Goal: Task Accomplishment & Management: Manage account settings

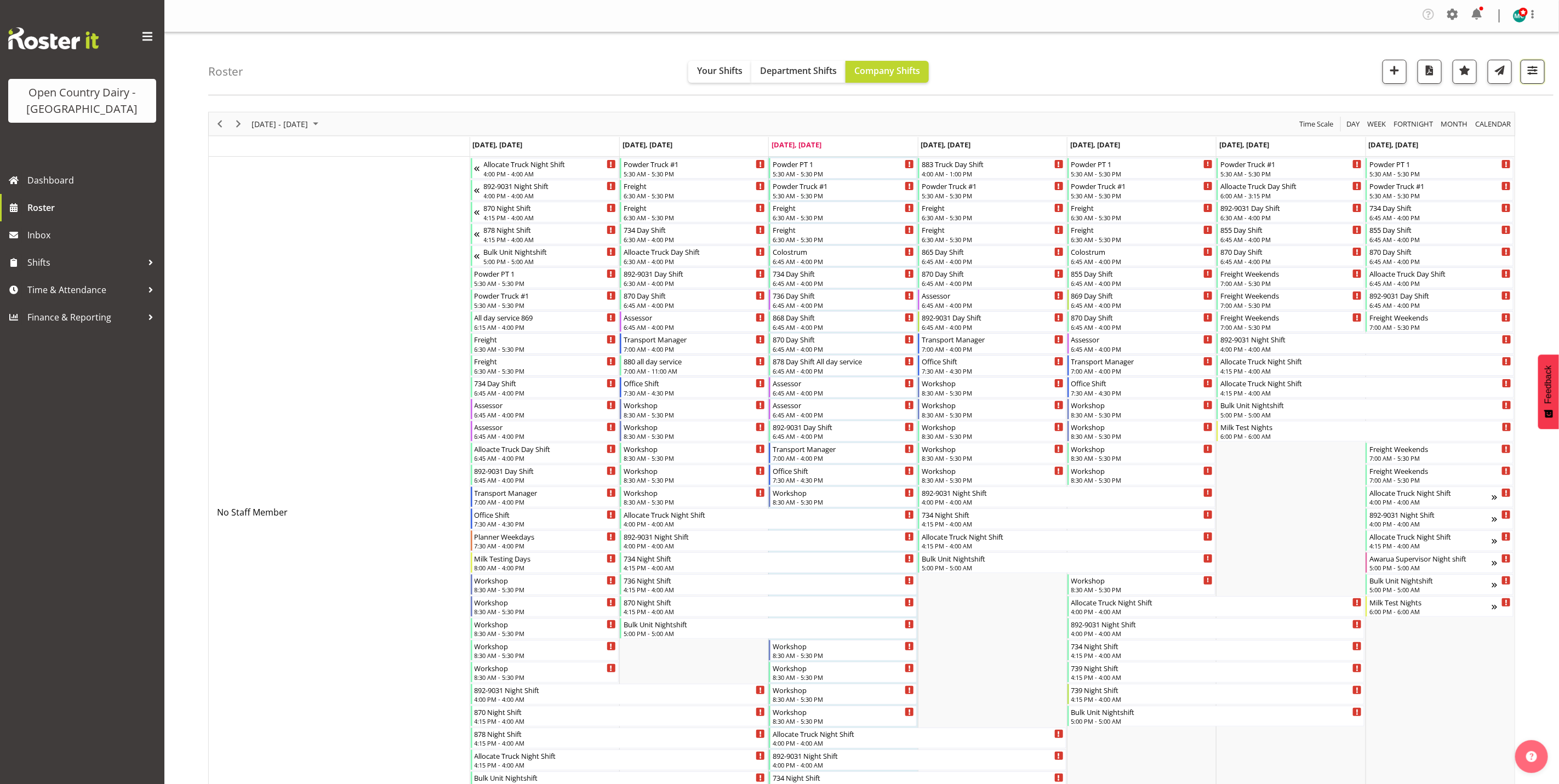
click at [1536, 70] on span "button" at bounding box center [1532, 70] width 14 height 14
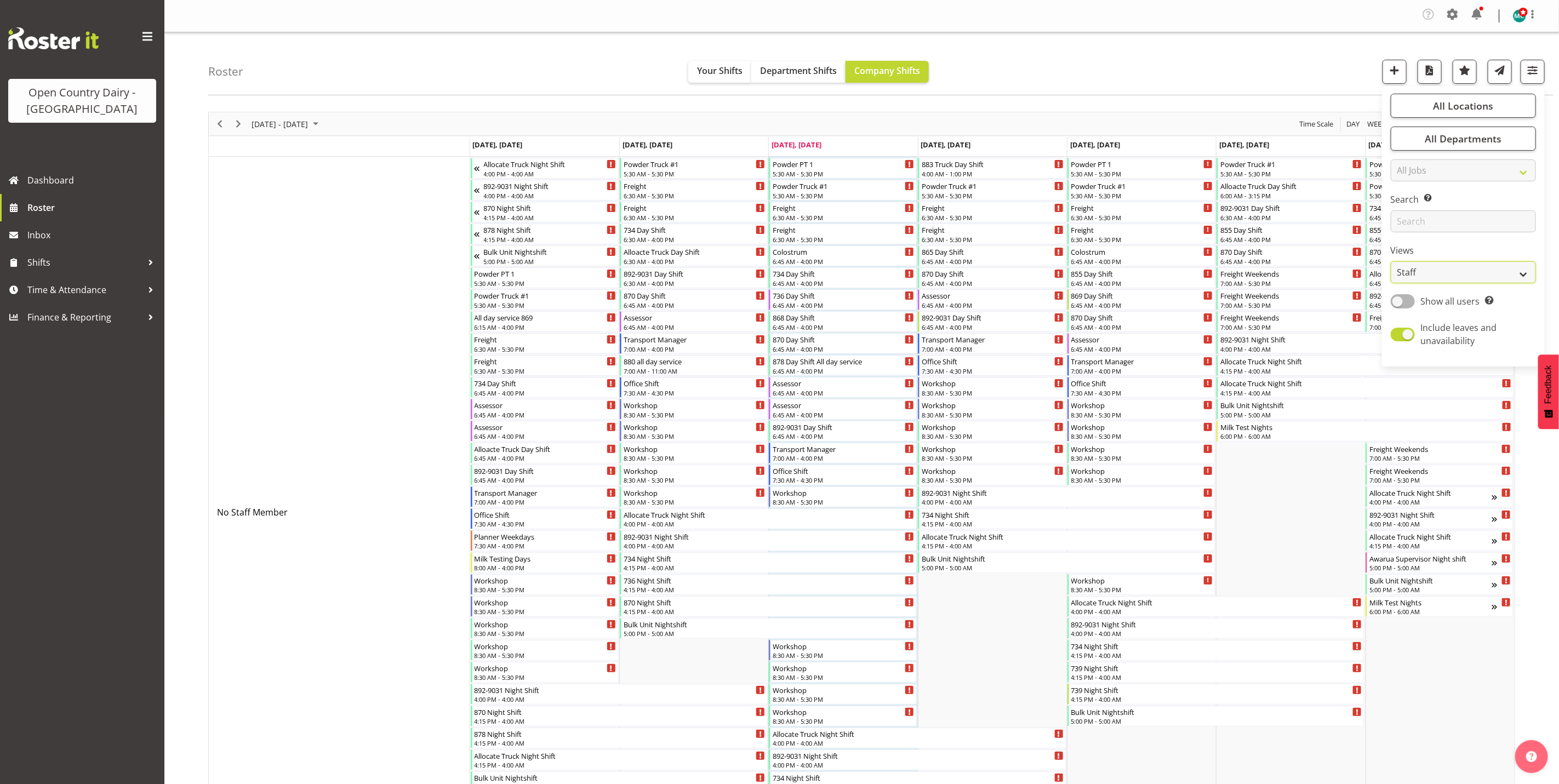
click at [1450, 272] on select "Staff Role Shift - Horizontal Shift - Vertical Staff - Location" at bounding box center [1463, 272] width 145 height 22
select select "shiftH"
click at [1391, 261] on select "Staff Role Shift - Horizontal Shift - Vertical Staff - Location" at bounding box center [1463, 272] width 145 height 22
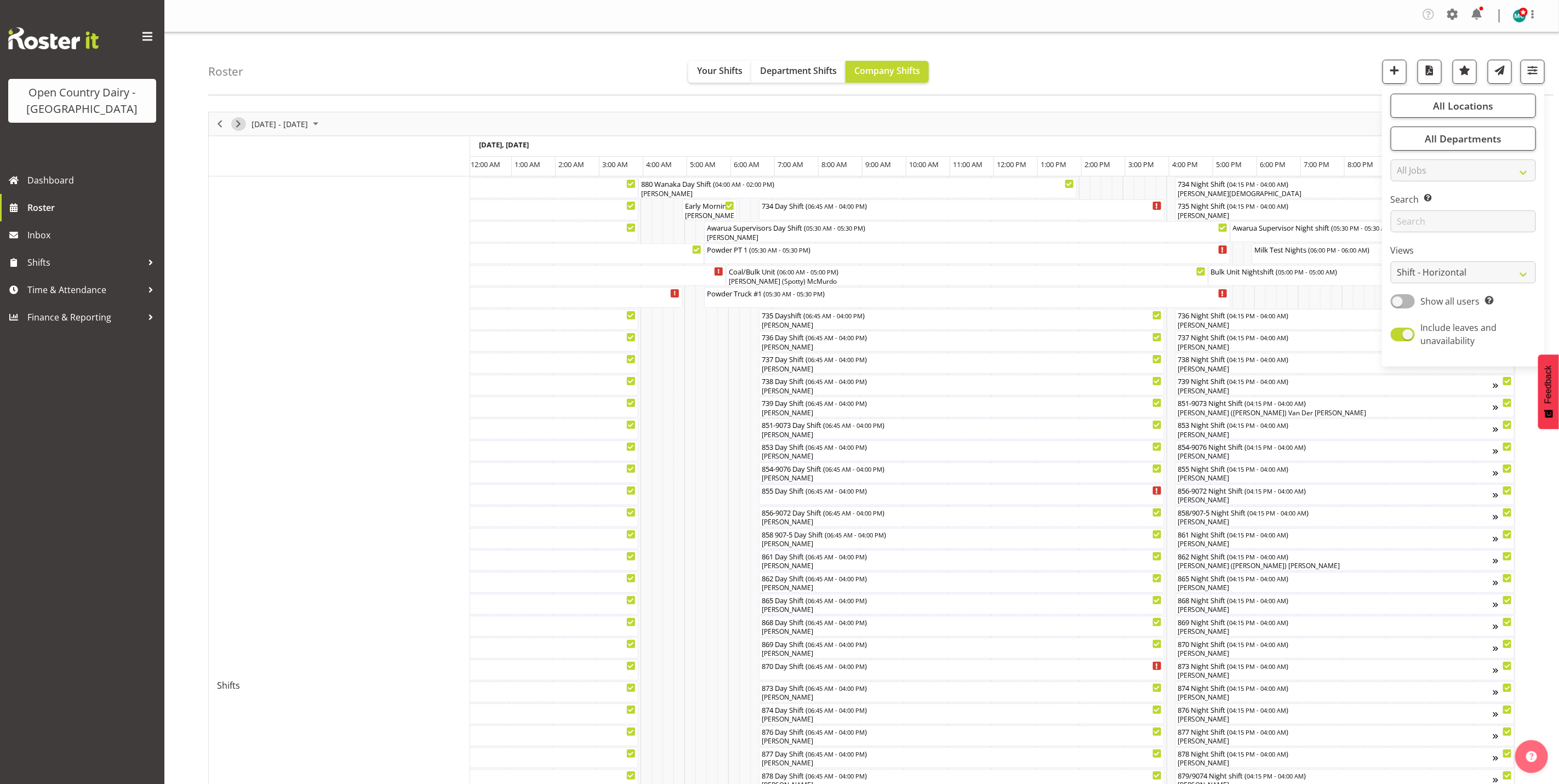
click at [235, 125] on span "Next" at bounding box center [238, 124] width 13 height 13
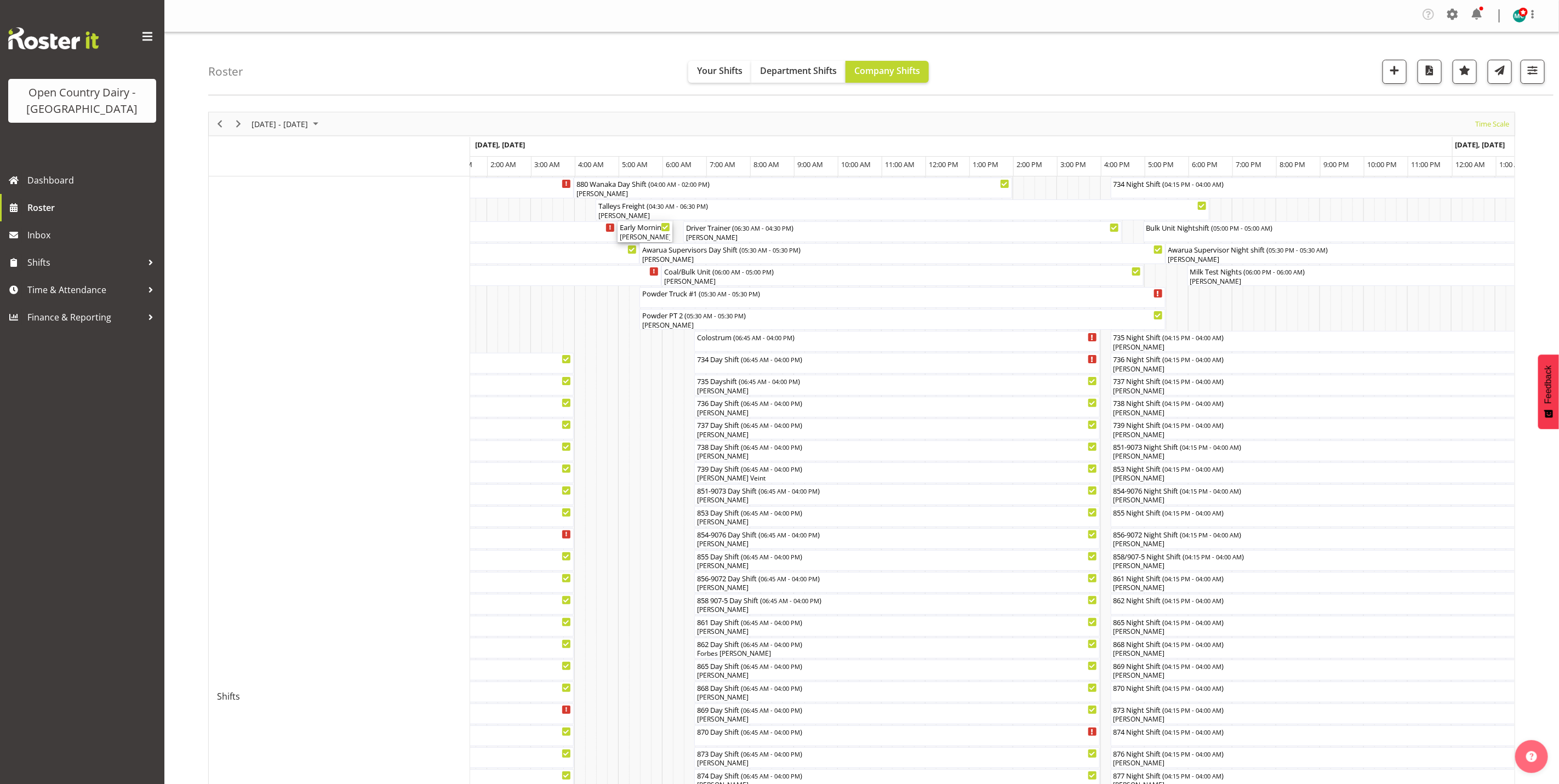
click at [633, 235] on div "[PERSON_NAME], [PERSON_NAME]" at bounding box center [645, 237] width 51 height 10
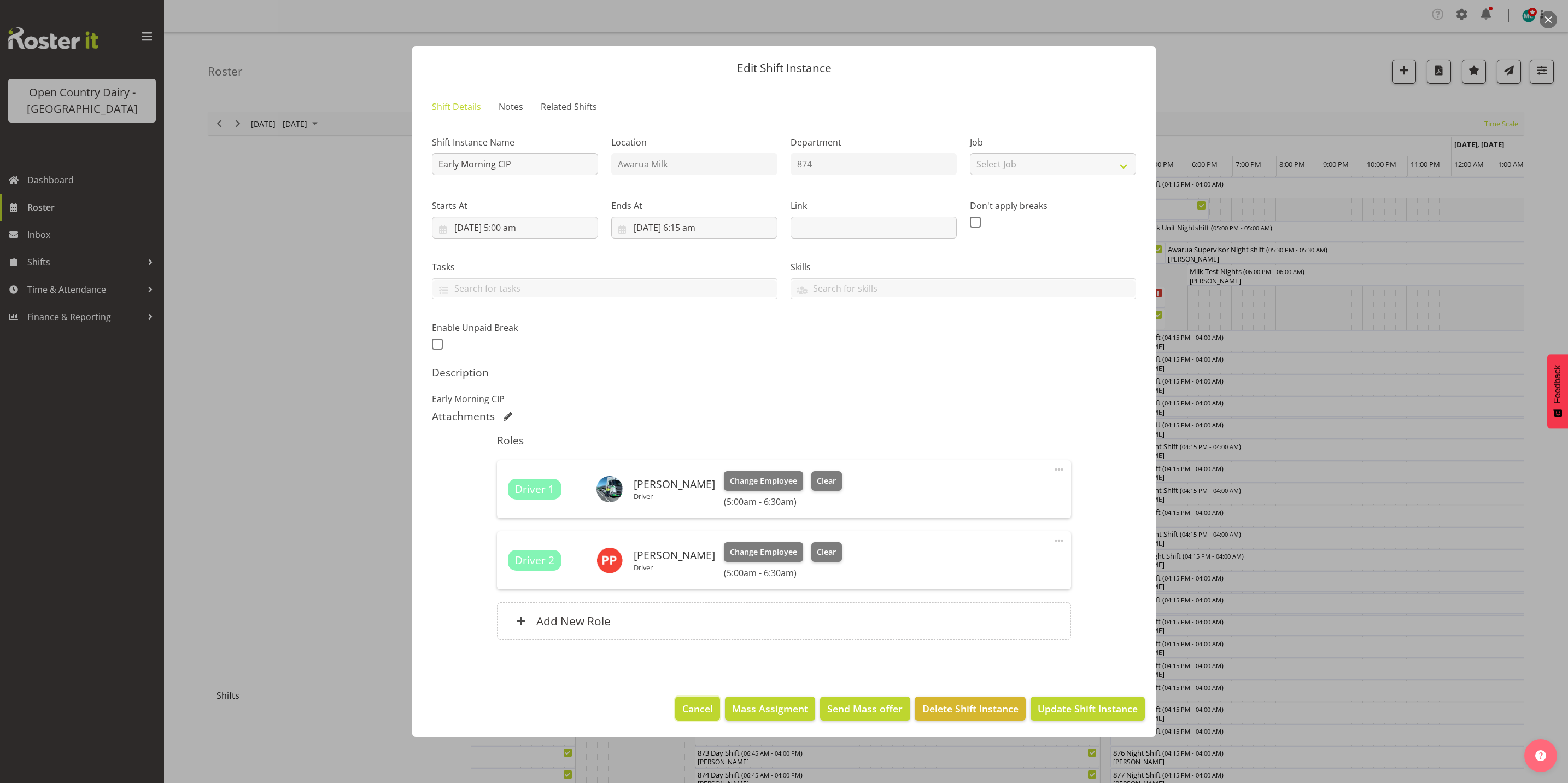
click at [702, 705] on span "Cancel" at bounding box center [698, 709] width 31 height 14
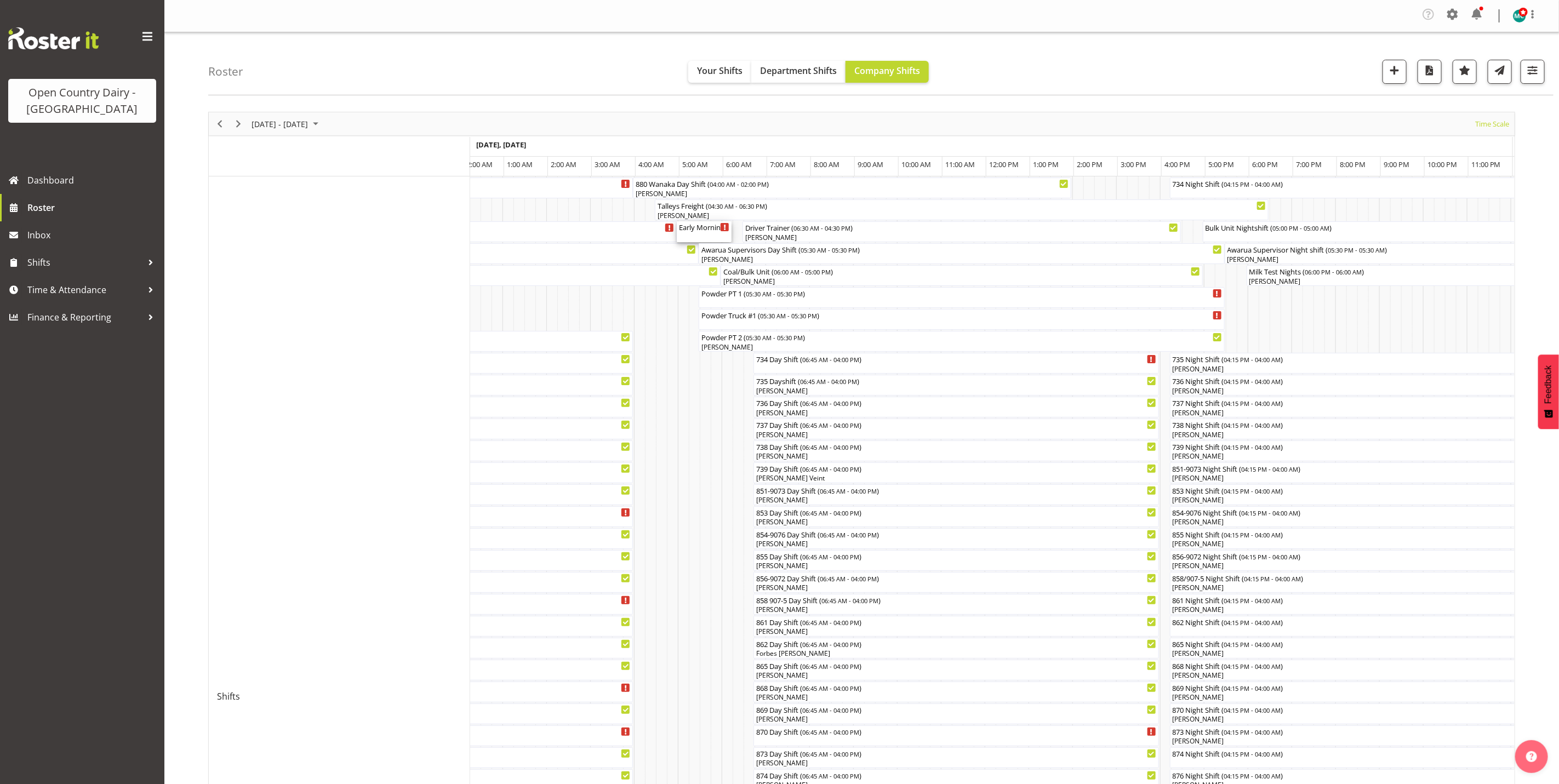
click at [704, 233] on div "Early Morning CIP ( 05:00 AM - 06:15 AM )" at bounding box center [704, 231] width 51 height 21
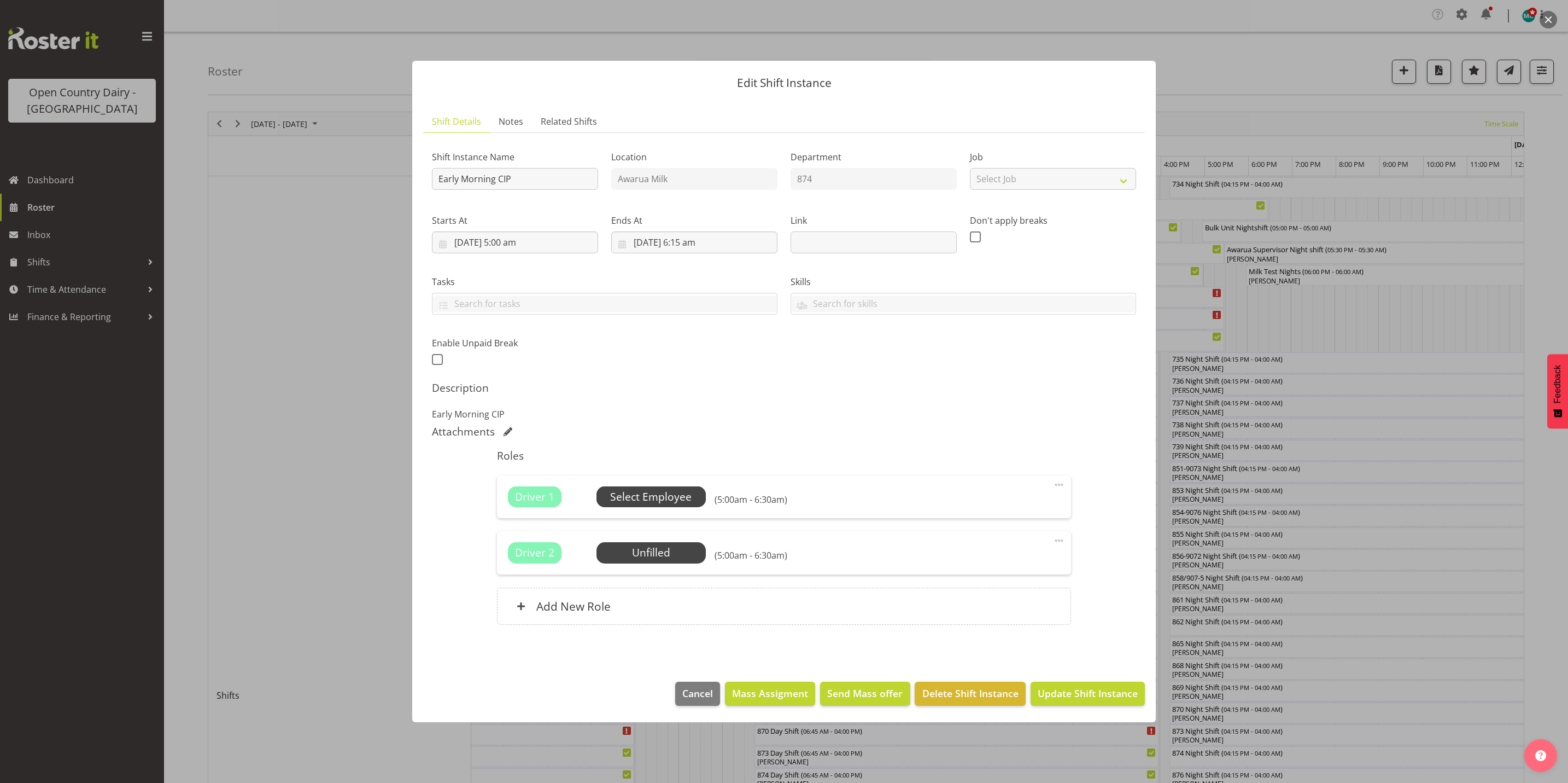
click at [657, 494] on span "Select Employee" at bounding box center [650, 497] width 81 height 16
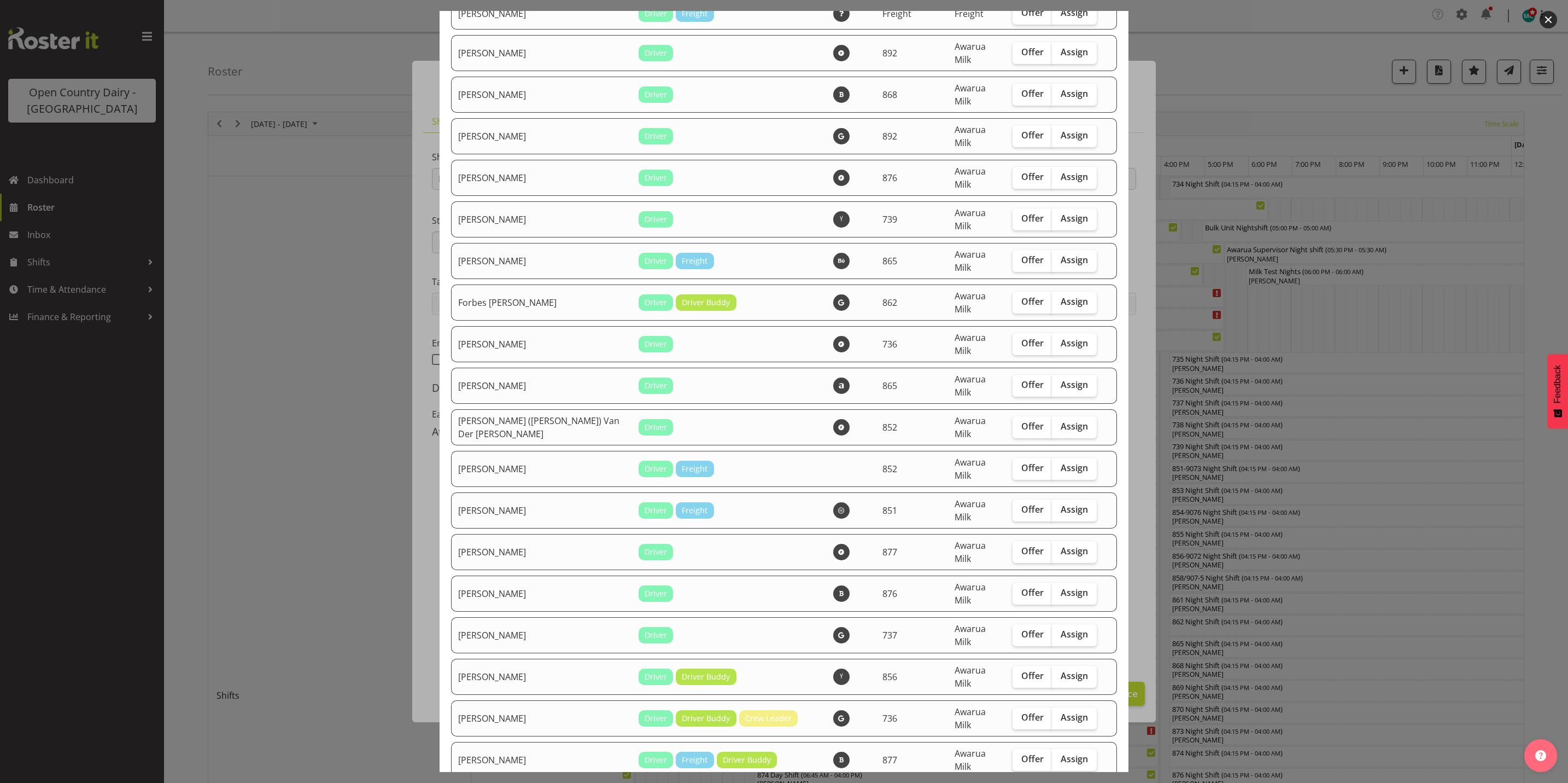
checkbox input "true"
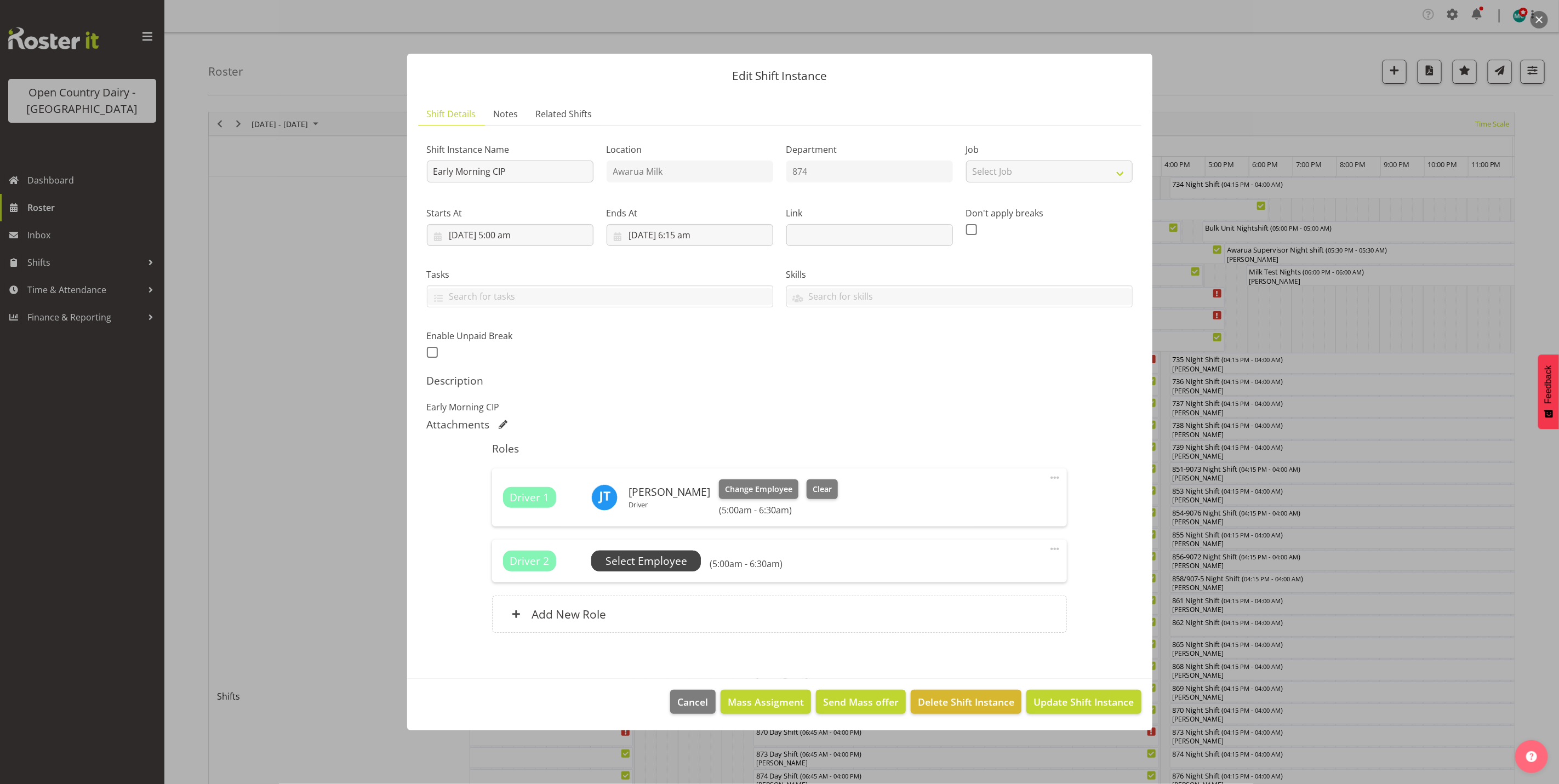
click at [651, 557] on span "Select Employee" at bounding box center [646, 561] width 81 height 16
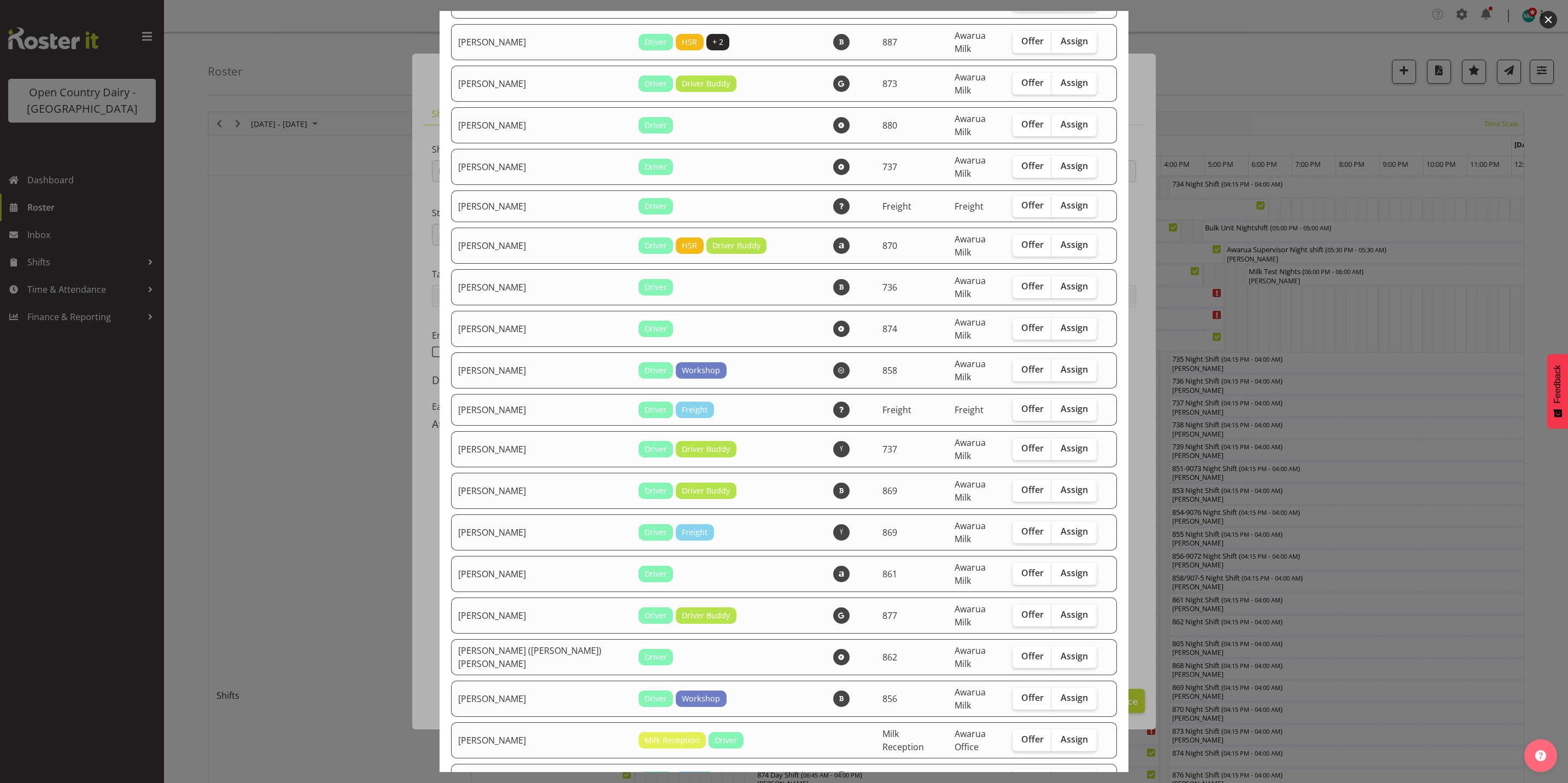
scroll to position [328, 0]
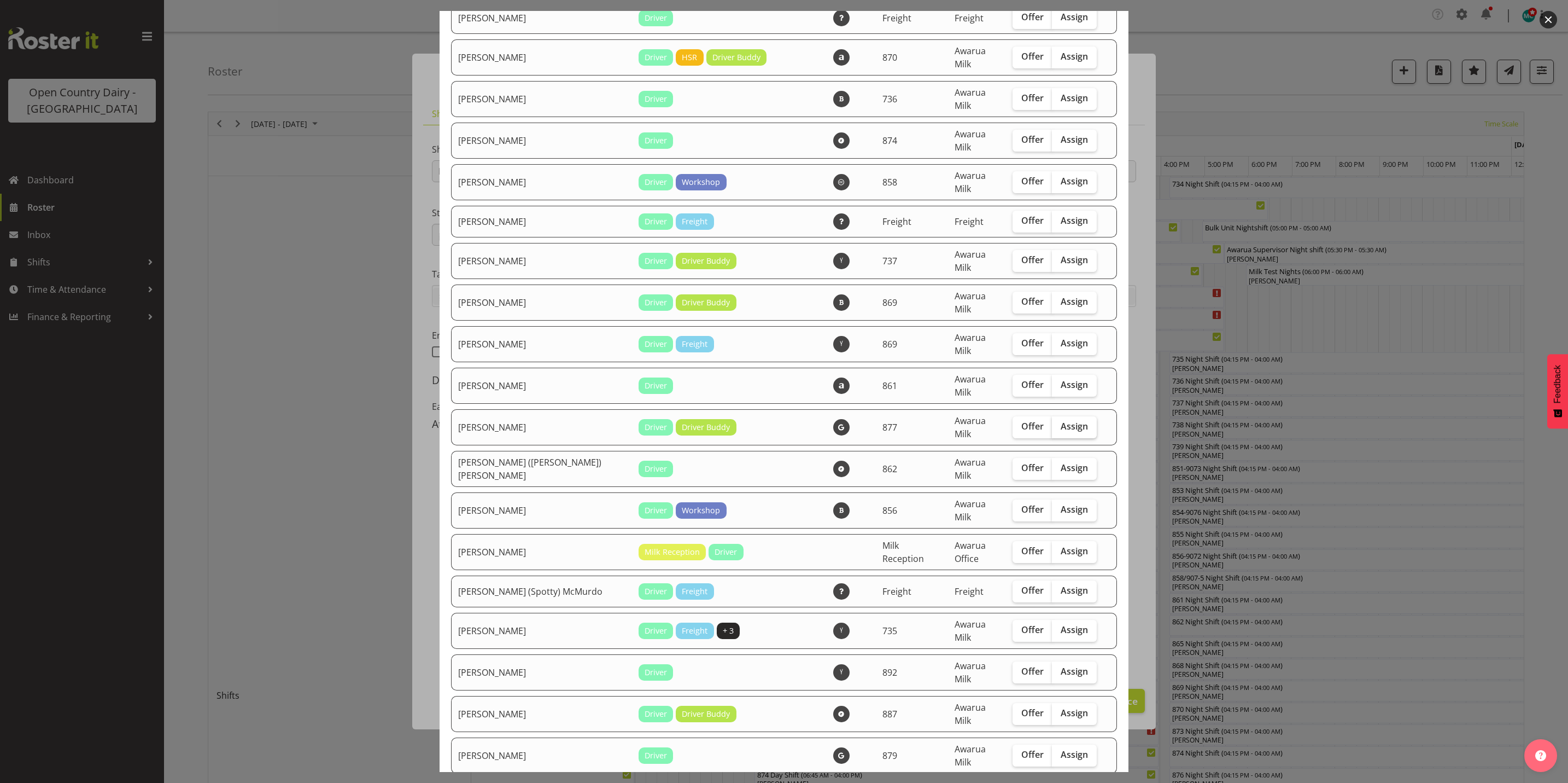
click at [1068, 421] on span "Assign" at bounding box center [1075, 426] width 28 height 11
click at [1059, 423] on input "Assign" at bounding box center [1055, 426] width 7 height 7
checkbox input "true"
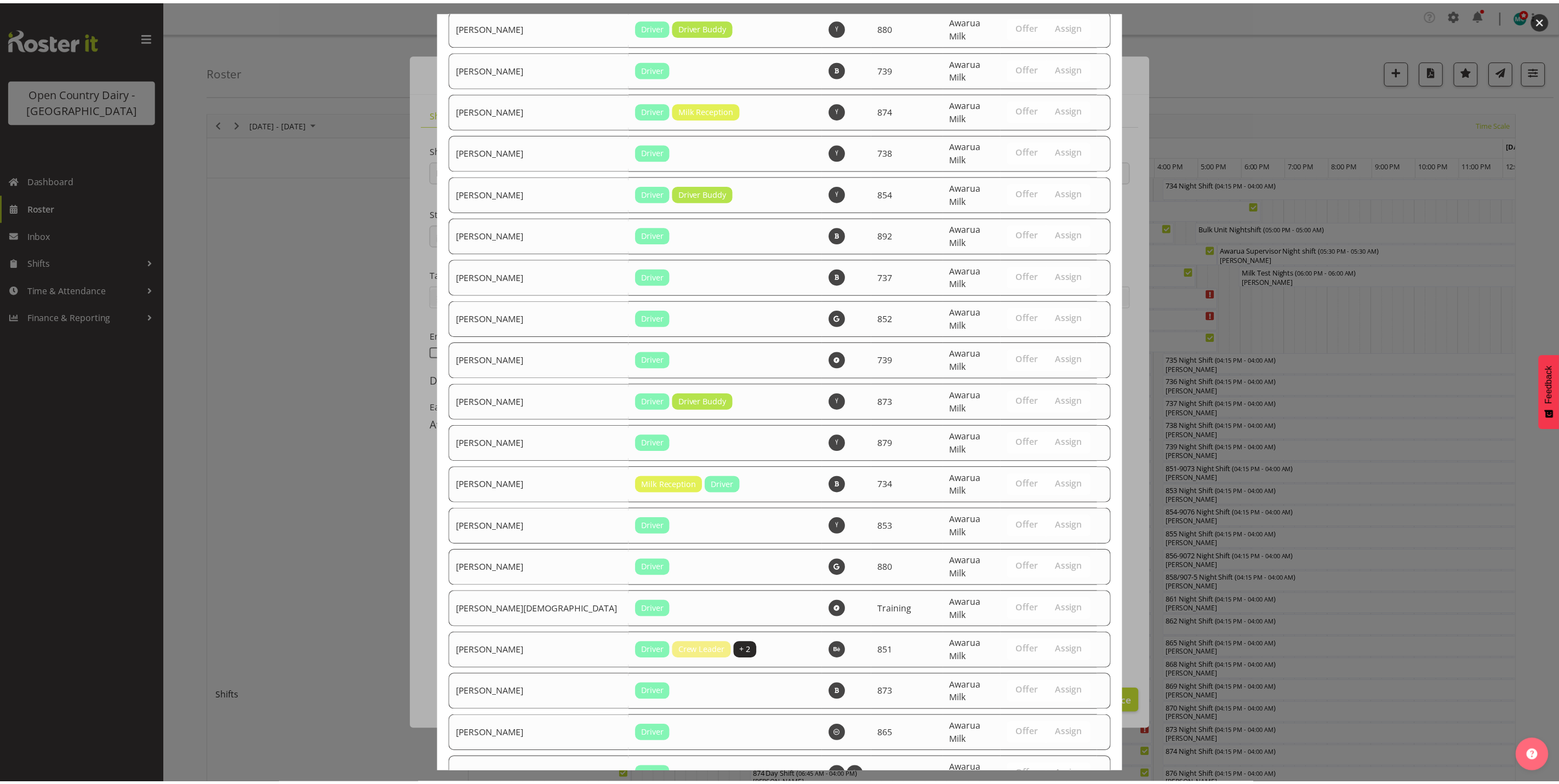
scroll to position [3707, 0]
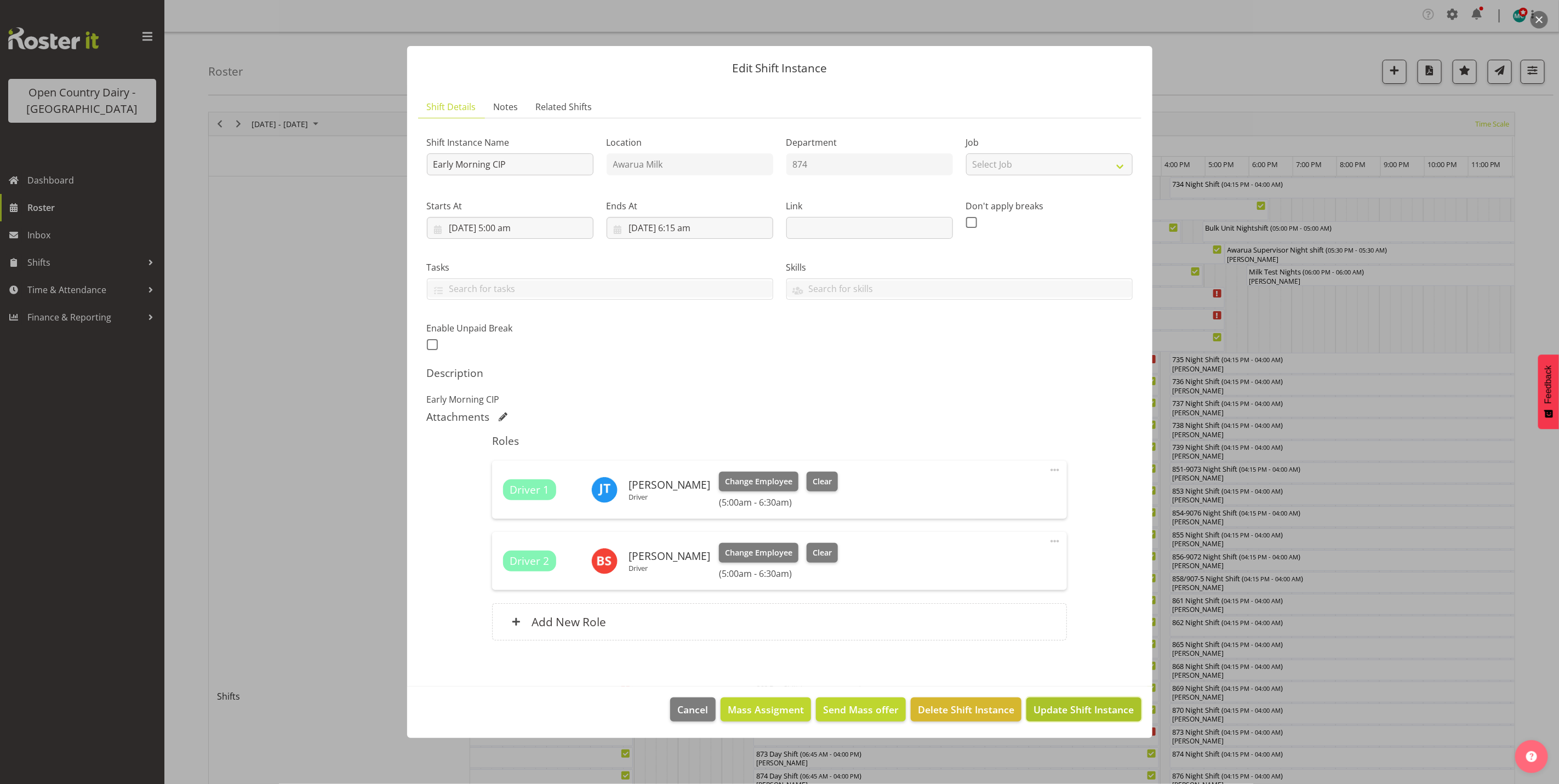
click at [1074, 708] on span "Update Shift Instance" at bounding box center [1084, 709] width 100 height 14
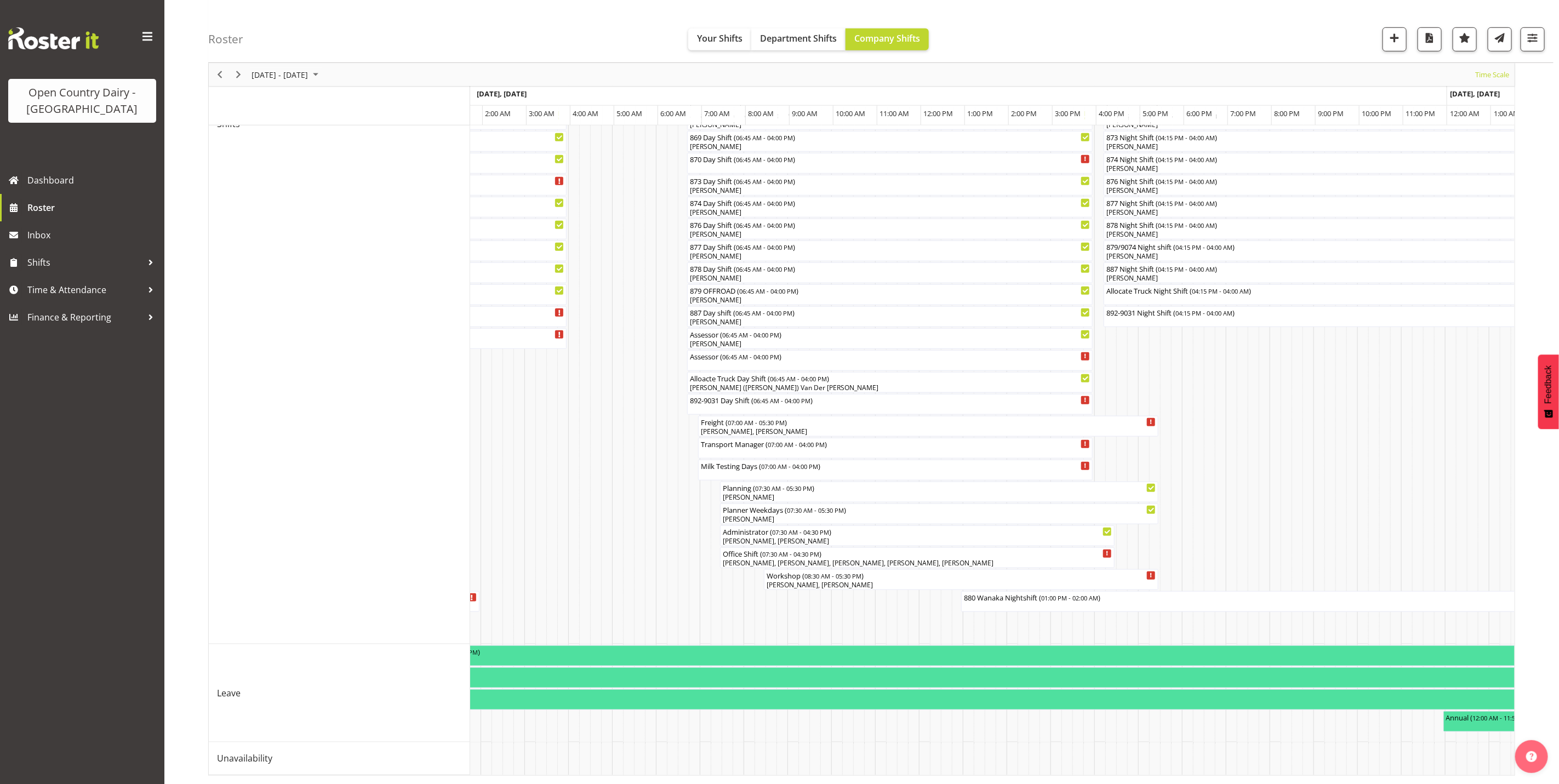
scroll to position [0, 4328]
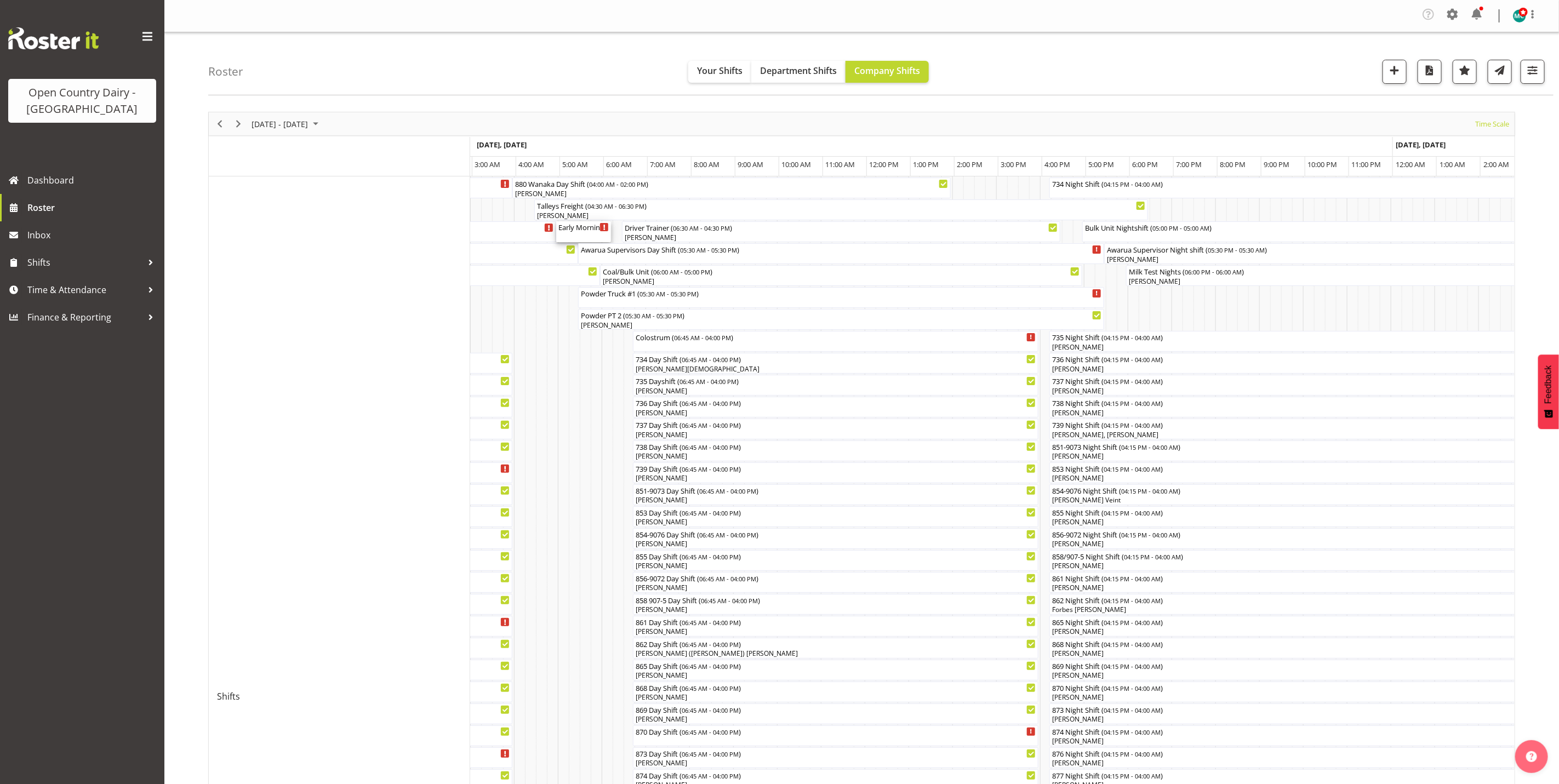
click at [581, 232] on div "Early Morning CIP ( 05:00 AM - 06:15 AM )" at bounding box center [583, 226] width 51 height 11
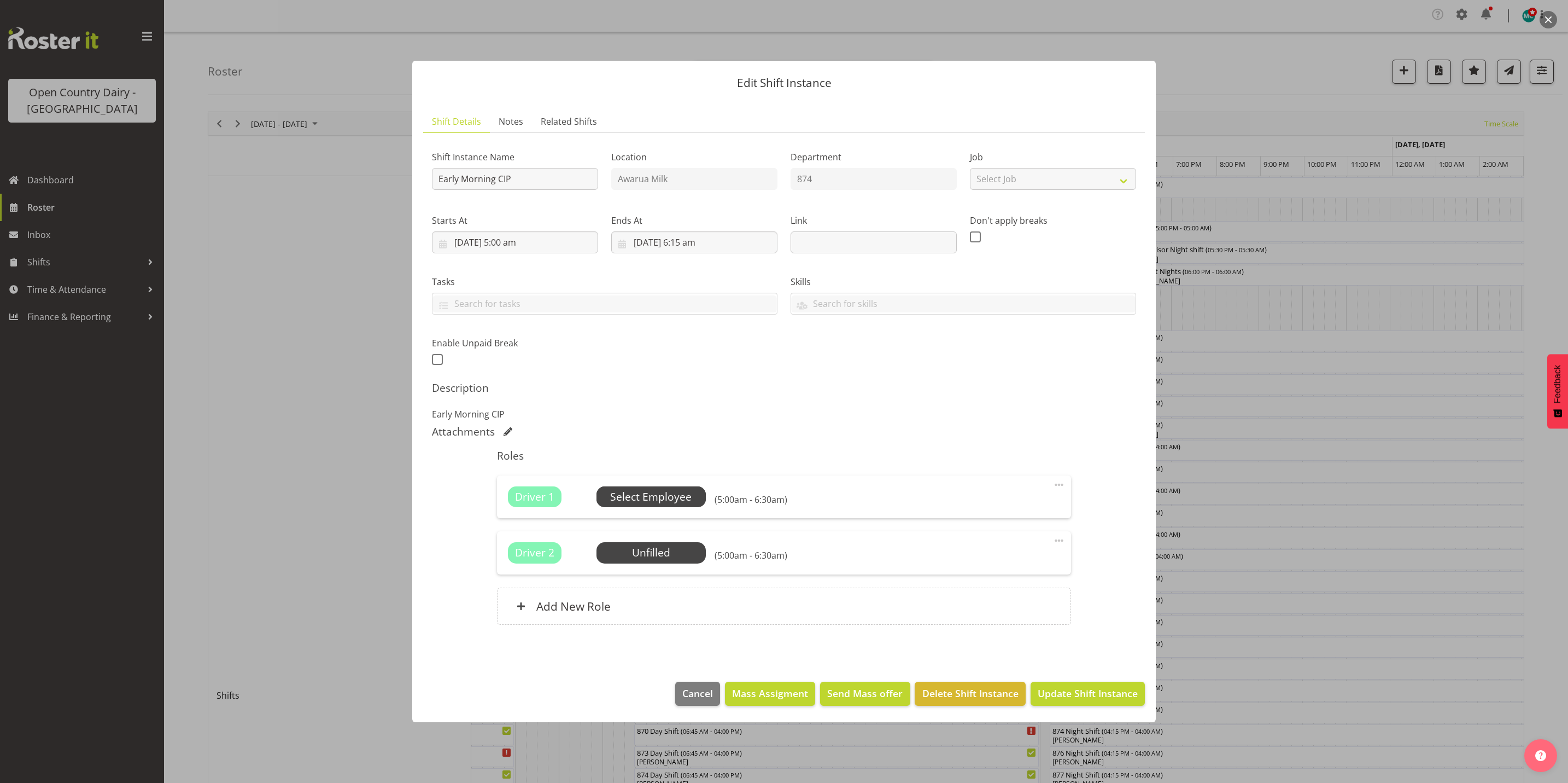
click at [654, 497] on span "Select Employee" at bounding box center [650, 497] width 81 height 16
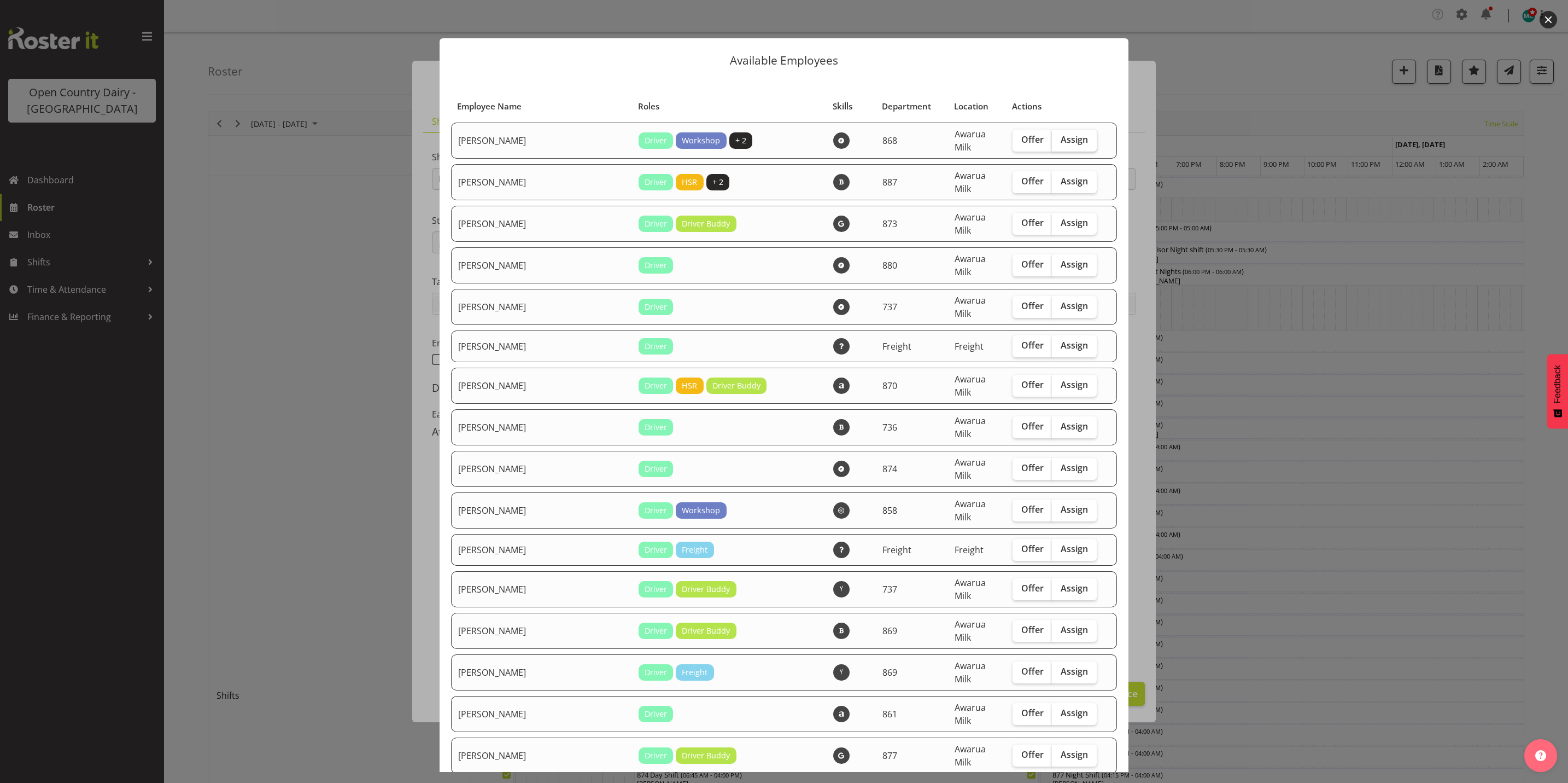
click at [1061, 139] on span "Assign" at bounding box center [1075, 138] width 28 height 11
click at [1055, 139] on input "Assign" at bounding box center [1055, 139] width 7 height 7
checkbox input "true"
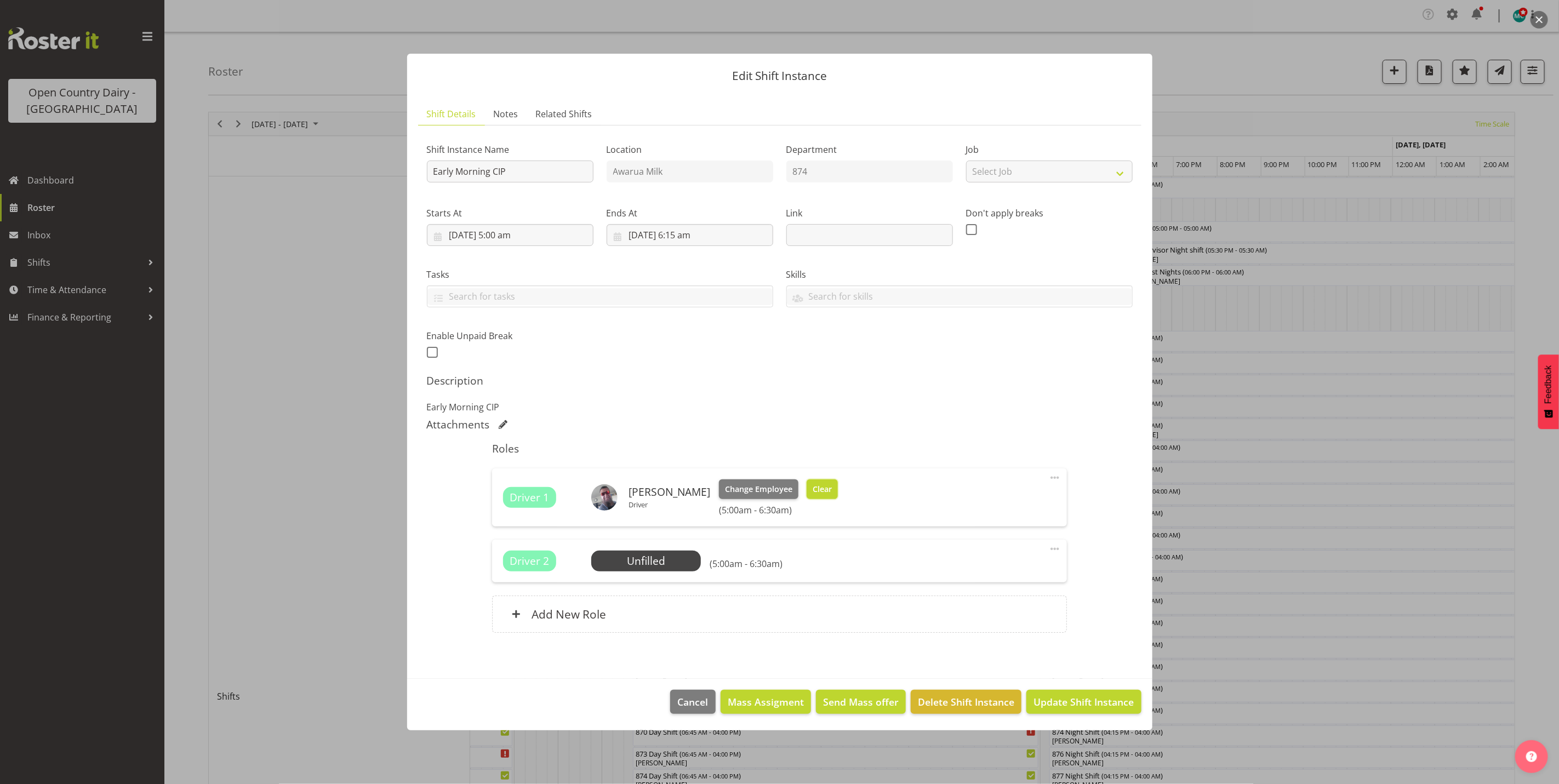
click at [822, 492] on span "Clear" at bounding box center [823, 489] width 19 height 12
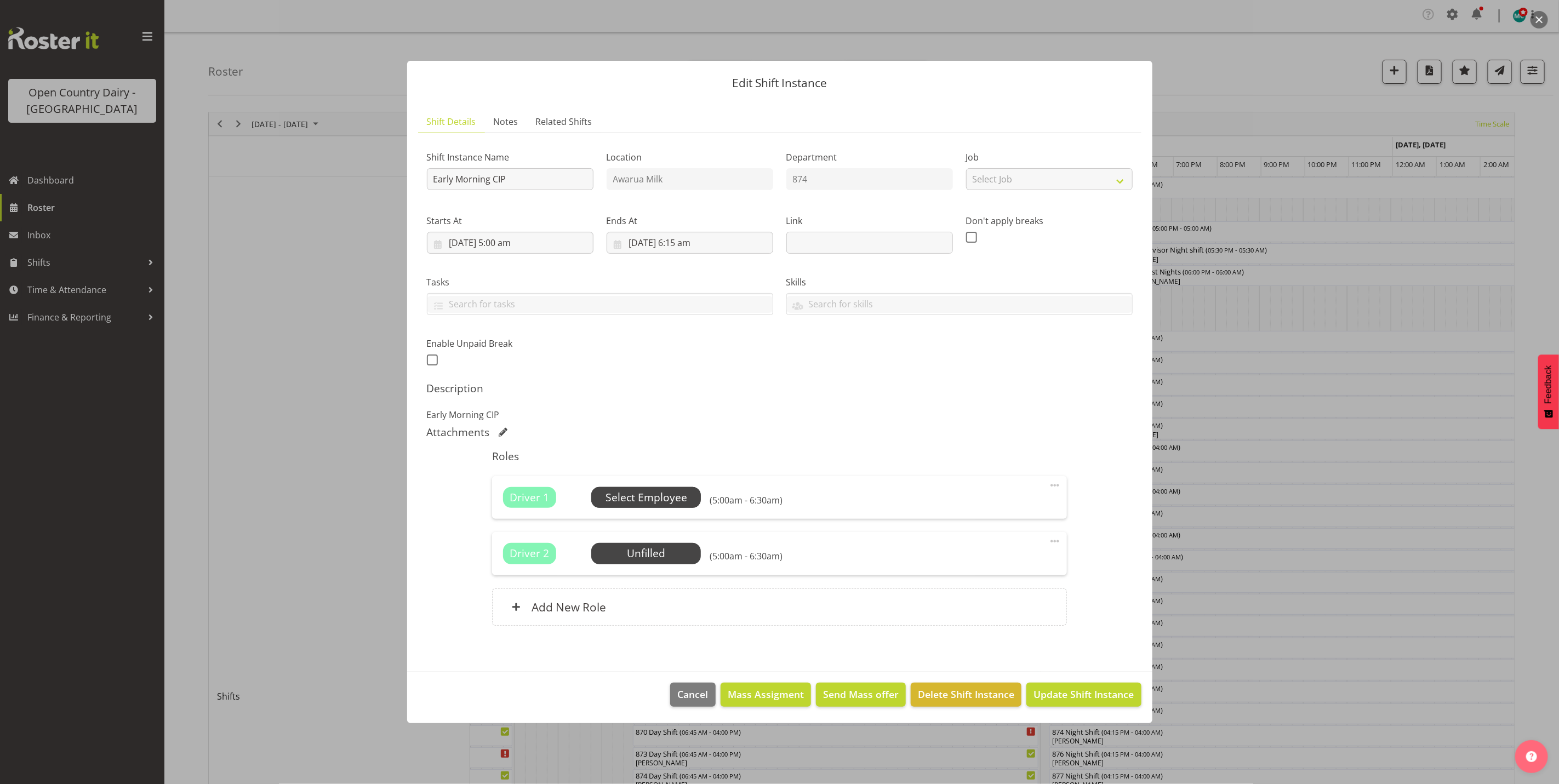
click at [649, 500] on span "Select Employee" at bounding box center [646, 497] width 81 height 16
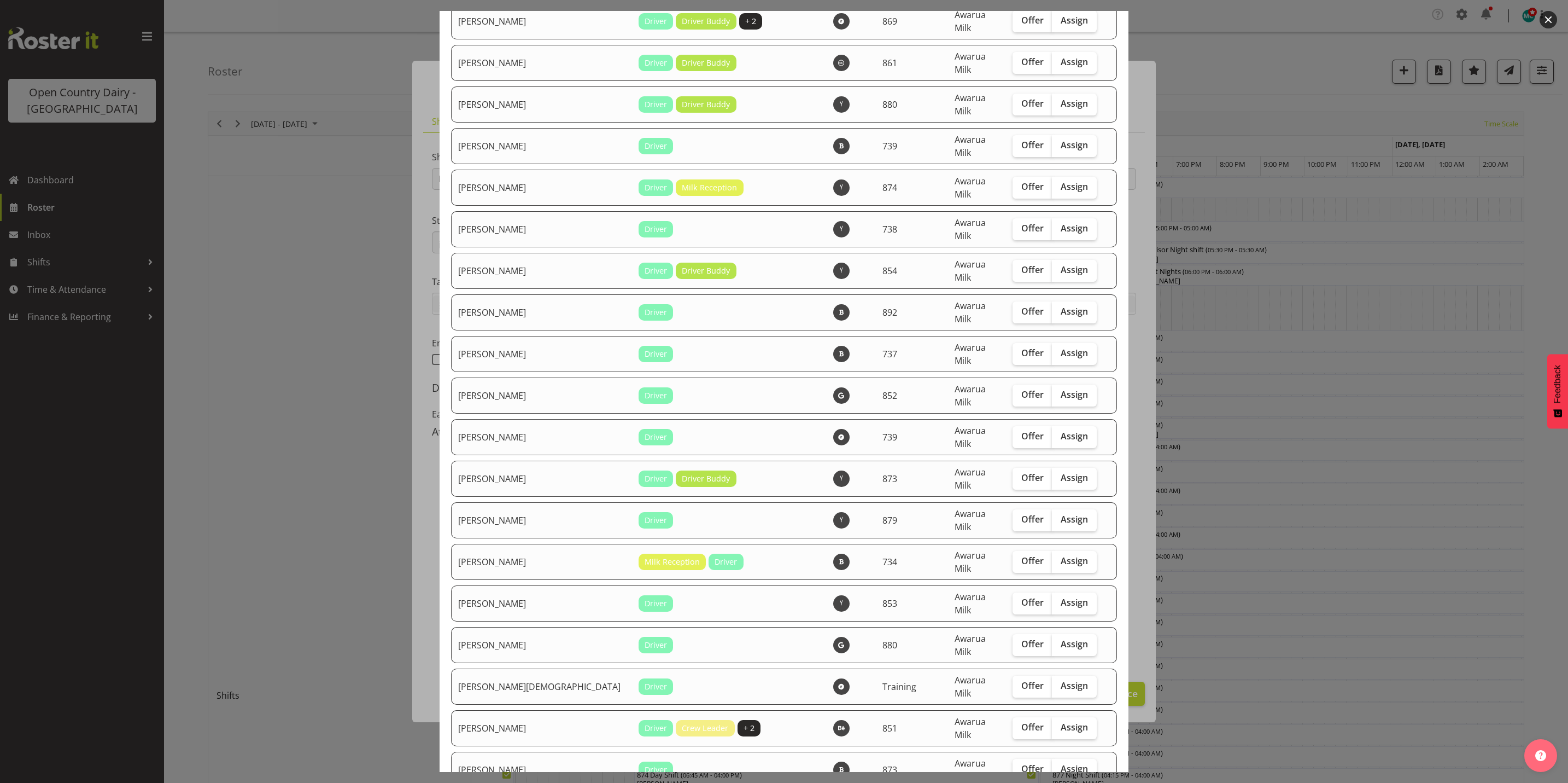
scroll to position [3291, 0]
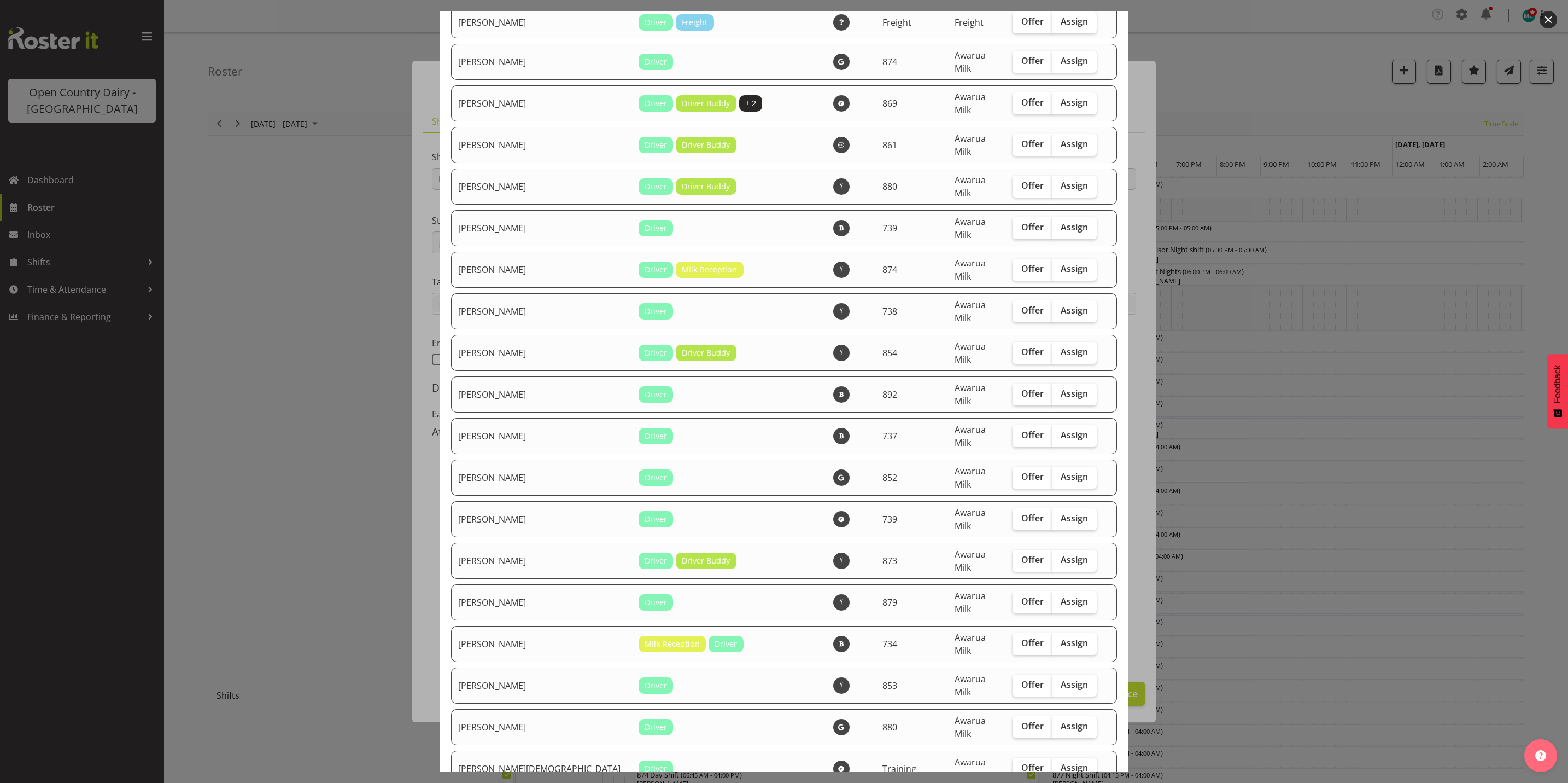
checkbox input "true"
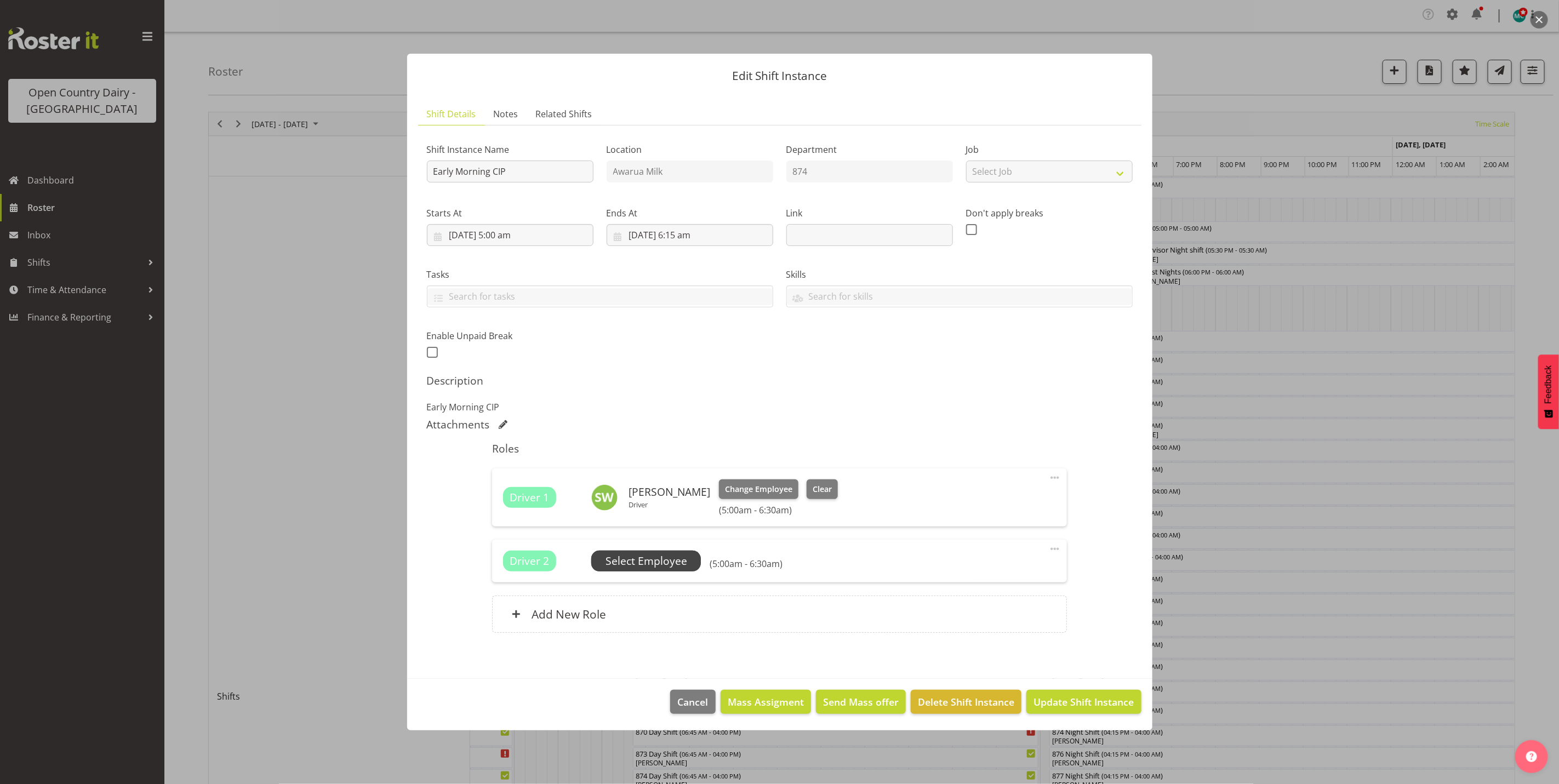
click at [668, 561] on span "Select Employee" at bounding box center [646, 561] width 81 height 16
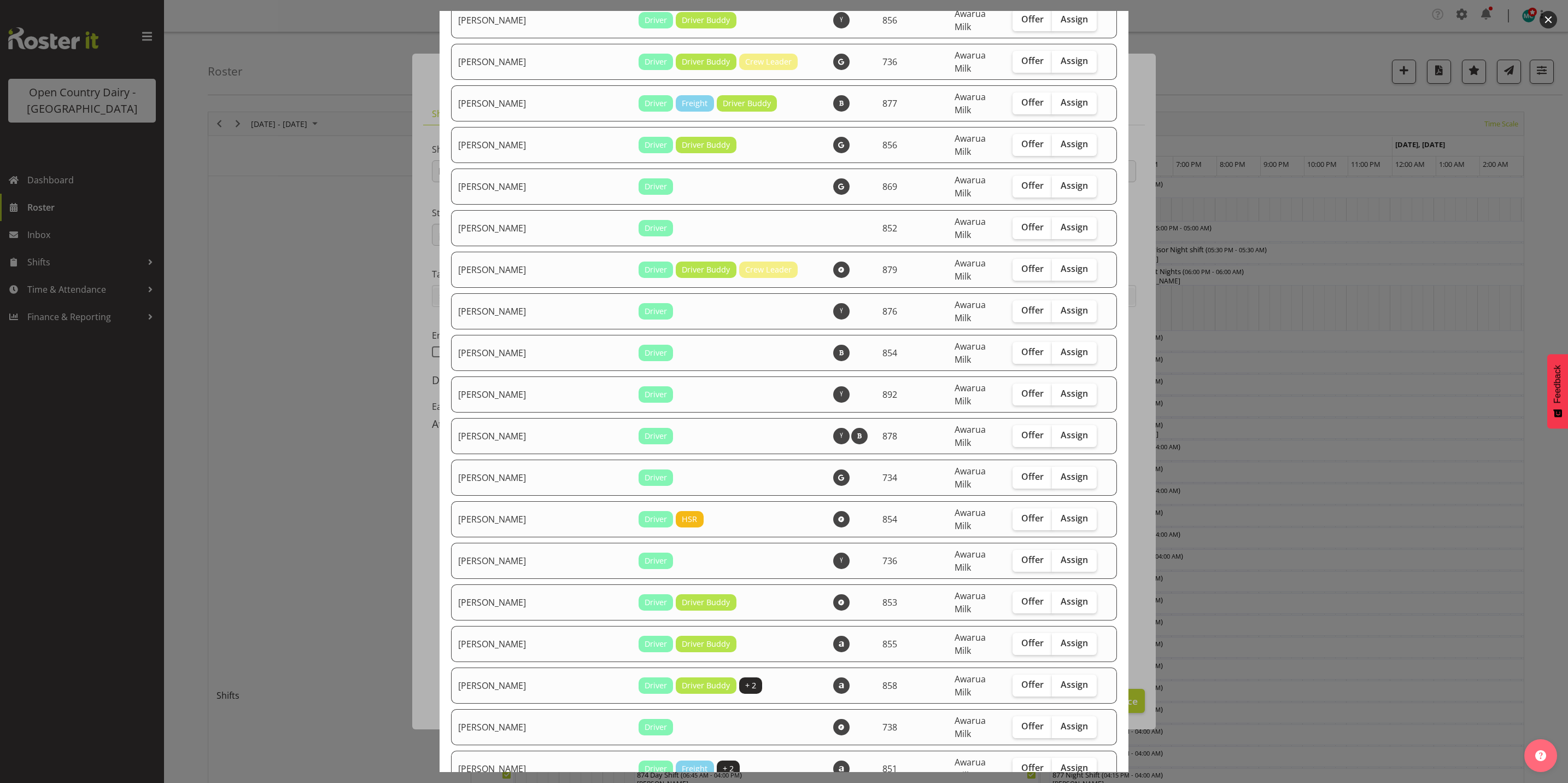
scroll to position [2380, 0]
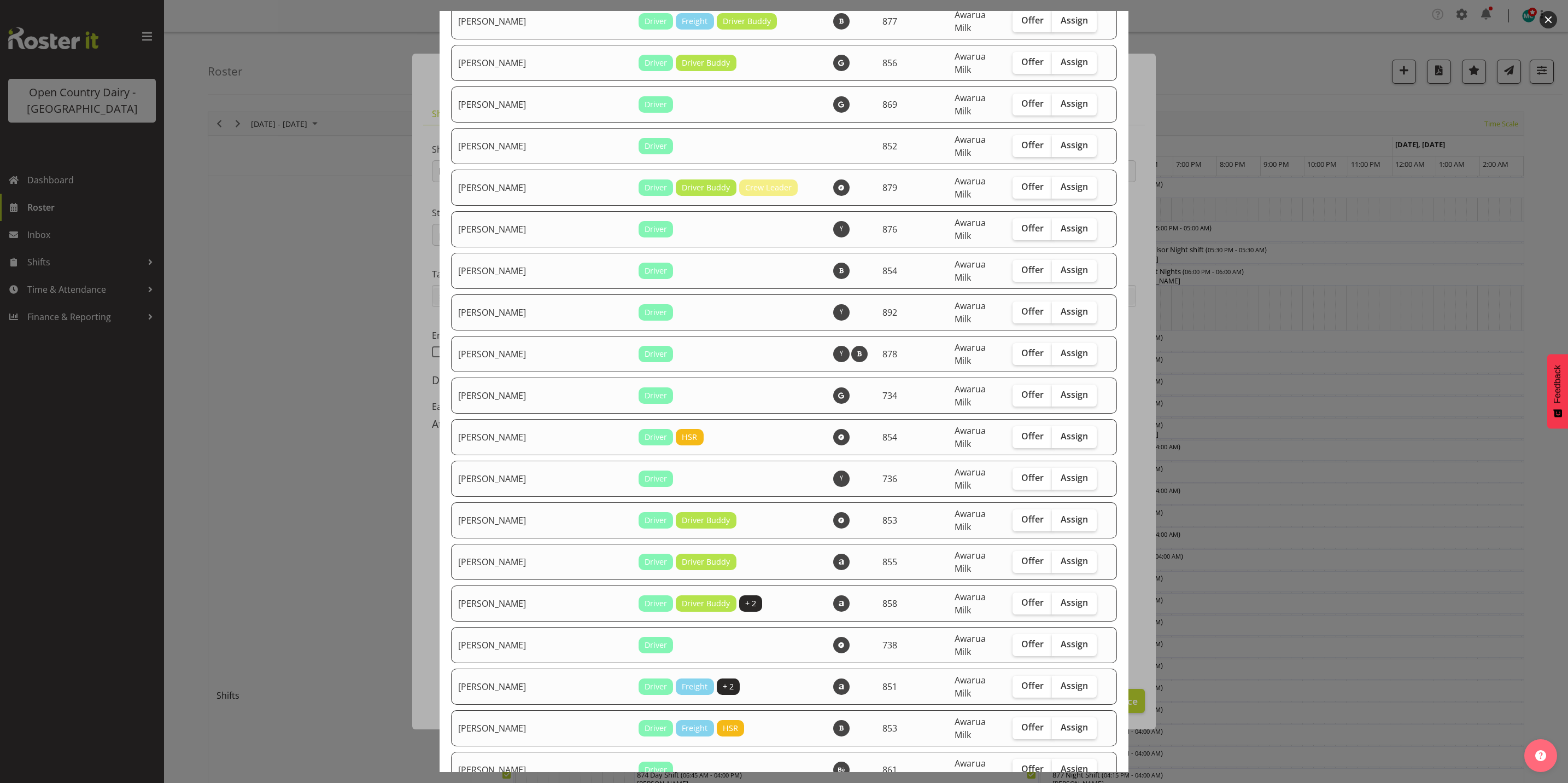
checkbox input "true"
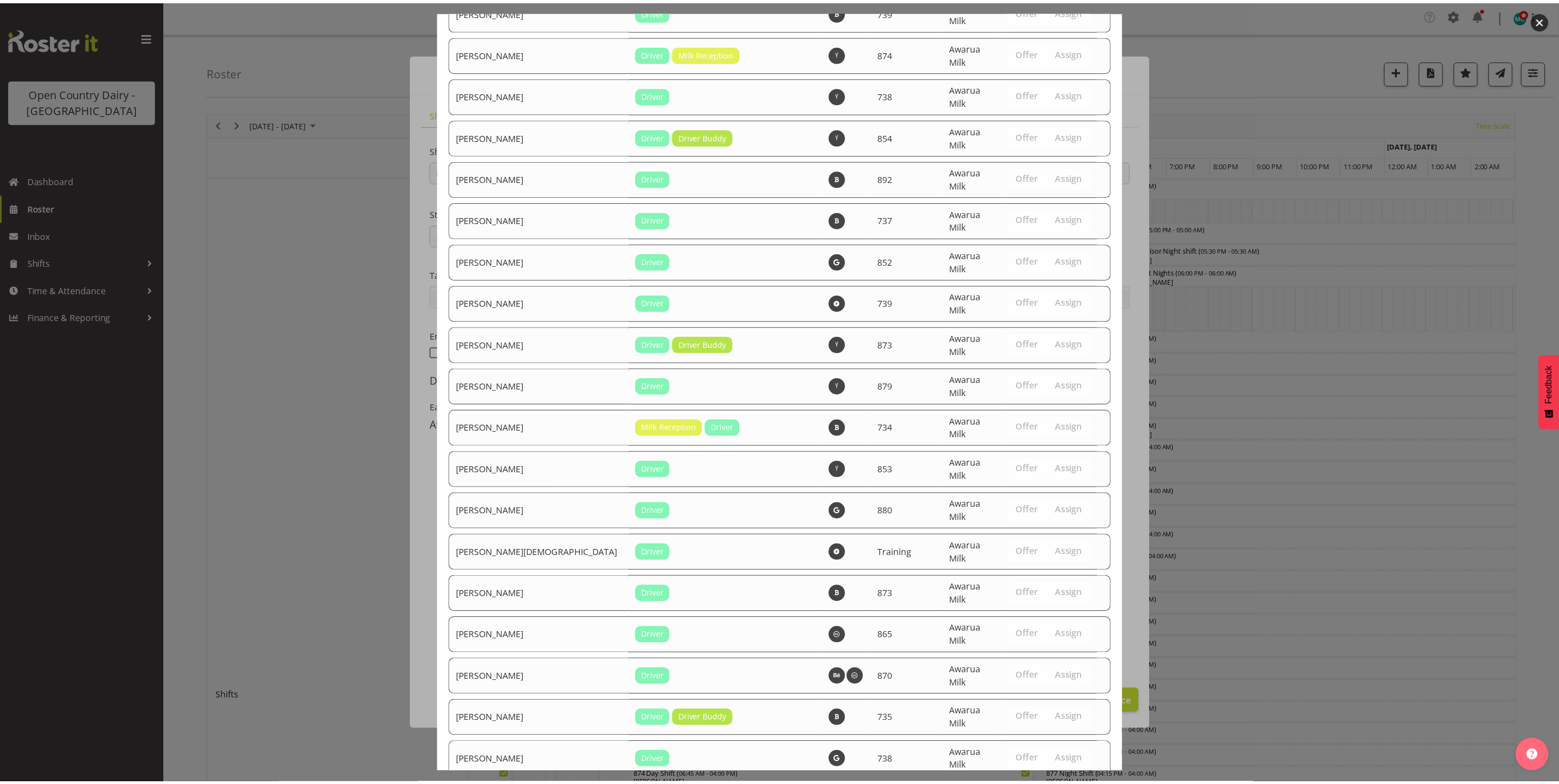
scroll to position [3670, 0]
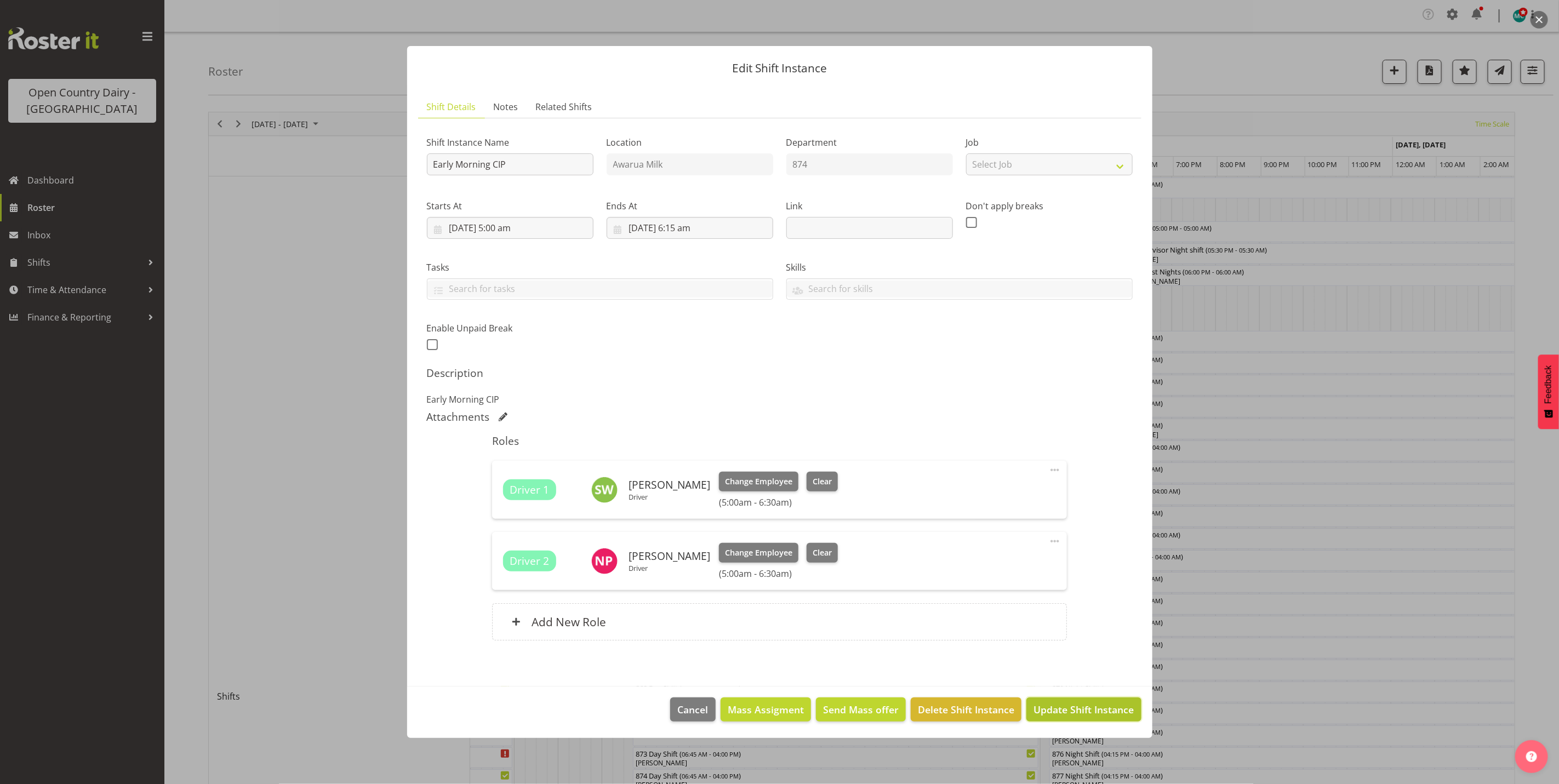
click at [1070, 708] on span "Update Shift Instance" at bounding box center [1084, 709] width 100 height 14
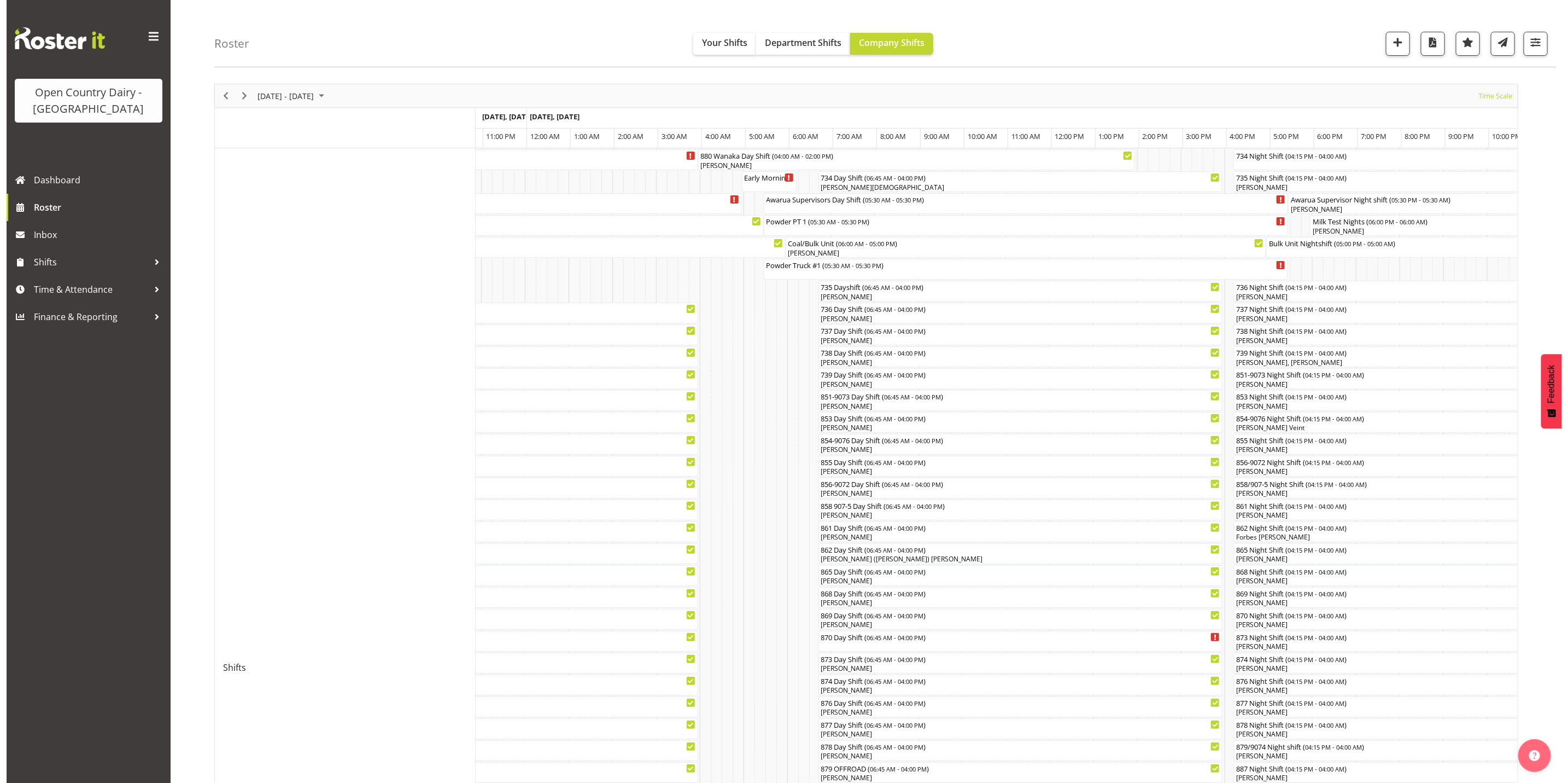
scroll to position [0, 0]
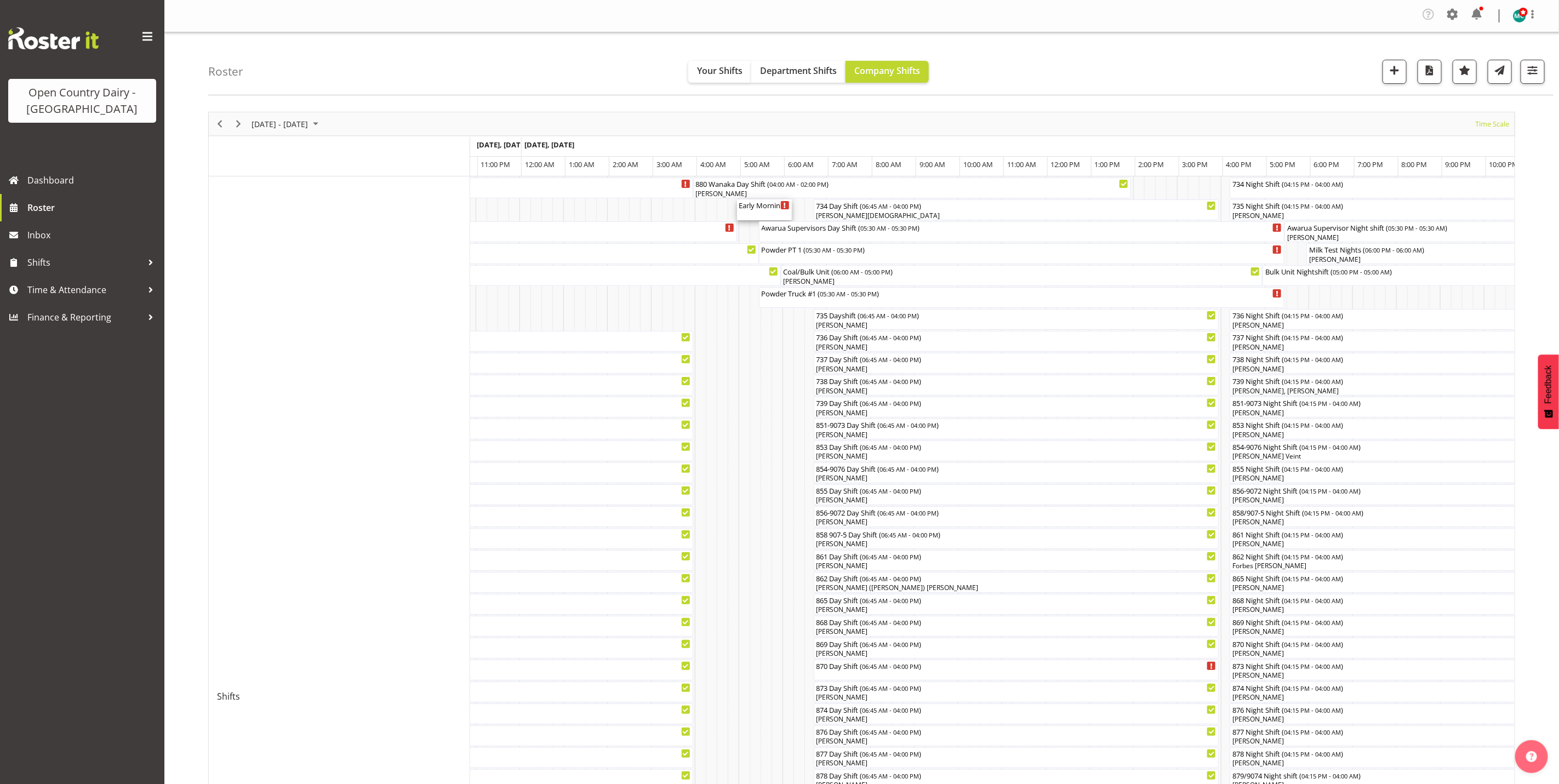
click at [756, 214] on div "Early Morning CIP ( 05:00 AM - 06:15 AM )" at bounding box center [764, 210] width 51 height 21
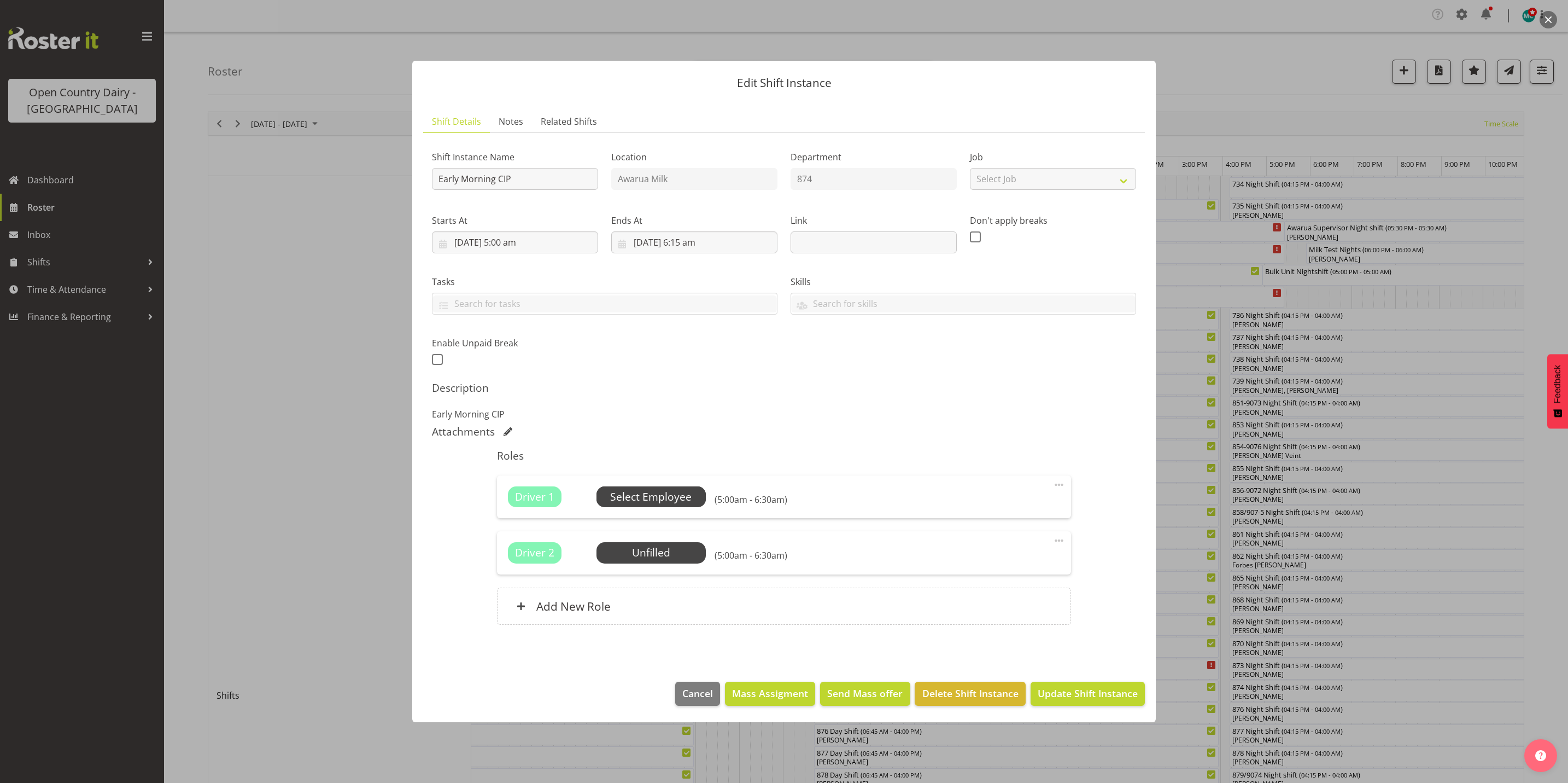
click at [652, 499] on span "Select Employee" at bounding box center [650, 497] width 81 height 16
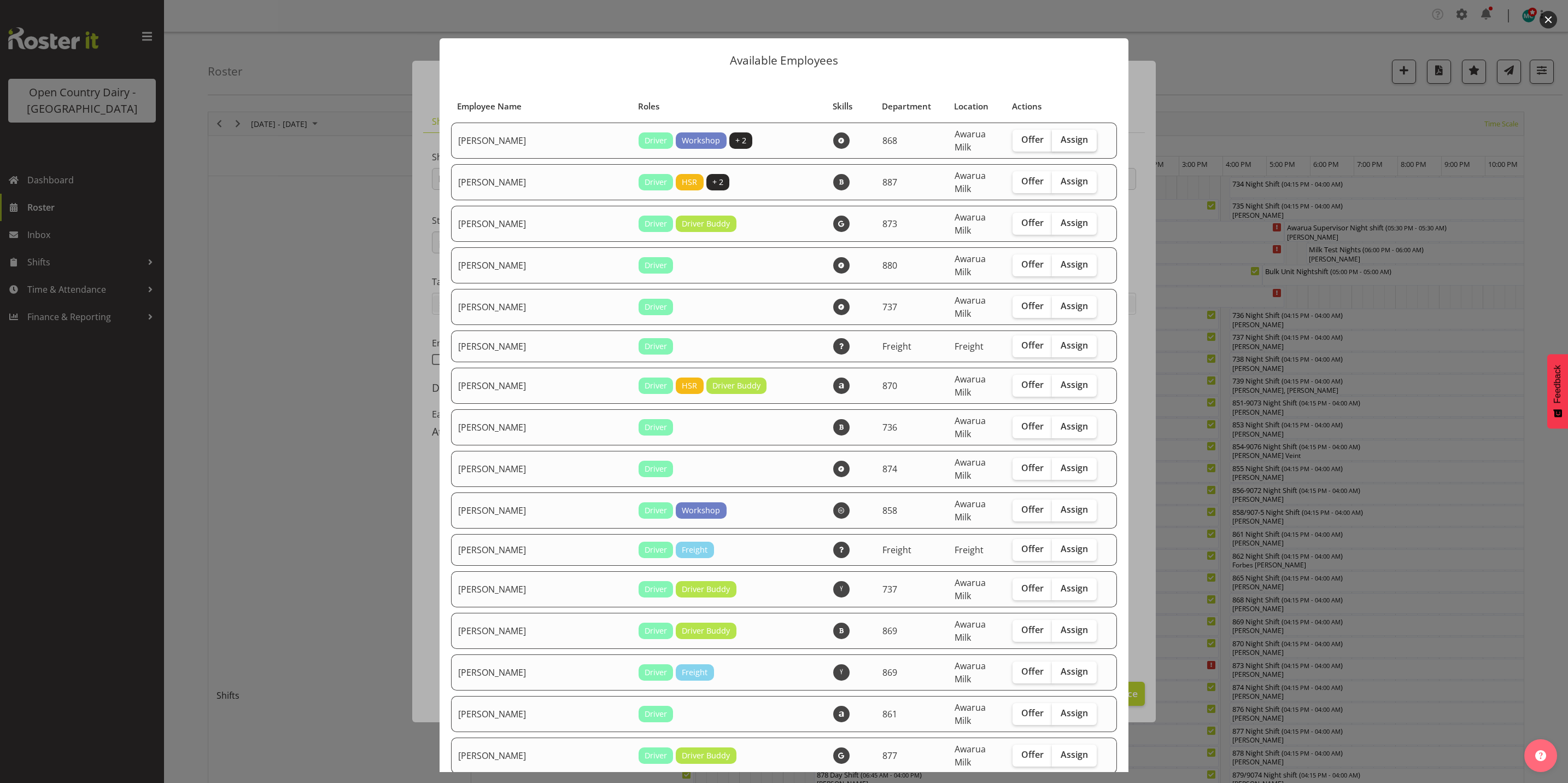
click at [1061, 139] on span "Assign" at bounding box center [1075, 138] width 28 height 11
click at [1058, 139] on input "Assign" at bounding box center [1055, 139] width 7 height 7
checkbox input "true"
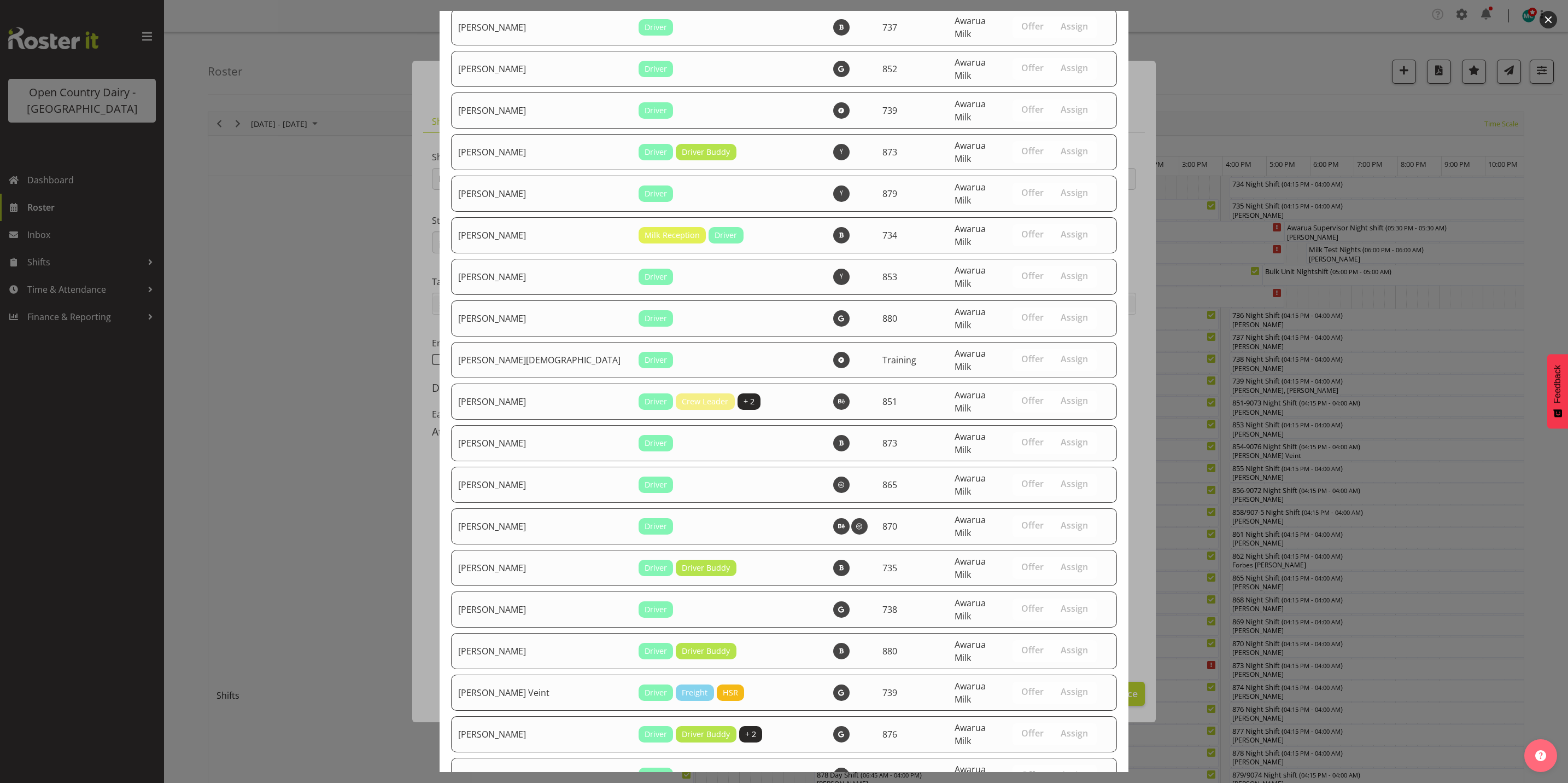
scroll to position [3665, 0]
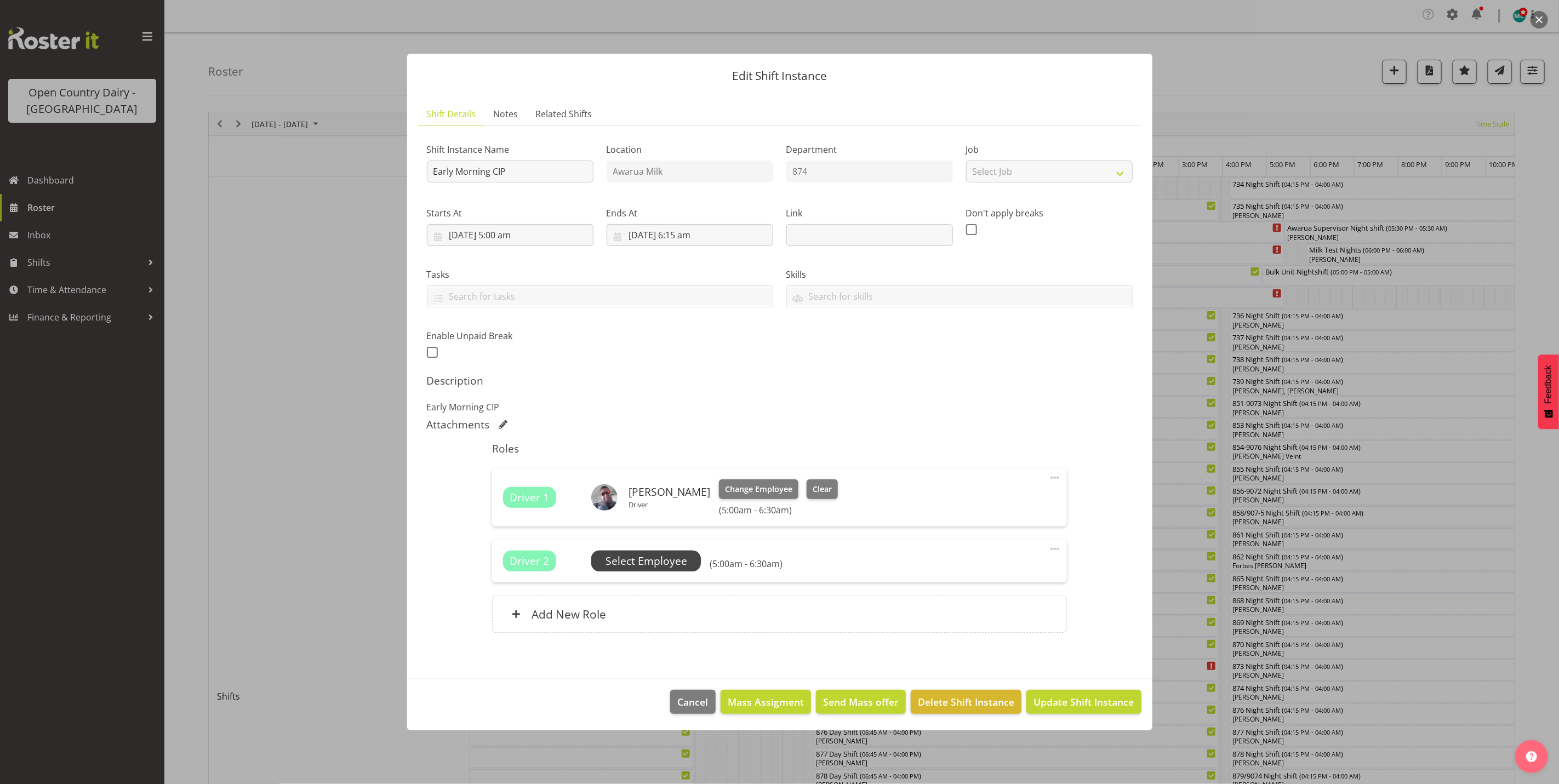
click at [670, 551] on span "Select Employee" at bounding box center [646, 561] width 110 height 21
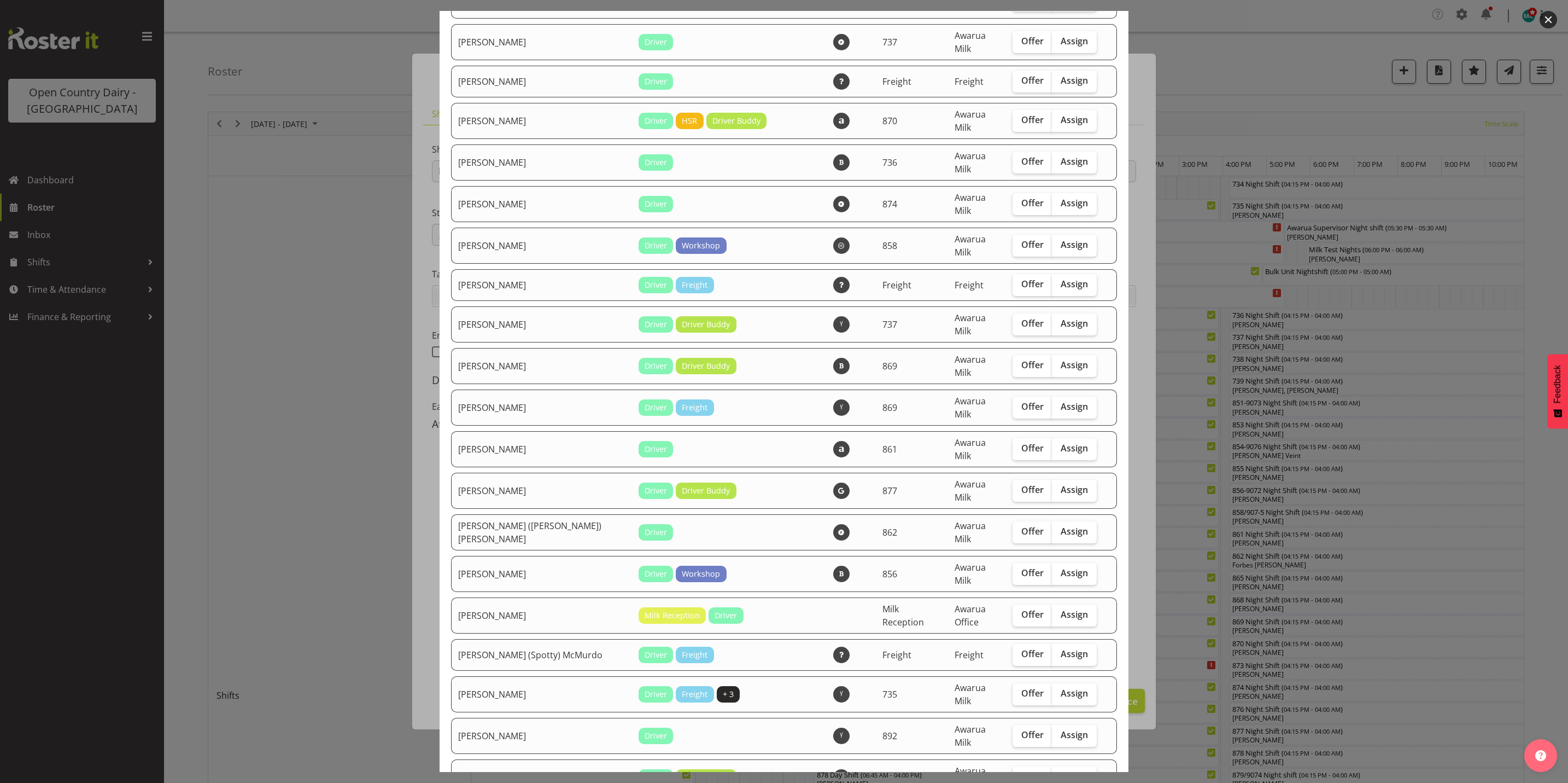
scroll to position [246, 0]
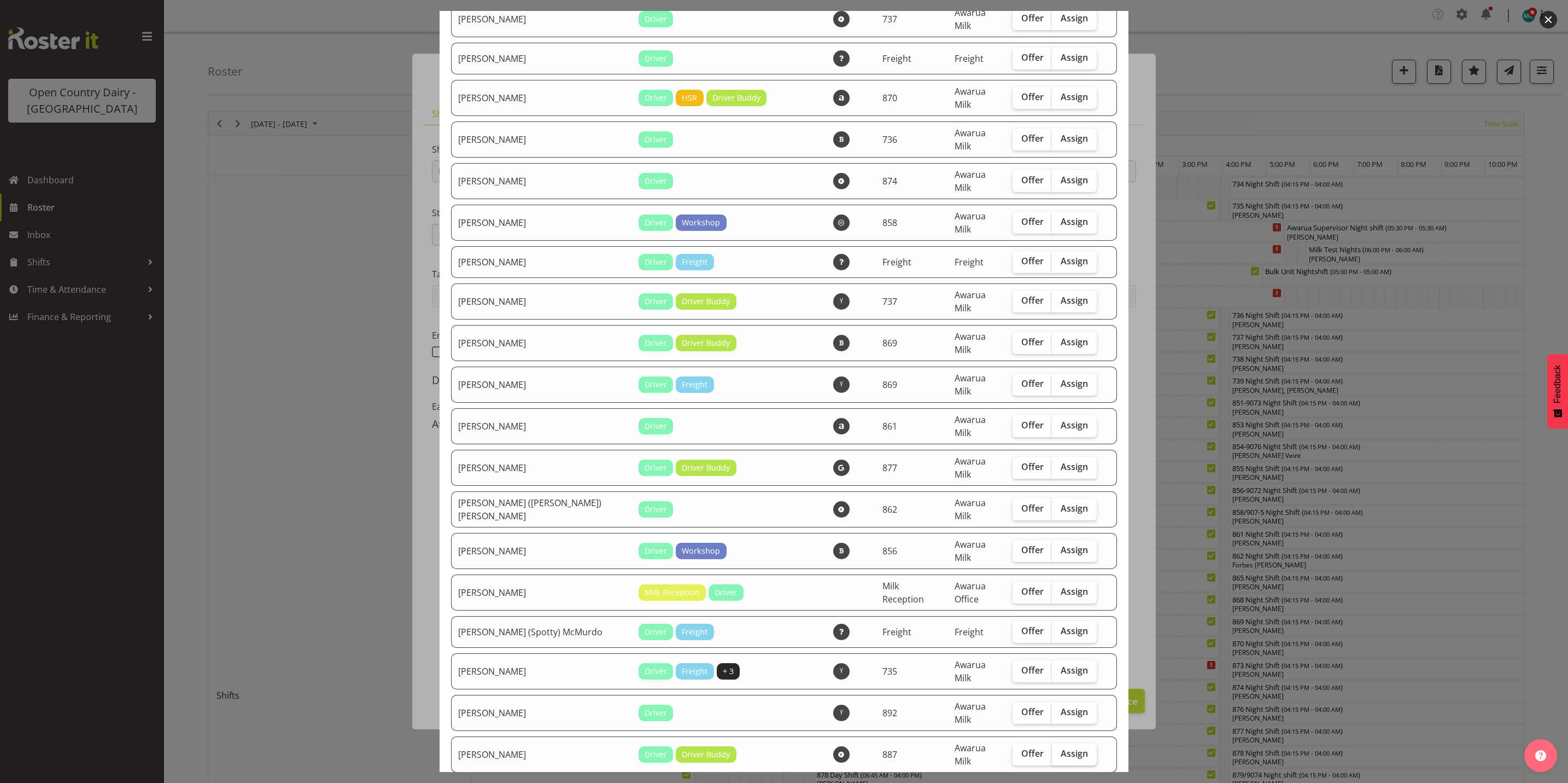
click at [1061, 748] on span "Assign" at bounding box center [1075, 752] width 28 height 11
click at [1059, 751] on input "Assign" at bounding box center [1055, 753] width 7 height 7
checkbox input "true"
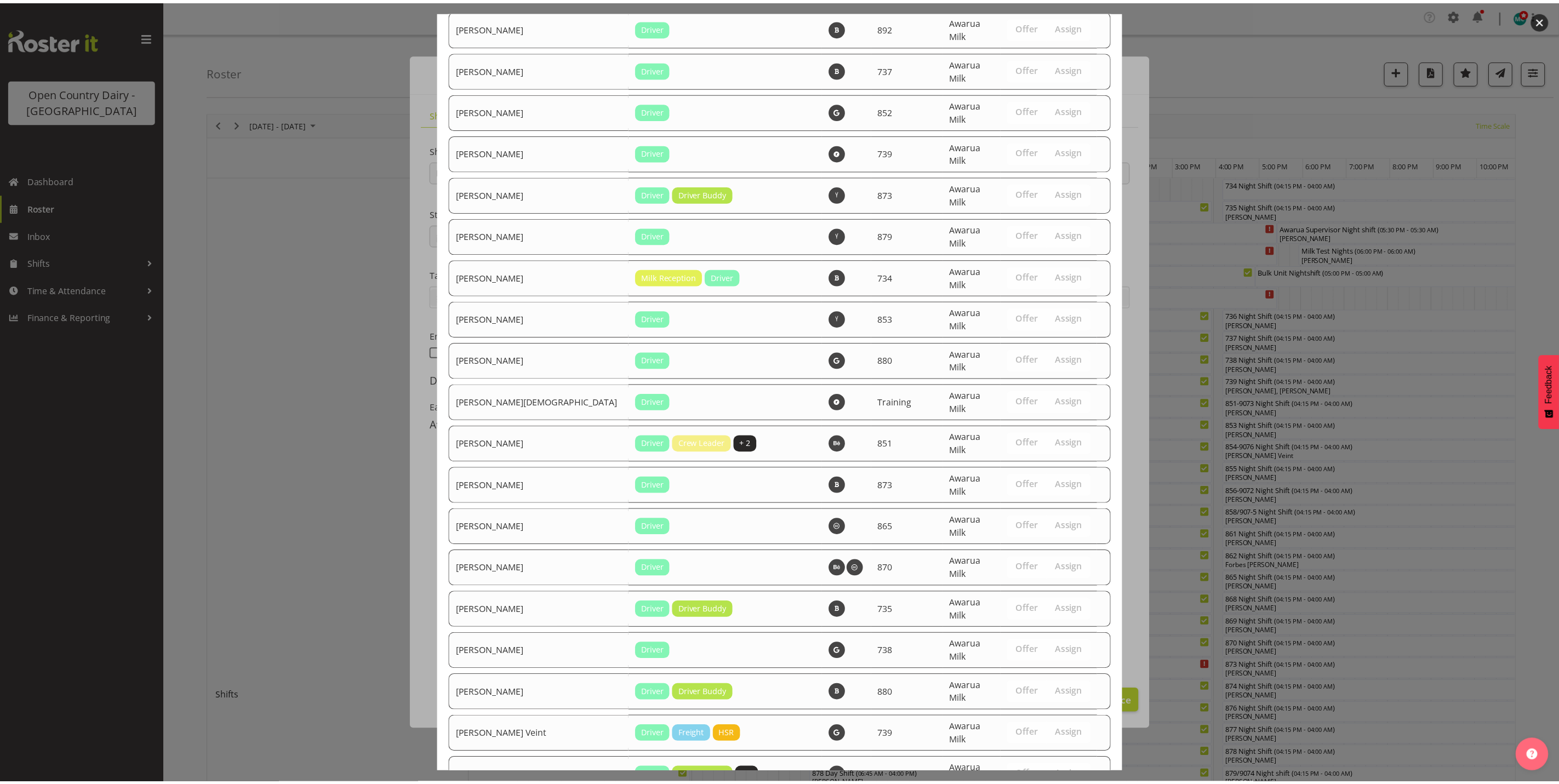
scroll to position [3632, 0]
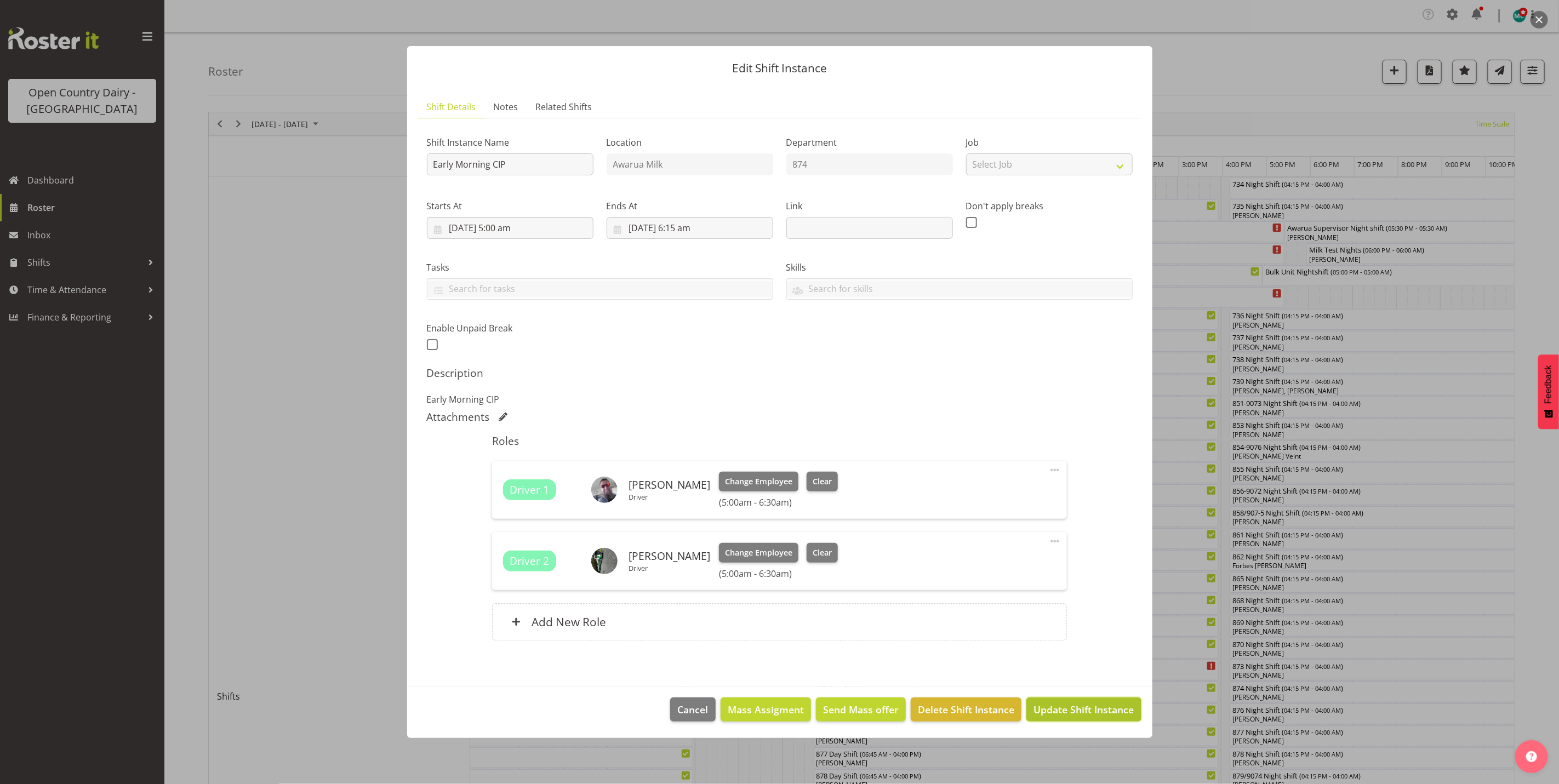
click at [1084, 714] on span "Update Shift Instance" at bounding box center [1084, 709] width 100 height 14
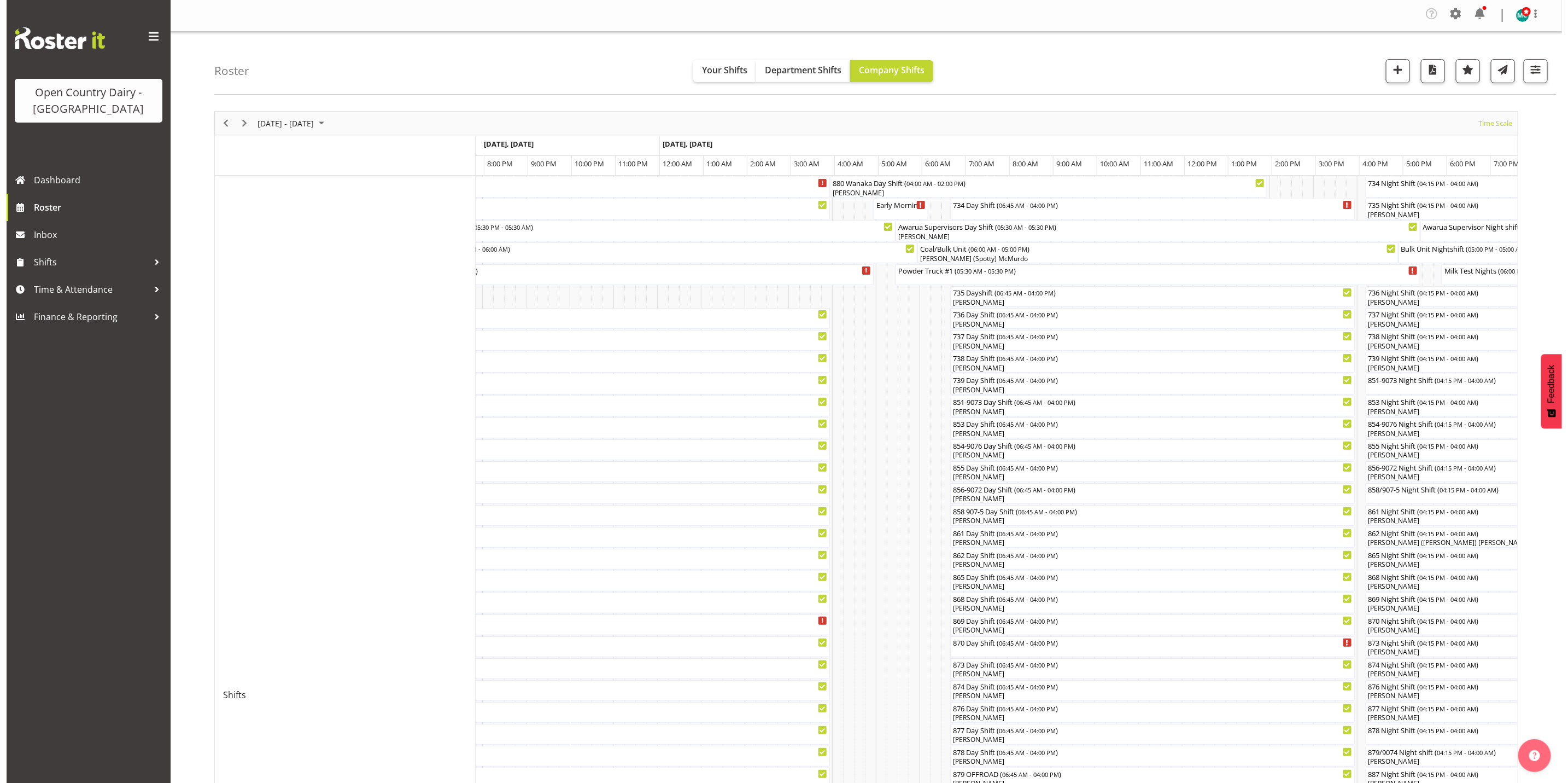
scroll to position [0, 0]
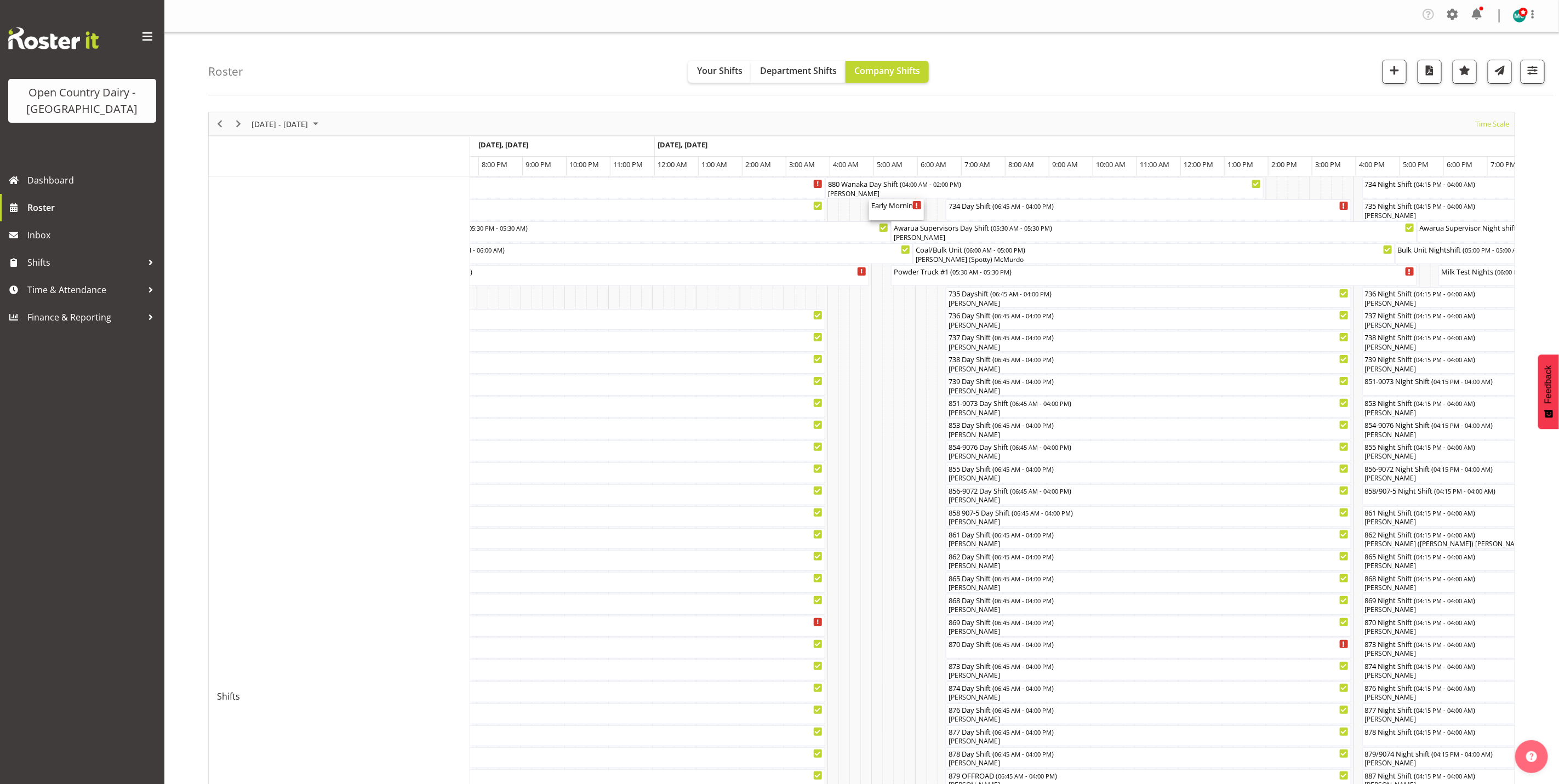
click at [896, 210] on div "Early Morning CIP ( 05:00 AM - 06:15 AM )" at bounding box center [896, 205] width 51 height 11
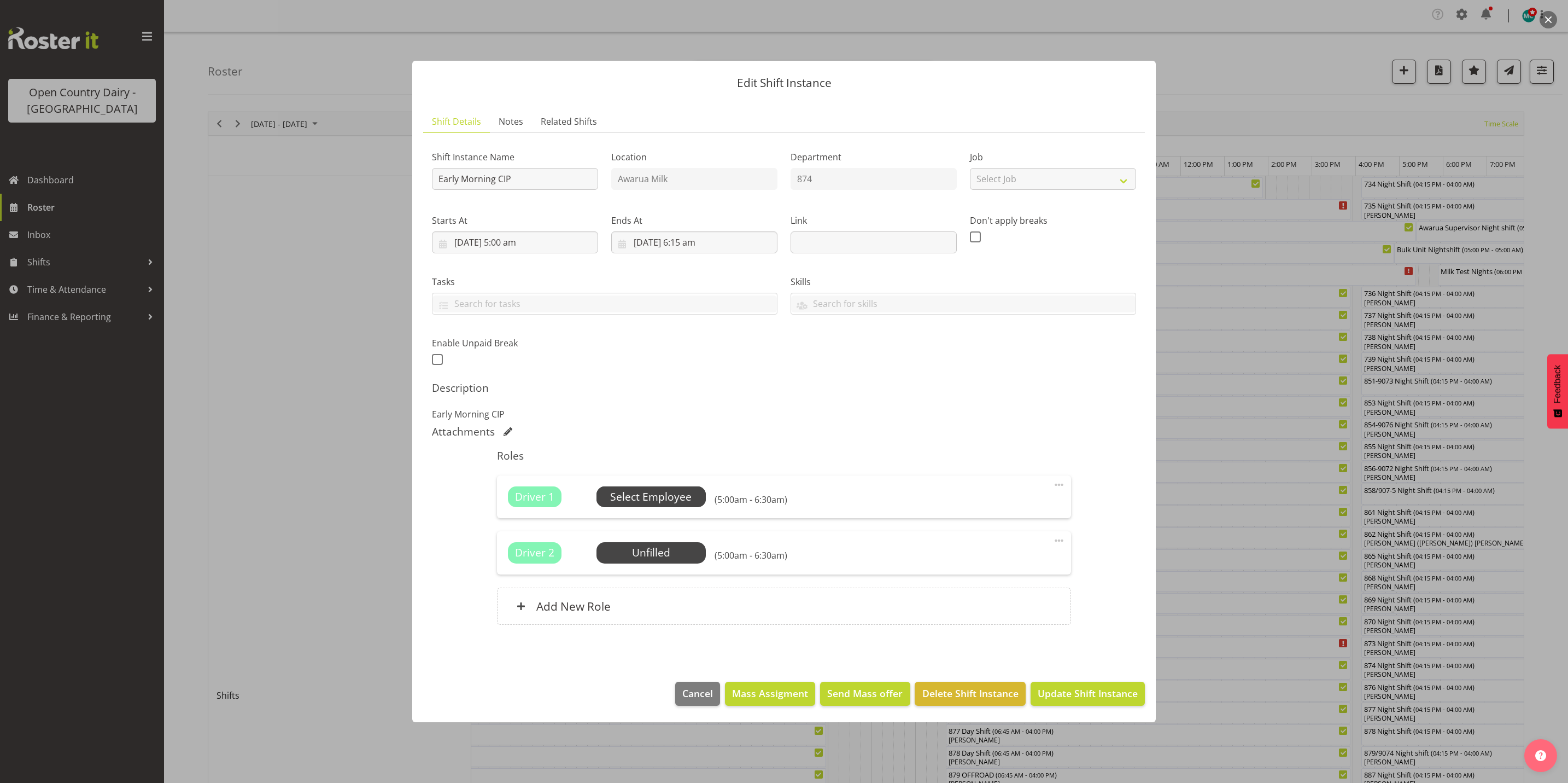
click at [650, 494] on span "Select Employee" at bounding box center [650, 497] width 81 height 16
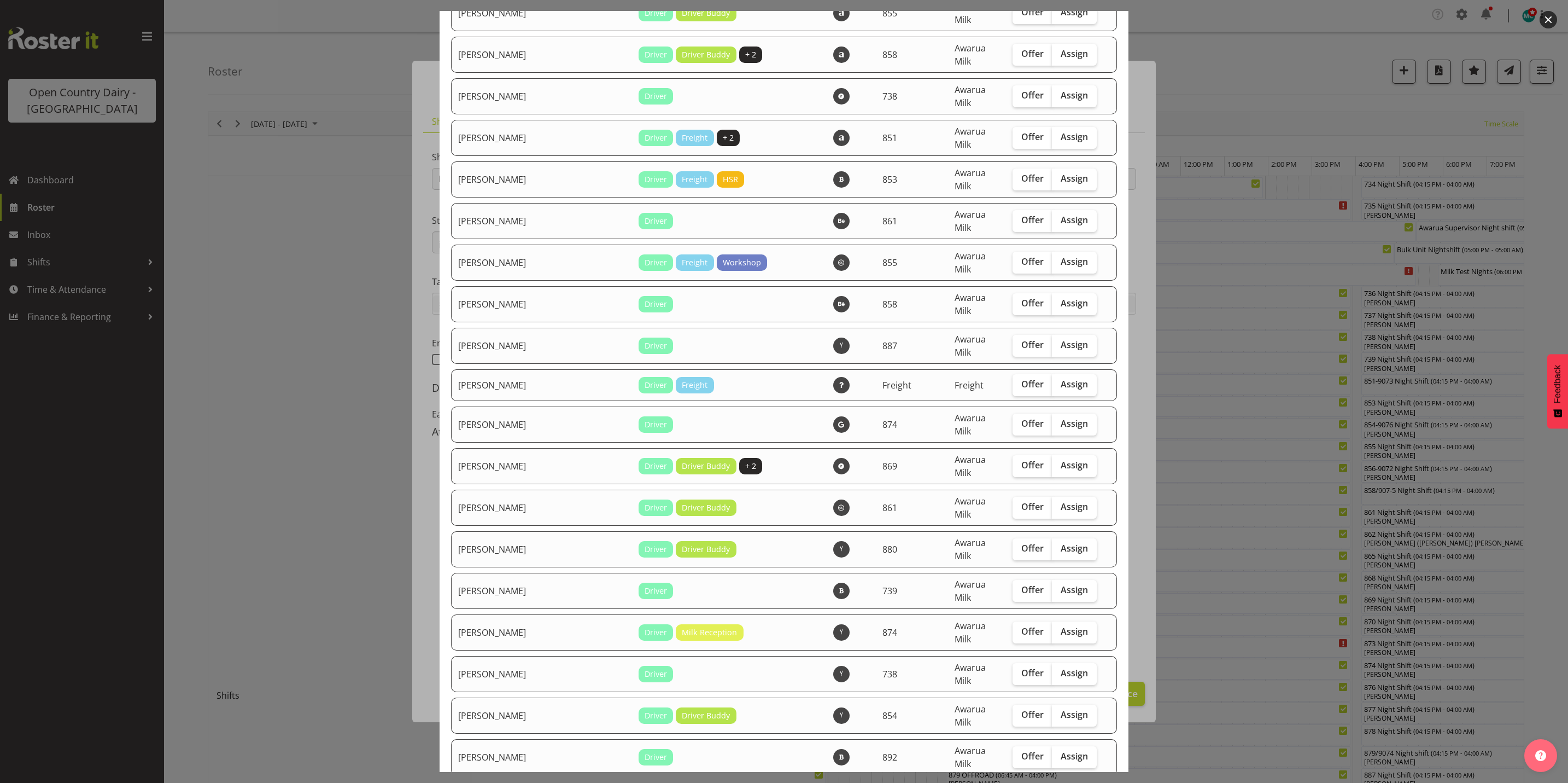
scroll to position [2954, 0]
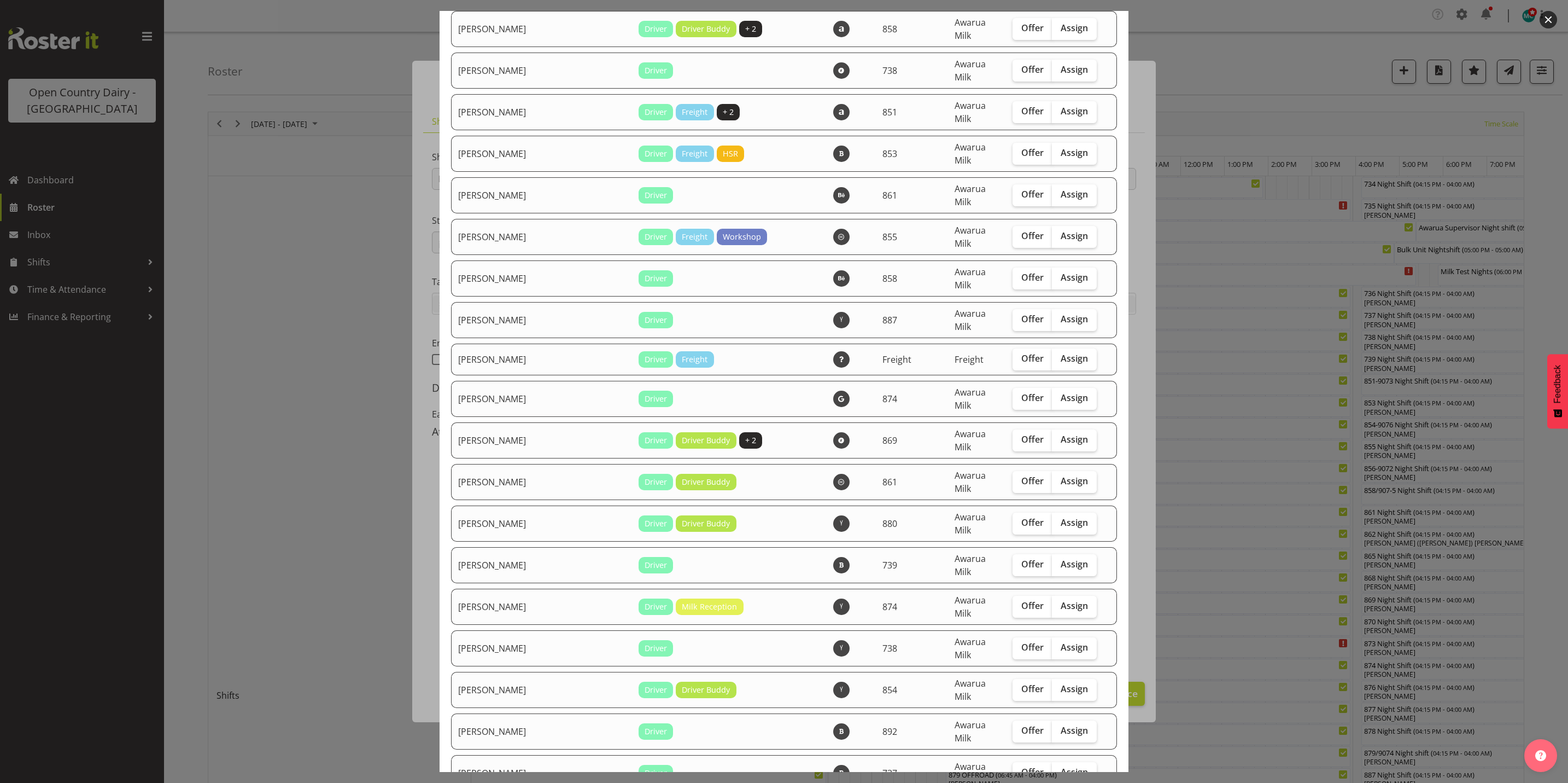
checkbox input "true"
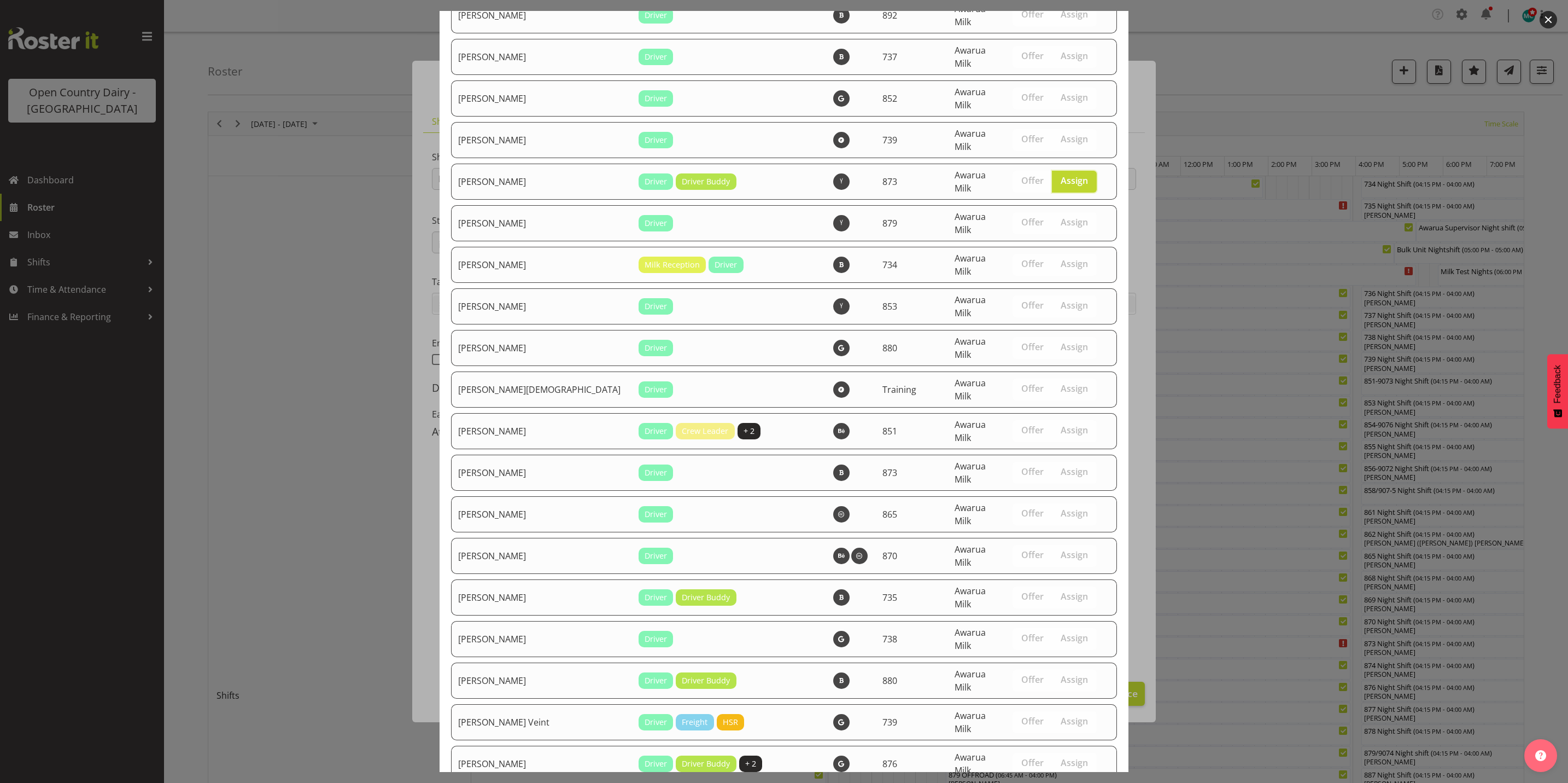
scroll to position [3702, 0]
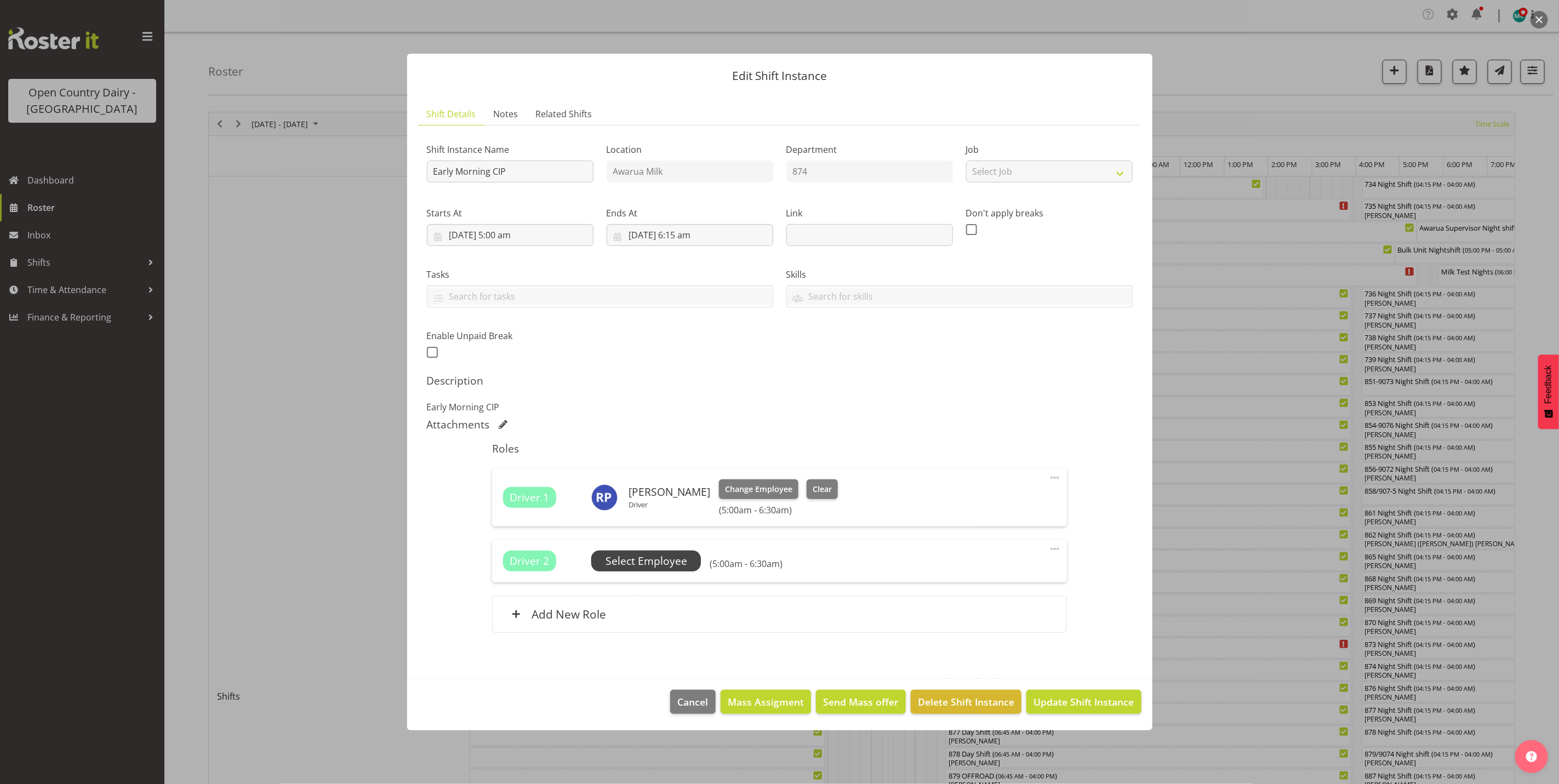
click at [628, 557] on span "Select Employee" at bounding box center [646, 561] width 81 height 16
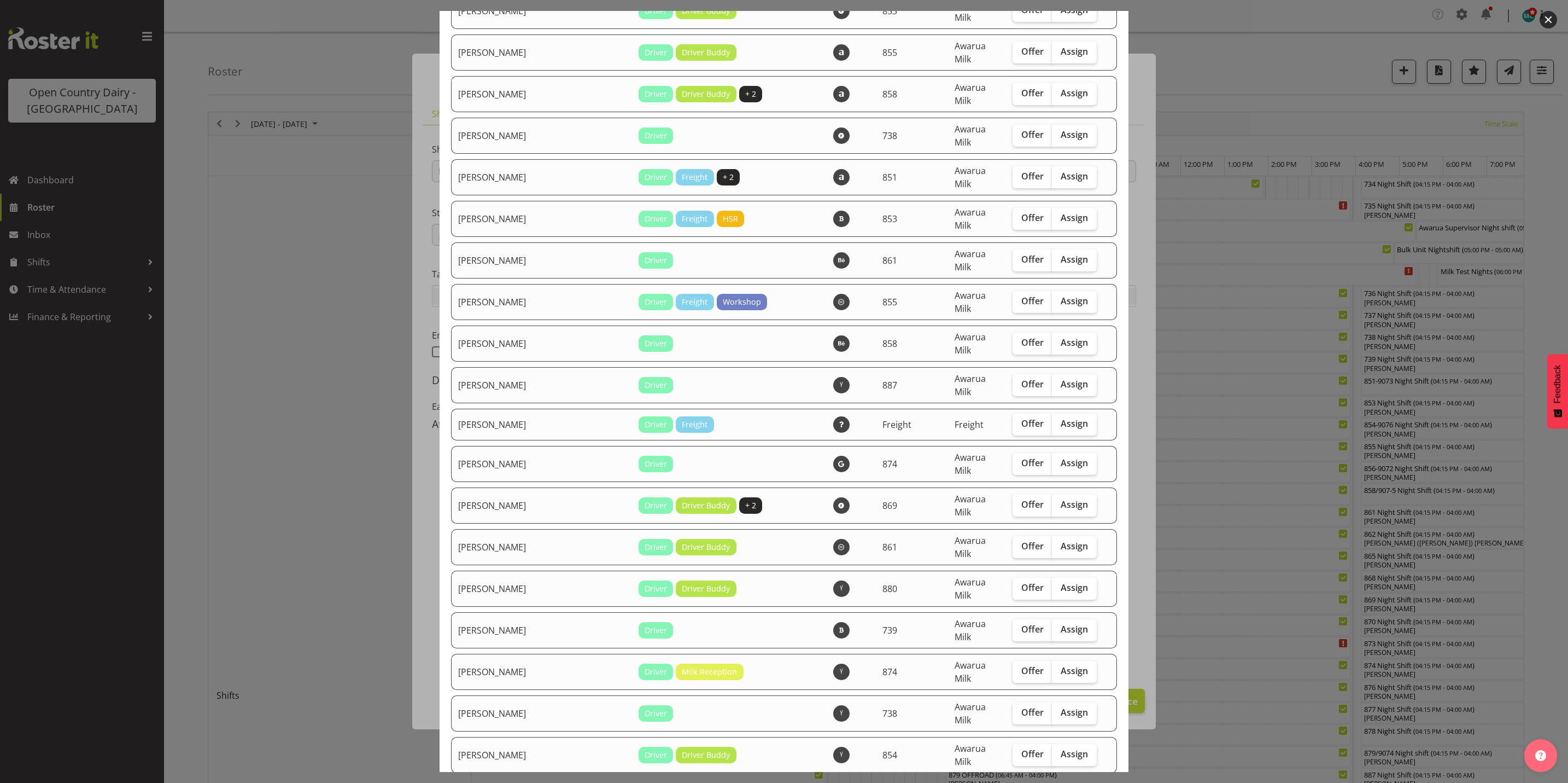
scroll to position [2872, 0]
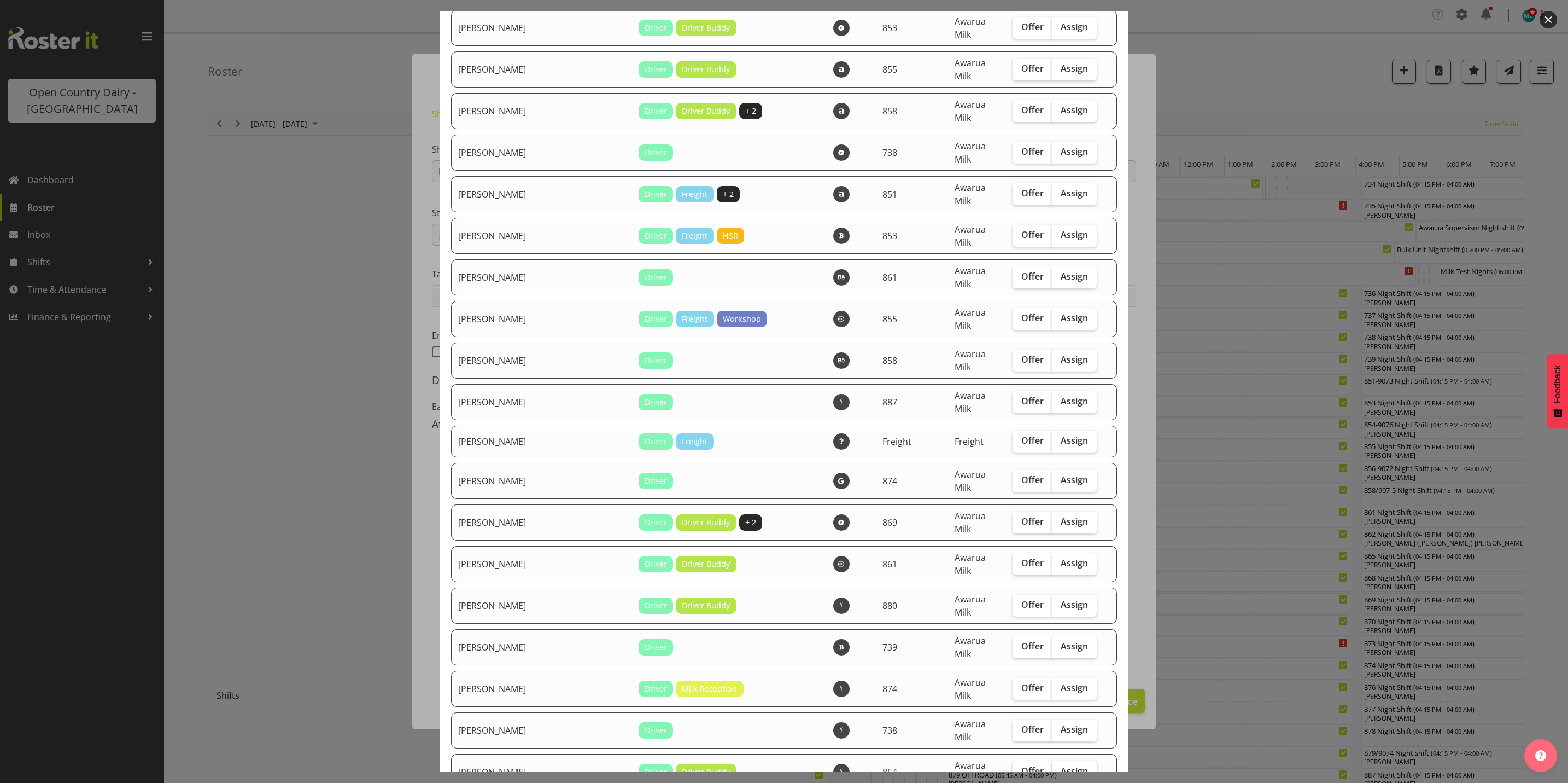
click at [1061, 766] on span "Assign" at bounding box center [1075, 771] width 28 height 11
click at [1059, 768] on input "Assign" at bounding box center [1055, 771] width 7 height 7
checkbox input "true"
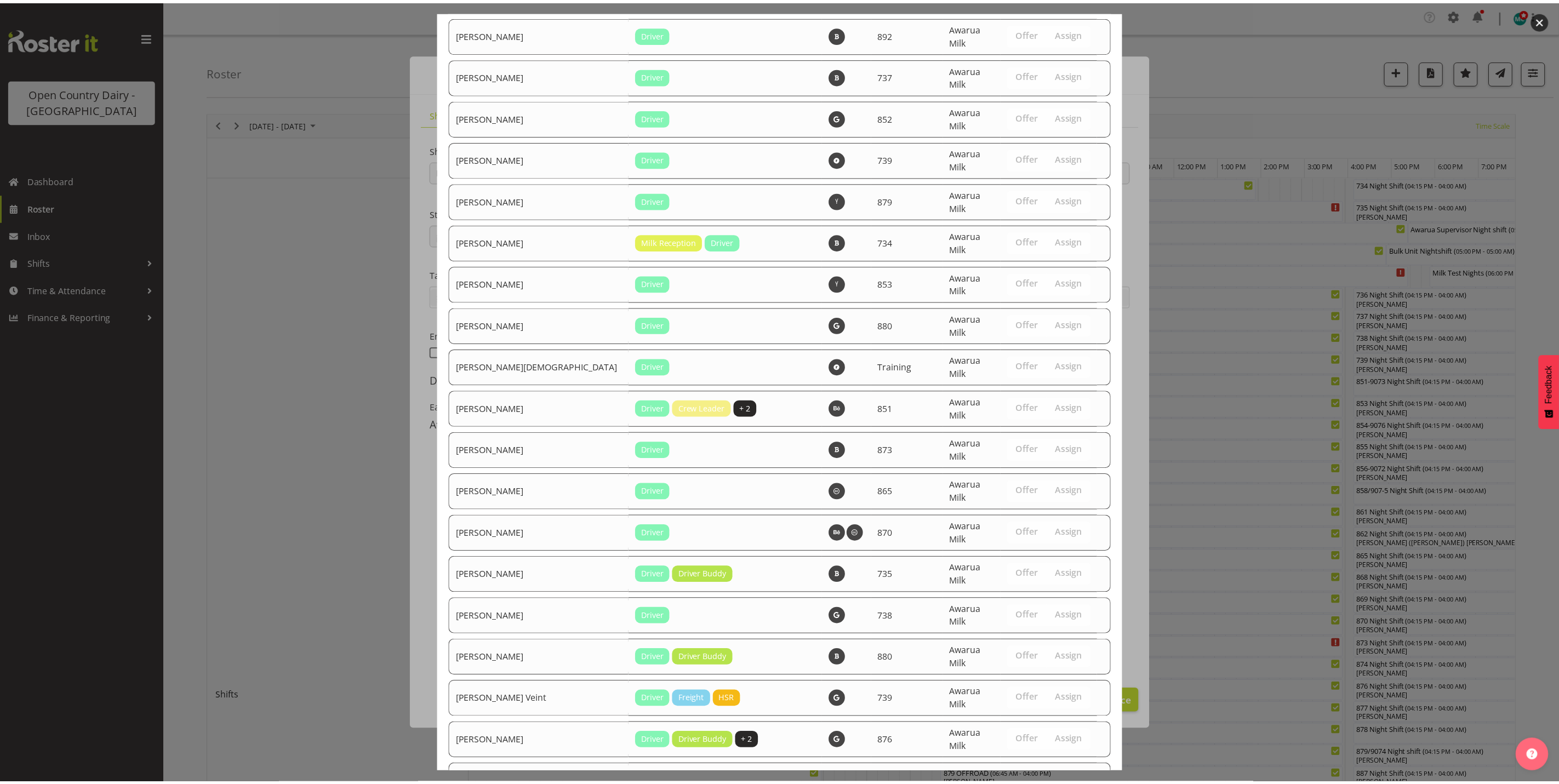
scroll to position [3670, 0]
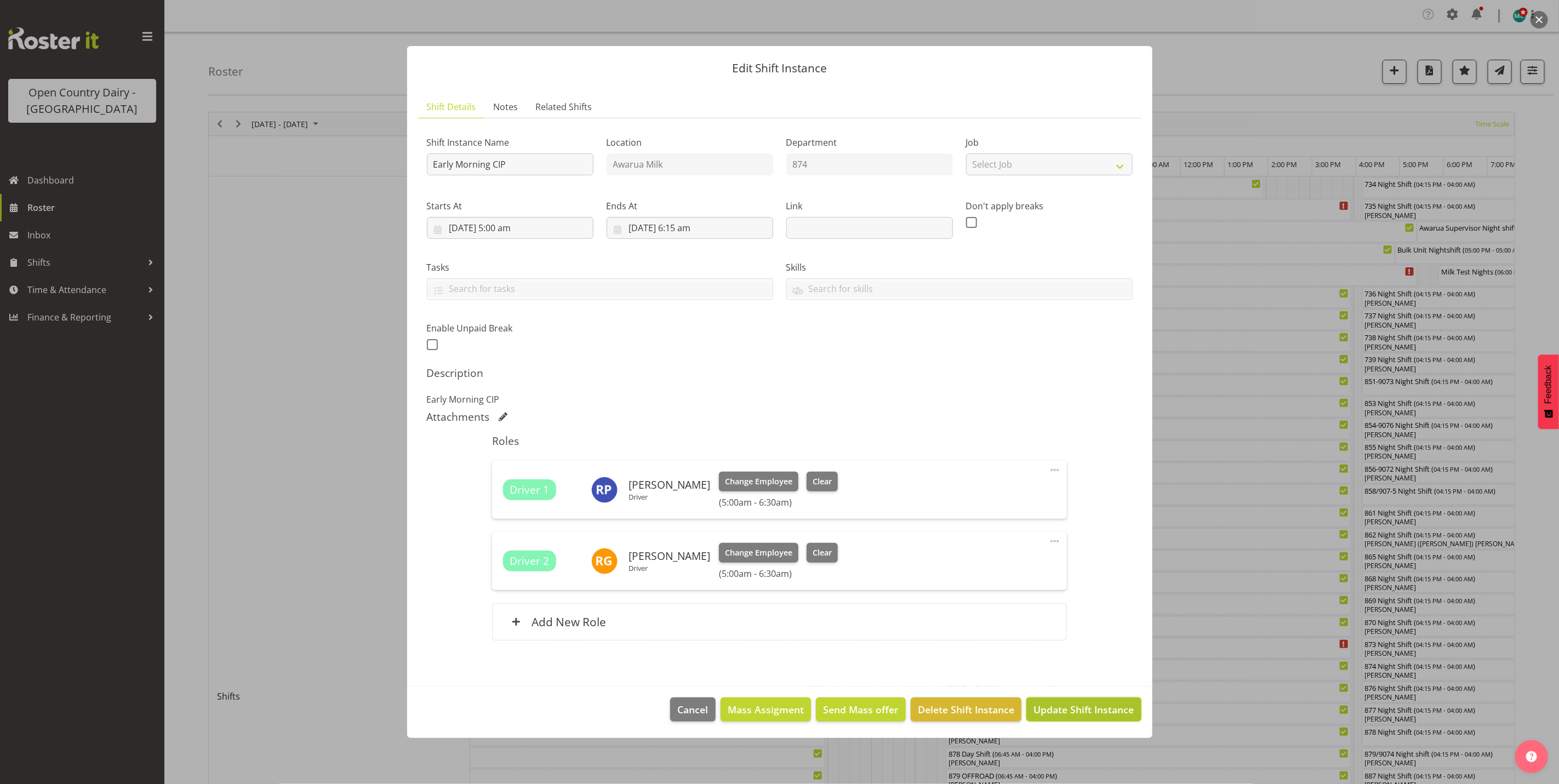
click at [1074, 705] on span "Update Shift Instance" at bounding box center [1084, 709] width 100 height 14
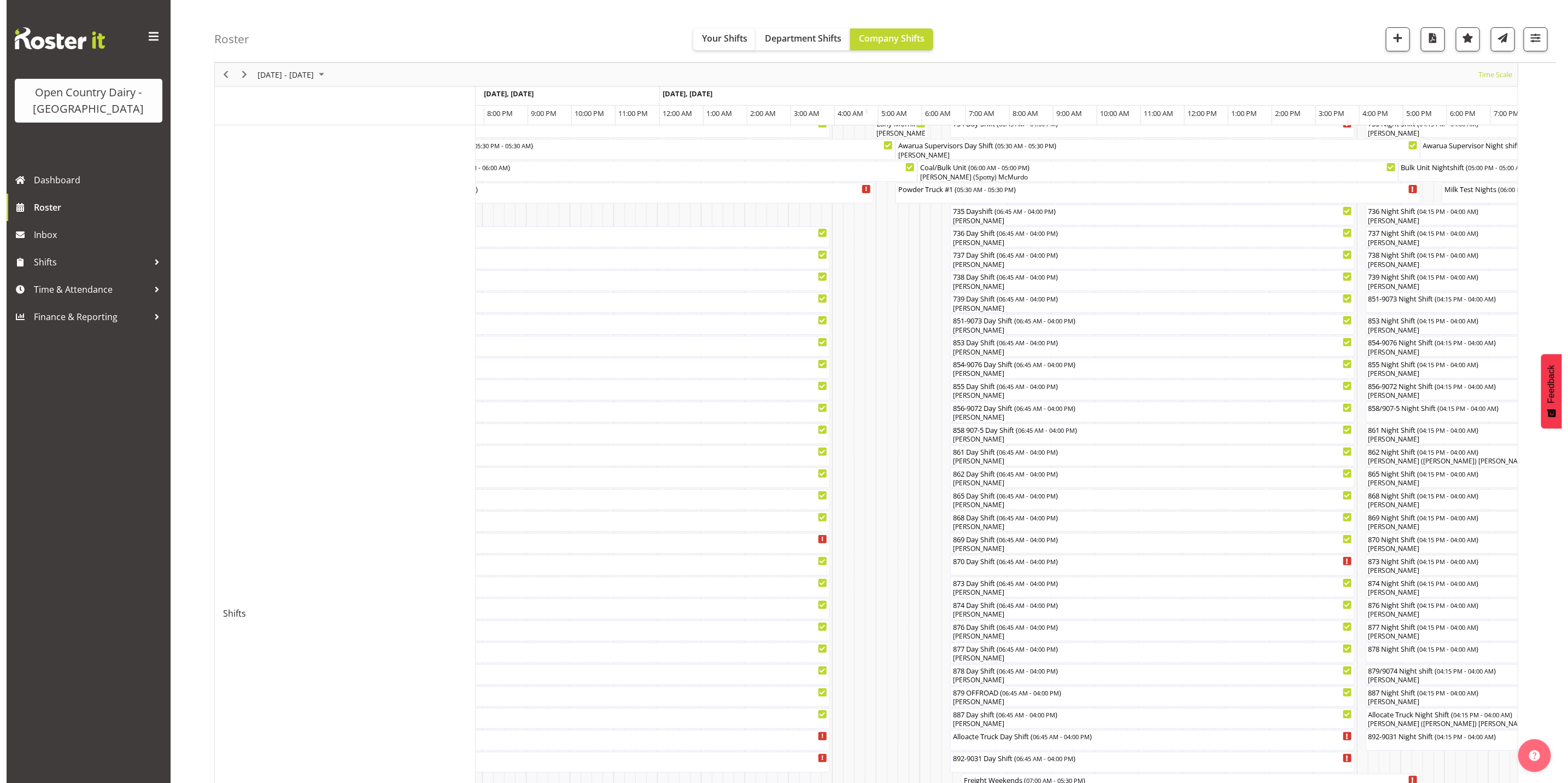
scroll to position [0, 0]
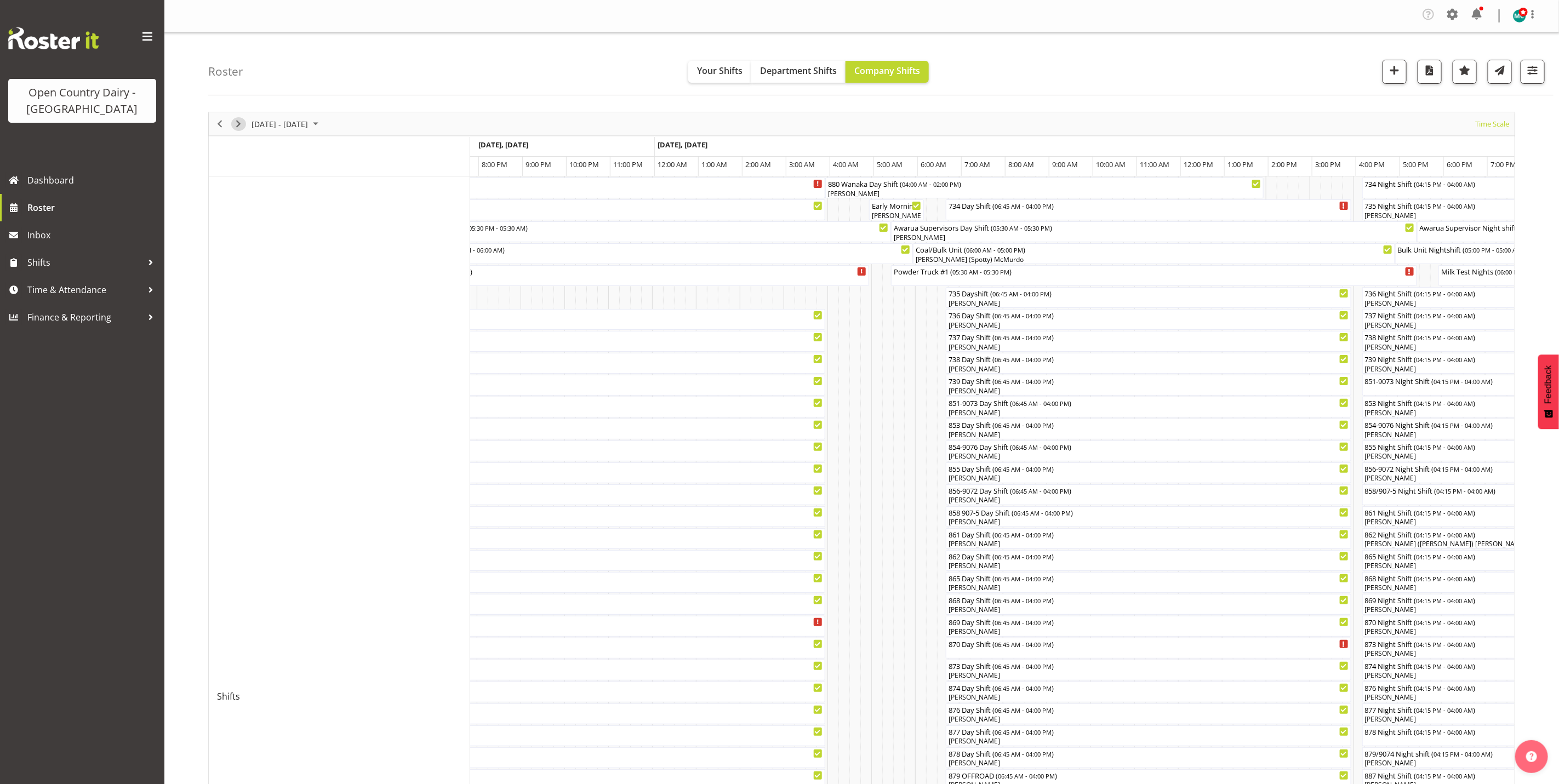
click at [238, 127] on span "Next" at bounding box center [238, 124] width 13 height 13
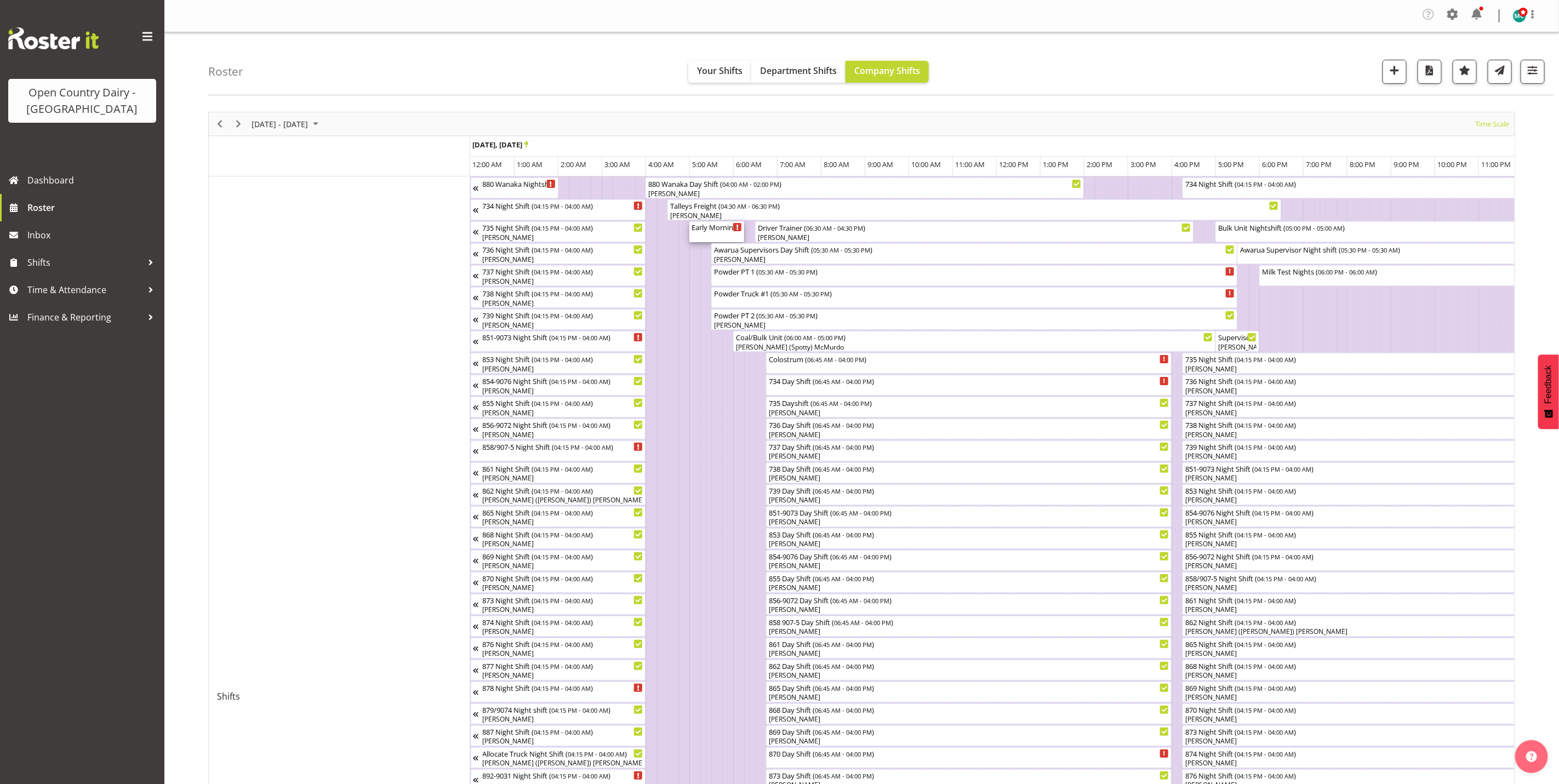
click at [722, 233] on div "Early Morning CIP ( 05:00 AM - 06:15 AM )" at bounding box center [716, 231] width 51 height 21
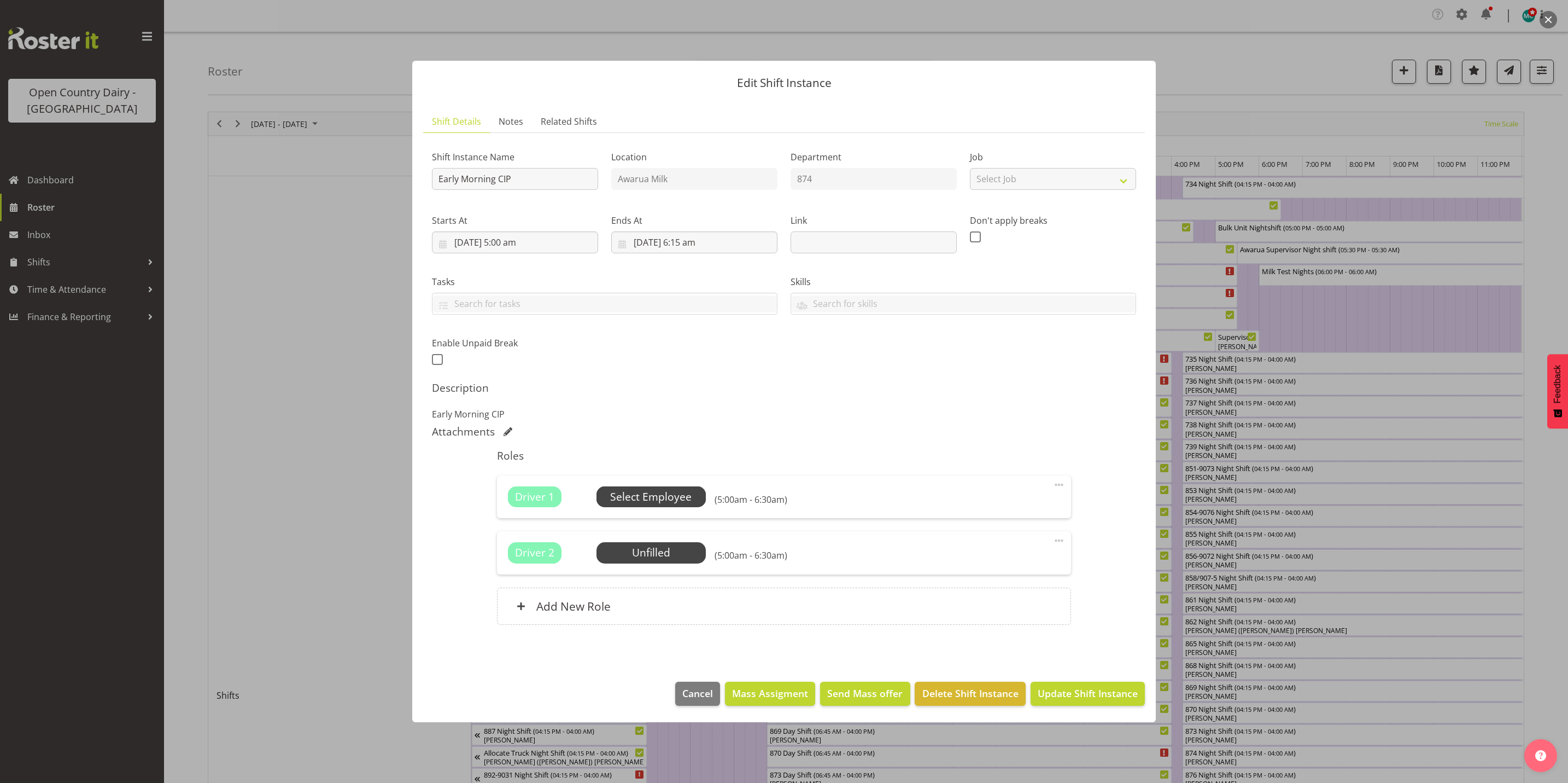
click at [649, 494] on span "Select Employee" at bounding box center [650, 497] width 81 height 16
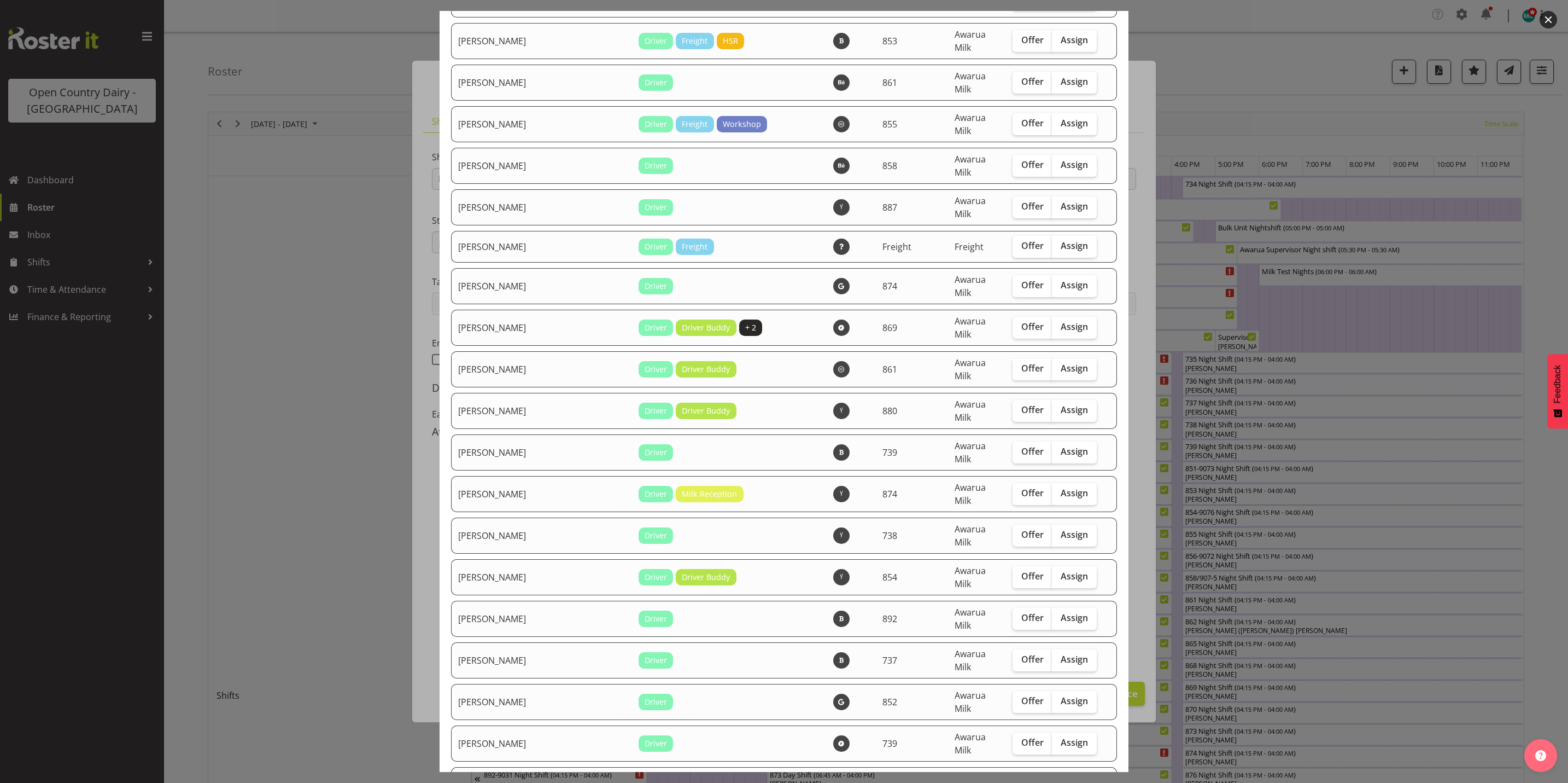
scroll to position [3119, 0]
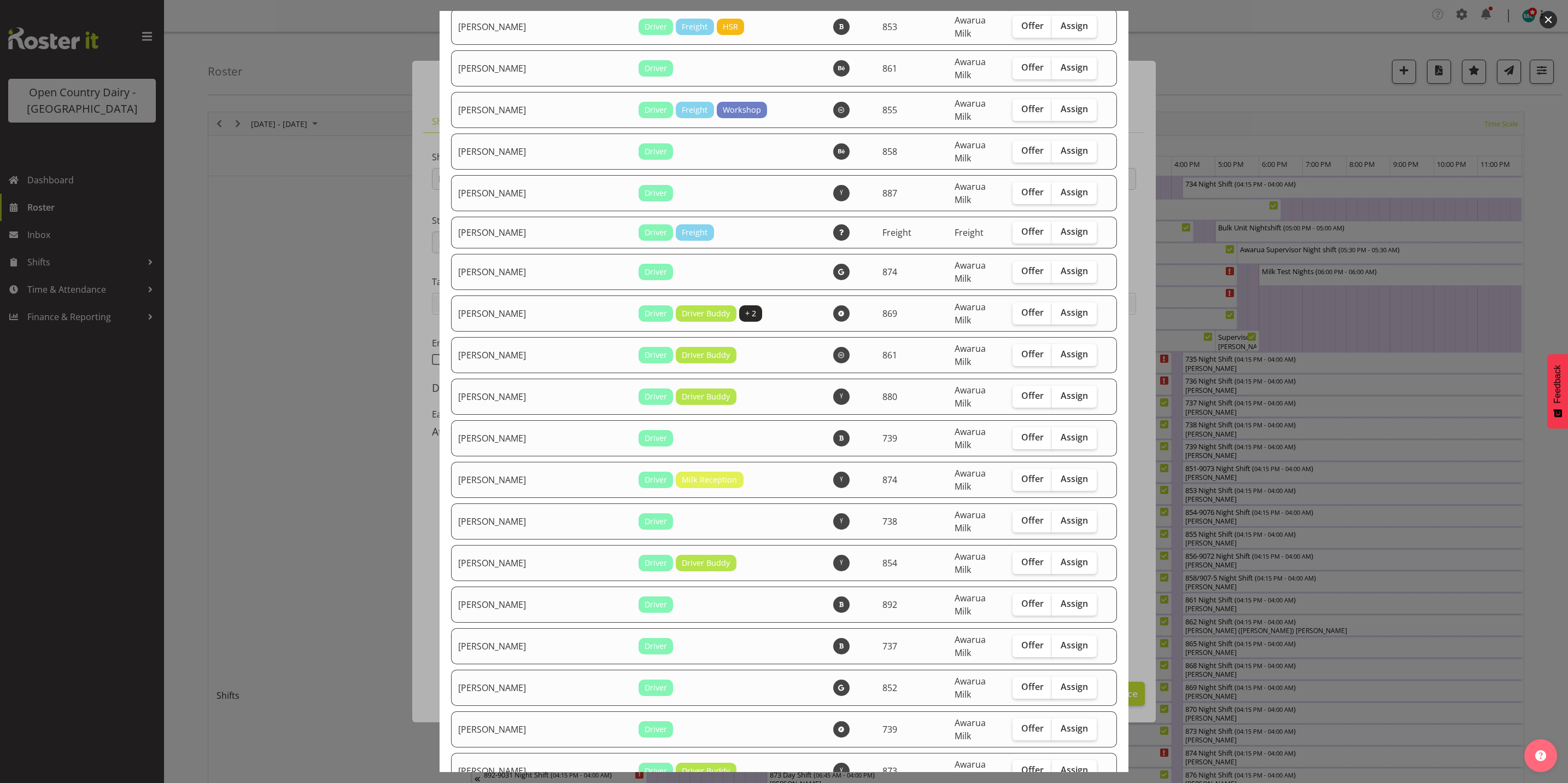
drag, startPoint x: 1055, startPoint y: 402, endPoint x: 1040, endPoint y: 422, distance: 25.0
click at [1061, 764] on span "Assign" at bounding box center [1075, 769] width 28 height 11
click at [1055, 767] on input "Assign" at bounding box center [1055, 770] width 7 height 7
checkbox input "true"
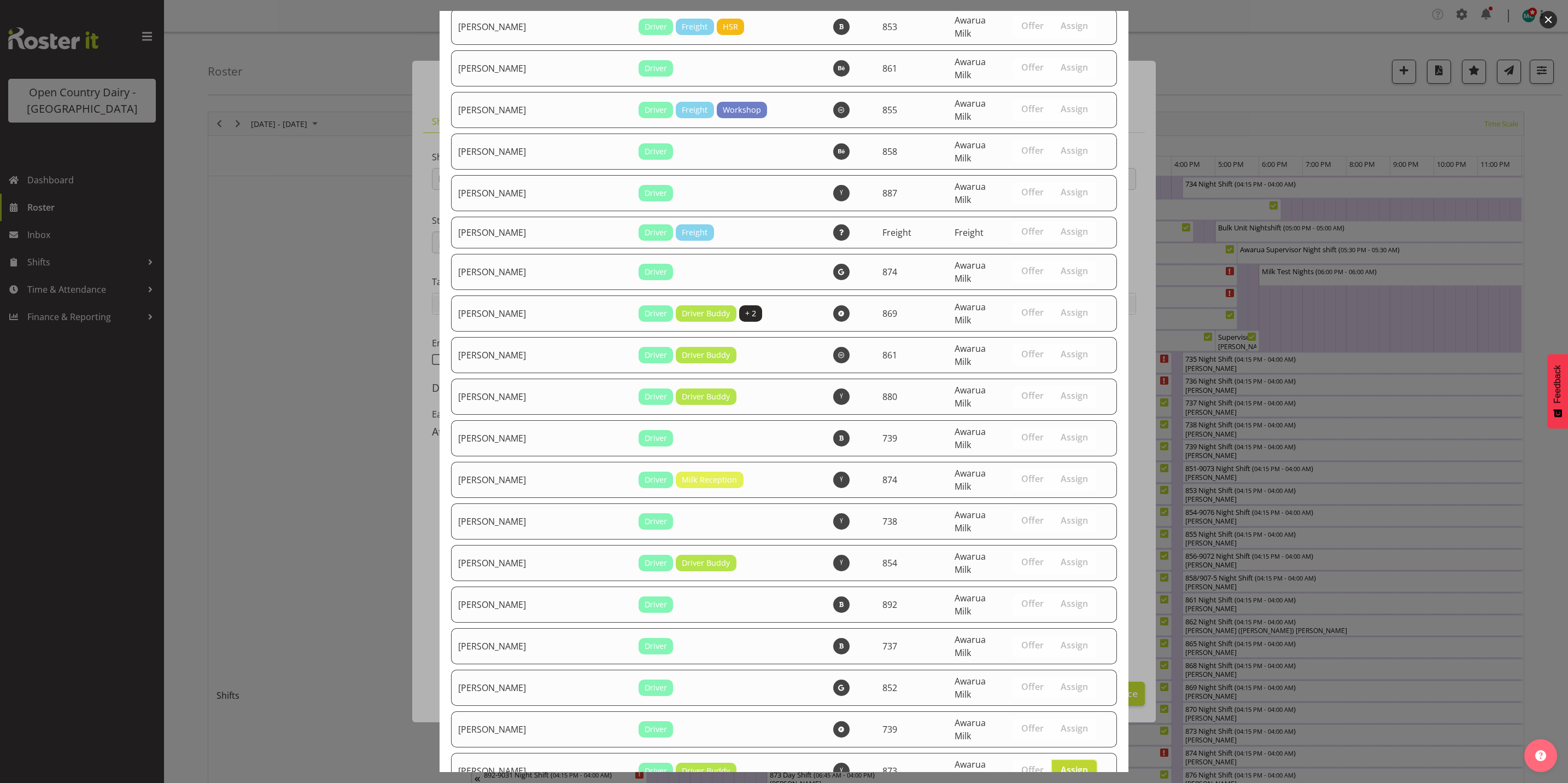
scroll to position [3702, 0]
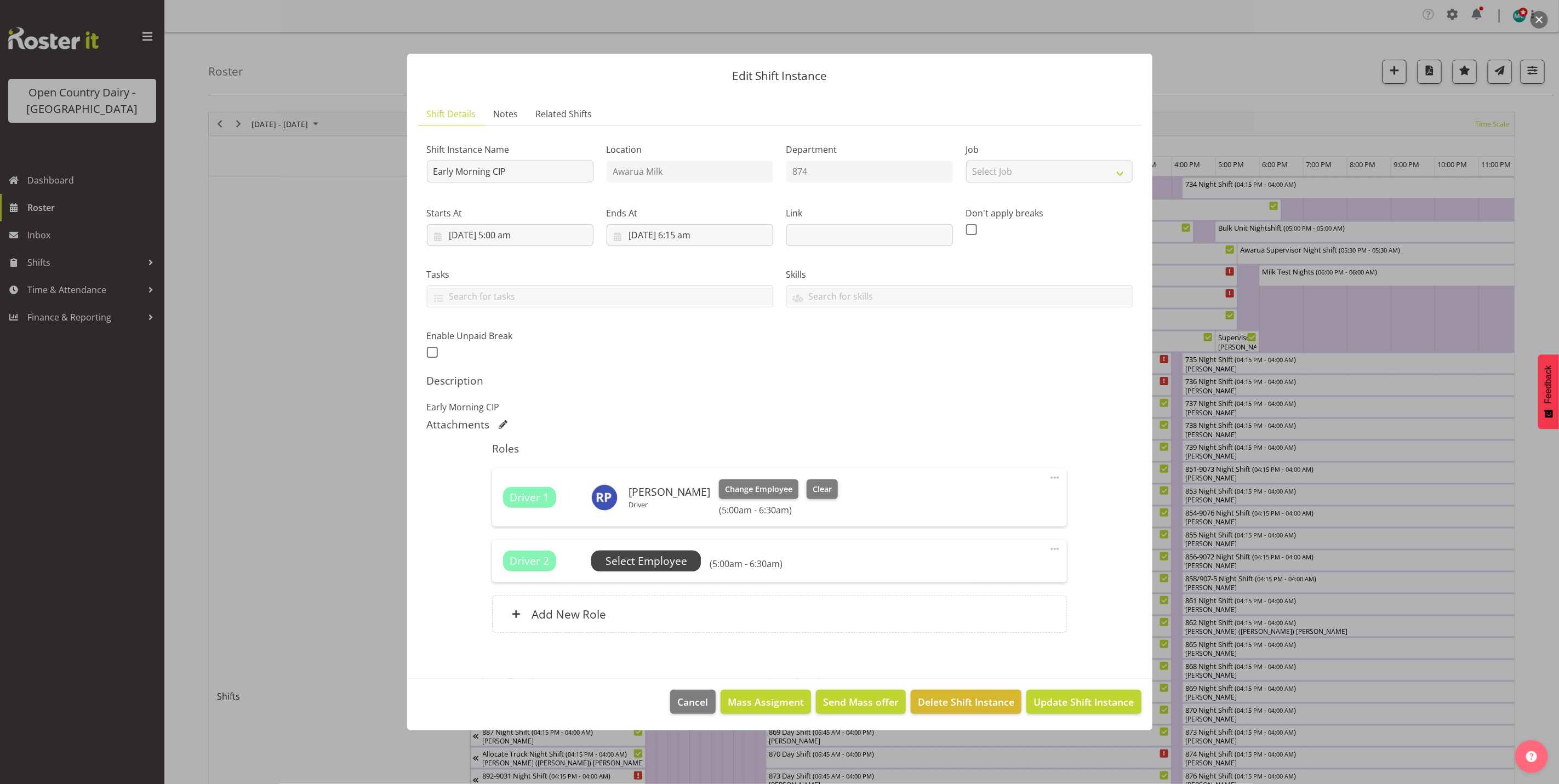
click at [635, 558] on span "Select Employee" at bounding box center [646, 561] width 81 height 16
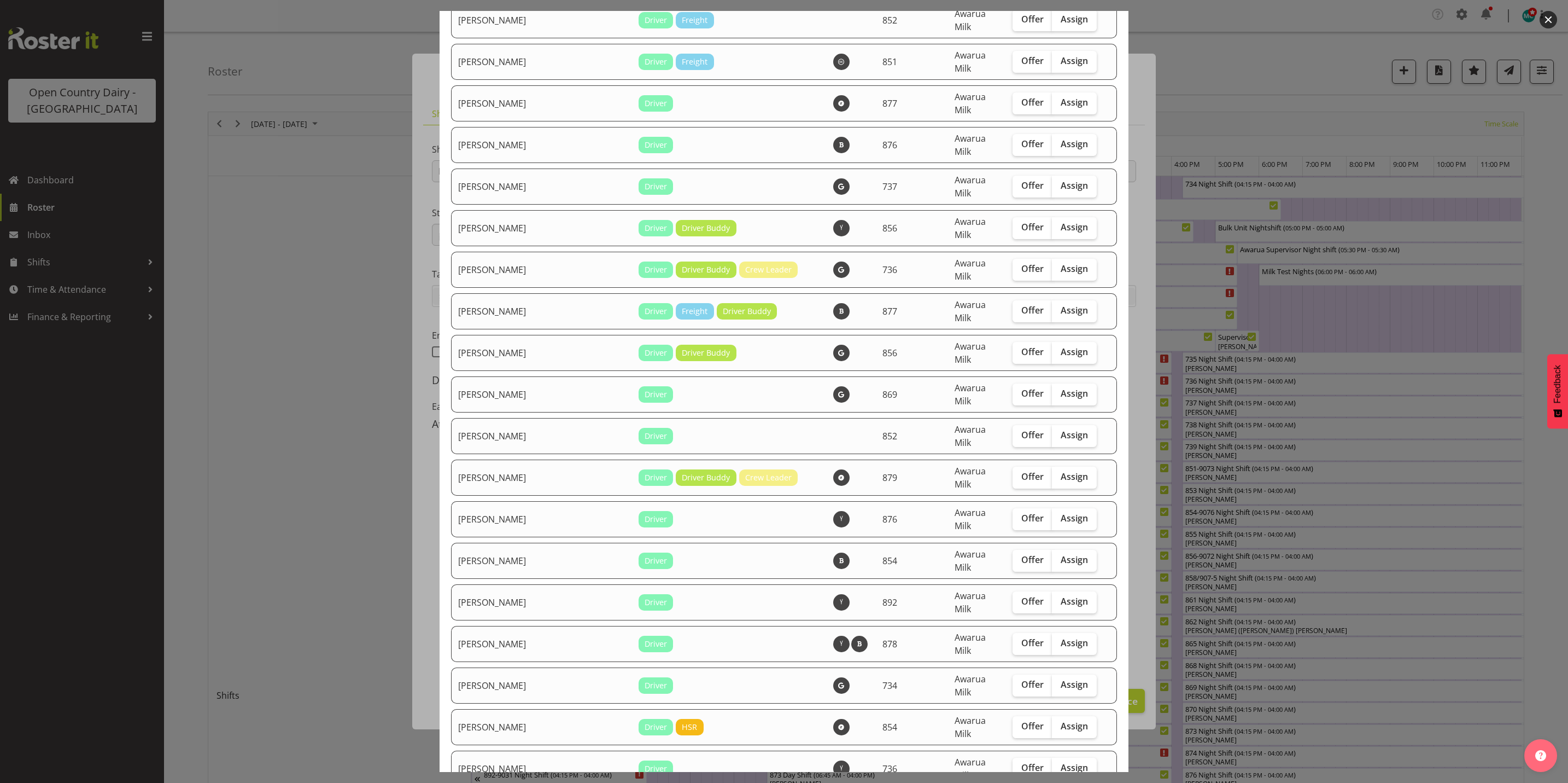
scroll to position [2134, 0]
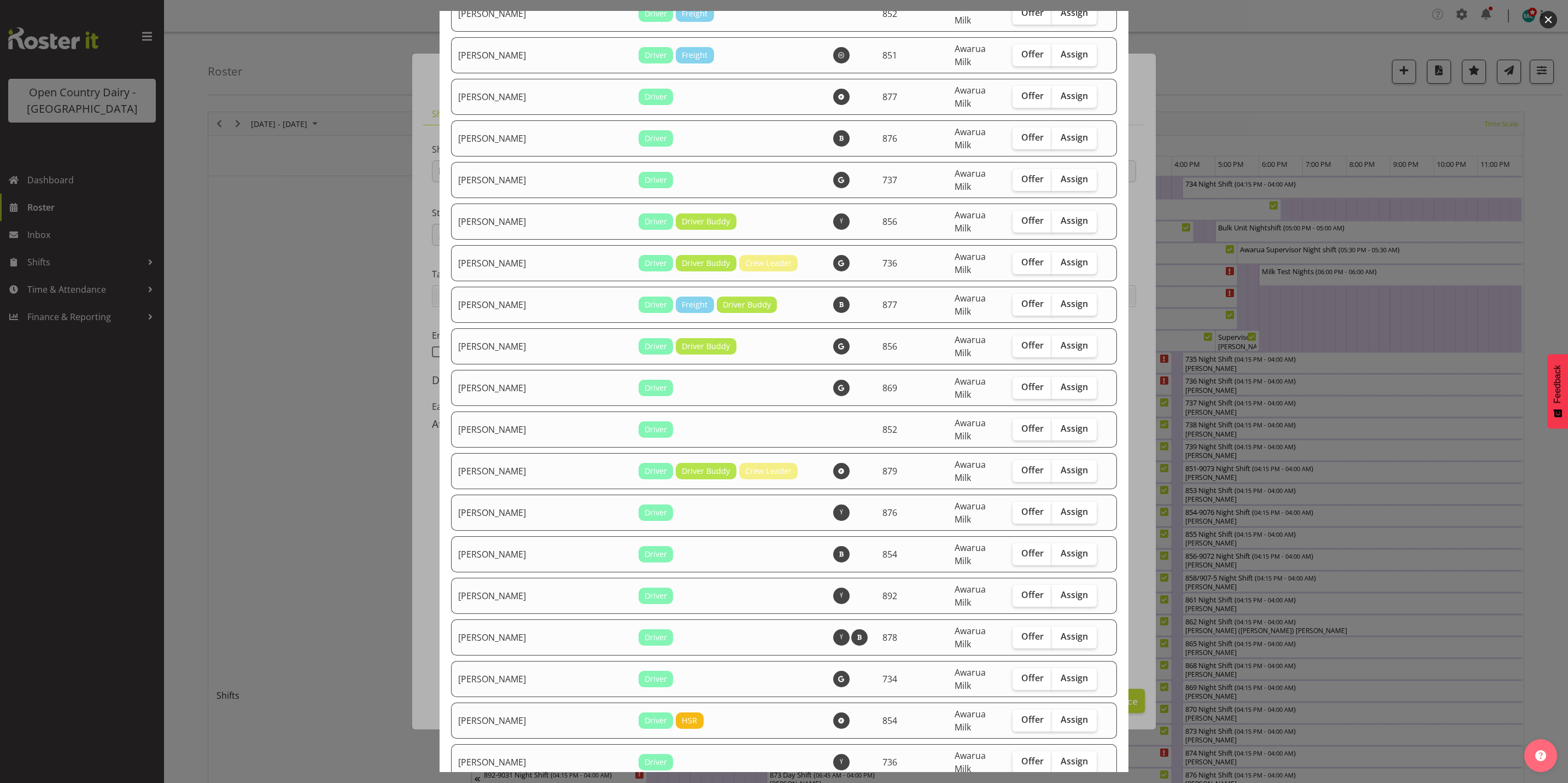
checkbox input "true"
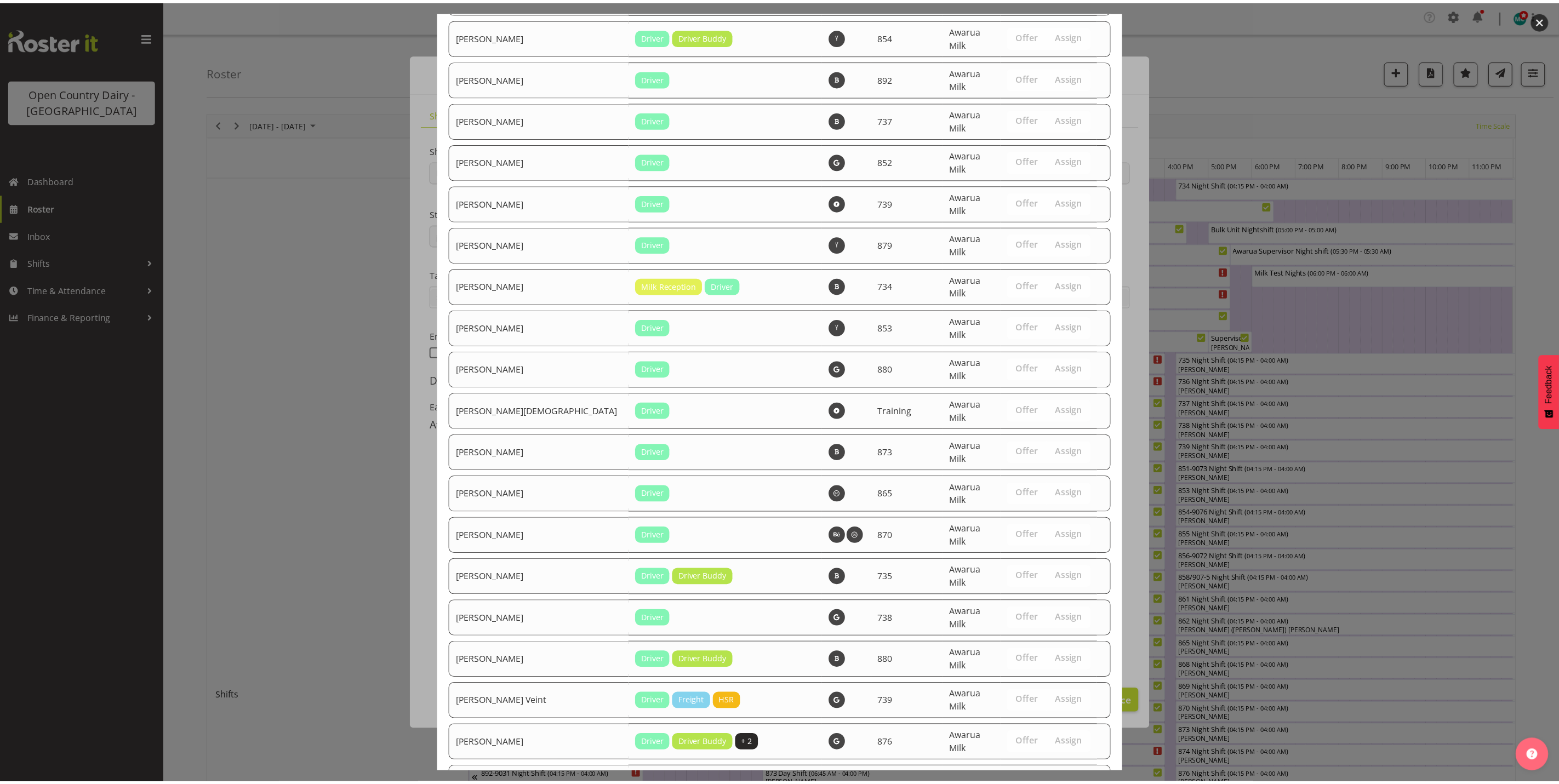
scroll to position [3670, 0]
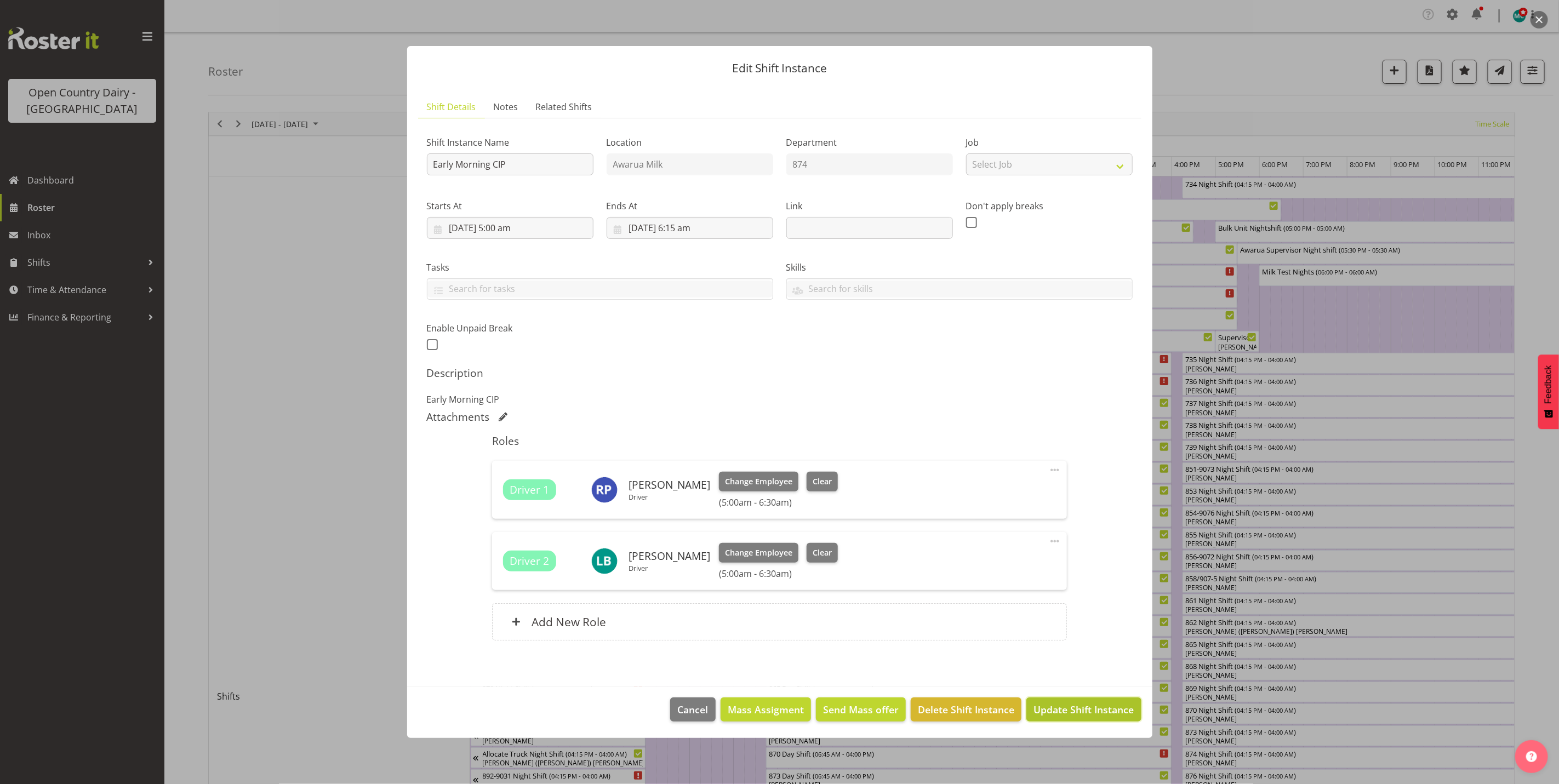
click at [1087, 713] on span "Update Shift Instance" at bounding box center [1084, 709] width 100 height 14
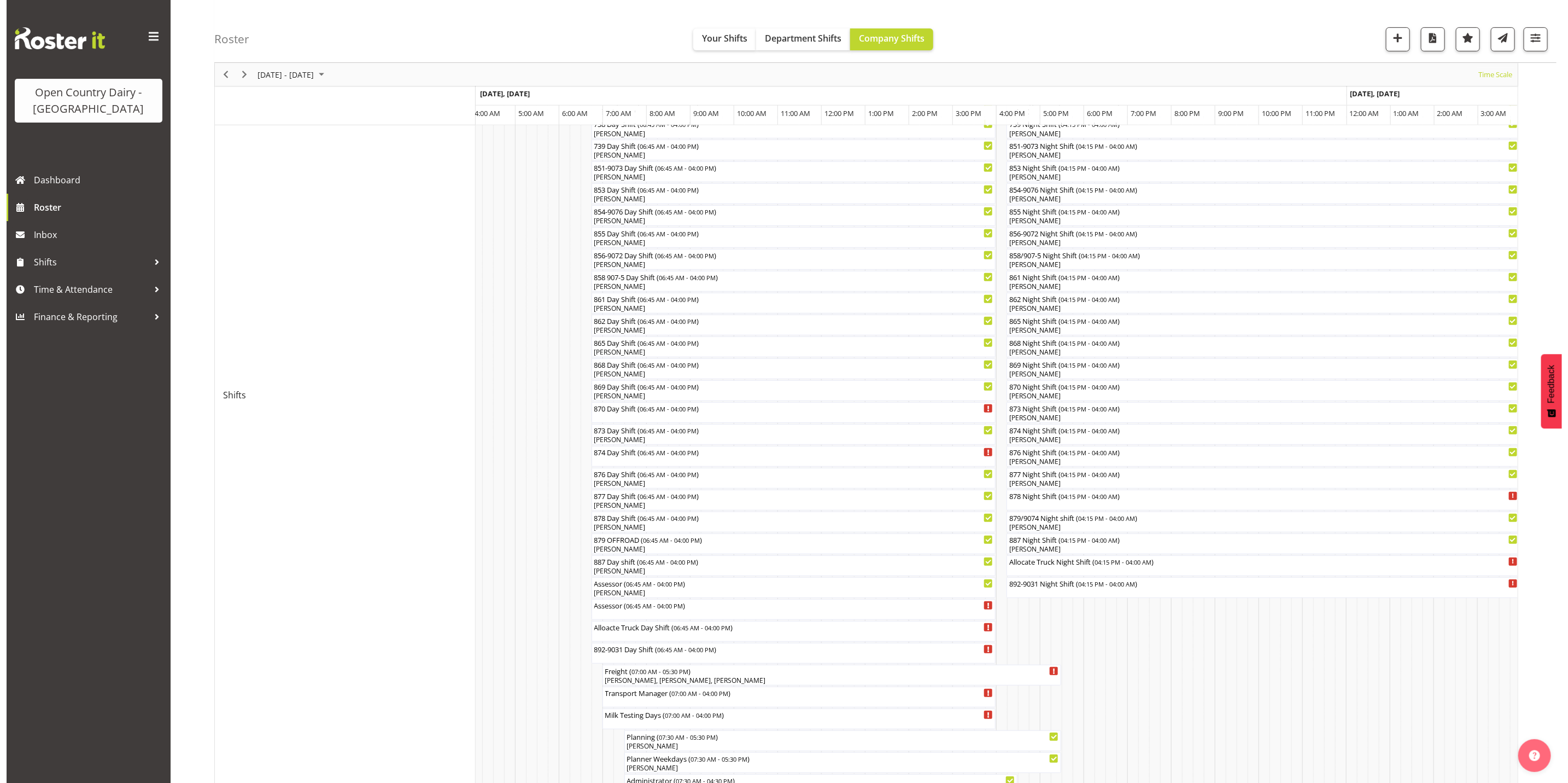
scroll to position [0, 0]
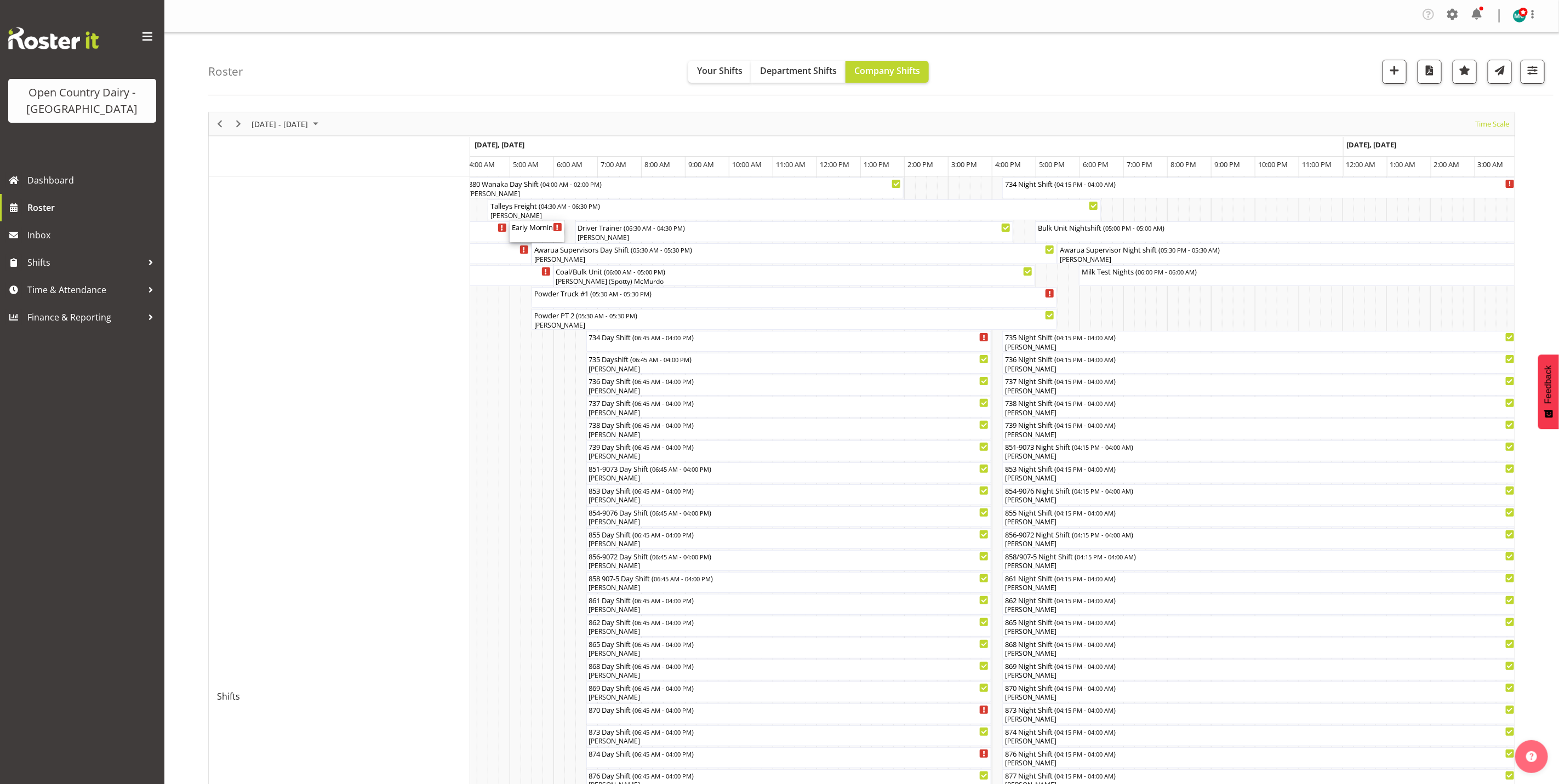
click at [528, 233] on div "Early Morning CIP ( 05:00 AM - 06:15 AM )" at bounding box center [537, 231] width 51 height 21
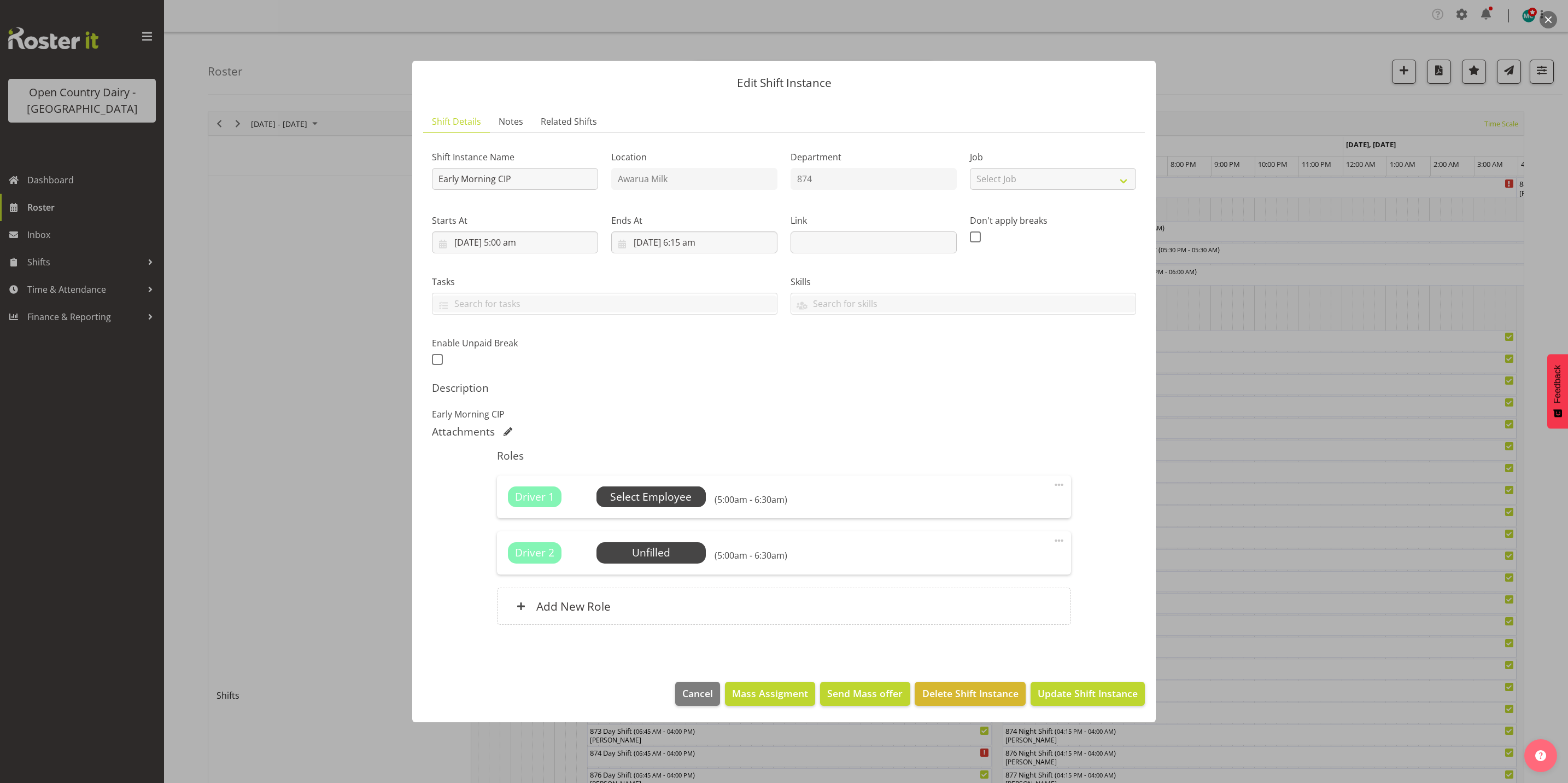
click at [652, 499] on span "Select Employee" at bounding box center [650, 497] width 81 height 16
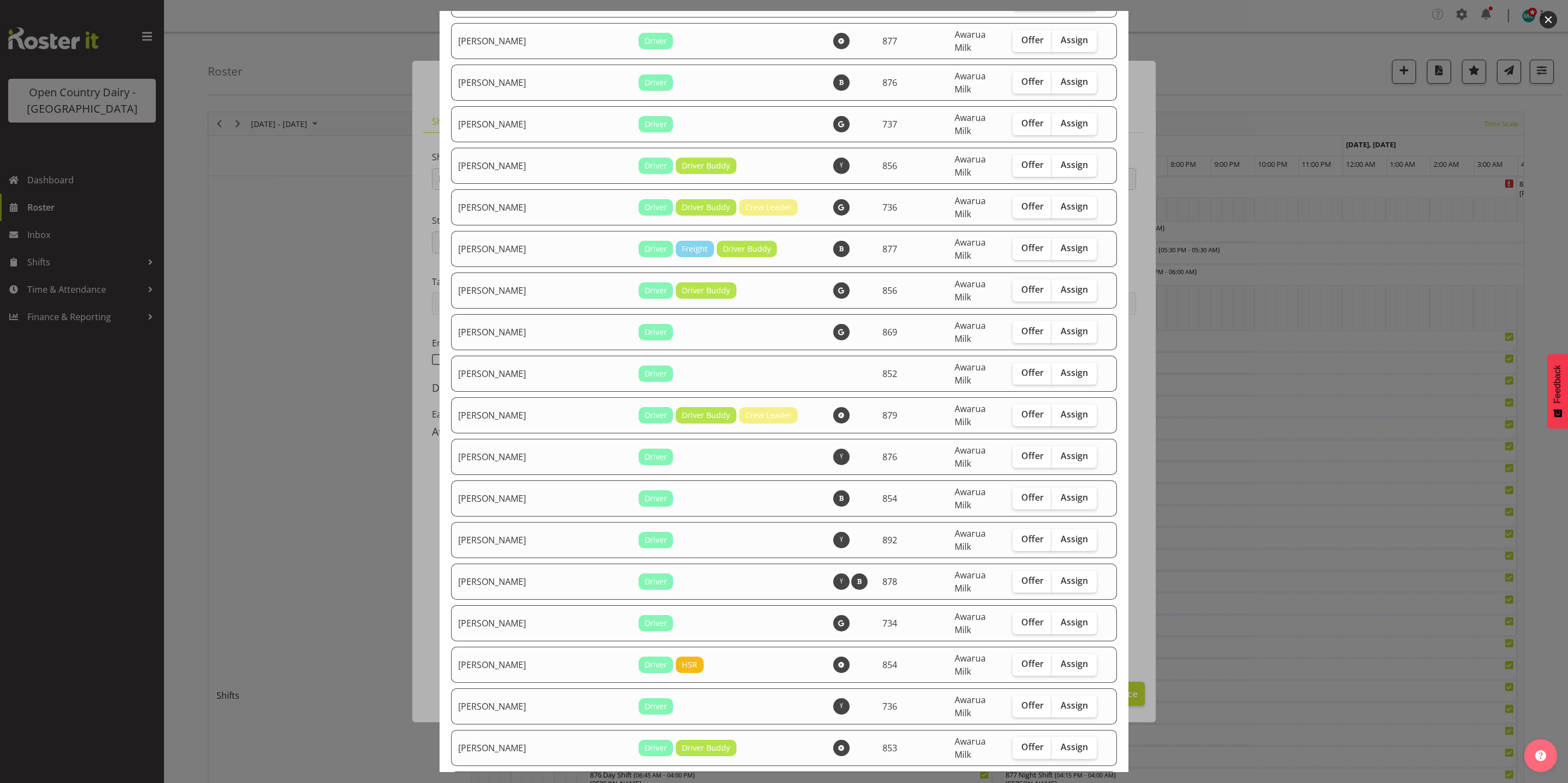
scroll to position [2216, 0]
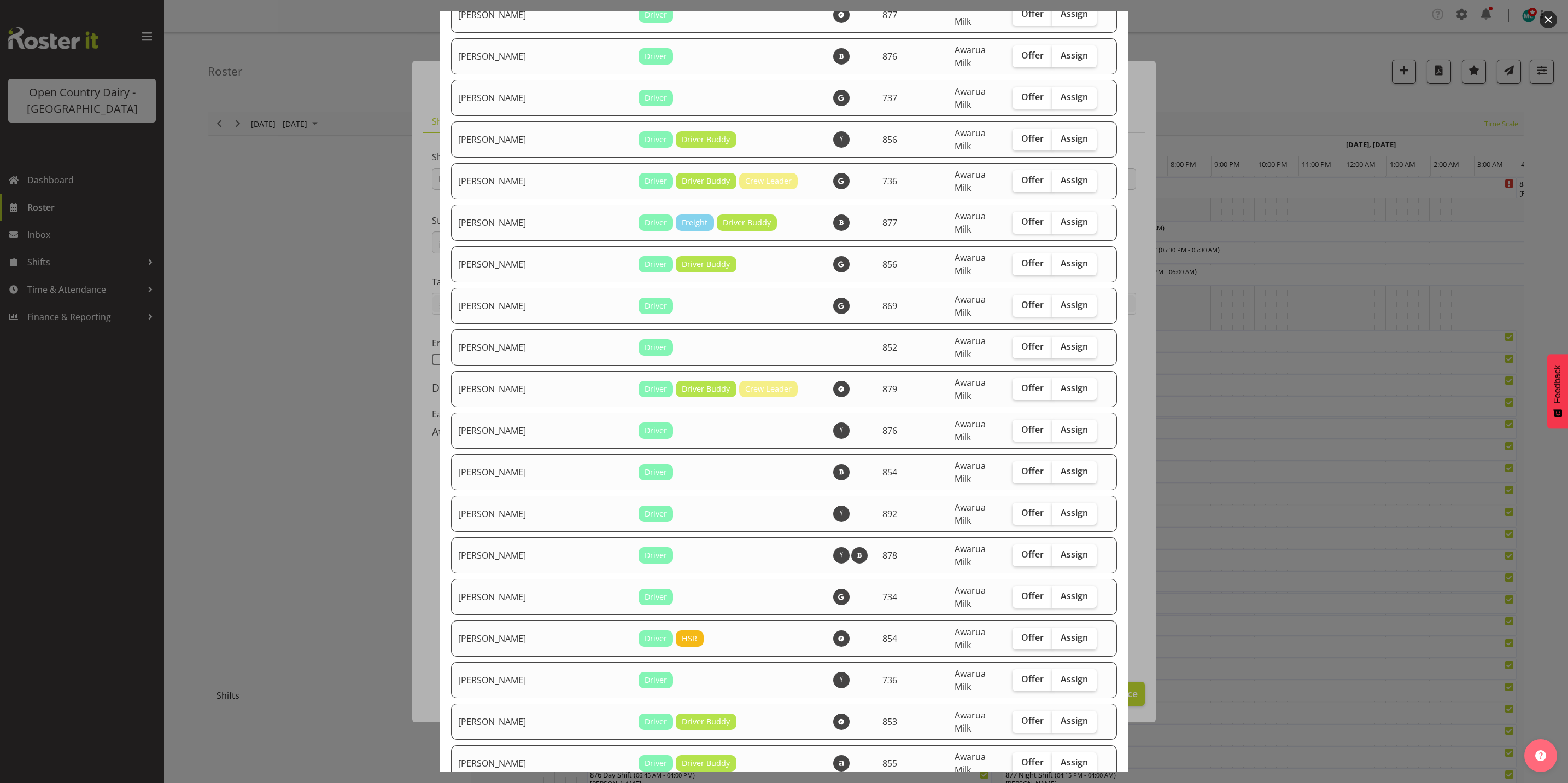
checkbox input "true"
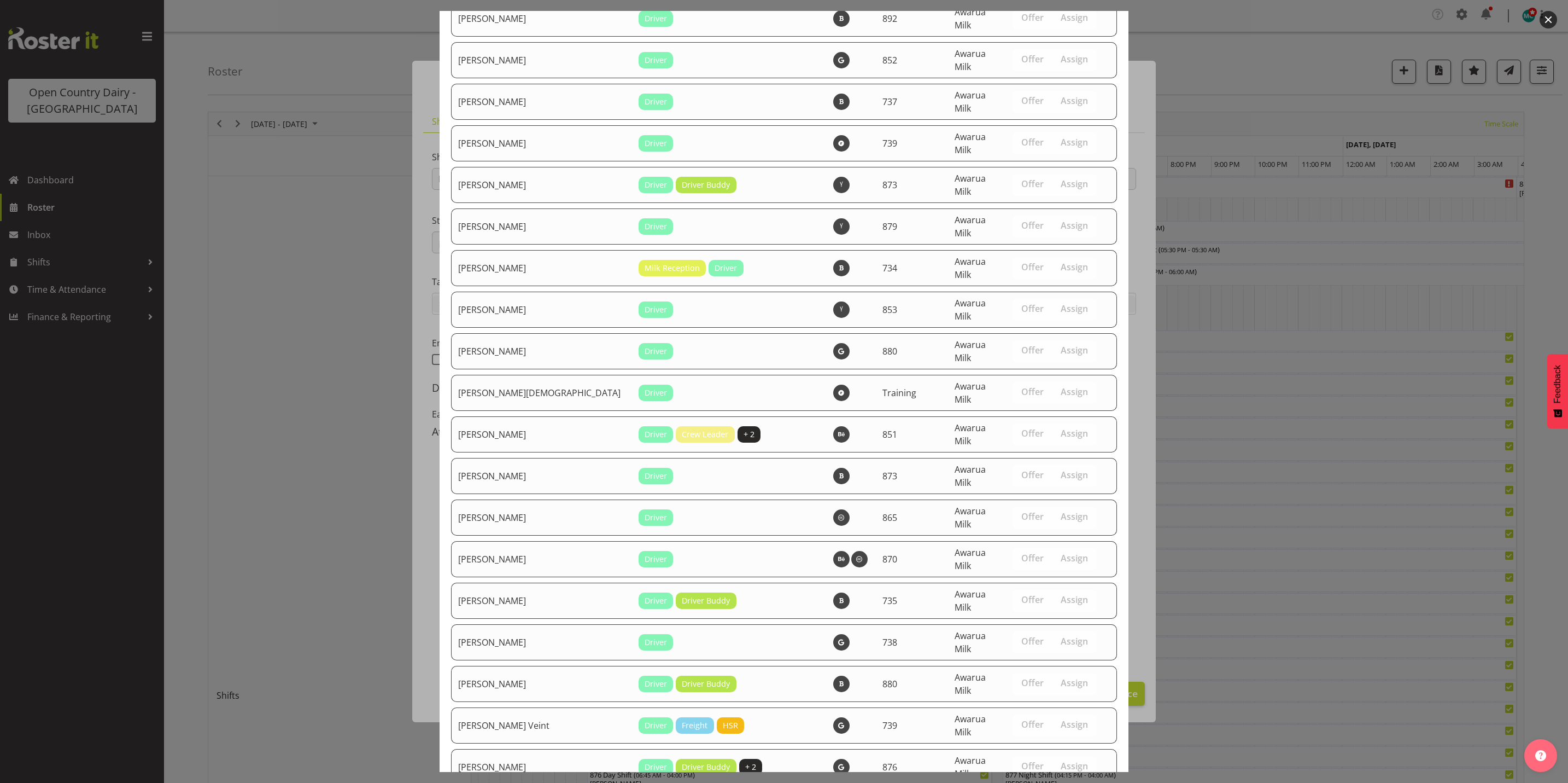
scroll to position [3739, 0]
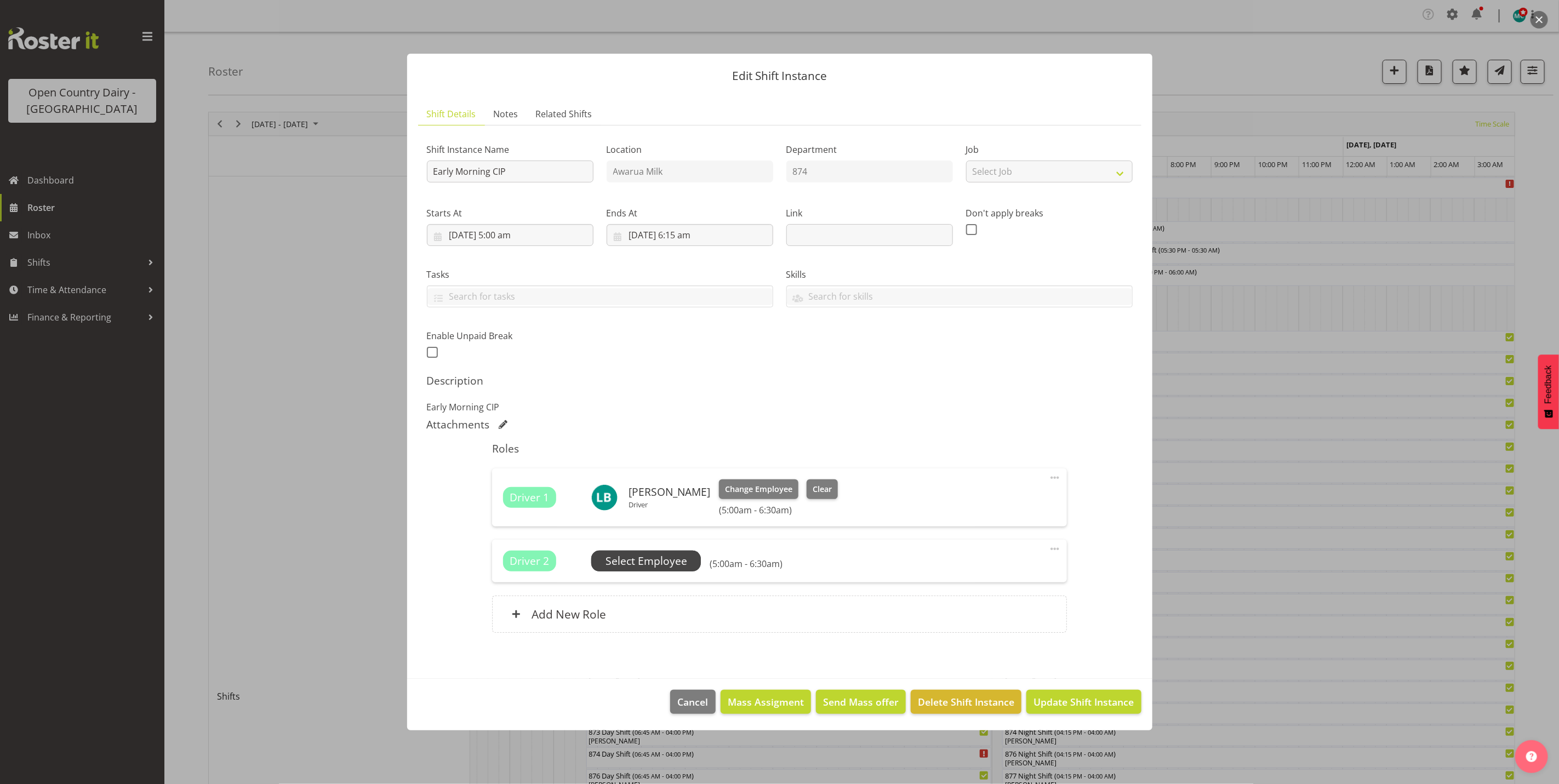
click at [652, 557] on span "Select Employee" at bounding box center [646, 561] width 81 height 16
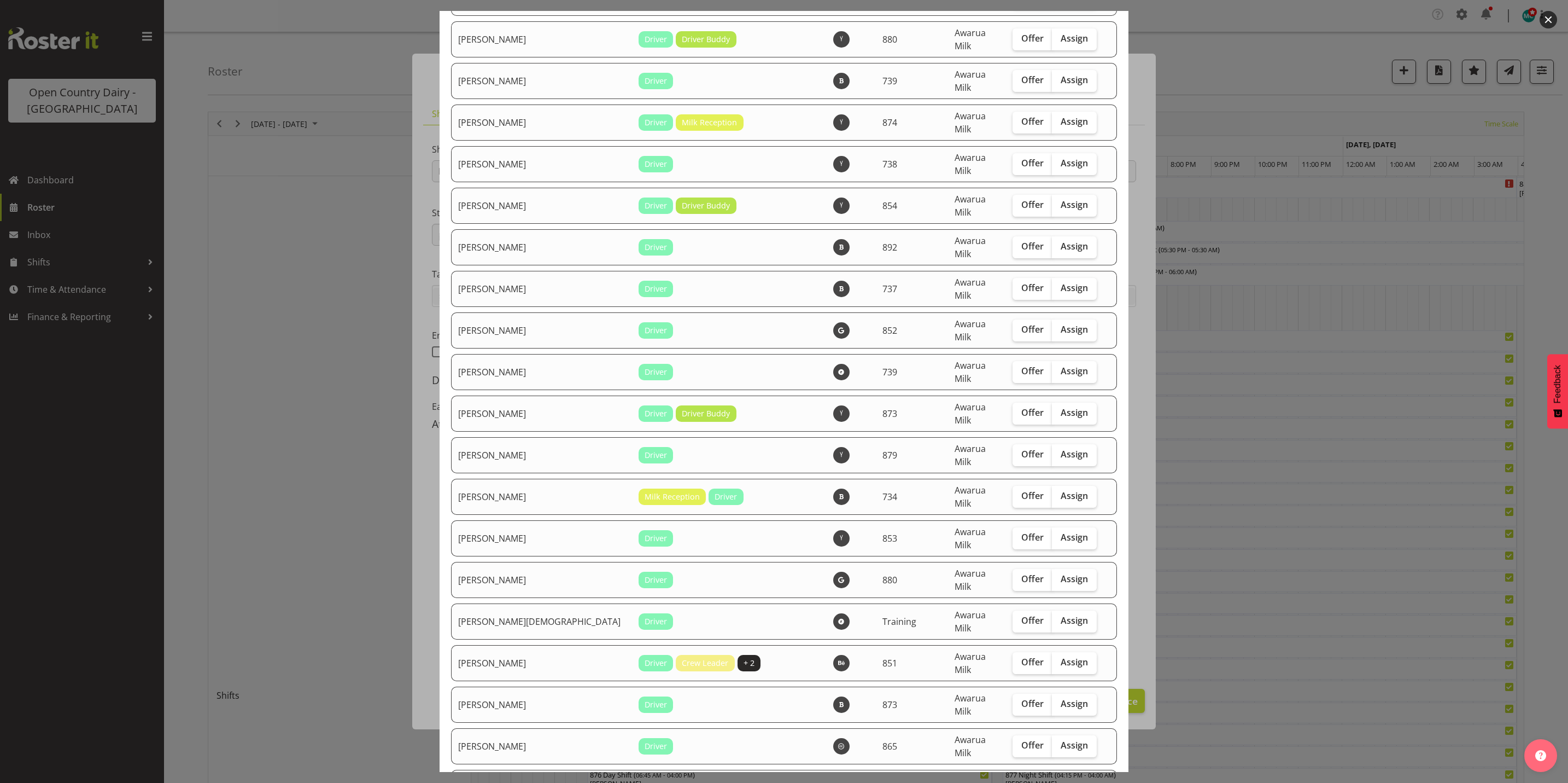
scroll to position [3447, 0]
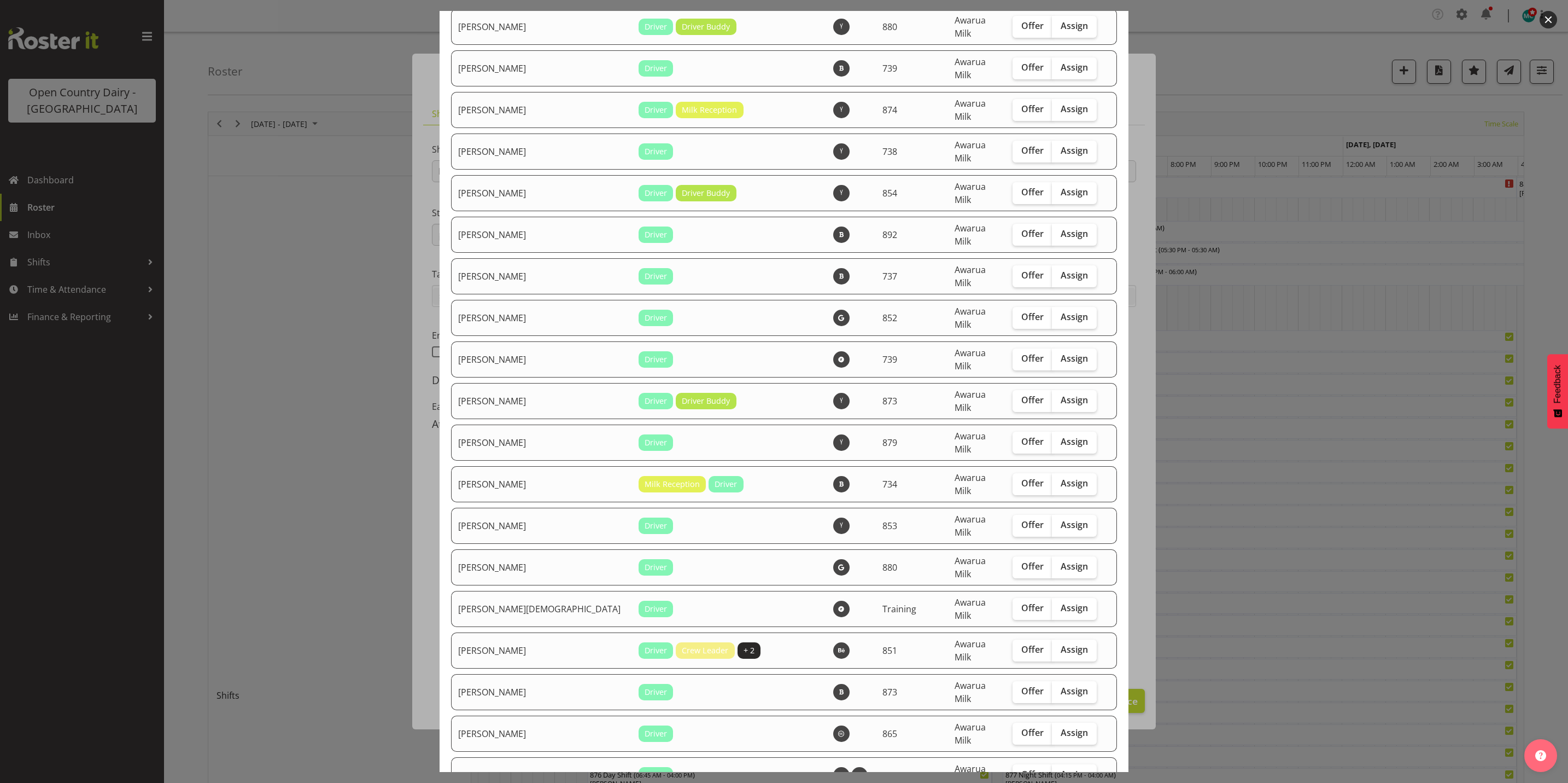
checkbox input "true"
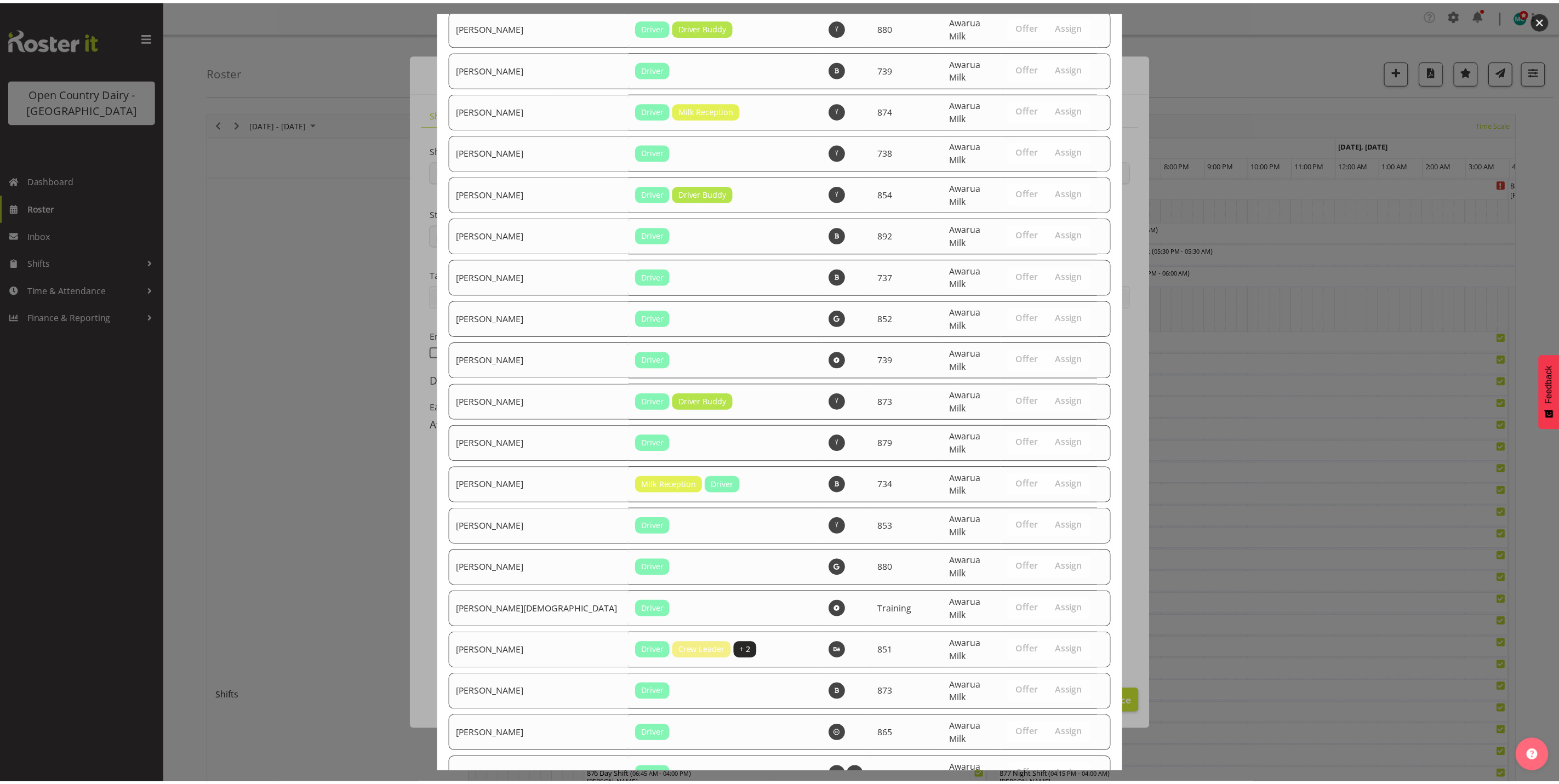
scroll to position [3707, 0]
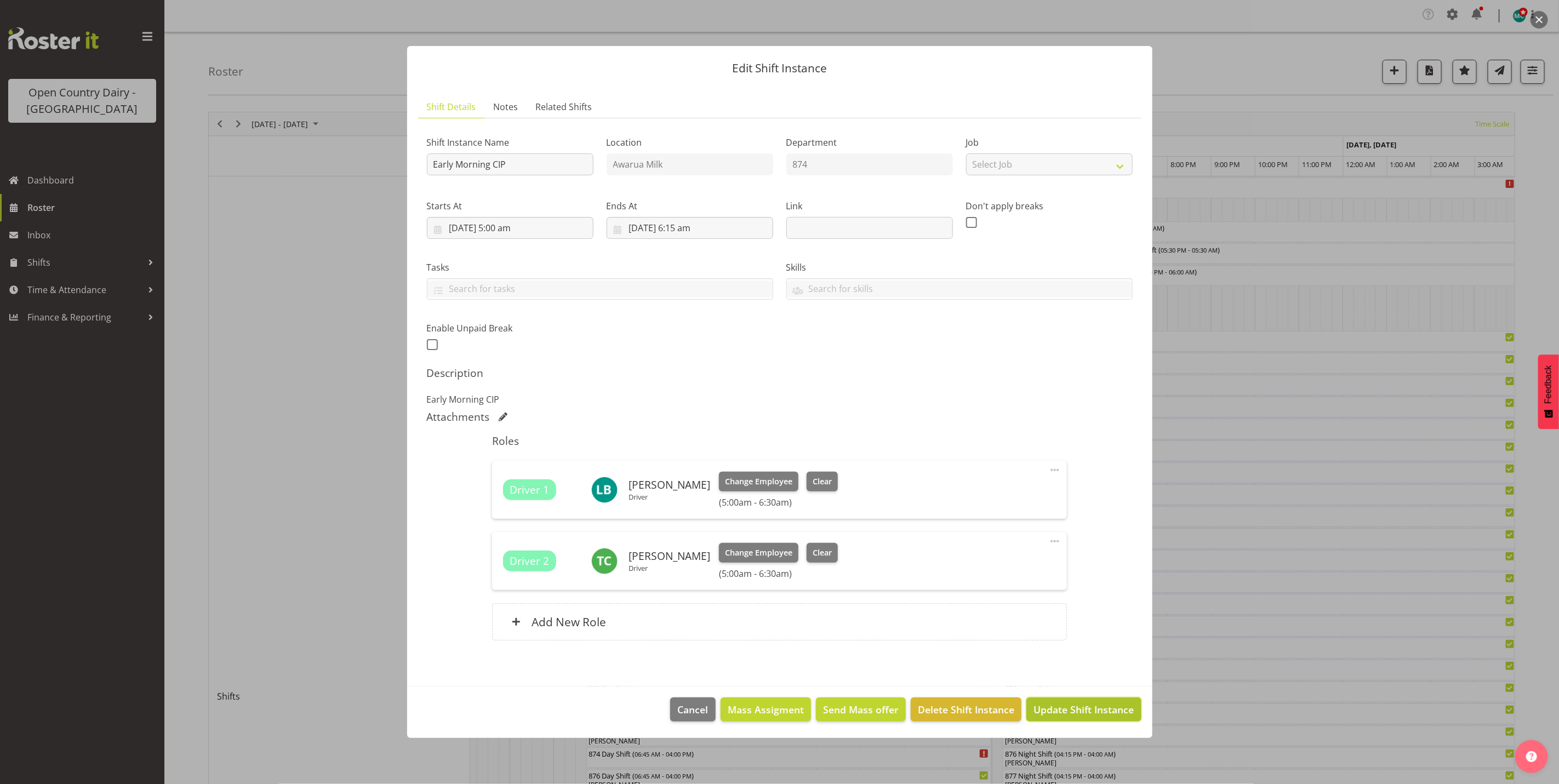
click at [1086, 710] on span "Update Shift Instance" at bounding box center [1084, 709] width 100 height 14
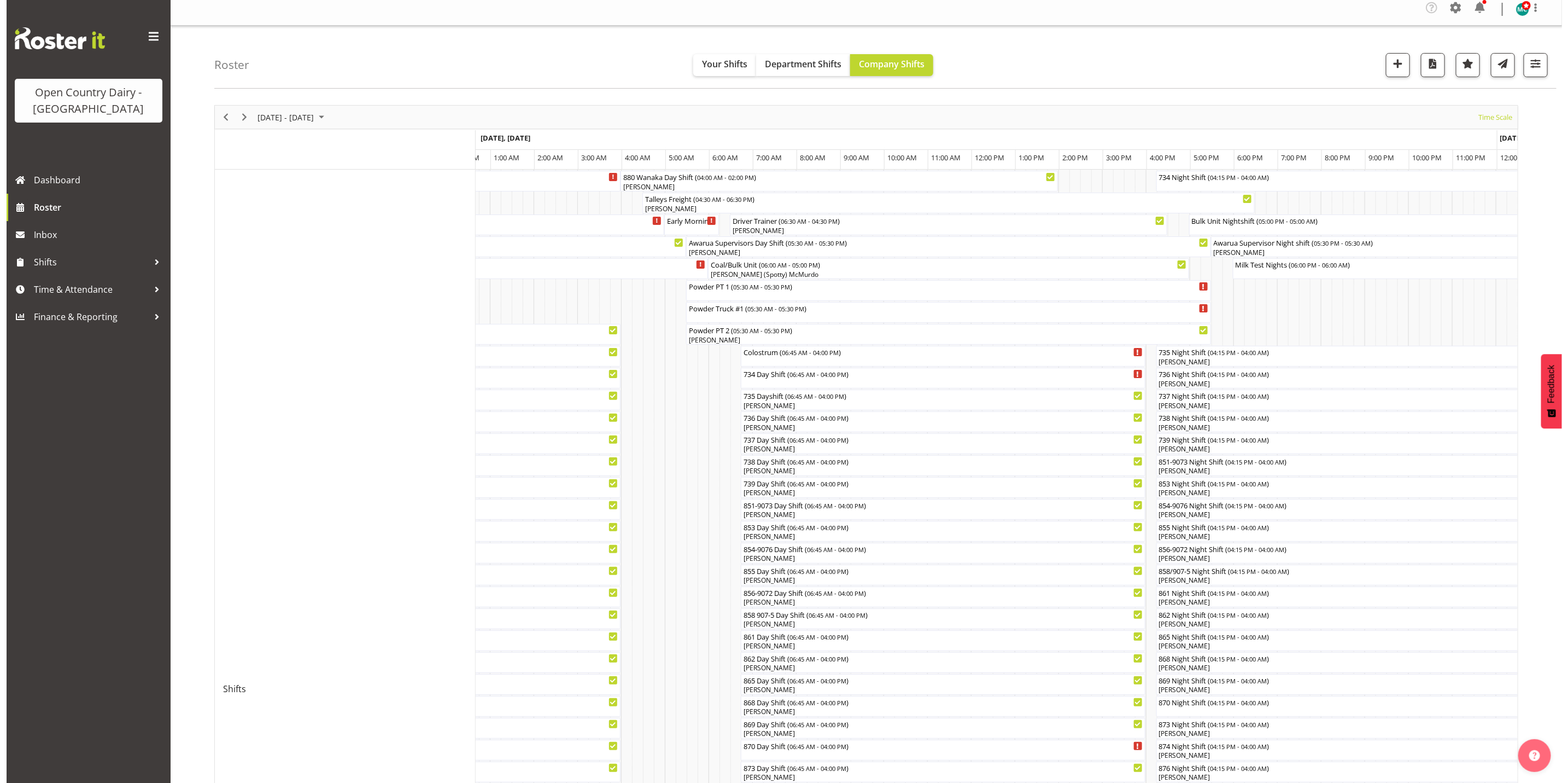
scroll to position [0, 0]
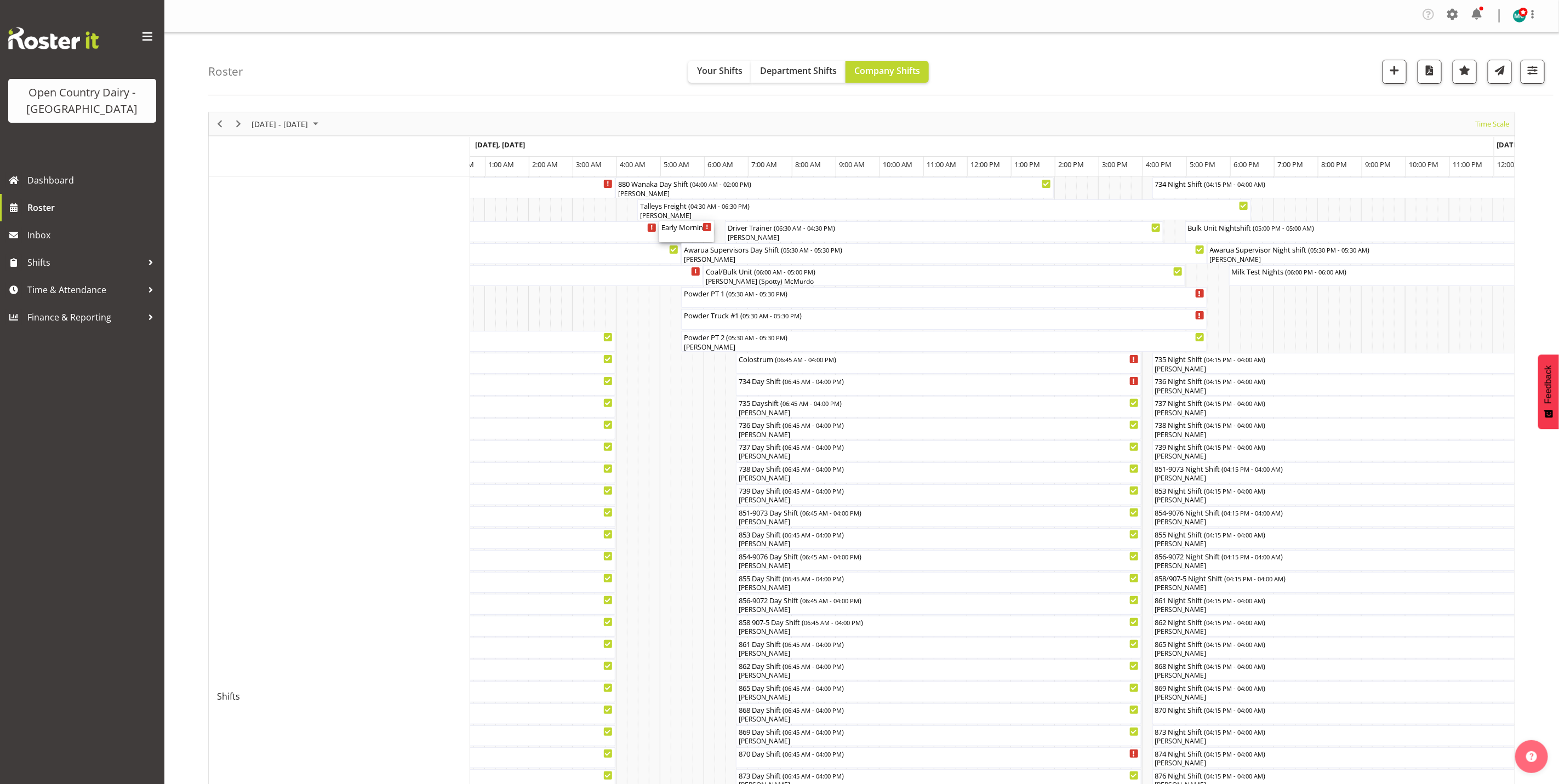
click at [679, 230] on div "Early Morning CIP ( 05:00 AM - 06:15 AM )" at bounding box center [687, 226] width 51 height 11
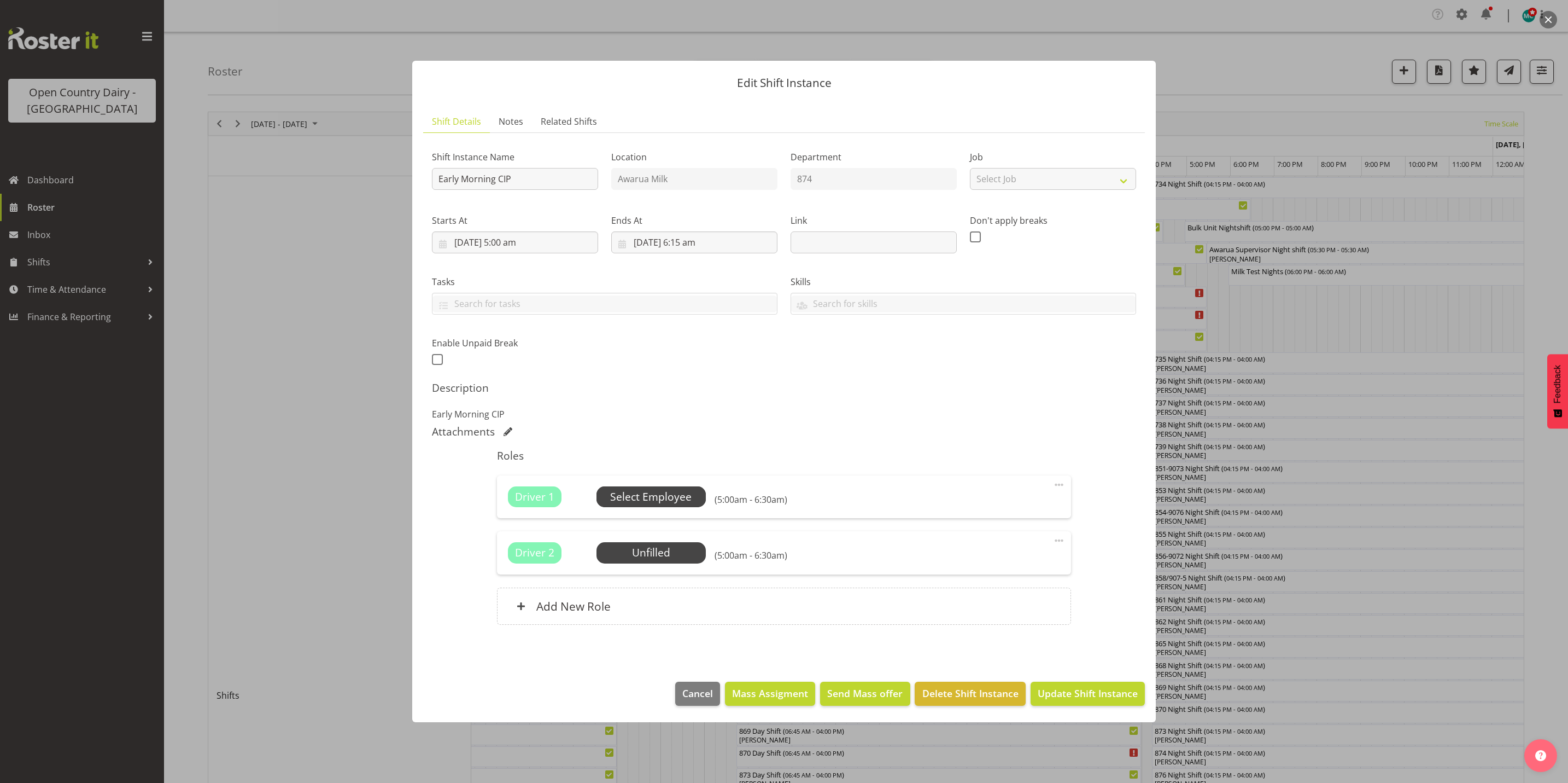
click at [650, 496] on span "Select Employee" at bounding box center [650, 497] width 81 height 16
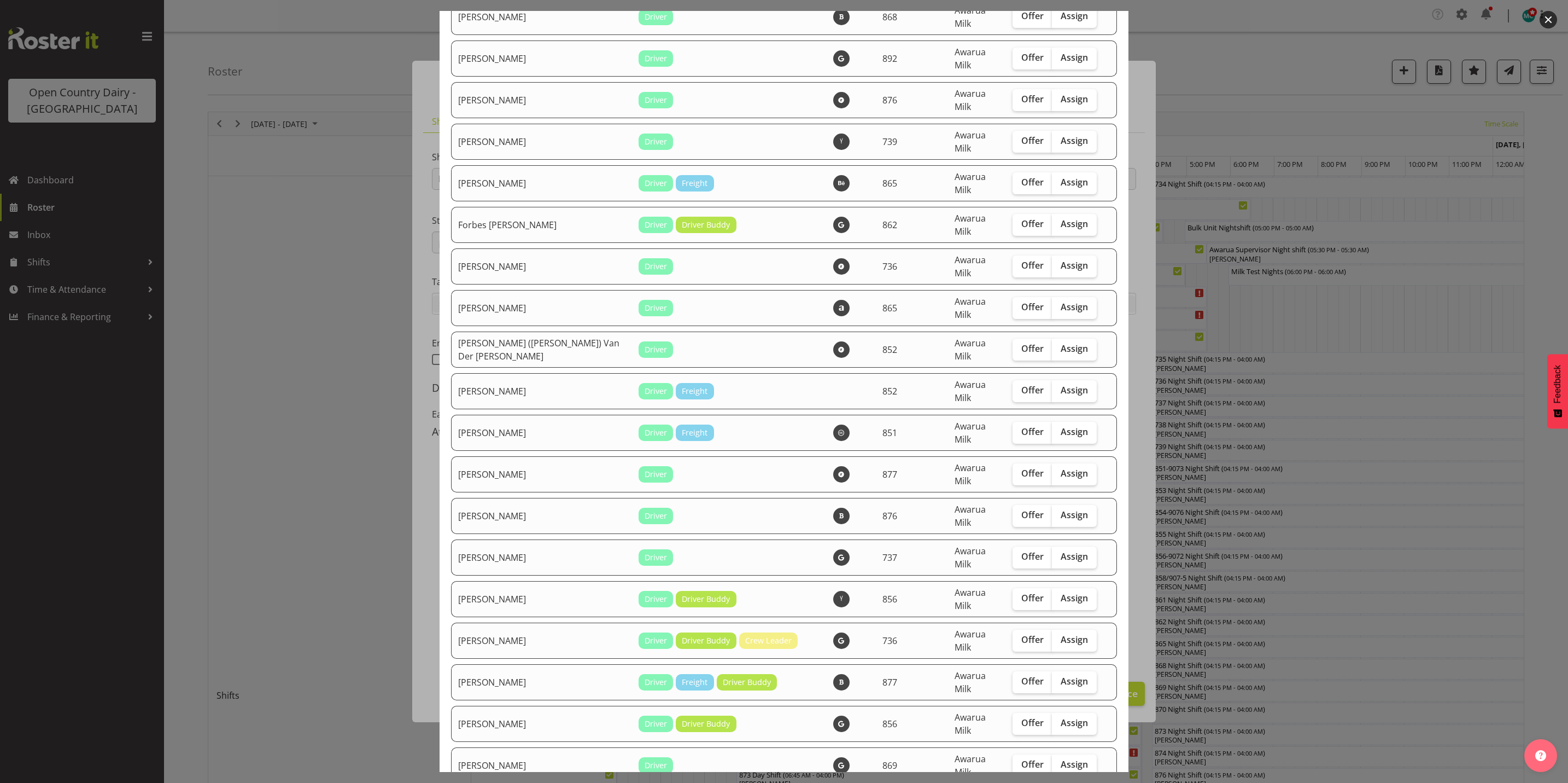
scroll to position [1888, 0]
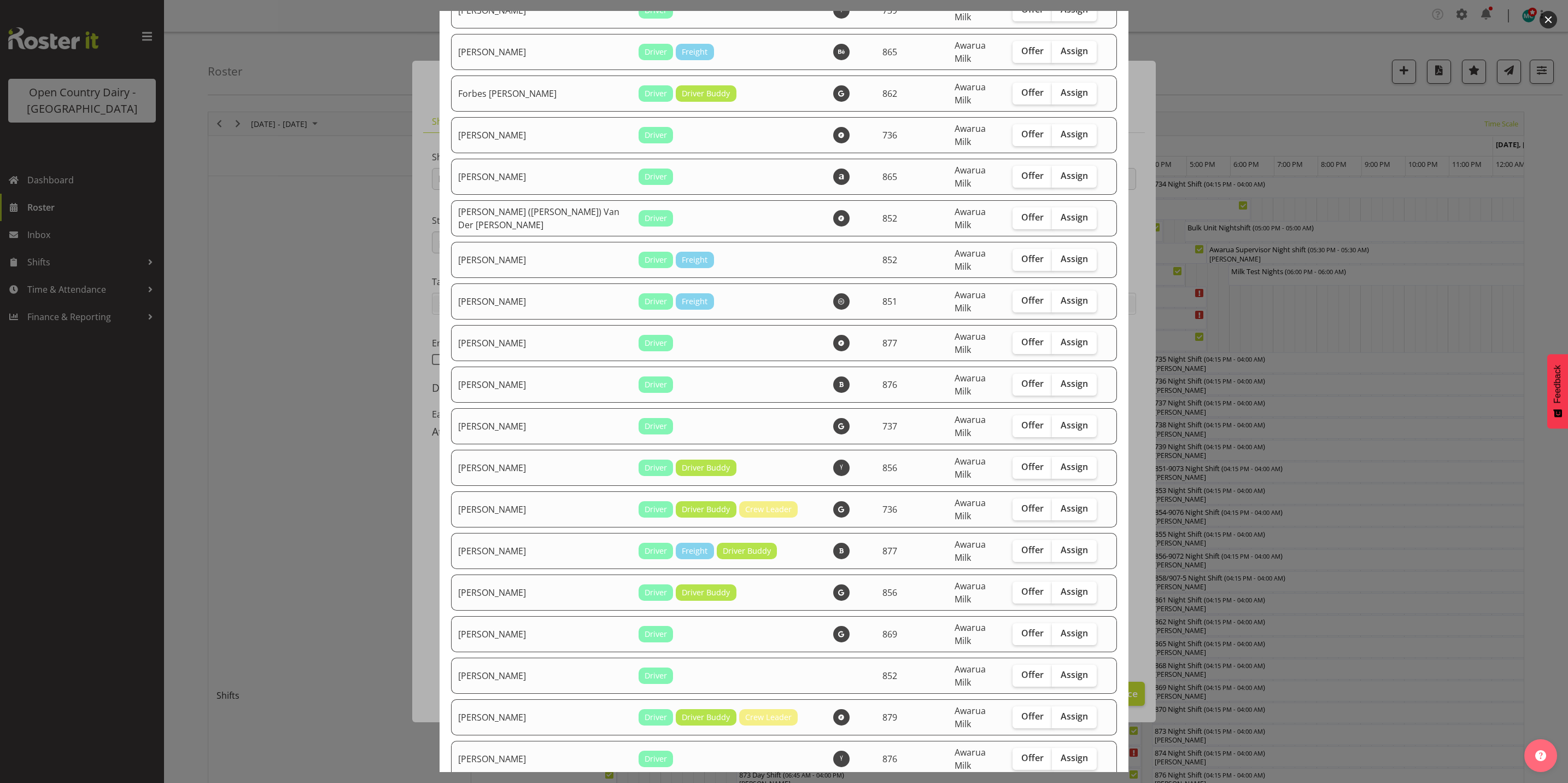
checkbox input "true"
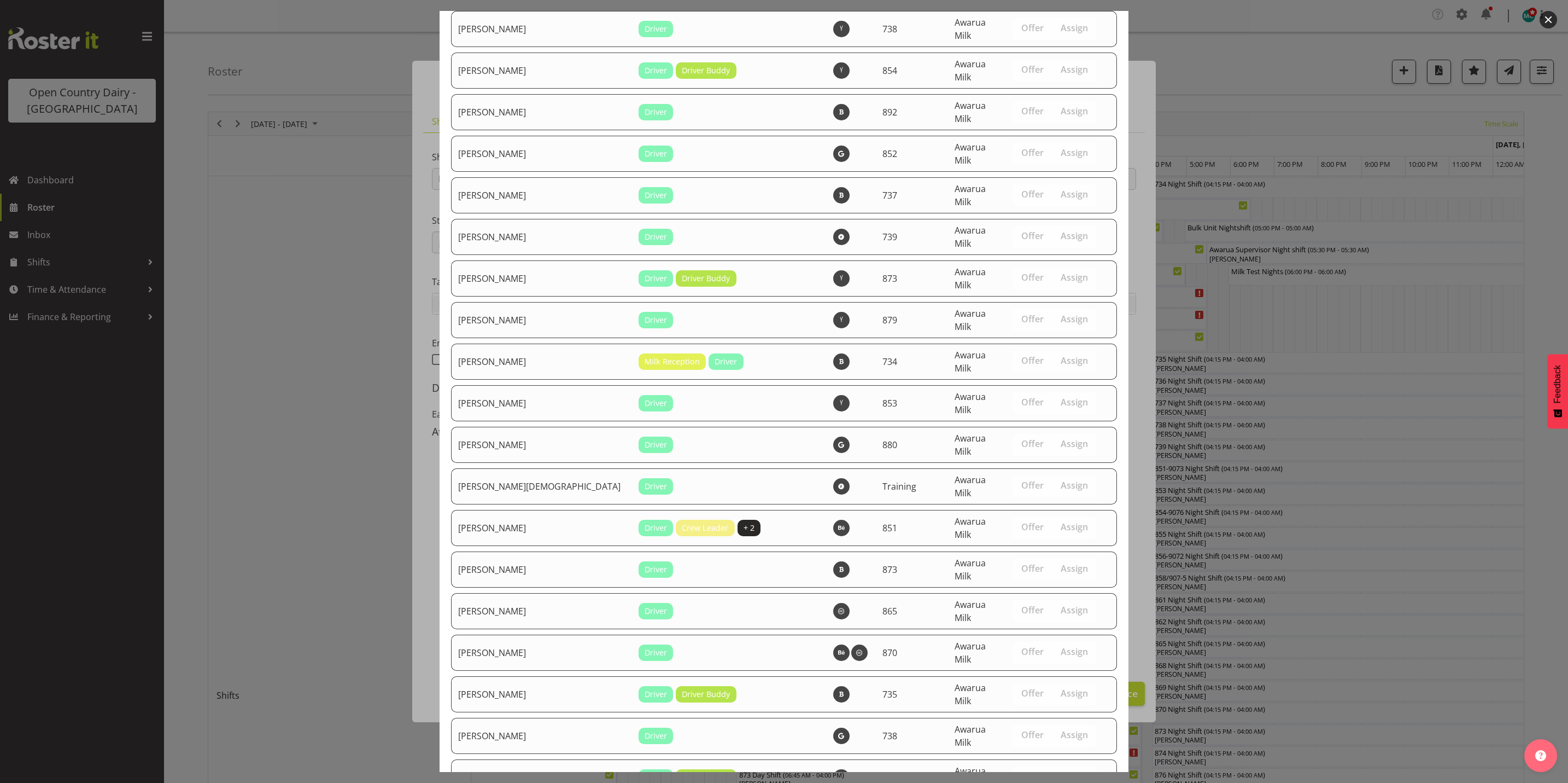
scroll to position [3739, 0]
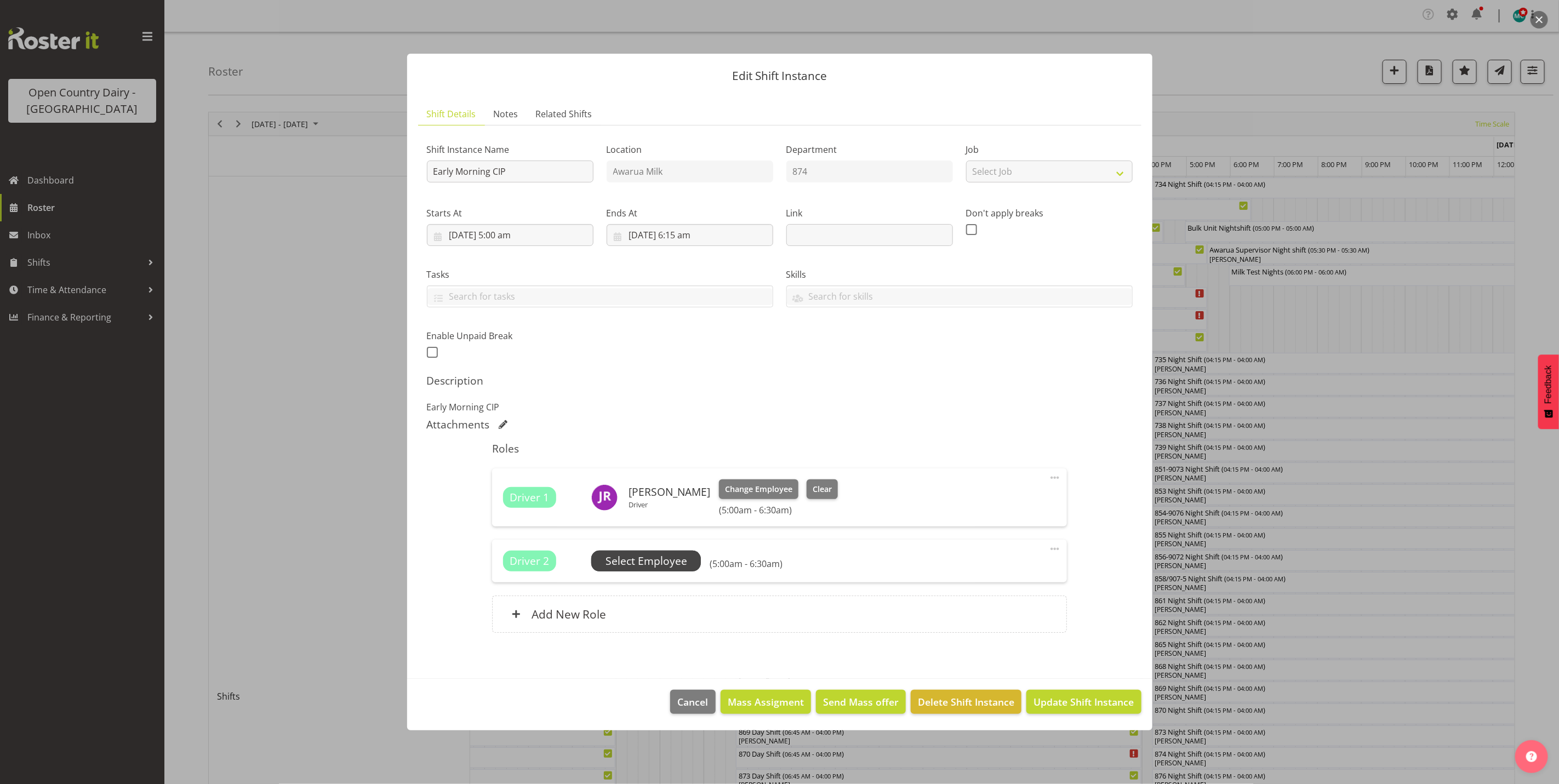
click at [656, 557] on span "Select Employee" at bounding box center [646, 561] width 81 height 16
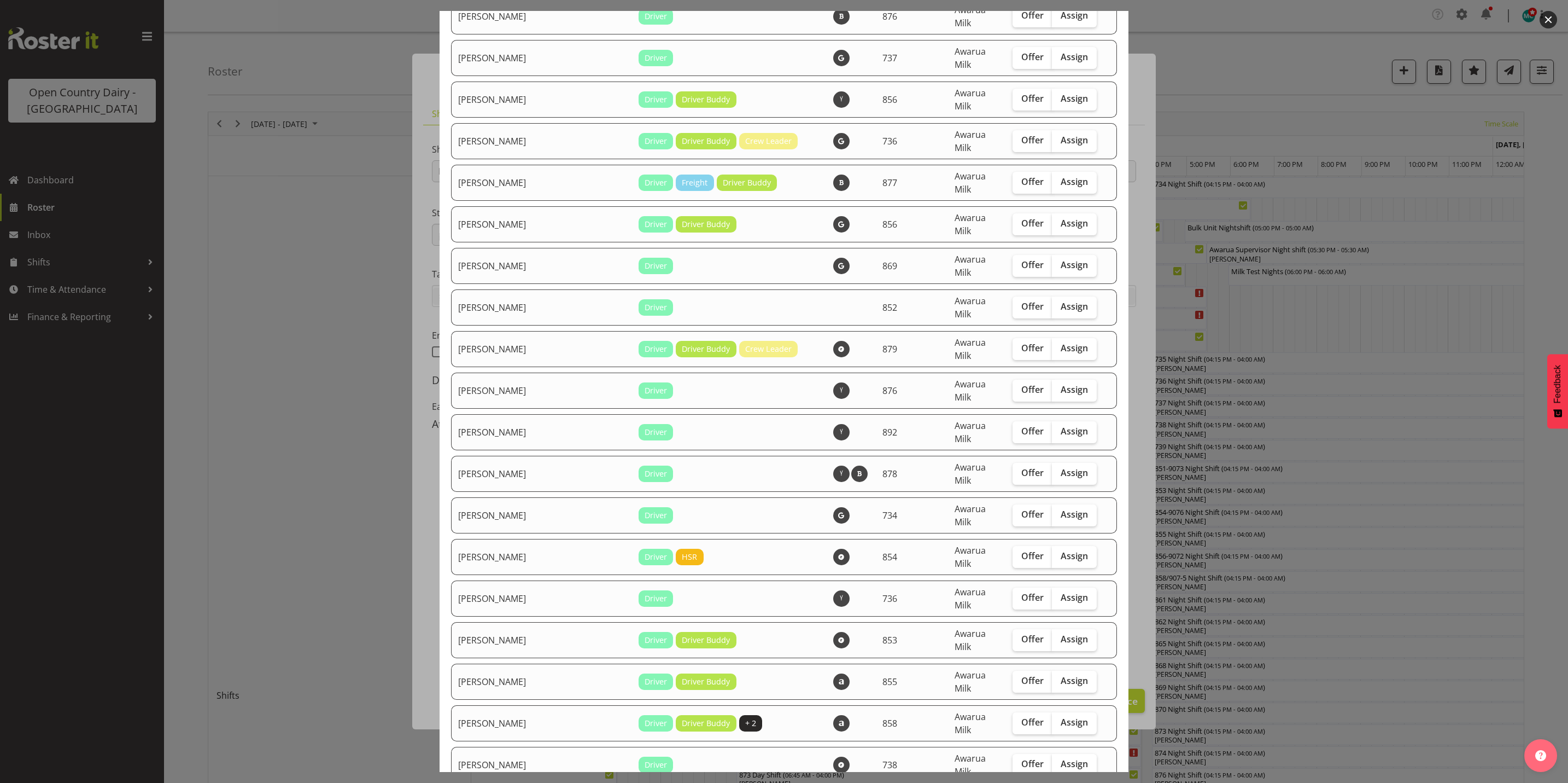
scroll to position [2297, 0]
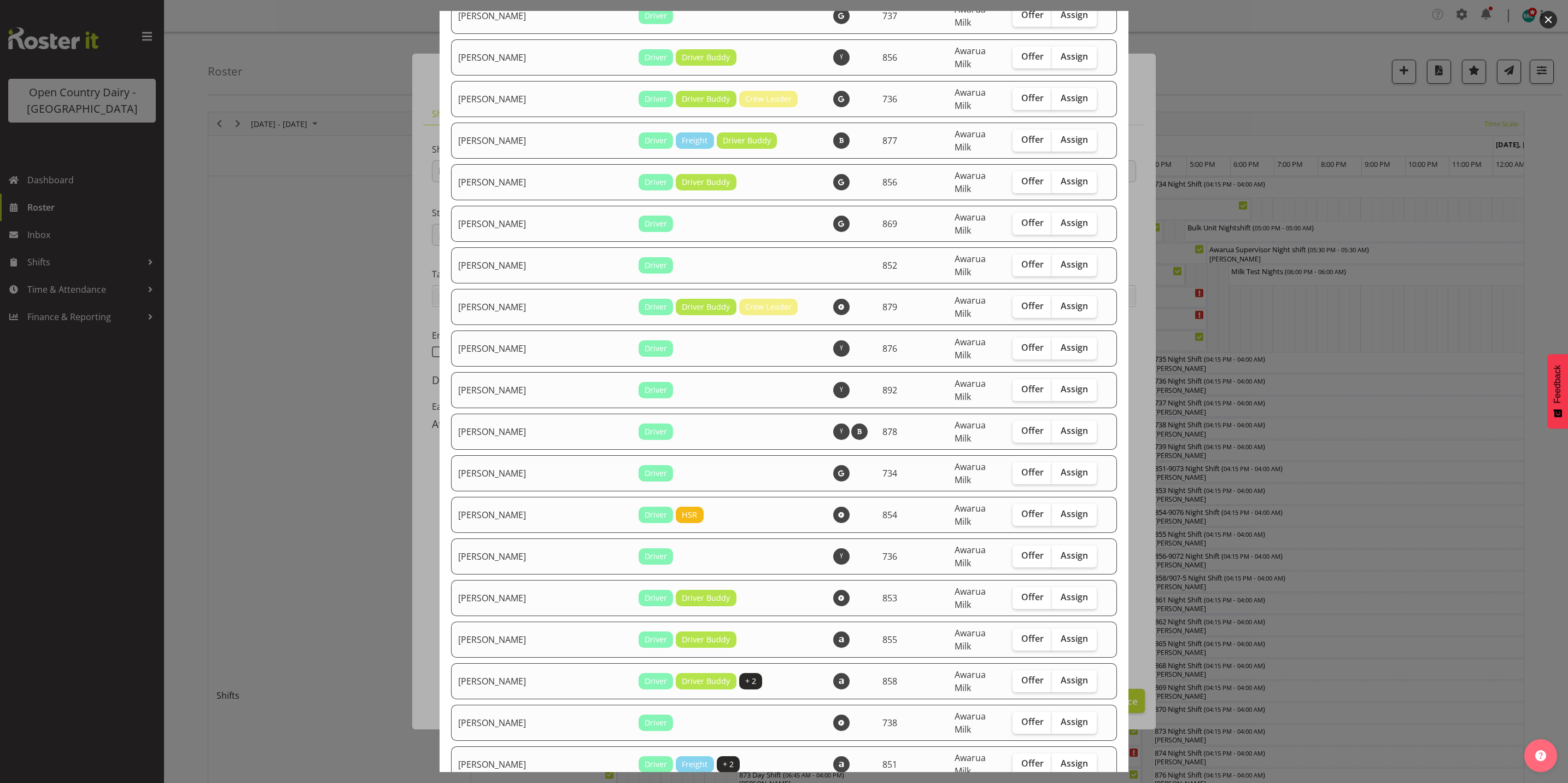
checkbox input "true"
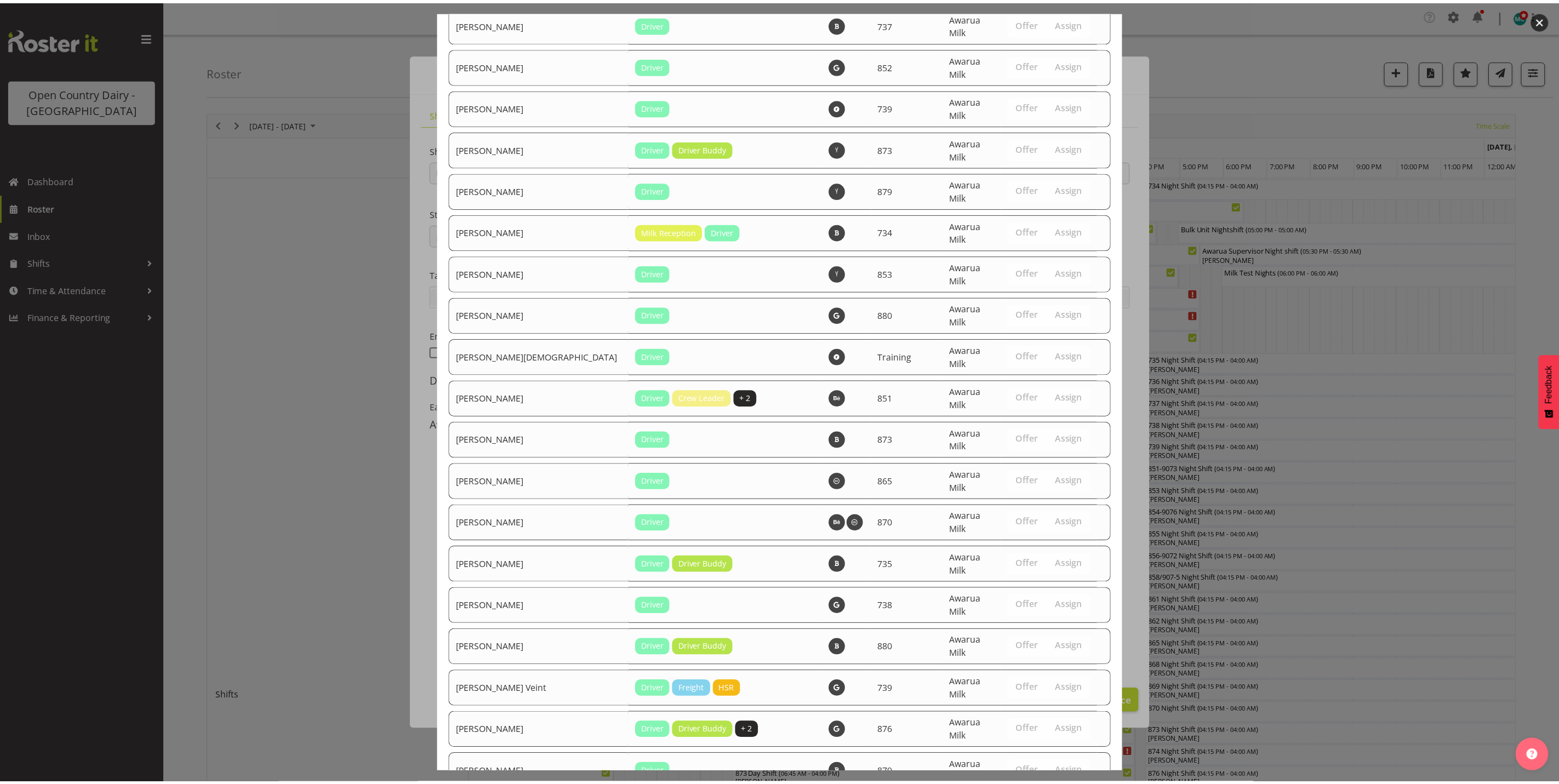
scroll to position [3707, 0]
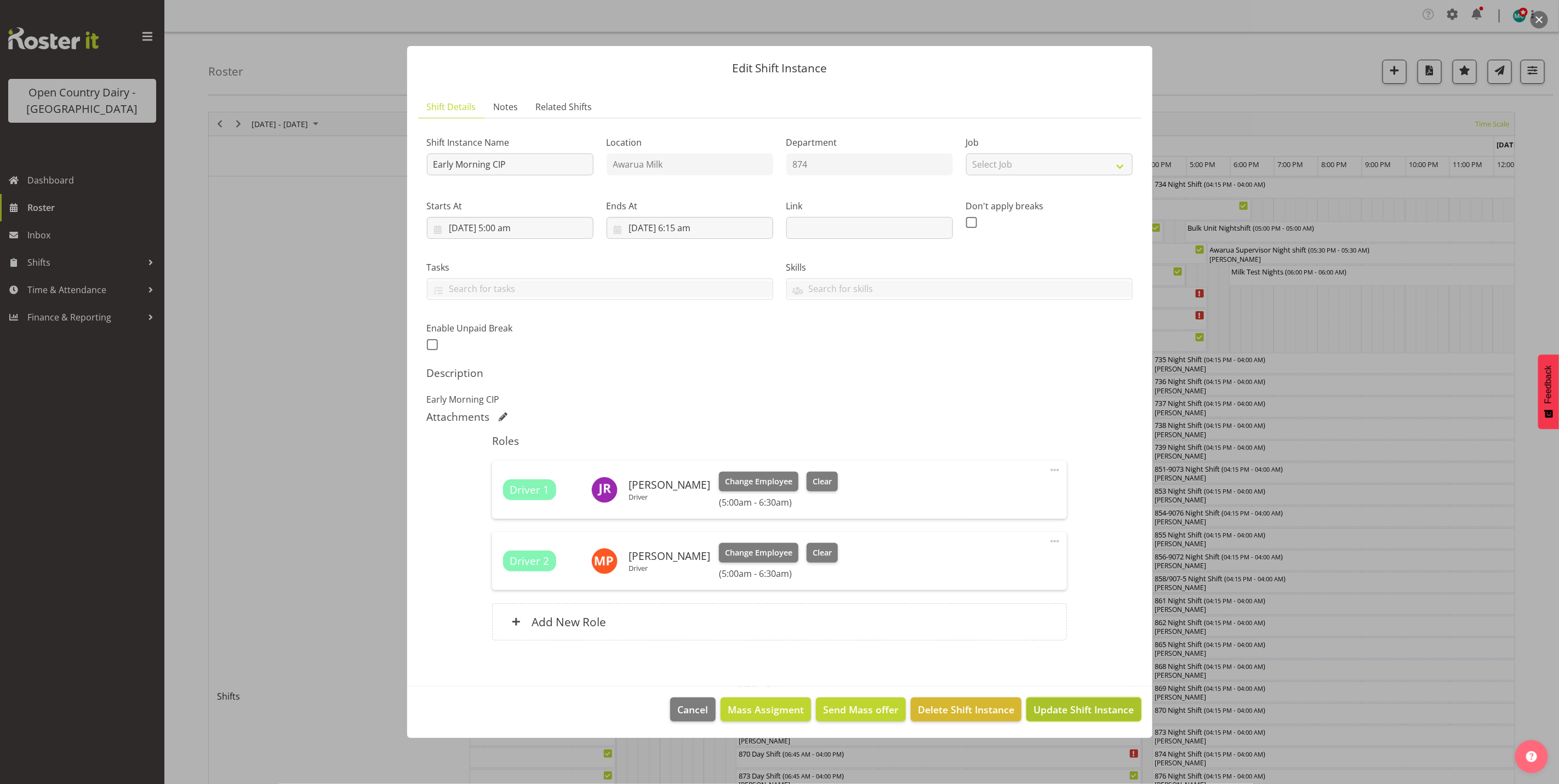
click at [1079, 711] on span "Update Shift Instance" at bounding box center [1084, 709] width 100 height 14
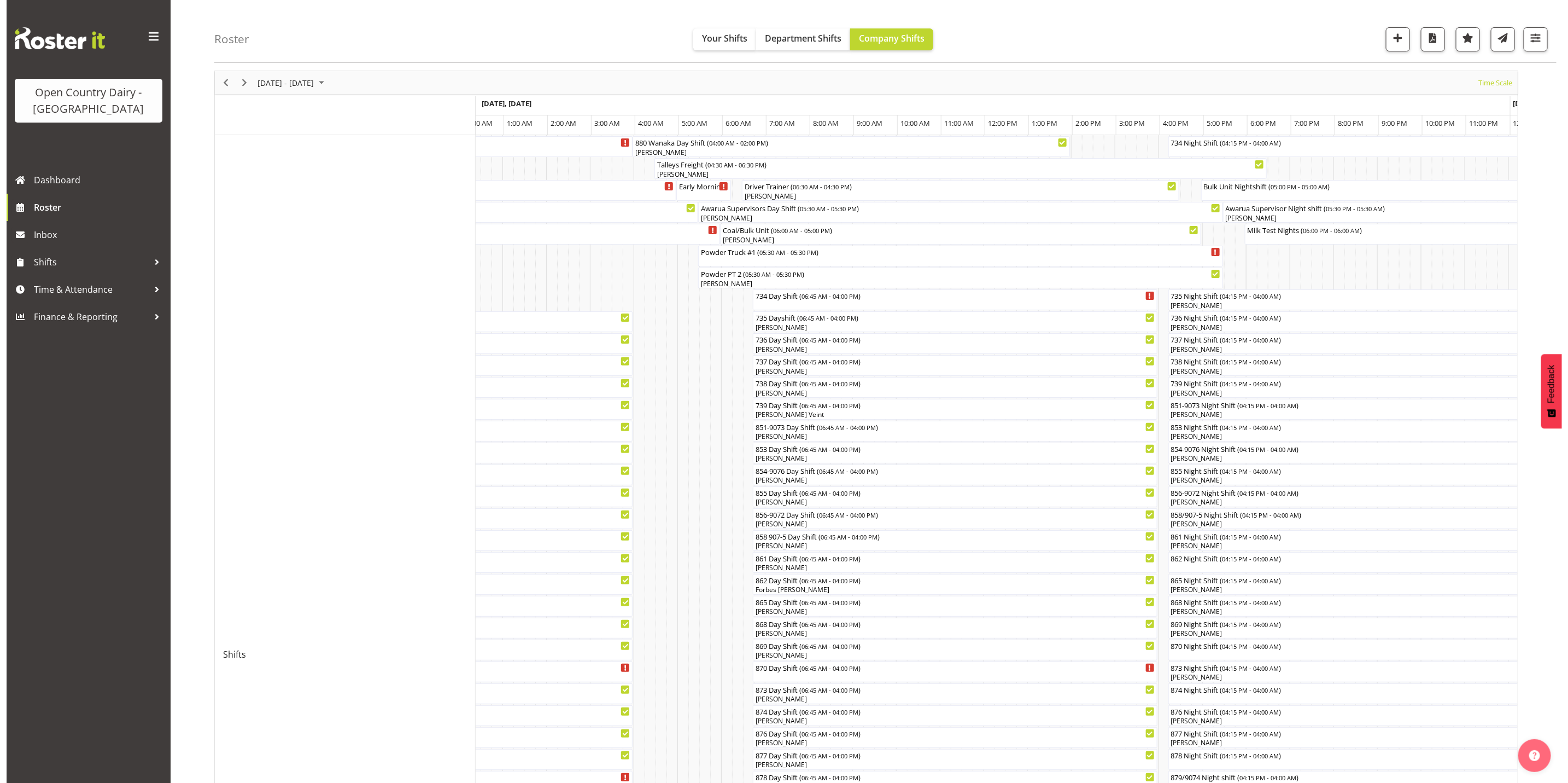
scroll to position [0, 0]
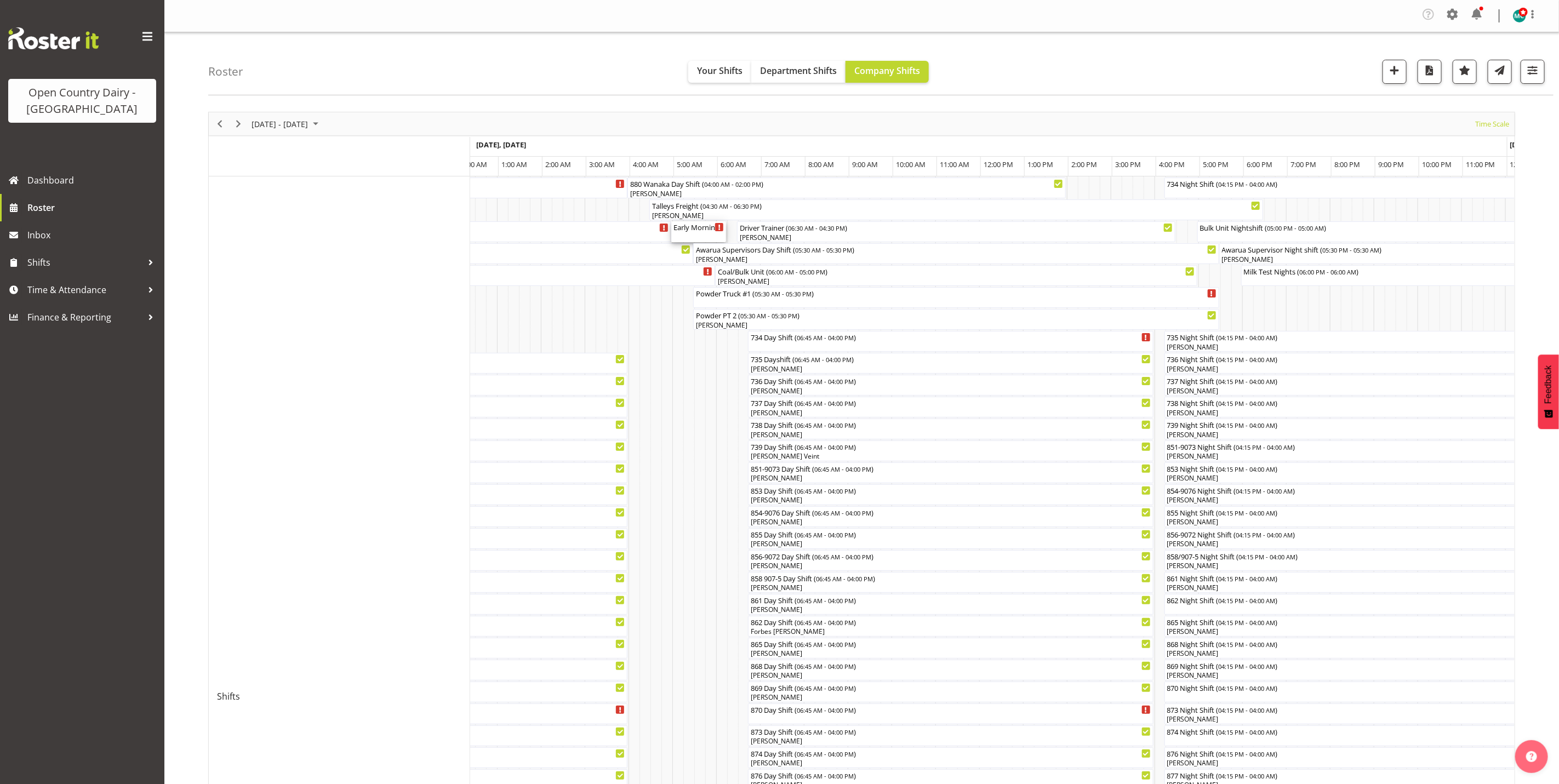
click at [694, 234] on div "Early Morning CIP ( 05:00 AM - 06:15 AM )" at bounding box center [698, 231] width 51 height 21
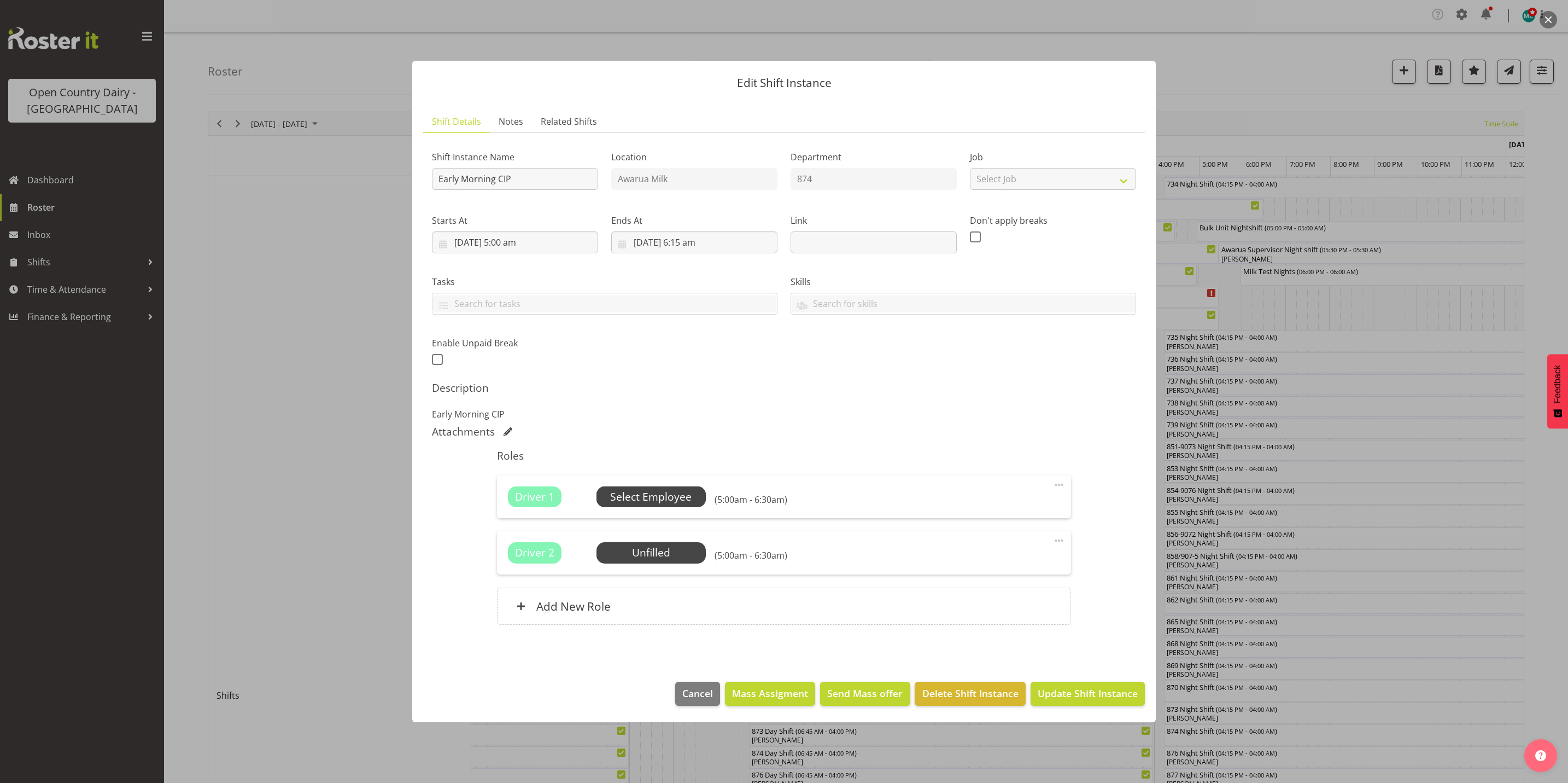
click at [654, 497] on span "Select Employee" at bounding box center [650, 497] width 81 height 16
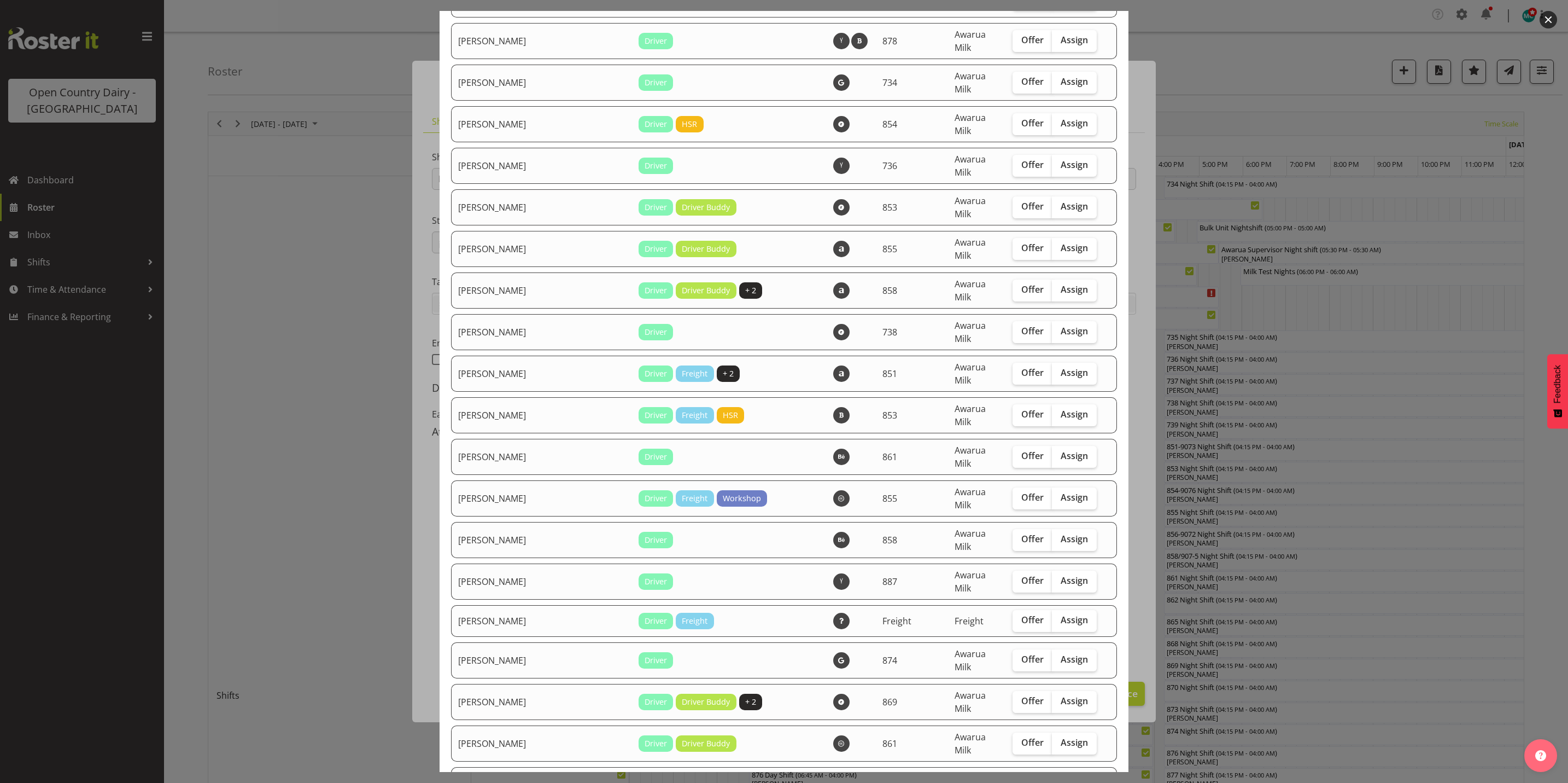
scroll to position [2626, 0]
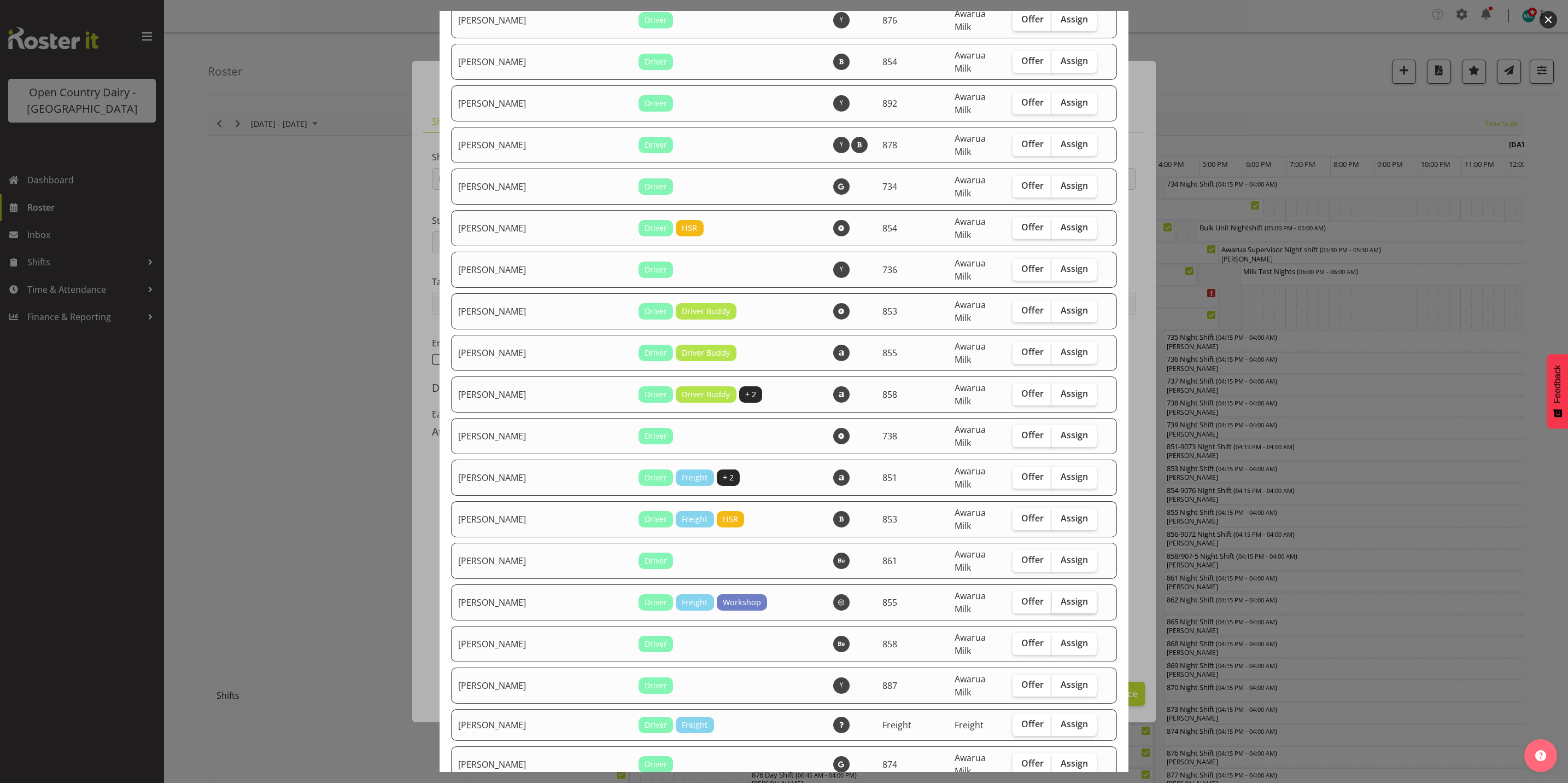
click at [1061, 596] on span "Assign" at bounding box center [1075, 601] width 28 height 11
click at [1059, 598] on input "Assign" at bounding box center [1055, 601] width 7 height 7
checkbox input "true"
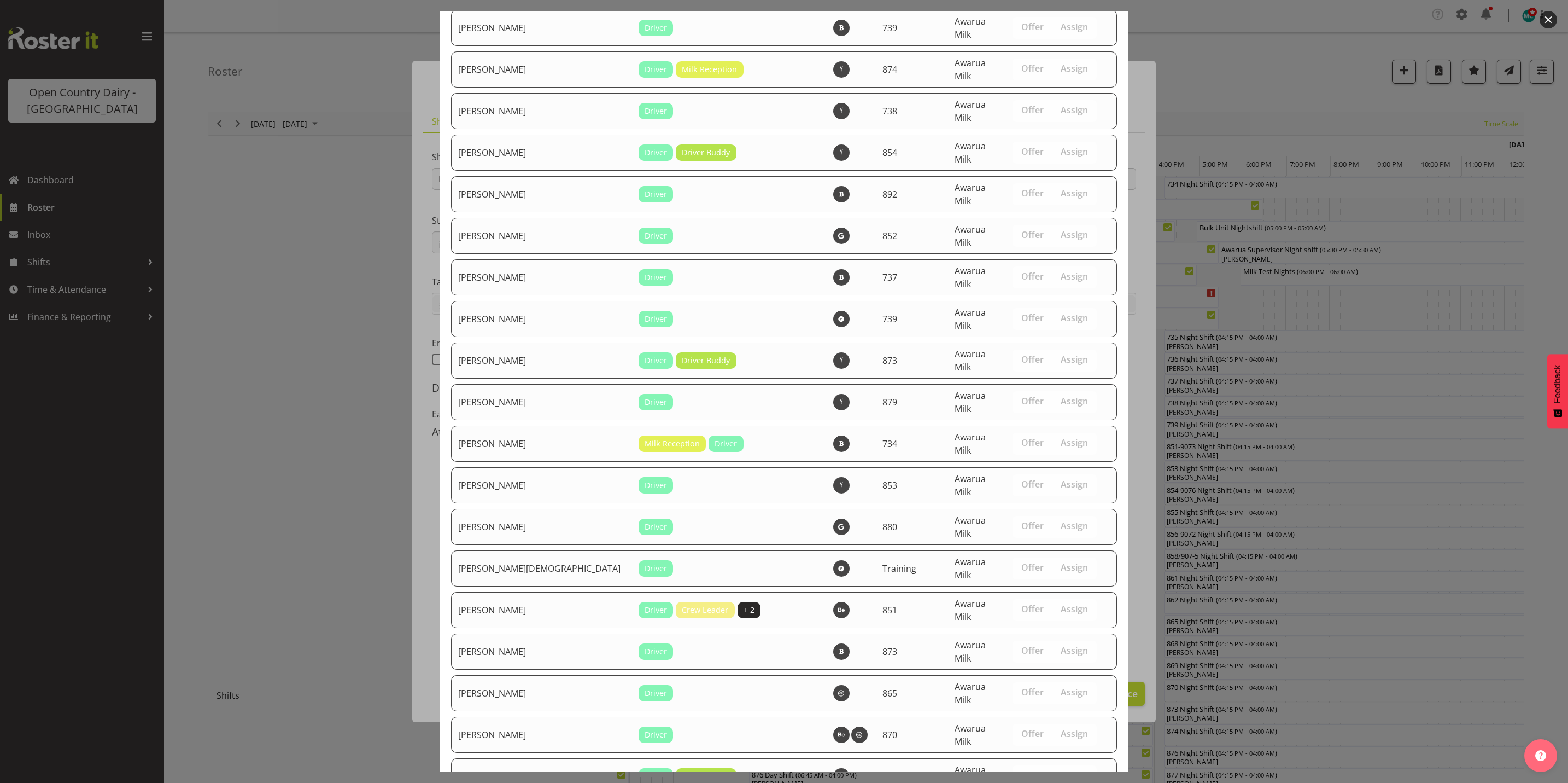
scroll to position [3739, 0]
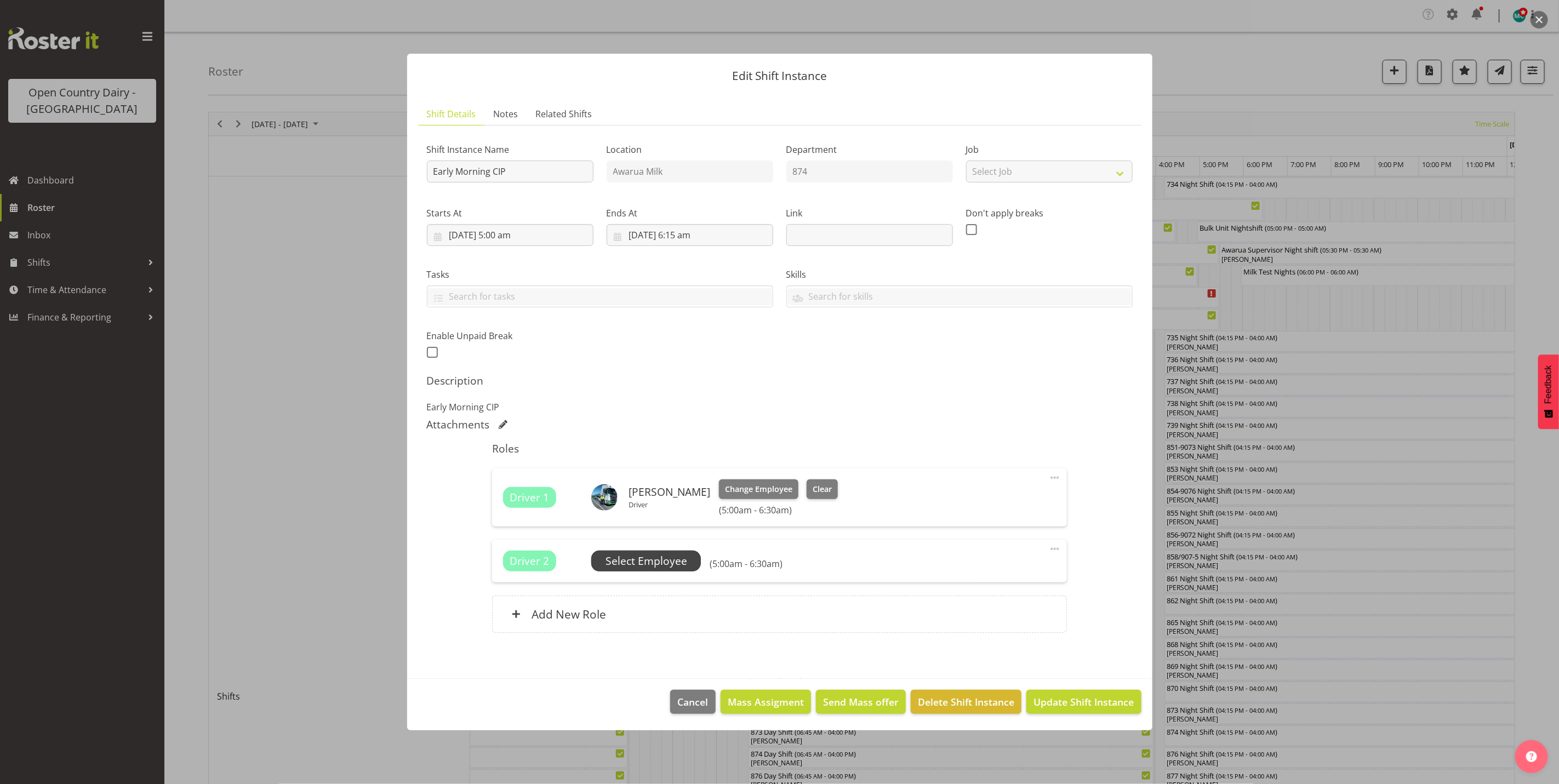
click at [651, 559] on span "Select Employee" at bounding box center [646, 561] width 81 height 16
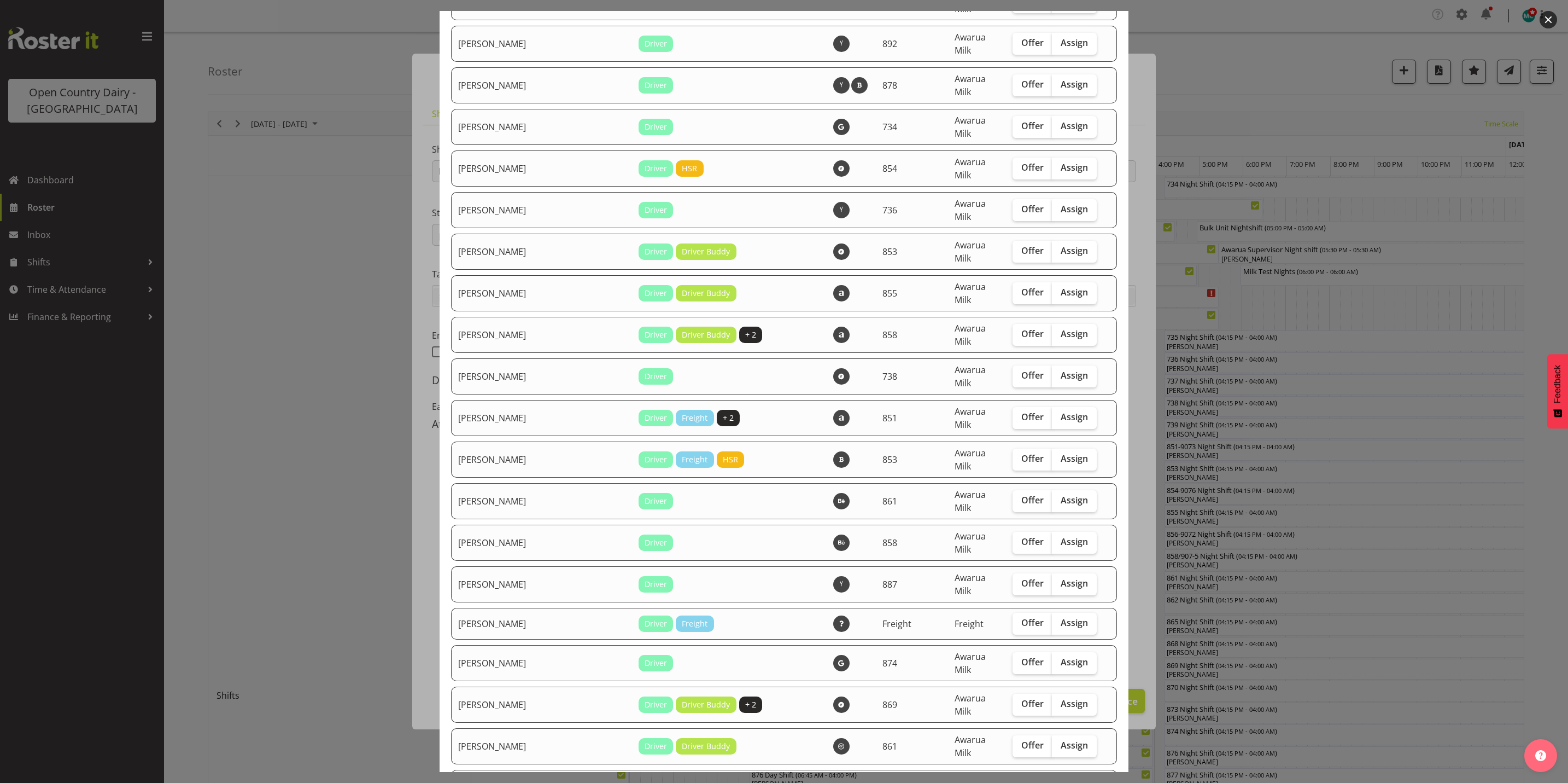
scroll to position [2708, 0]
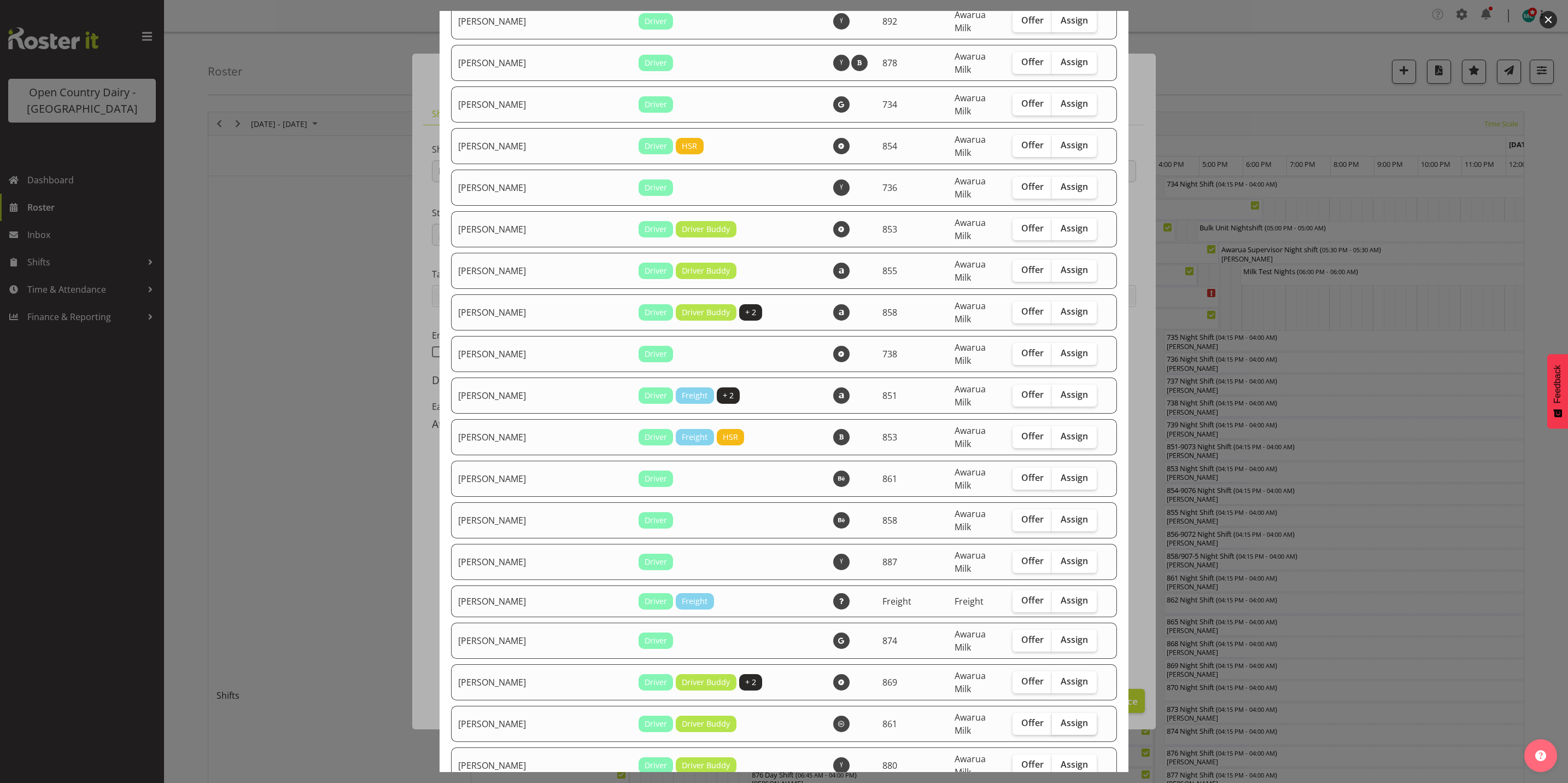
click at [1061, 717] on span "Assign" at bounding box center [1075, 722] width 28 height 11
click at [1056, 719] on input "Assign" at bounding box center [1055, 722] width 7 height 7
checkbox input "true"
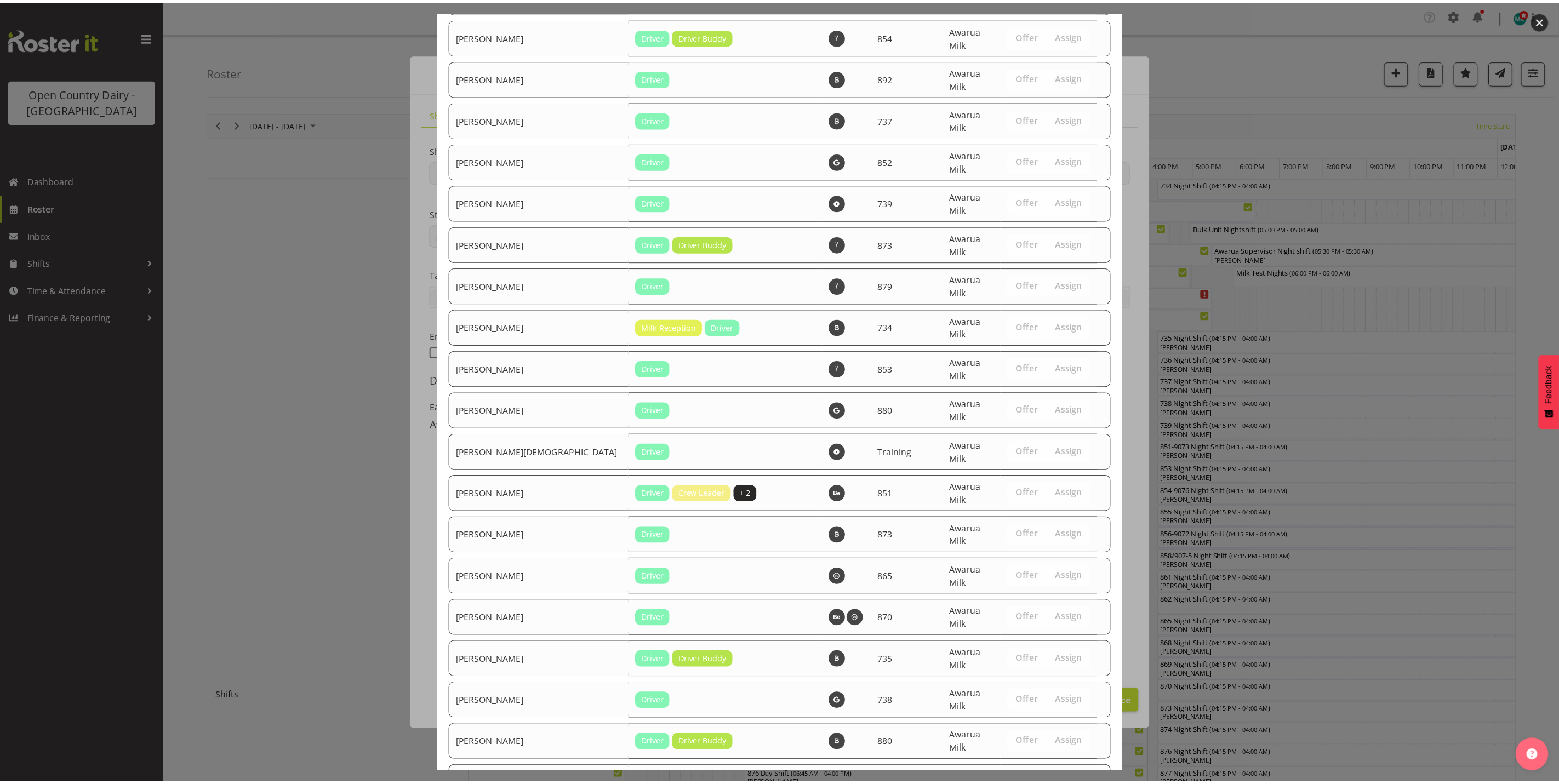
scroll to position [3707, 0]
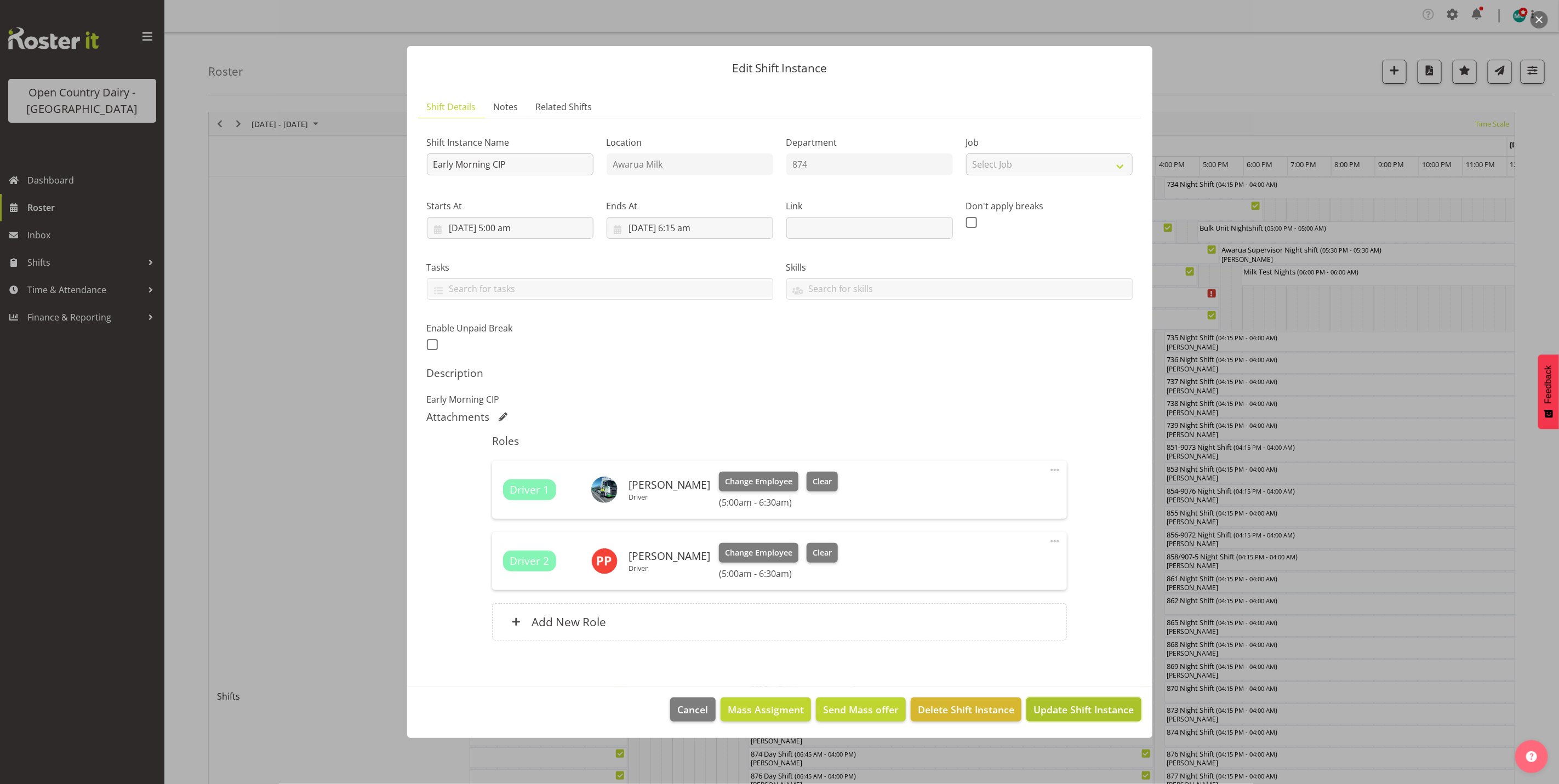
click at [1061, 706] on span "Update Shift Instance" at bounding box center [1084, 709] width 100 height 14
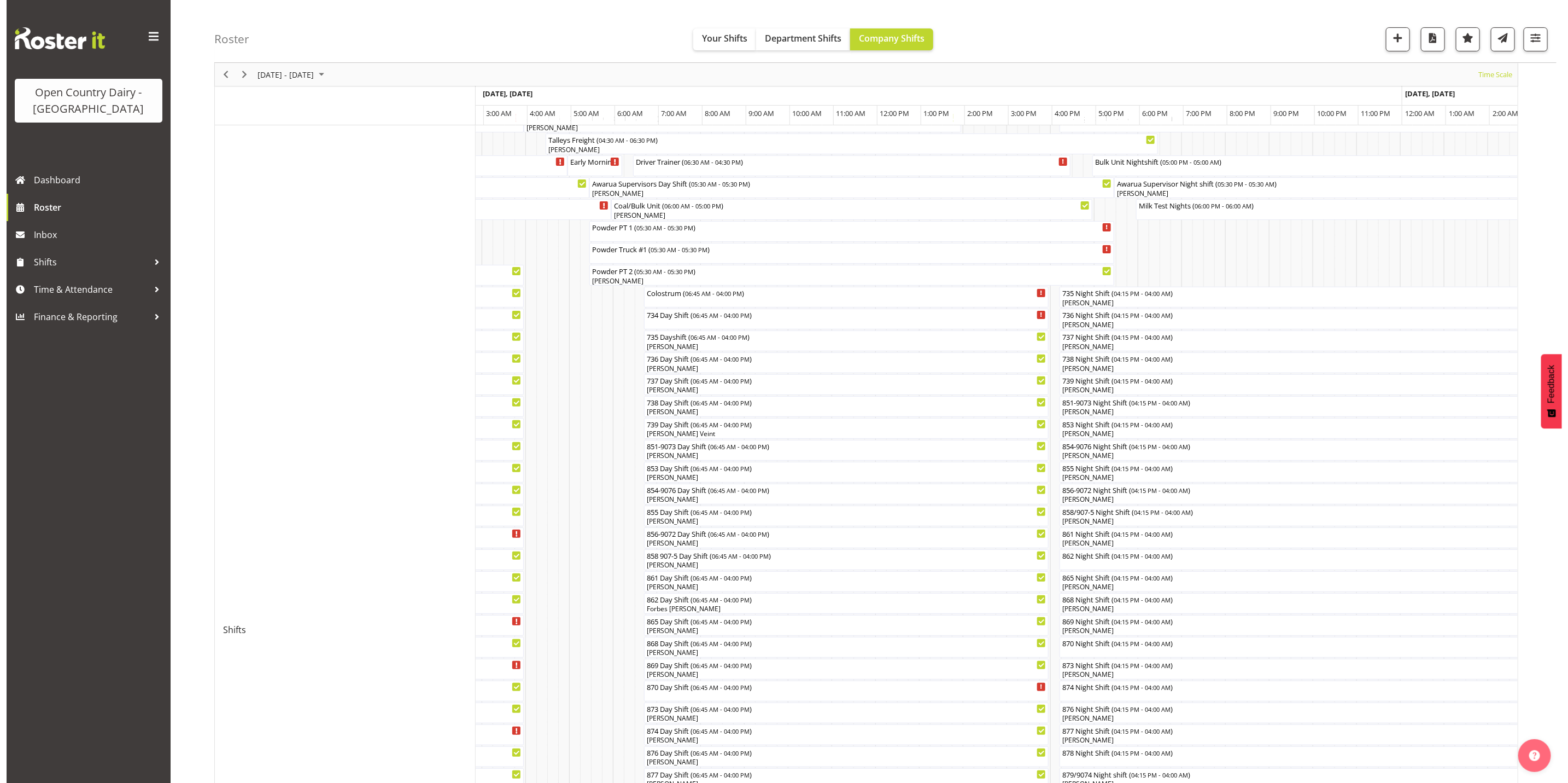
scroll to position [0, 0]
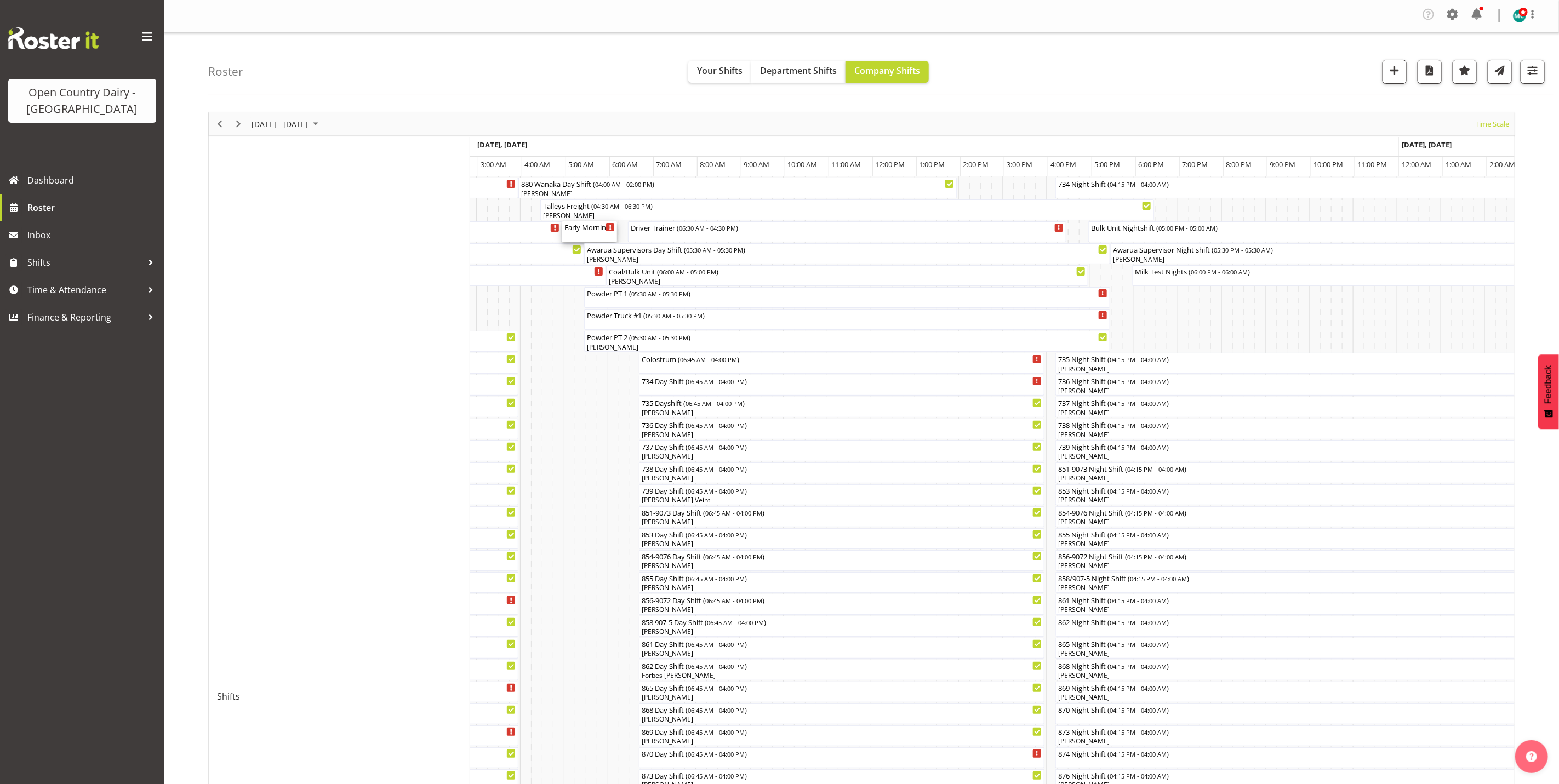
click at [590, 234] on div "Early Morning CIP ( 05:00 AM - 06:15 AM )" at bounding box center [589, 231] width 51 height 21
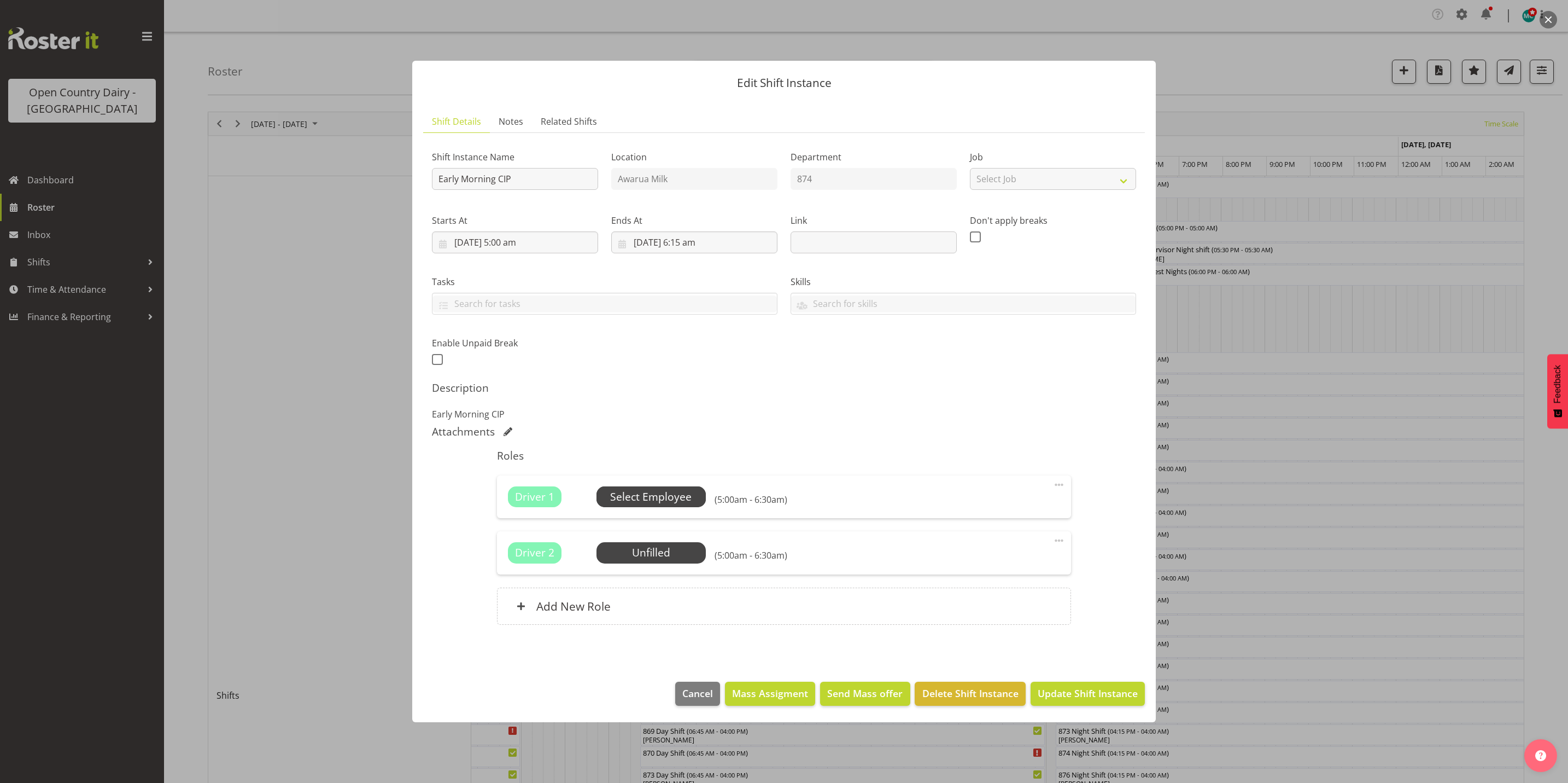
click at [645, 489] on span "Select Employee" at bounding box center [650, 497] width 81 height 16
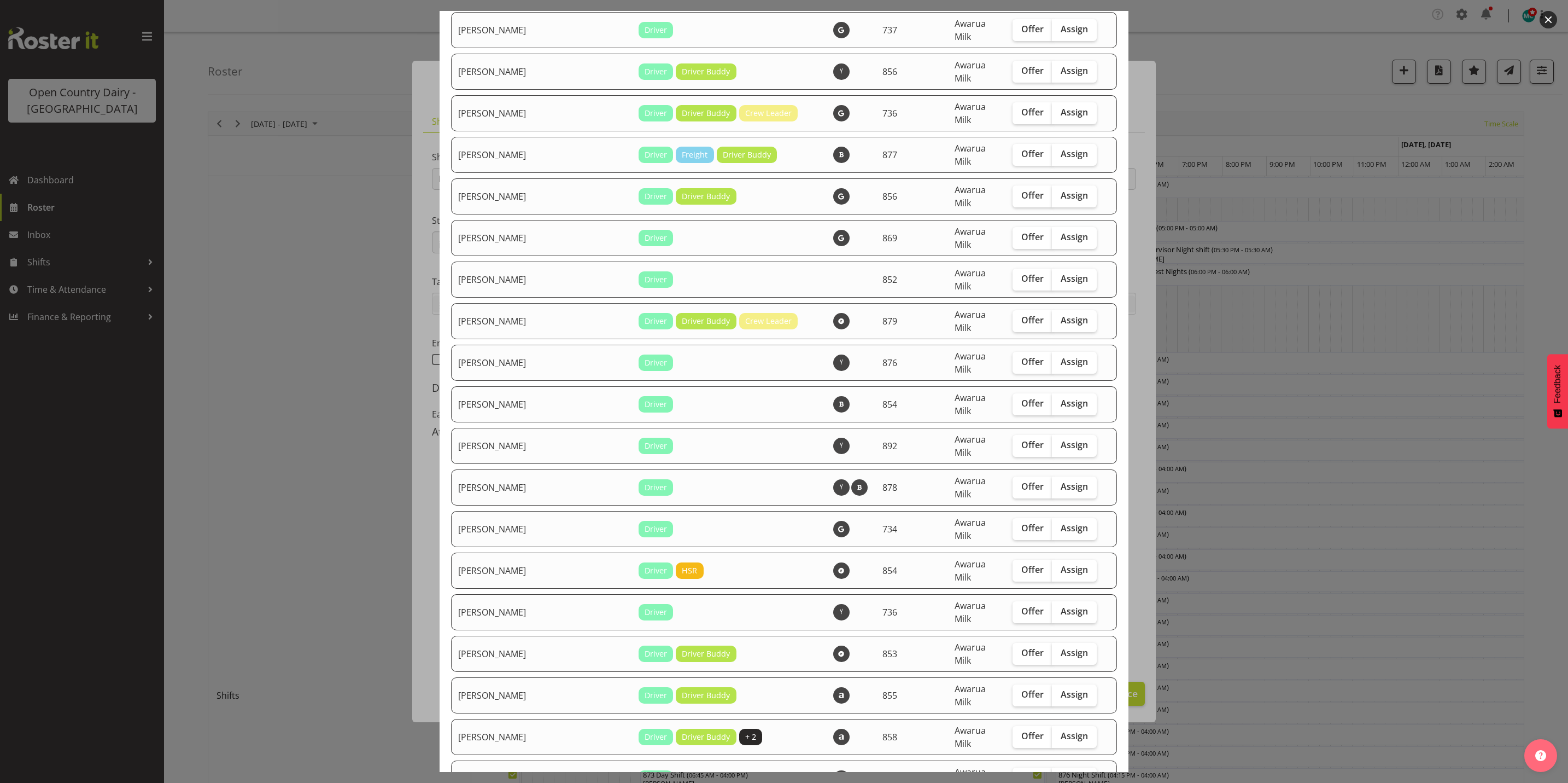
scroll to position [2380, 0]
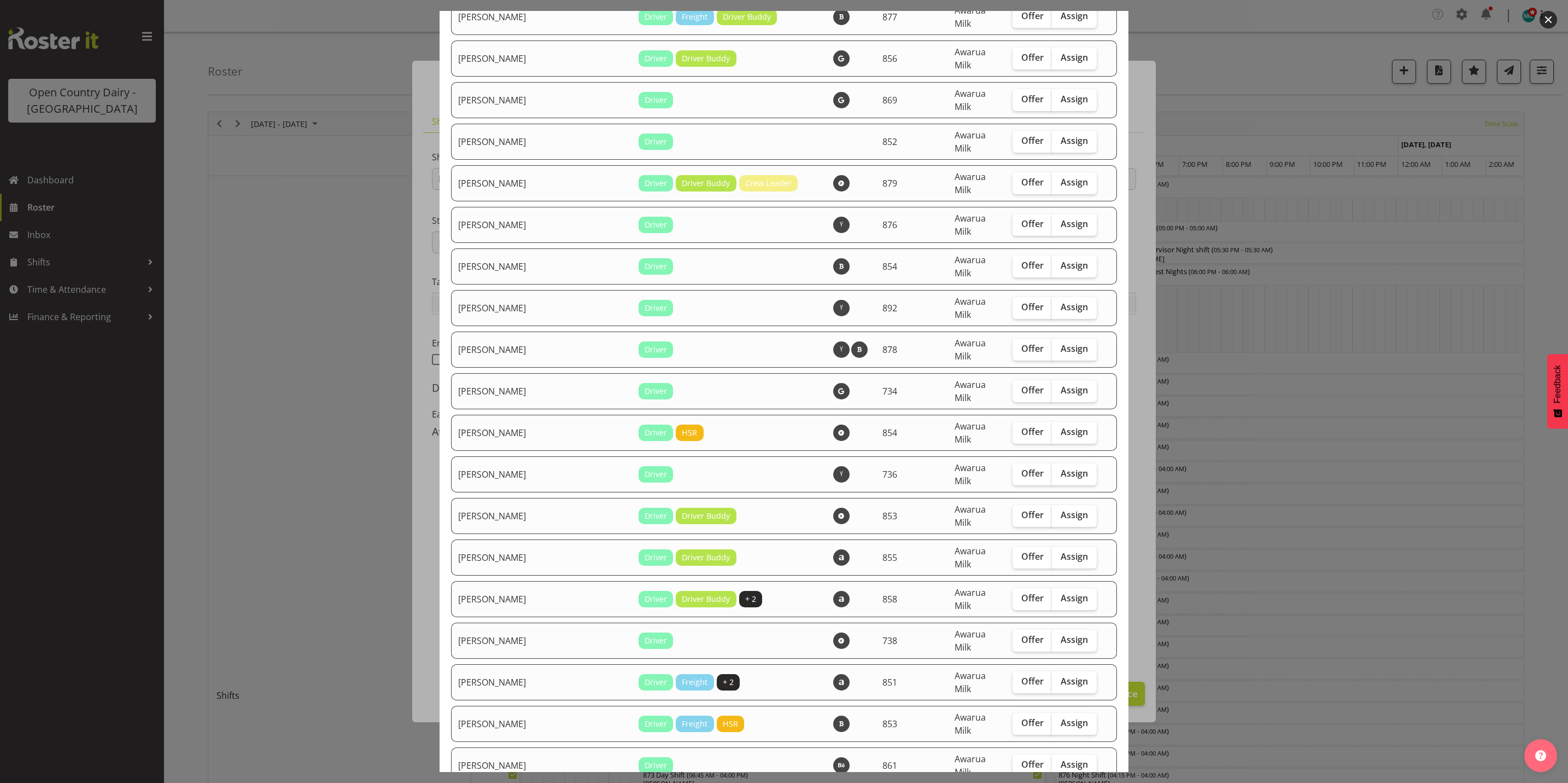
checkbox input "true"
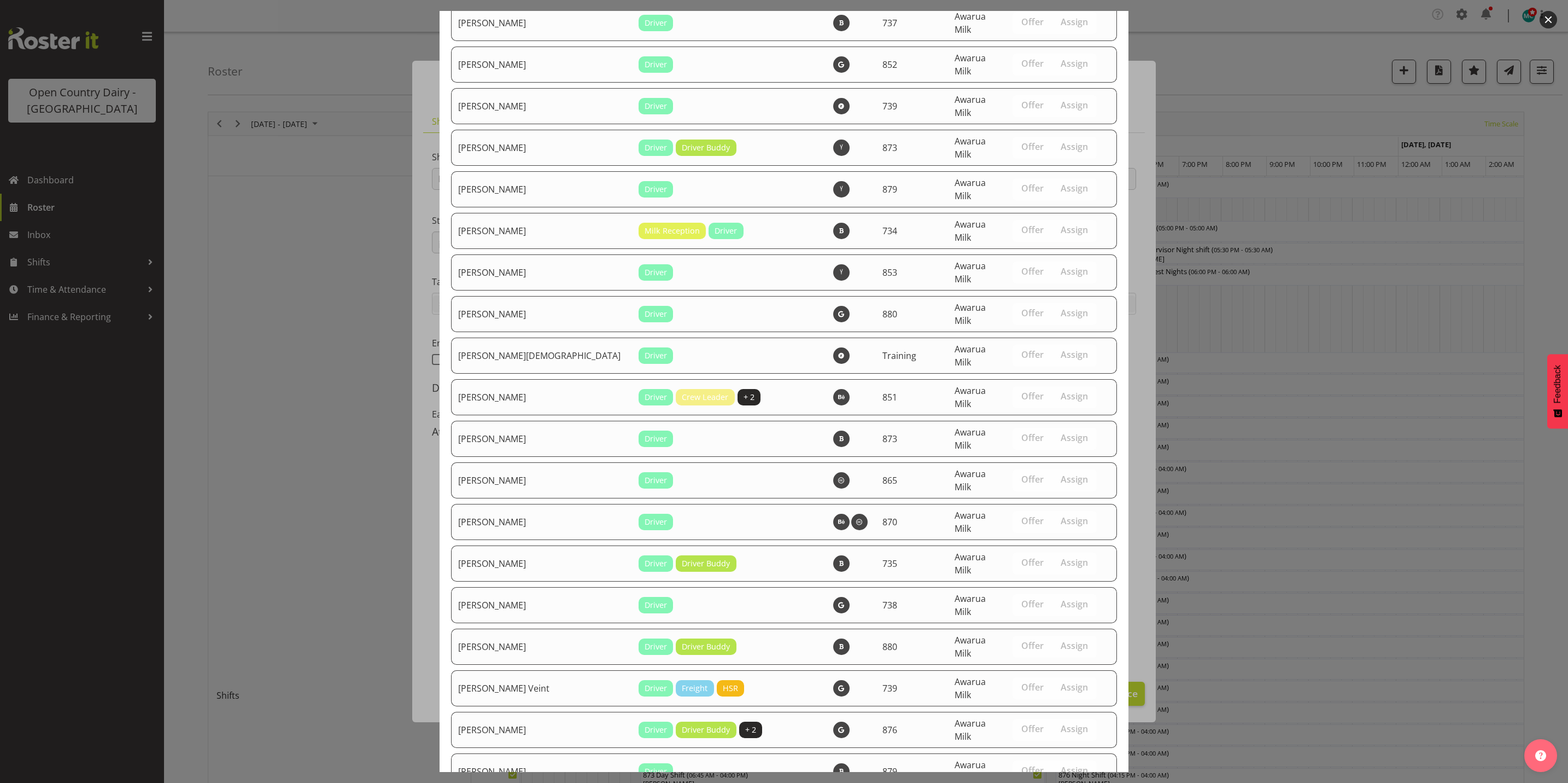
scroll to position [3702, 0]
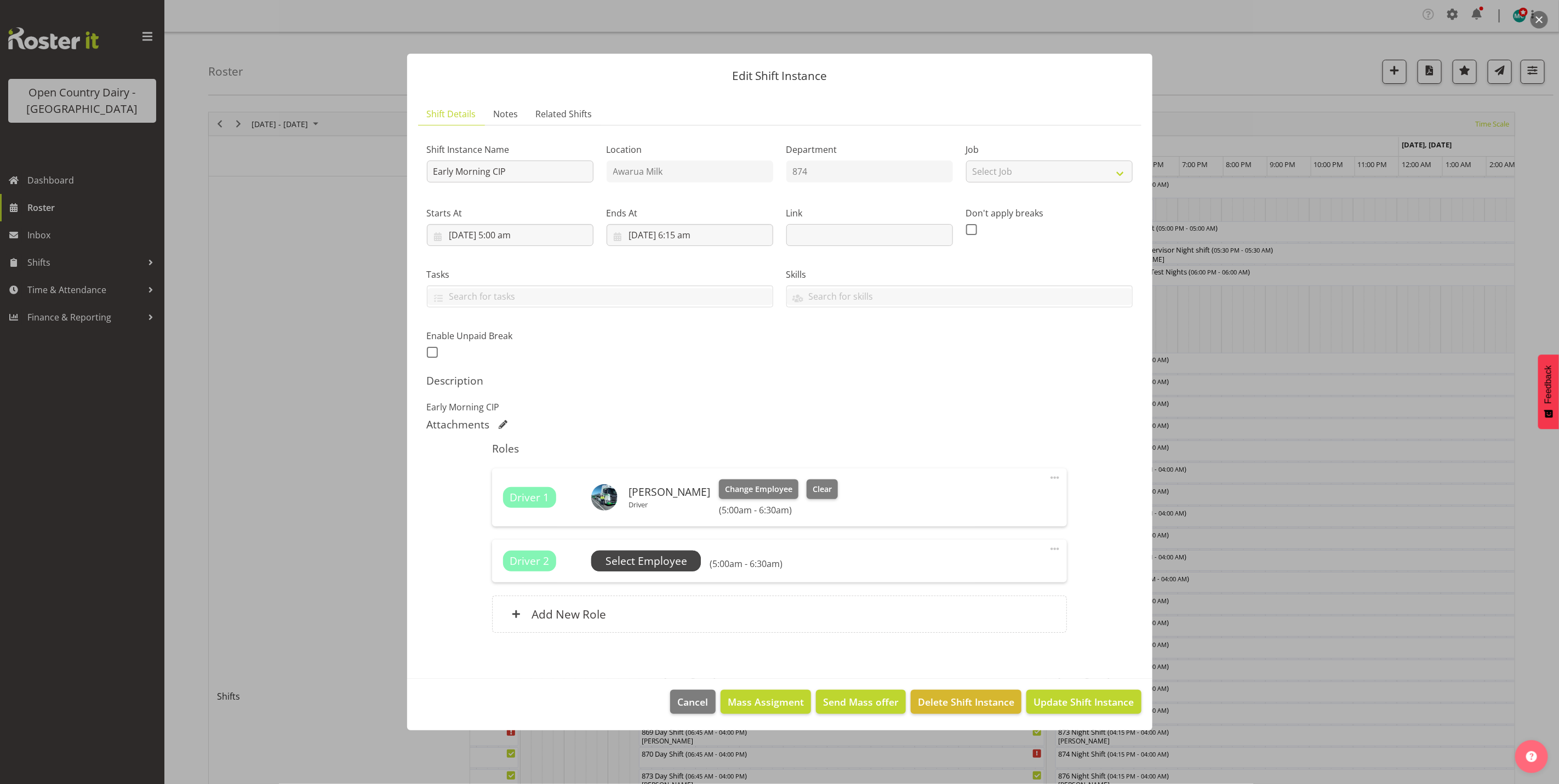
click at [655, 561] on span "Select Employee" at bounding box center [646, 561] width 81 height 16
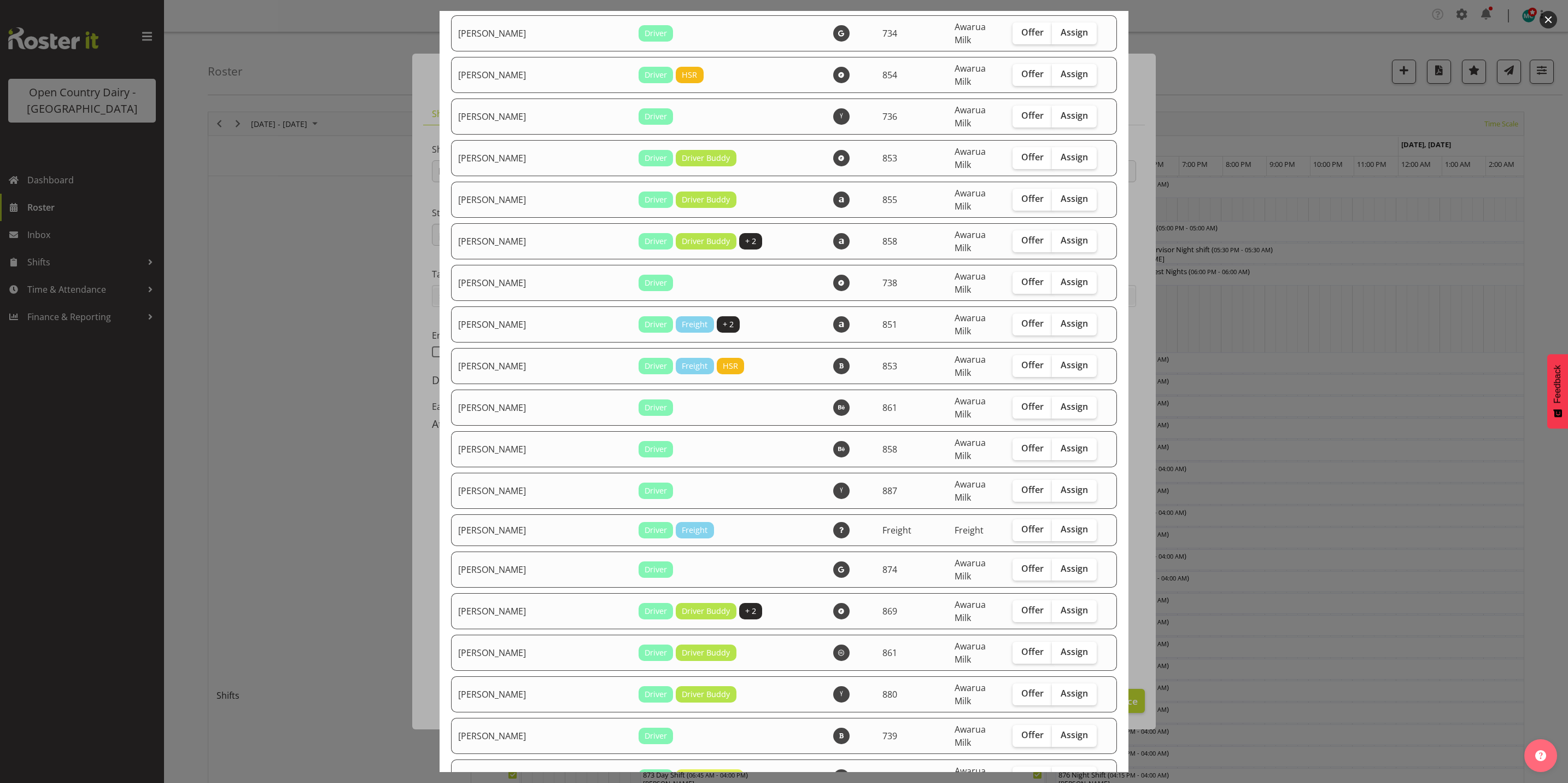
scroll to position [2708, 0]
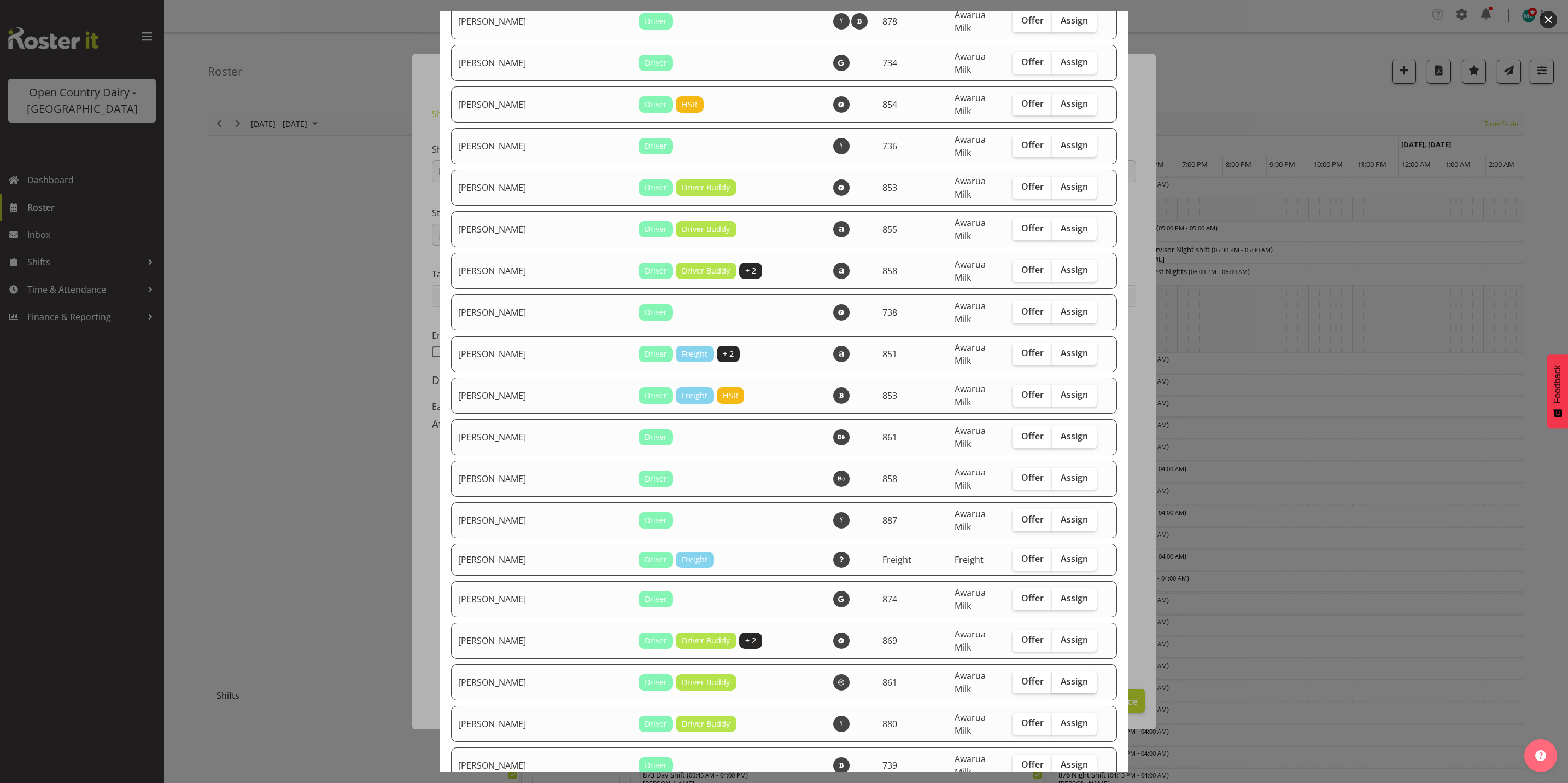
click at [1061, 676] on span "Assign" at bounding box center [1075, 681] width 28 height 11
click at [1059, 678] on input "Assign" at bounding box center [1055, 681] width 7 height 7
checkbox input "true"
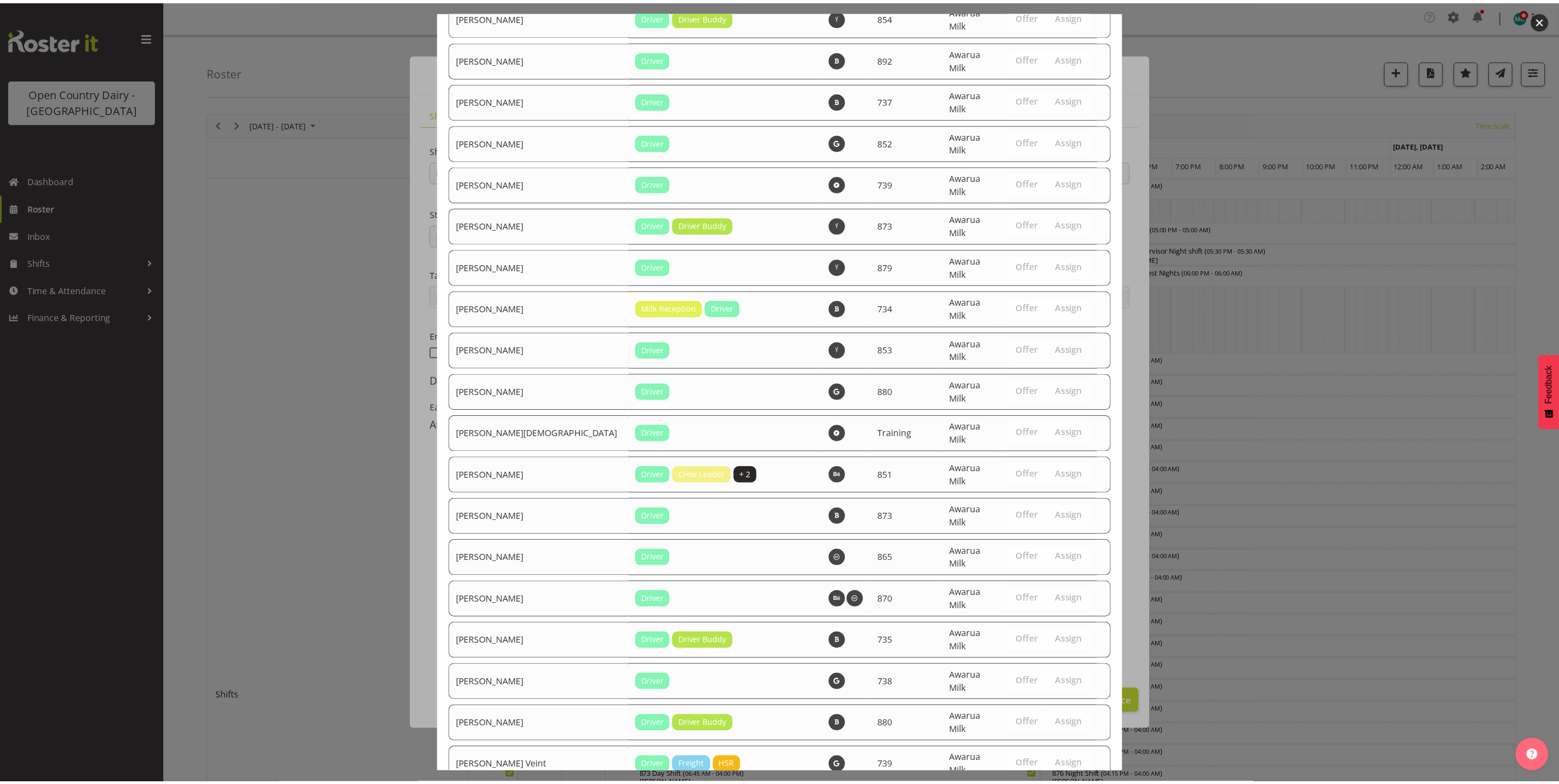
scroll to position [3670, 0]
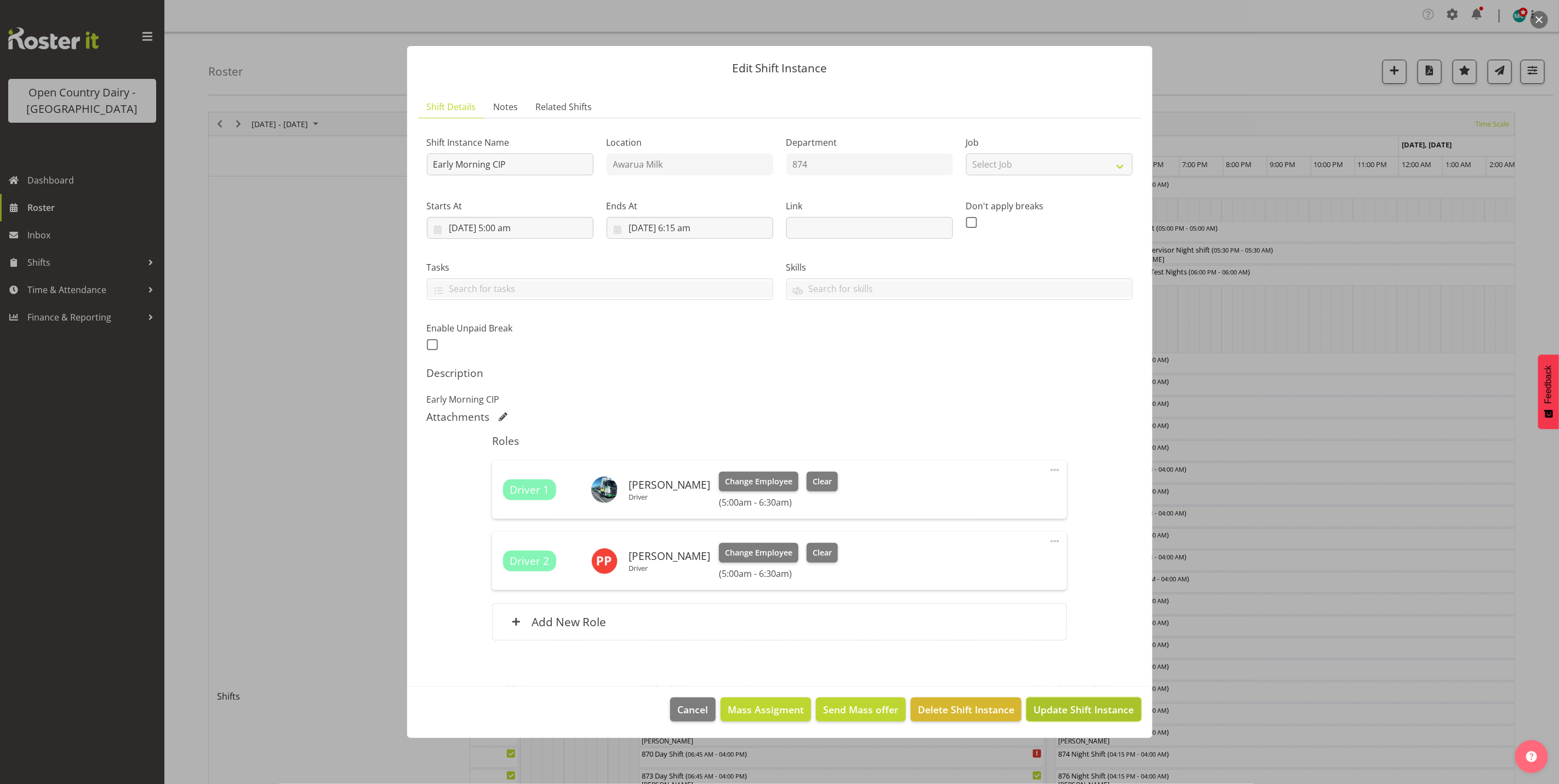
click at [1072, 704] on span "Update Shift Instance" at bounding box center [1084, 709] width 100 height 14
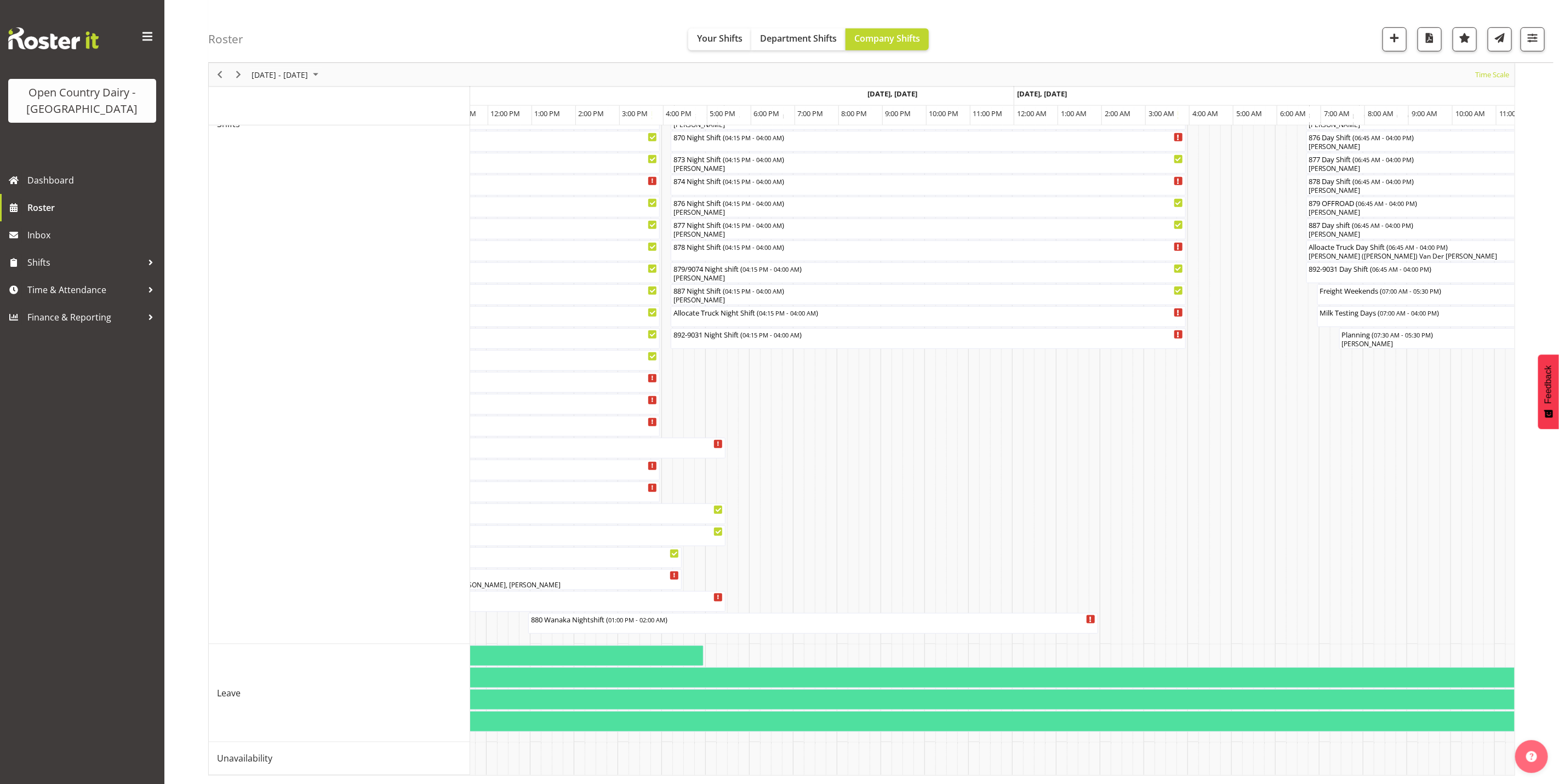
scroll to position [0, 5350]
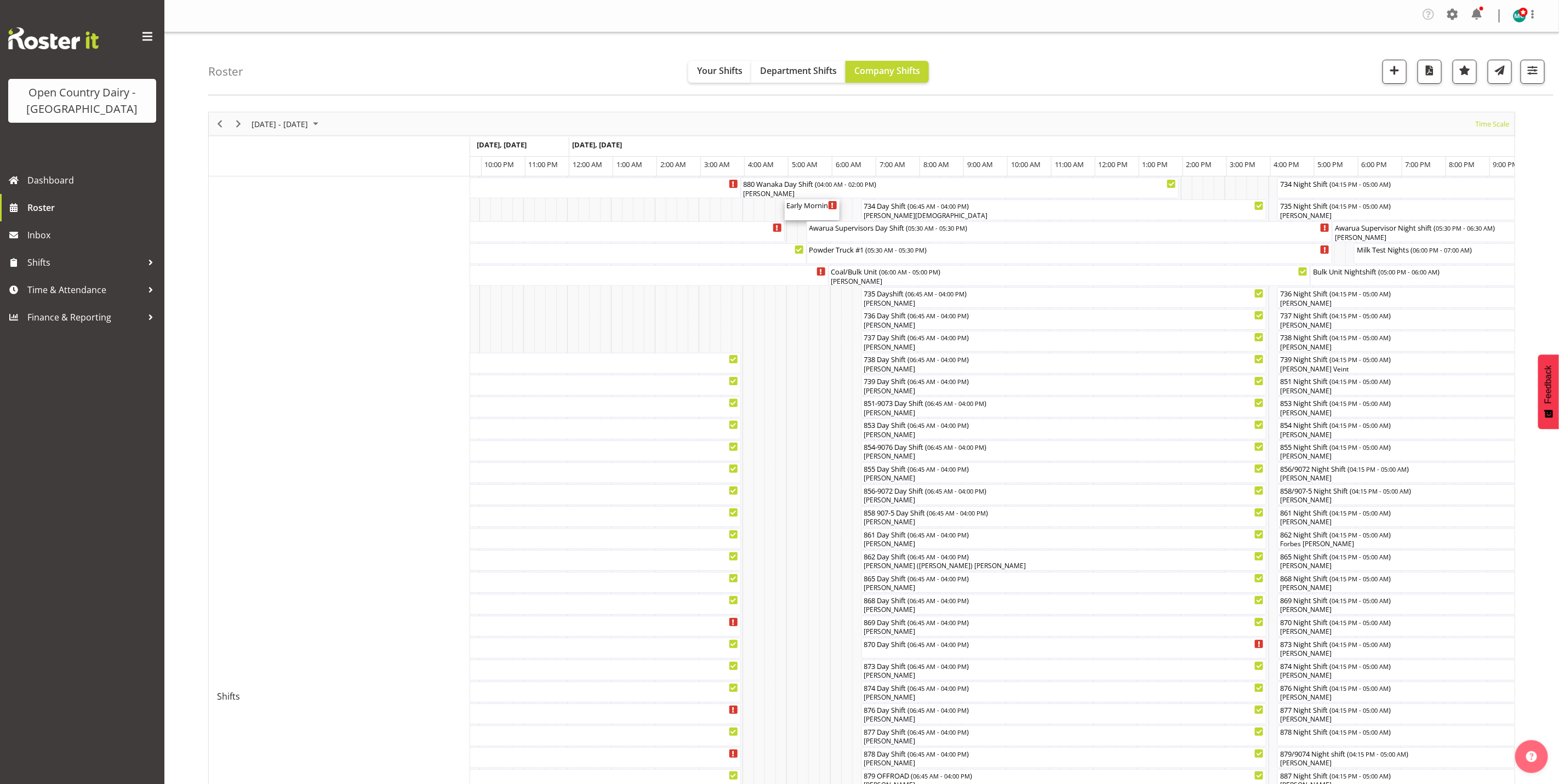
click at [810, 207] on div "Early Morning CIP ( 05:00 AM - 06:15 AM )" at bounding box center [812, 205] width 51 height 11
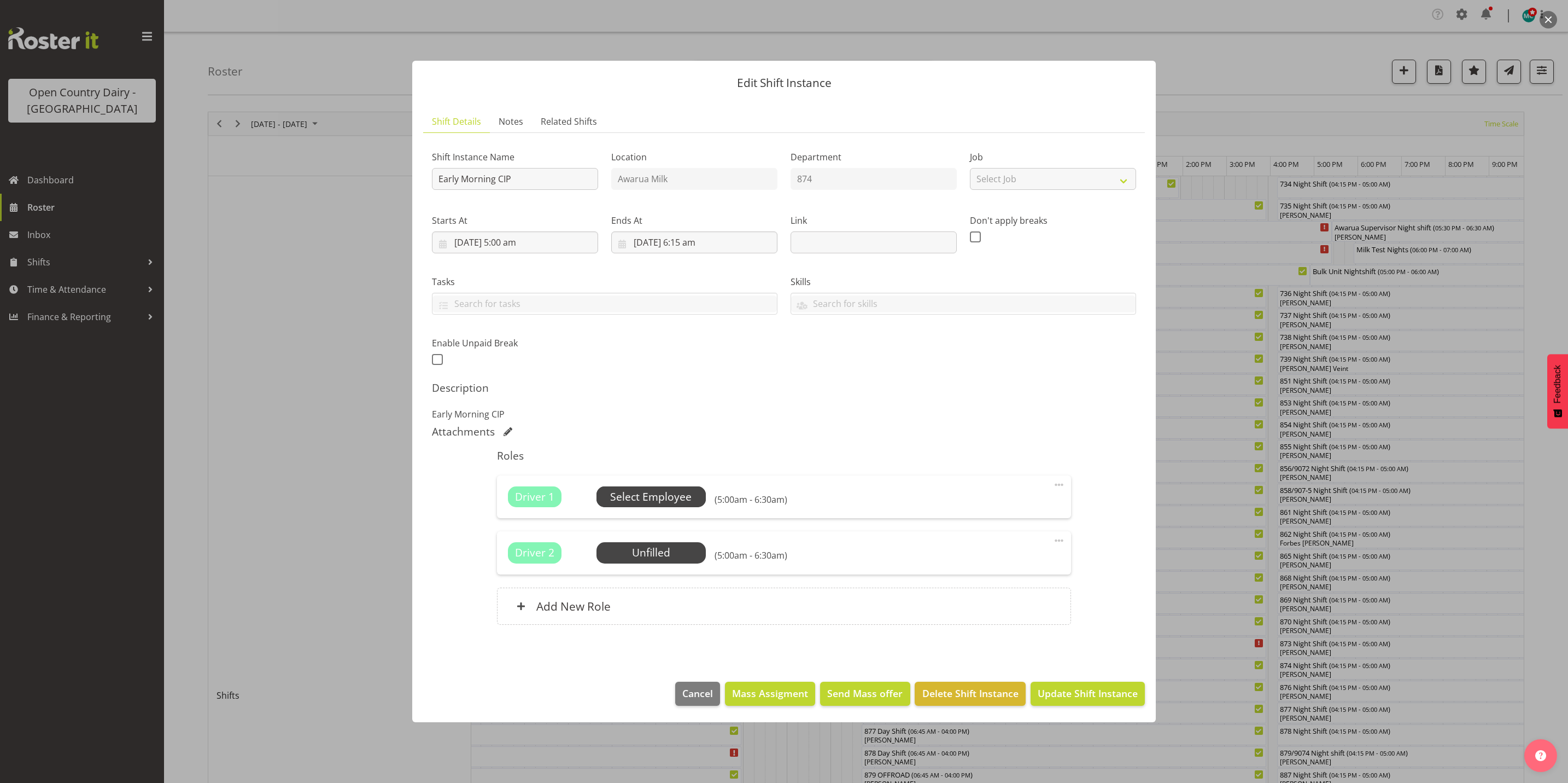
click at [666, 496] on span "Select Employee" at bounding box center [650, 497] width 81 height 16
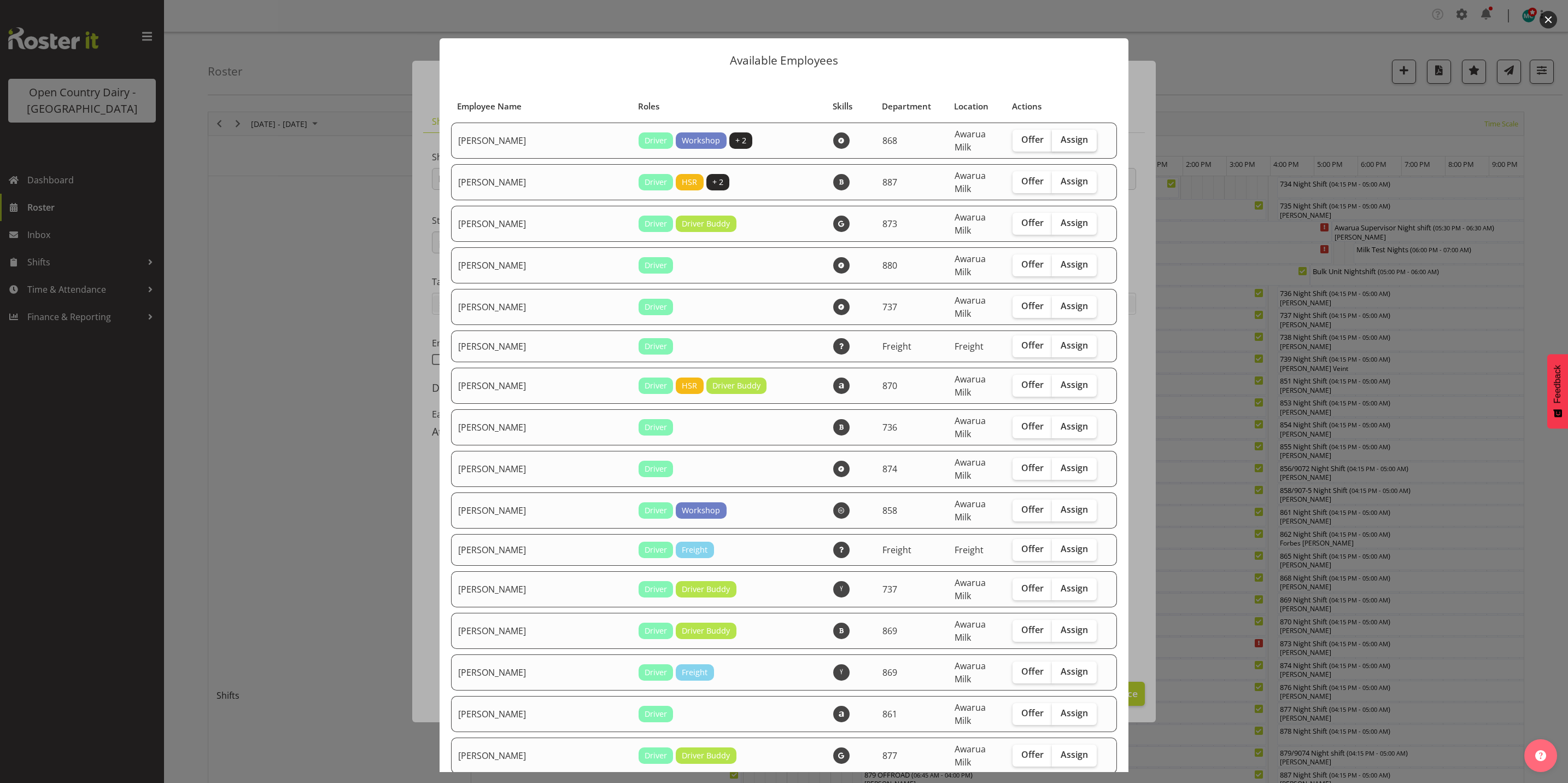
click at [1061, 134] on span "Assign" at bounding box center [1075, 138] width 28 height 11
click at [1057, 137] on input "Assign" at bounding box center [1055, 139] width 7 height 7
checkbox input "true"
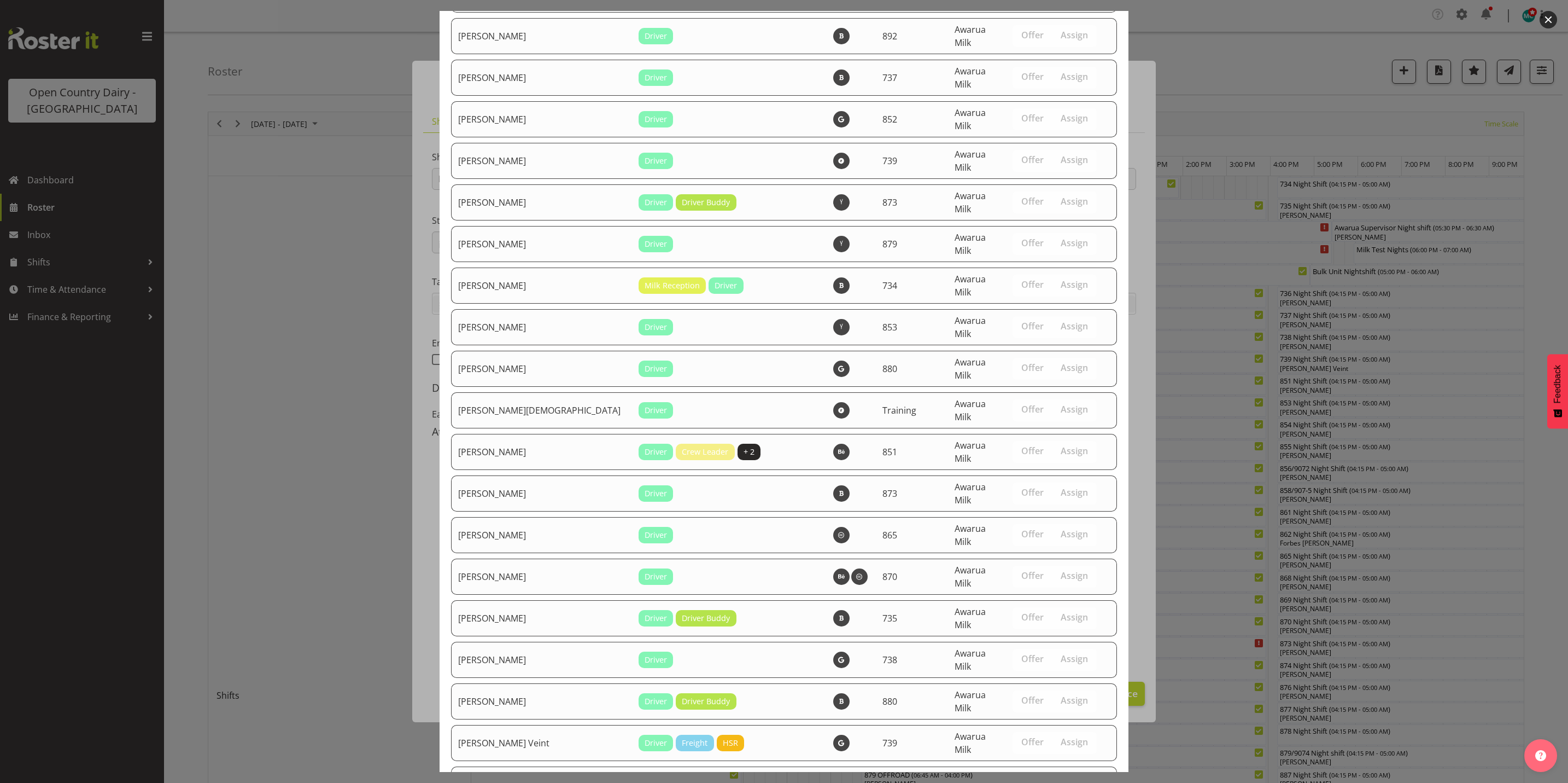
scroll to position [3702, 0]
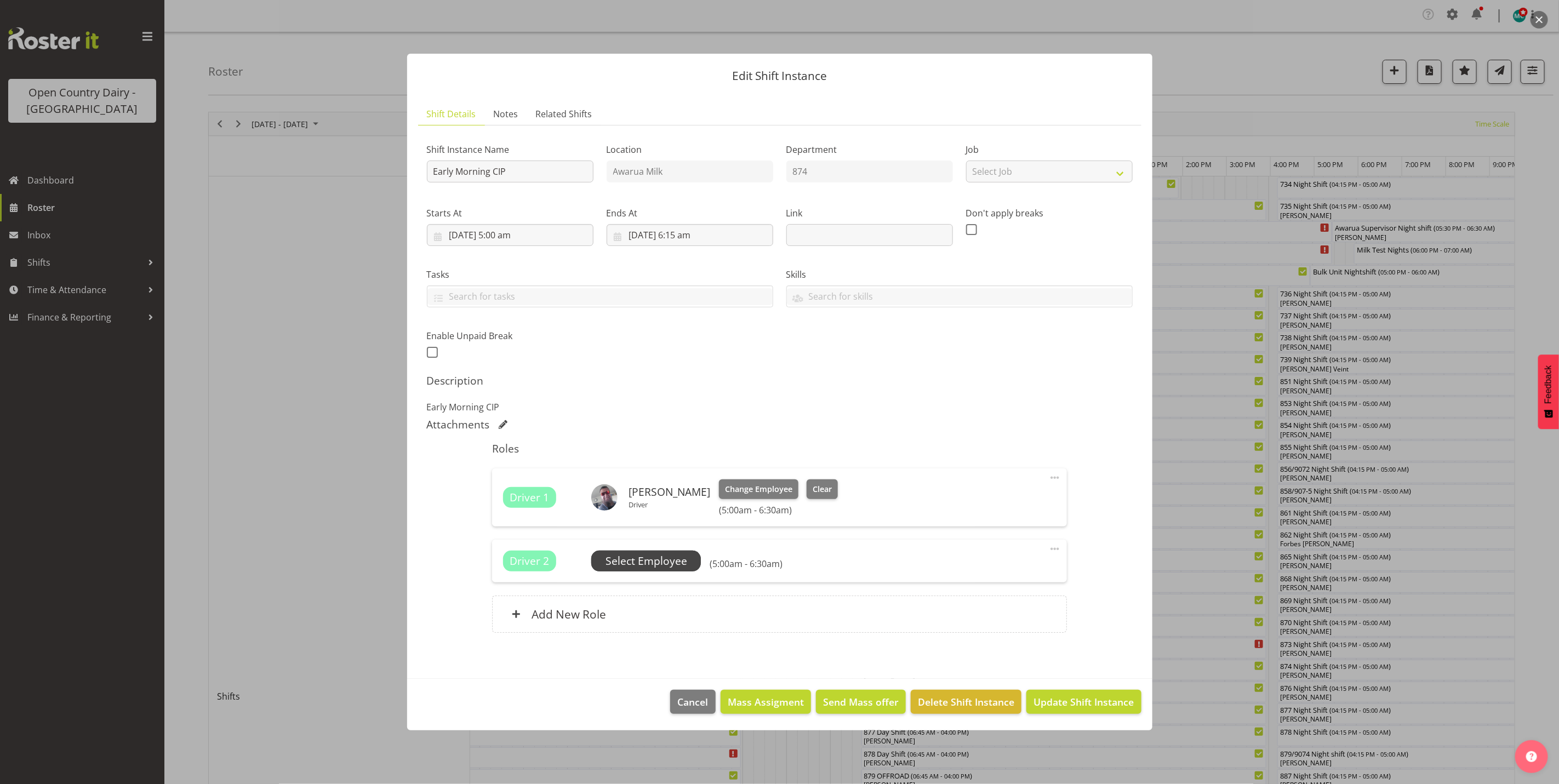
click at [658, 562] on span "Select Employee" at bounding box center [646, 561] width 81 height 16
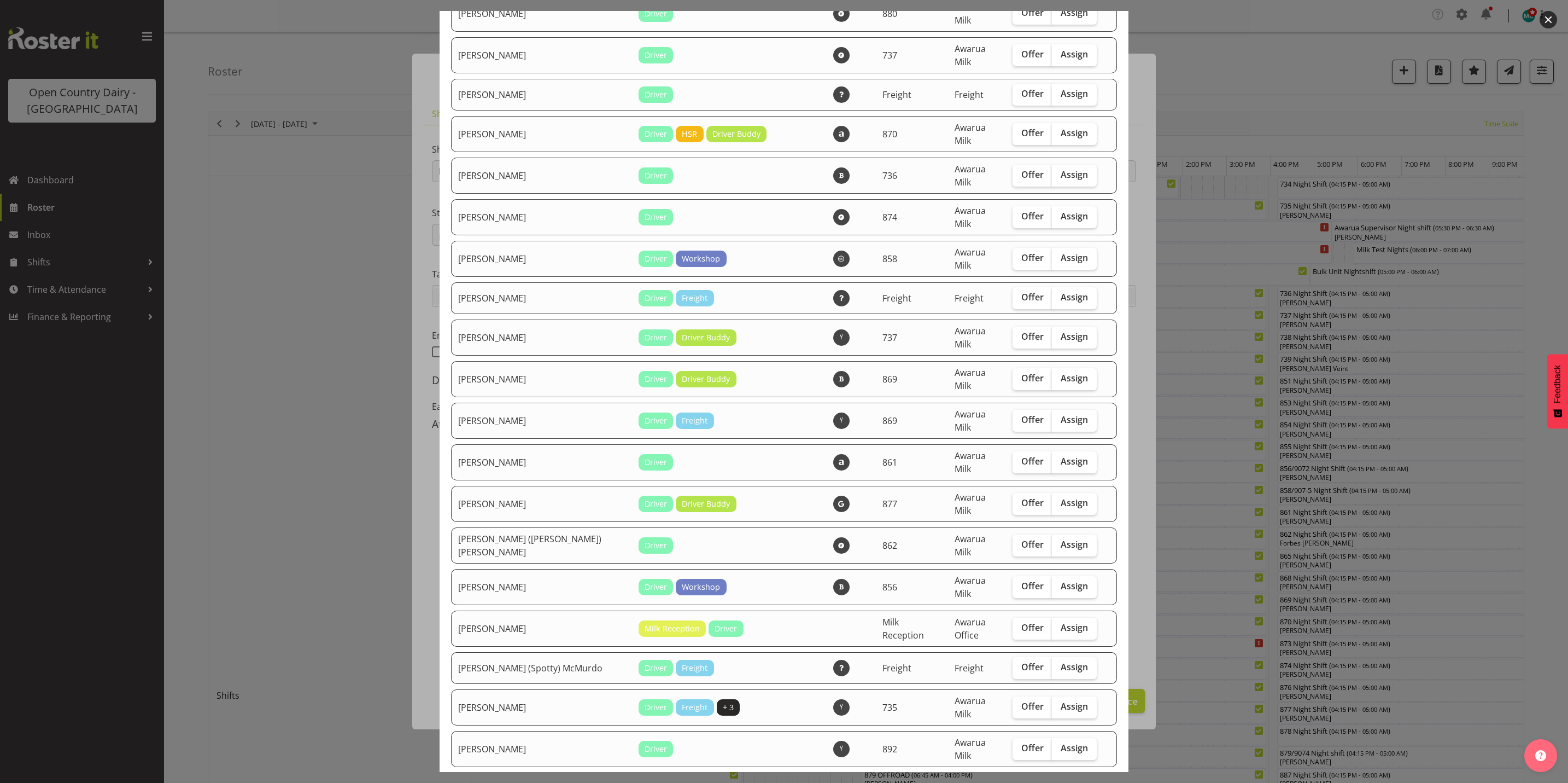
scroll to position [411, 0]
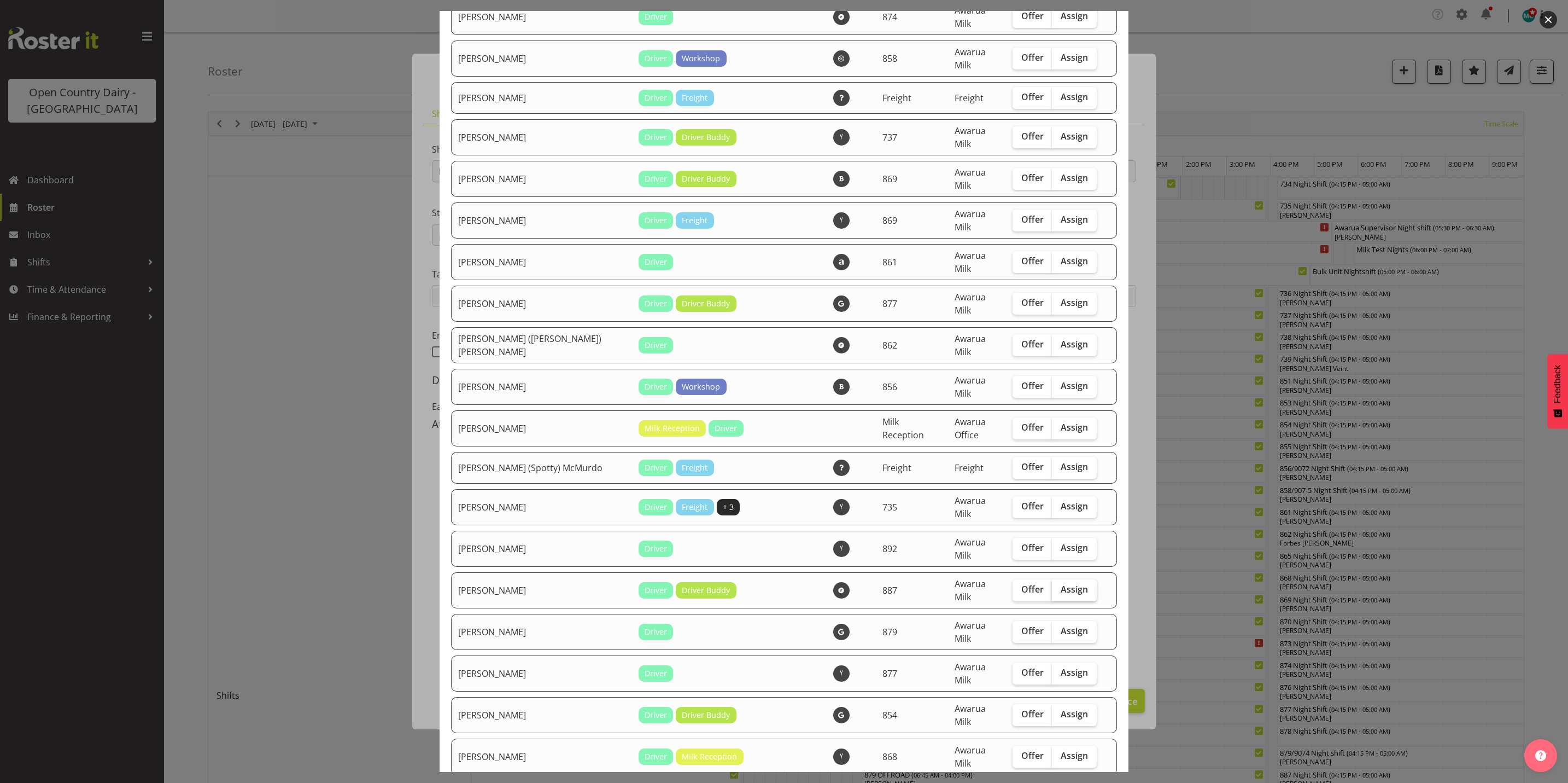
click at [1052, 580] on label "Assign" at bounding box center [1074, 590] width 45 height 22
click at [1052, 586] on input "Assign" at bounding box center [1055, 589] width 7 height 7
checkbox input "true"
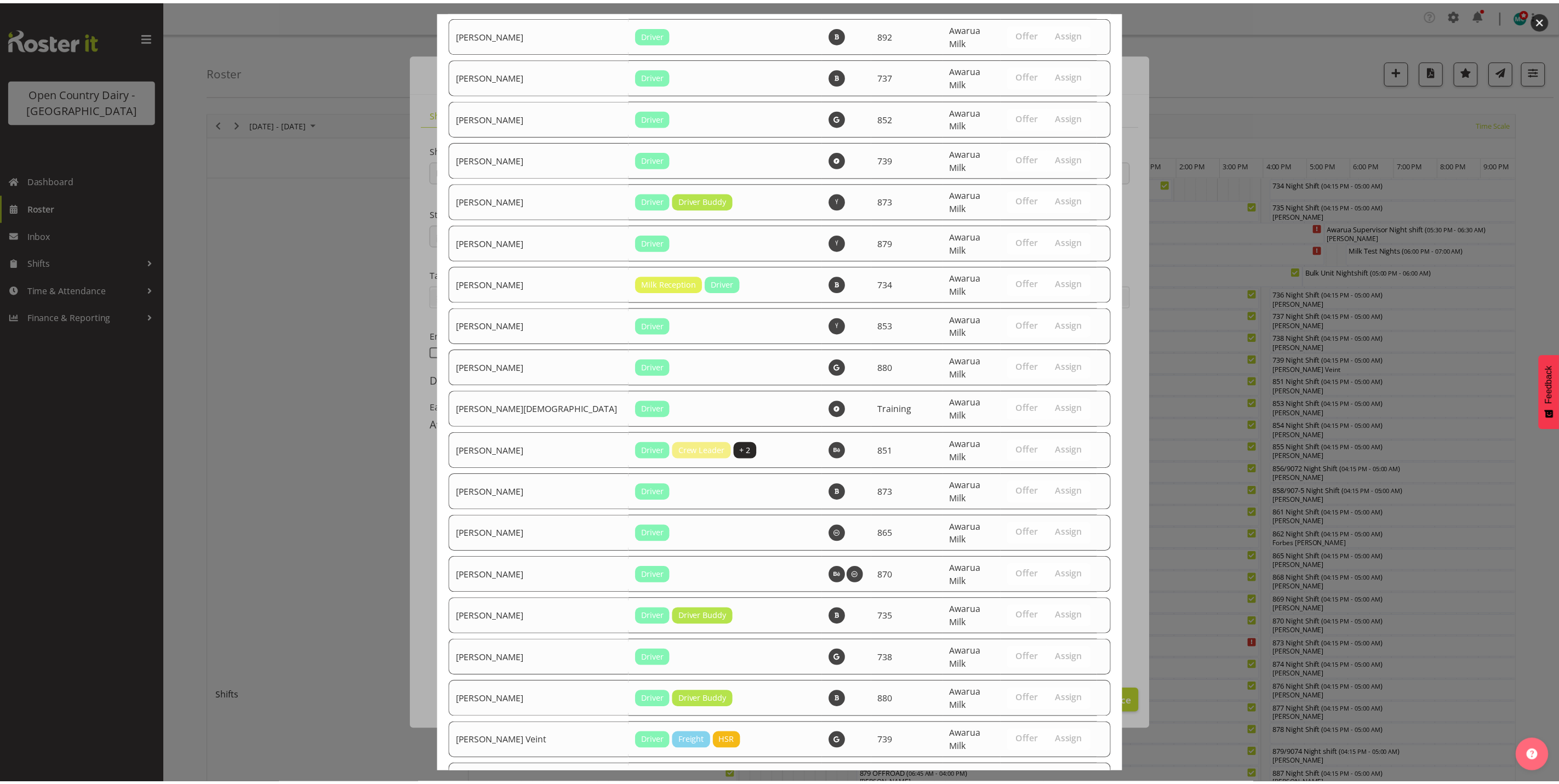
scroll to position [3670, 0]
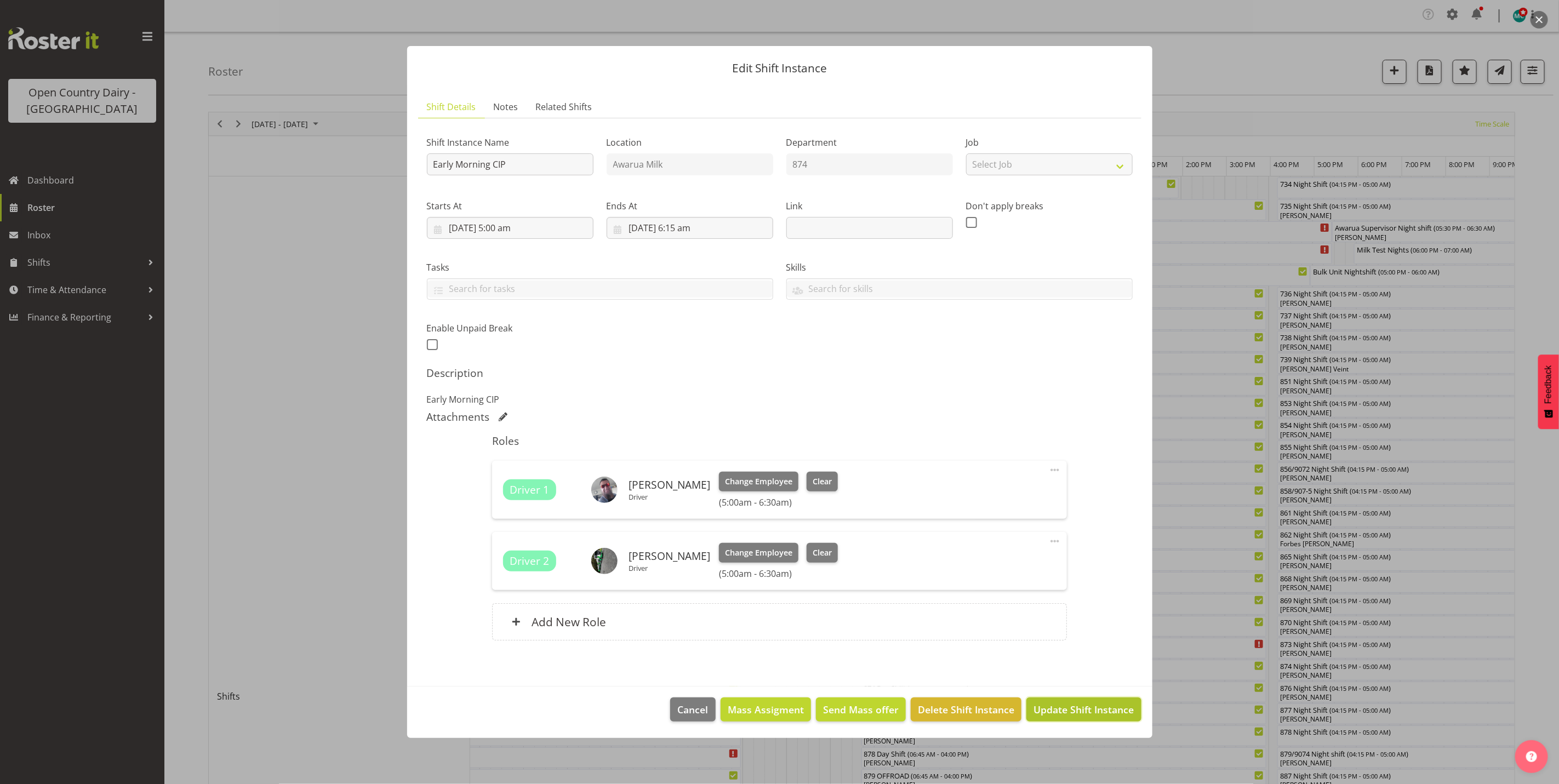
click at [1099, 710] on span "Update Shift Instance" at bounding box center [1084, 709] width 100 height 14
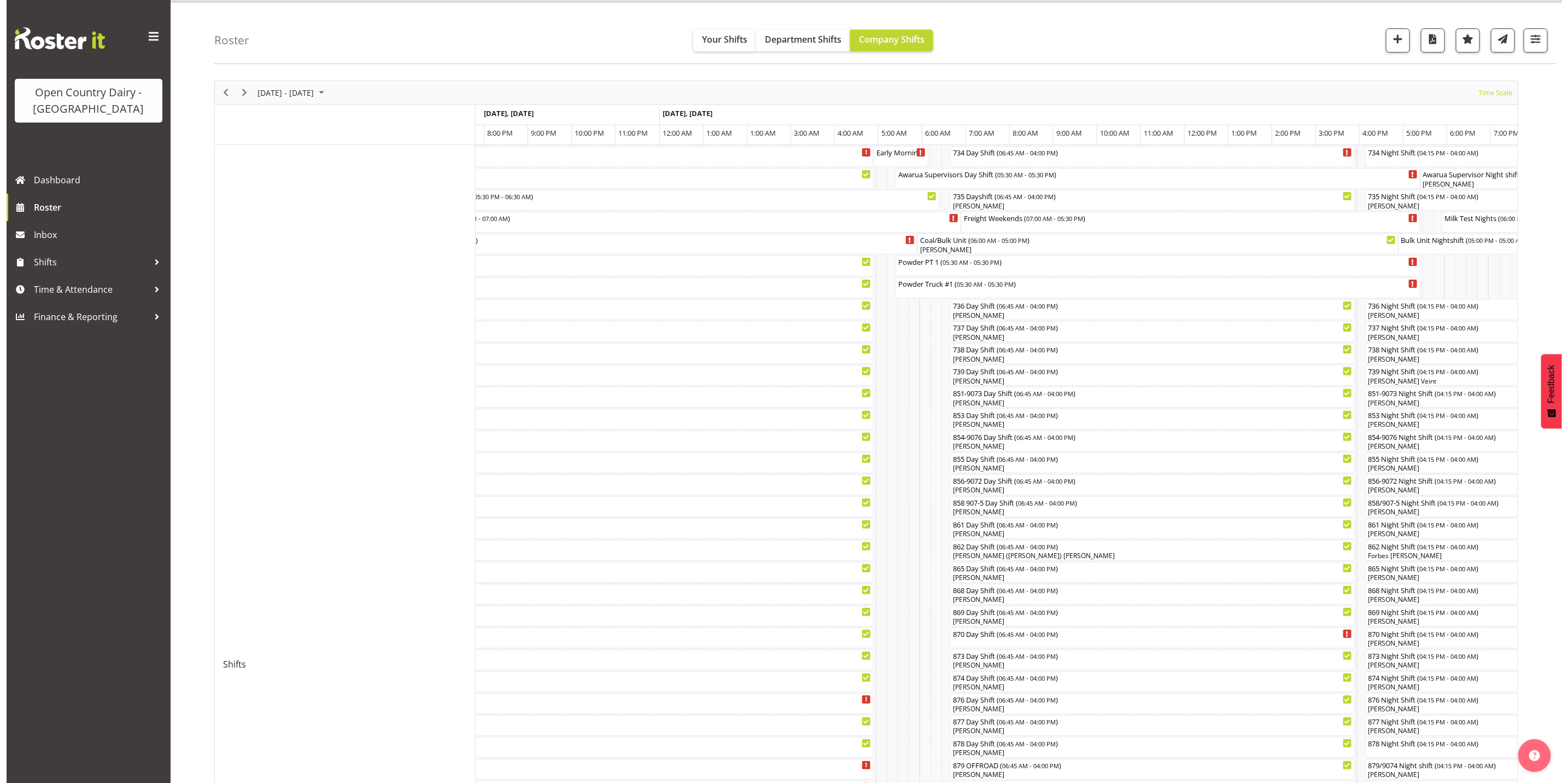
scroll to position [0, 0]
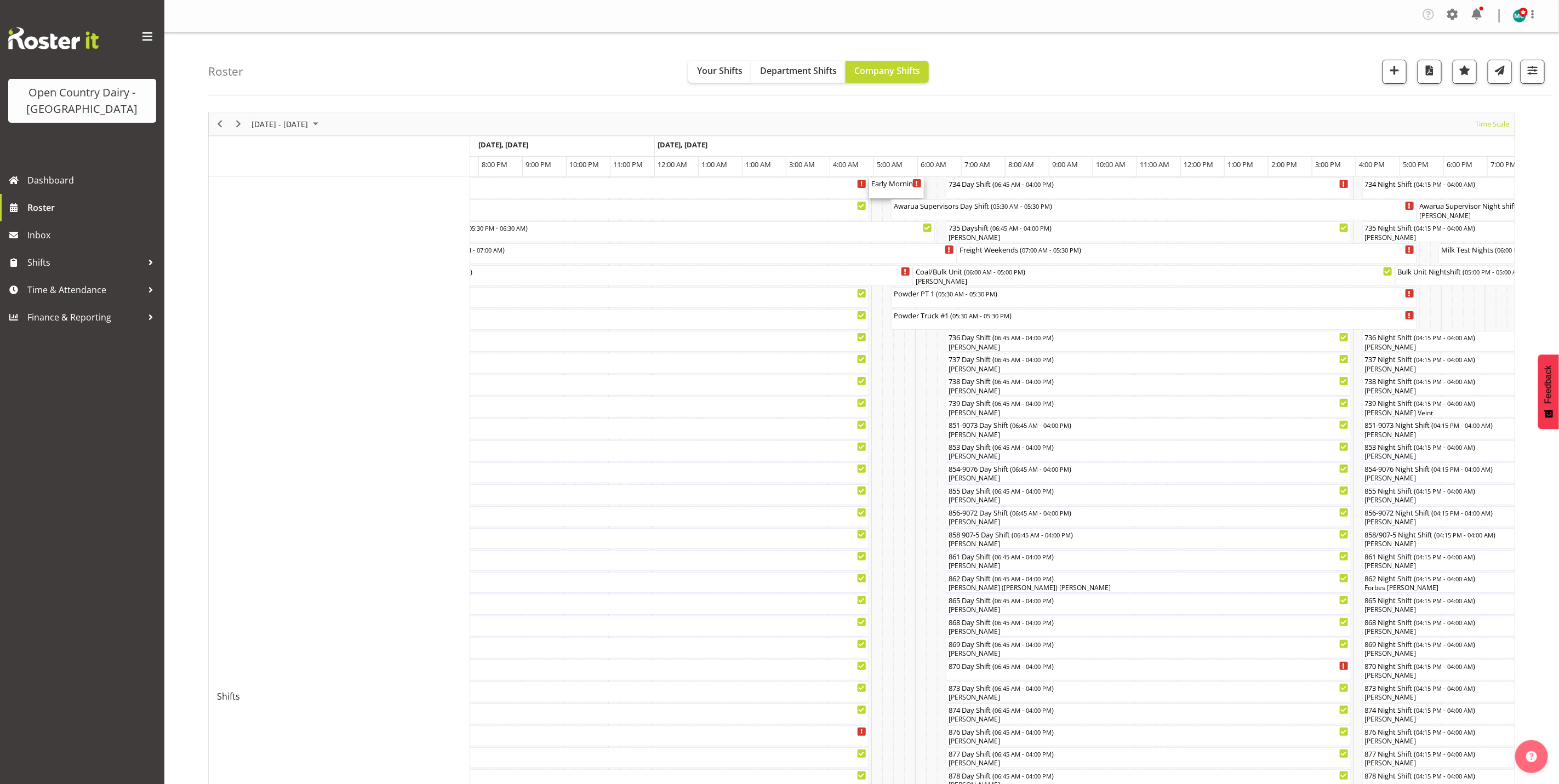
click at [887, 187] on div "Early Morning CIP ( 05:00 AM - 06:15 AM )" at bounding box center [896, 183] width 51 height 11
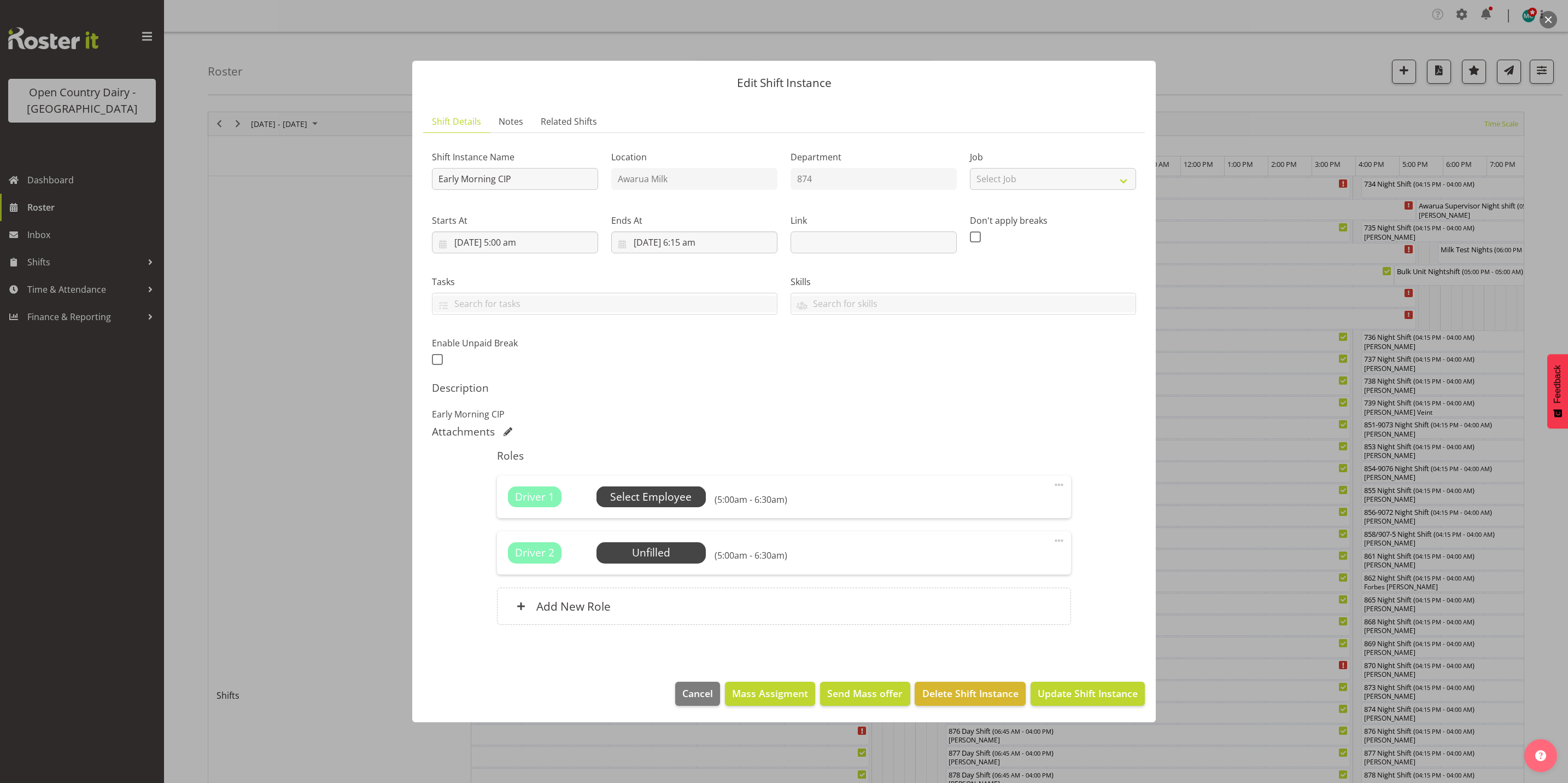
click at [658, 504] on span "Select Employee" at bounding box center [650, 497] width 81 height 16
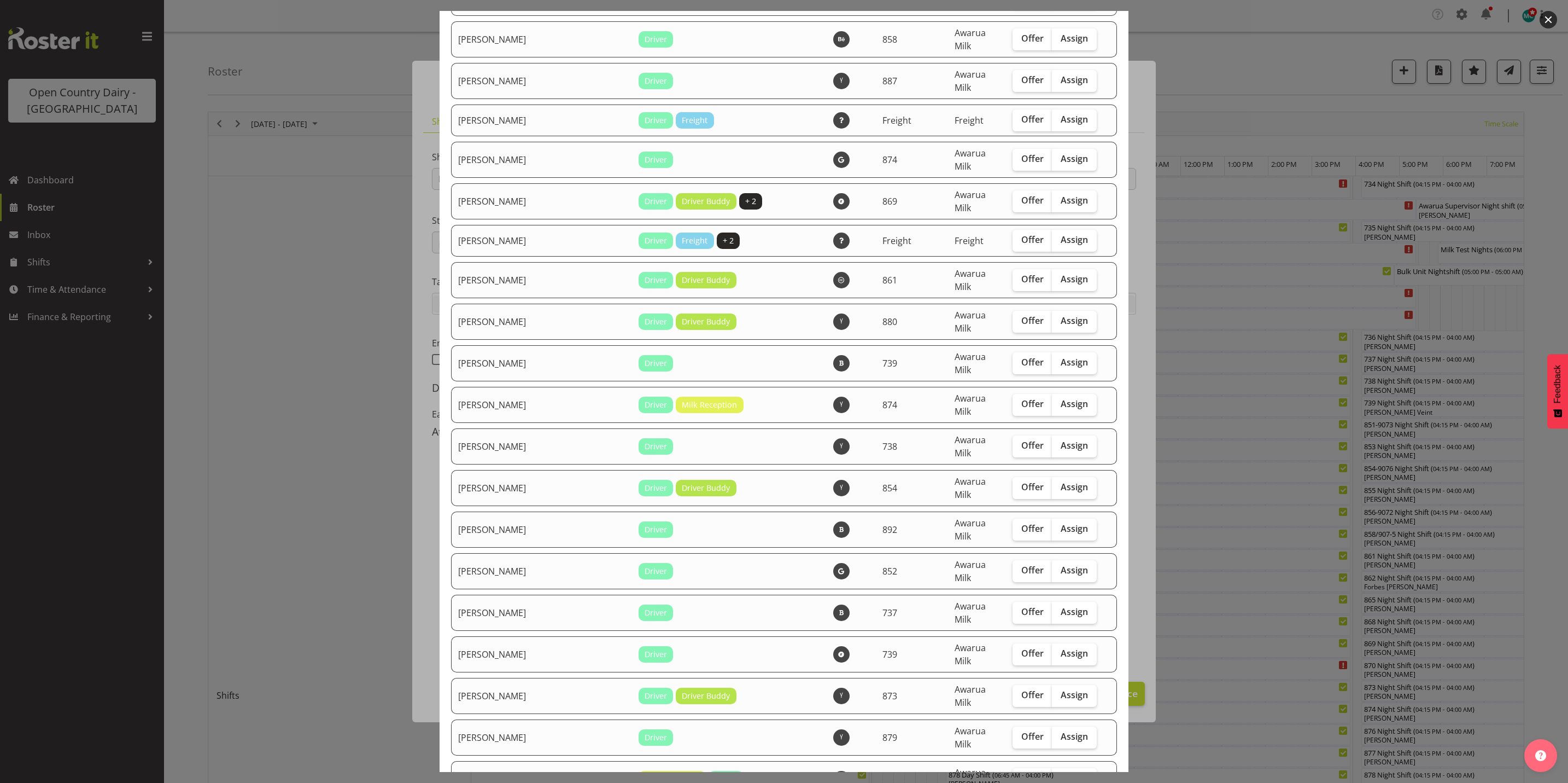
scroll to position [3201, 0]
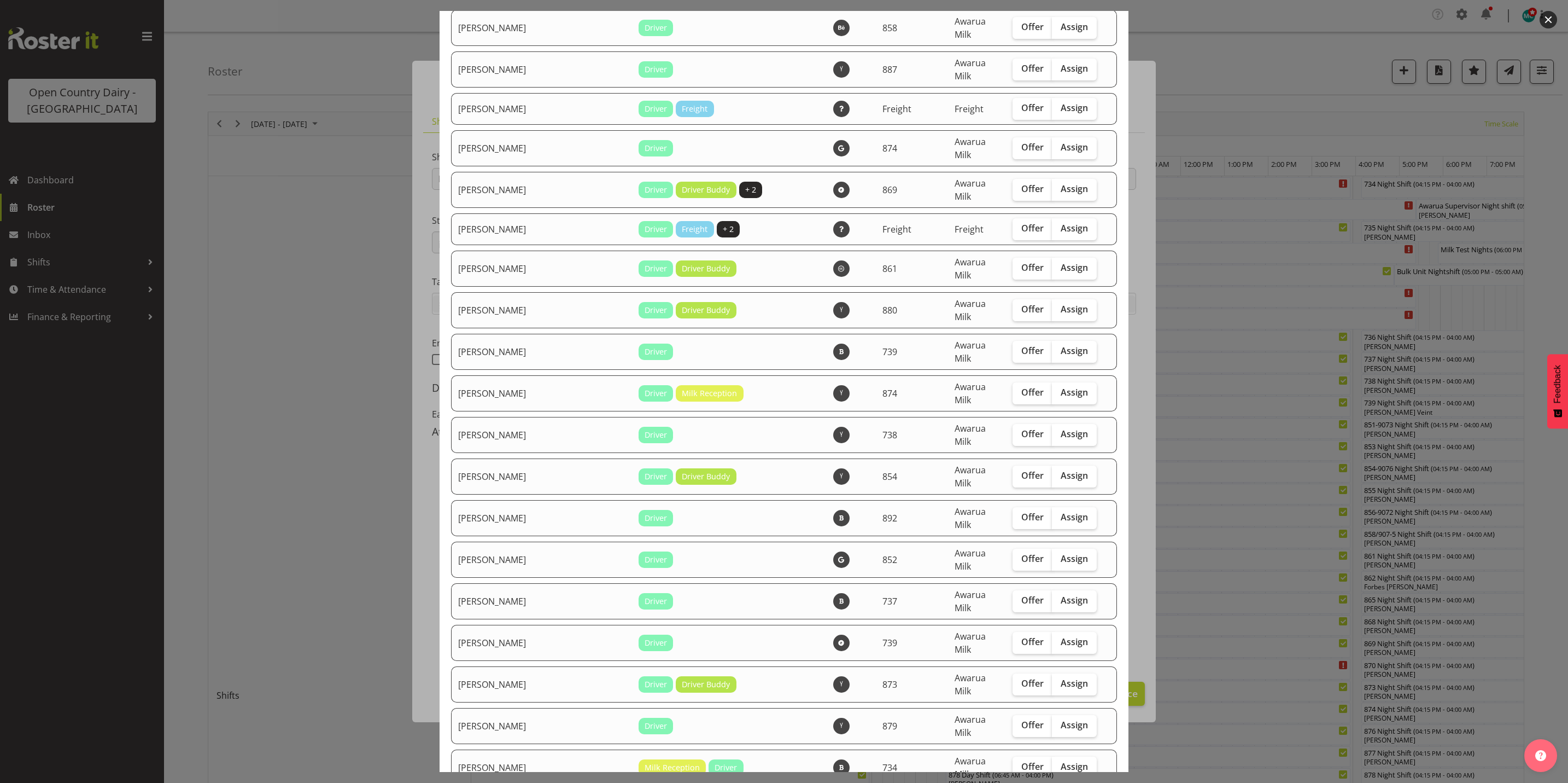
checkbox input "true"
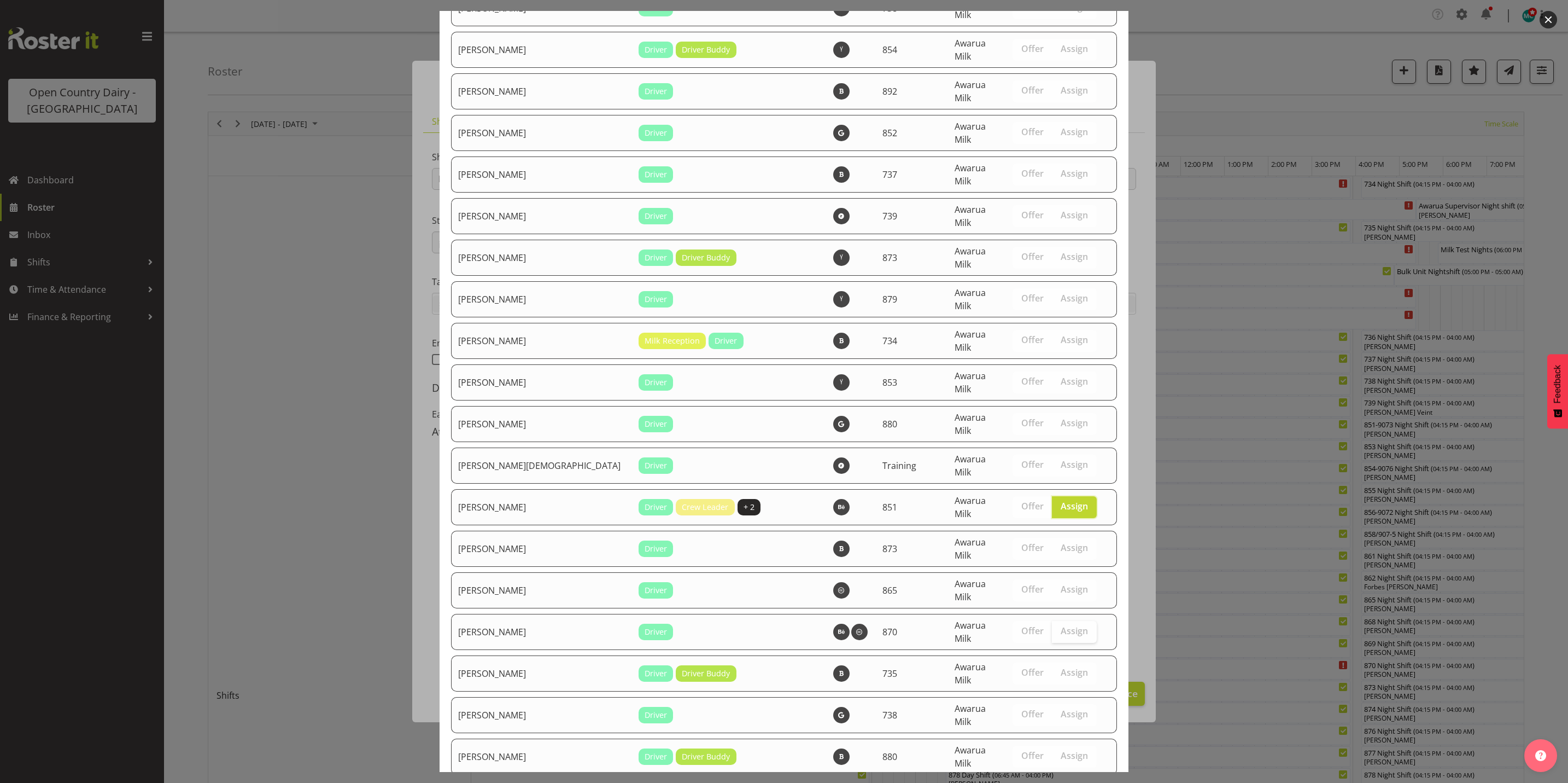
scroll to position [3739, 0]
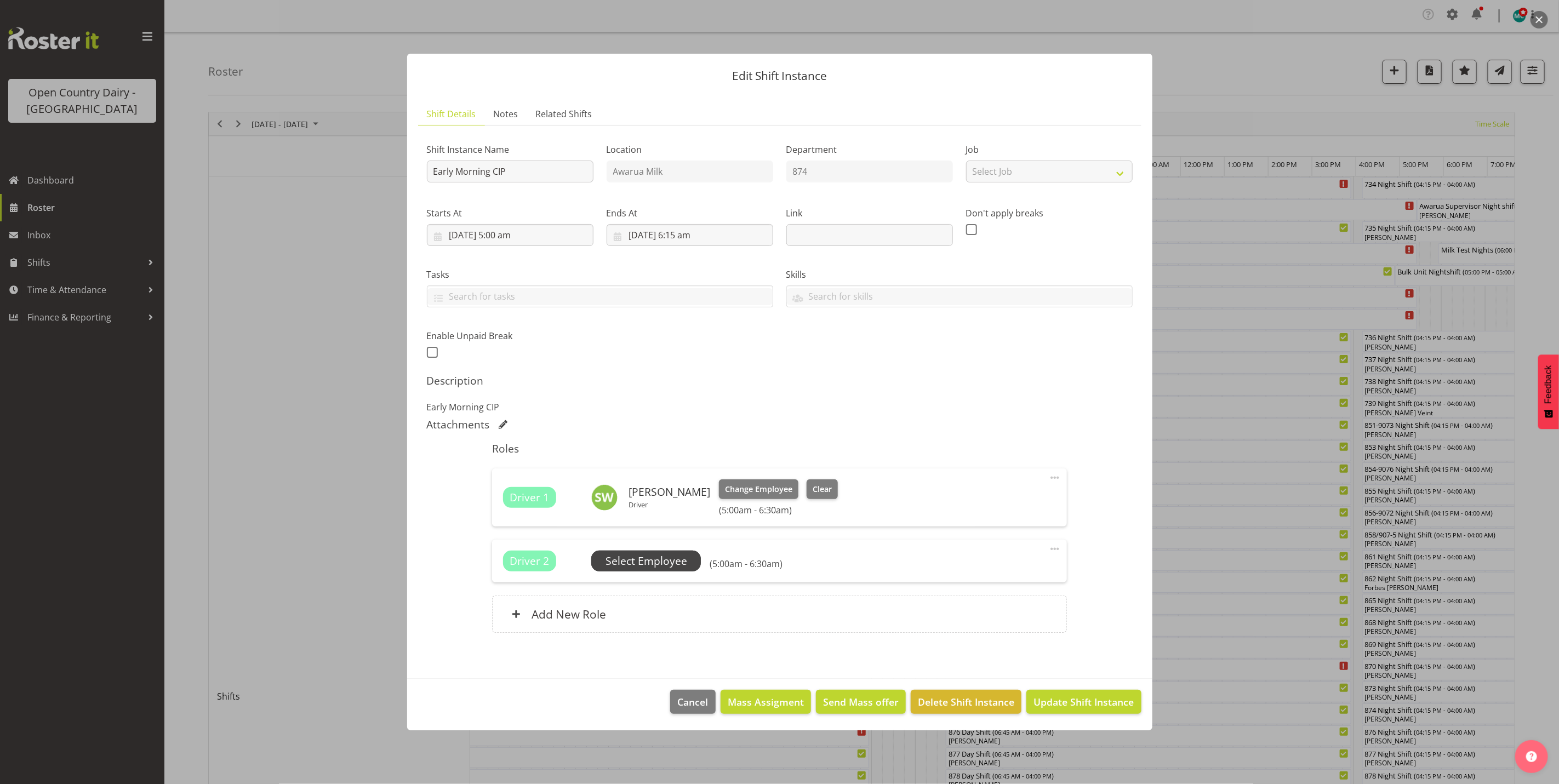
click at [630, 555] on span "Select Employee" at bounding box center [646, 561] width 81 height 16
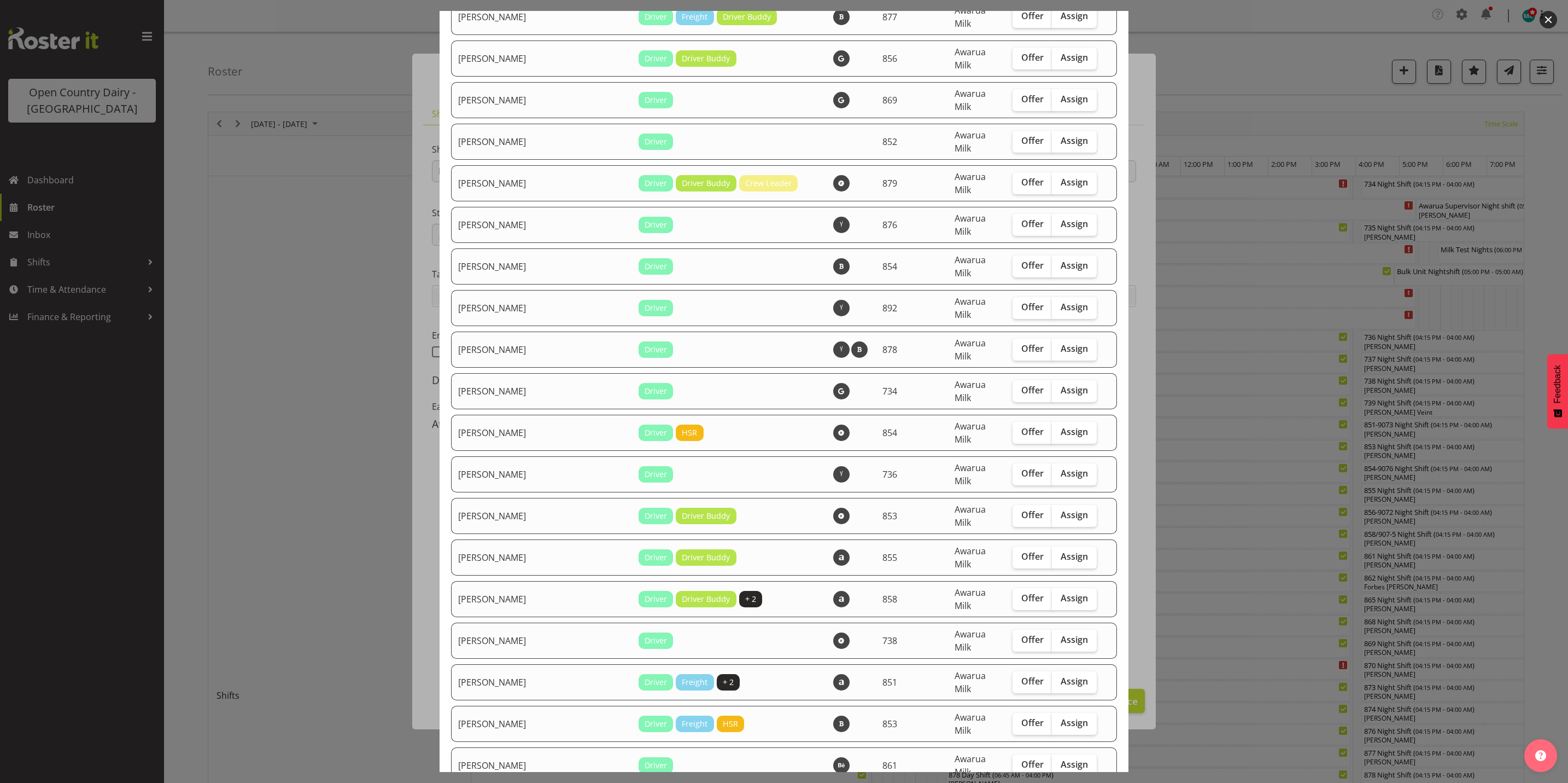
scroll to position [2544, 0]
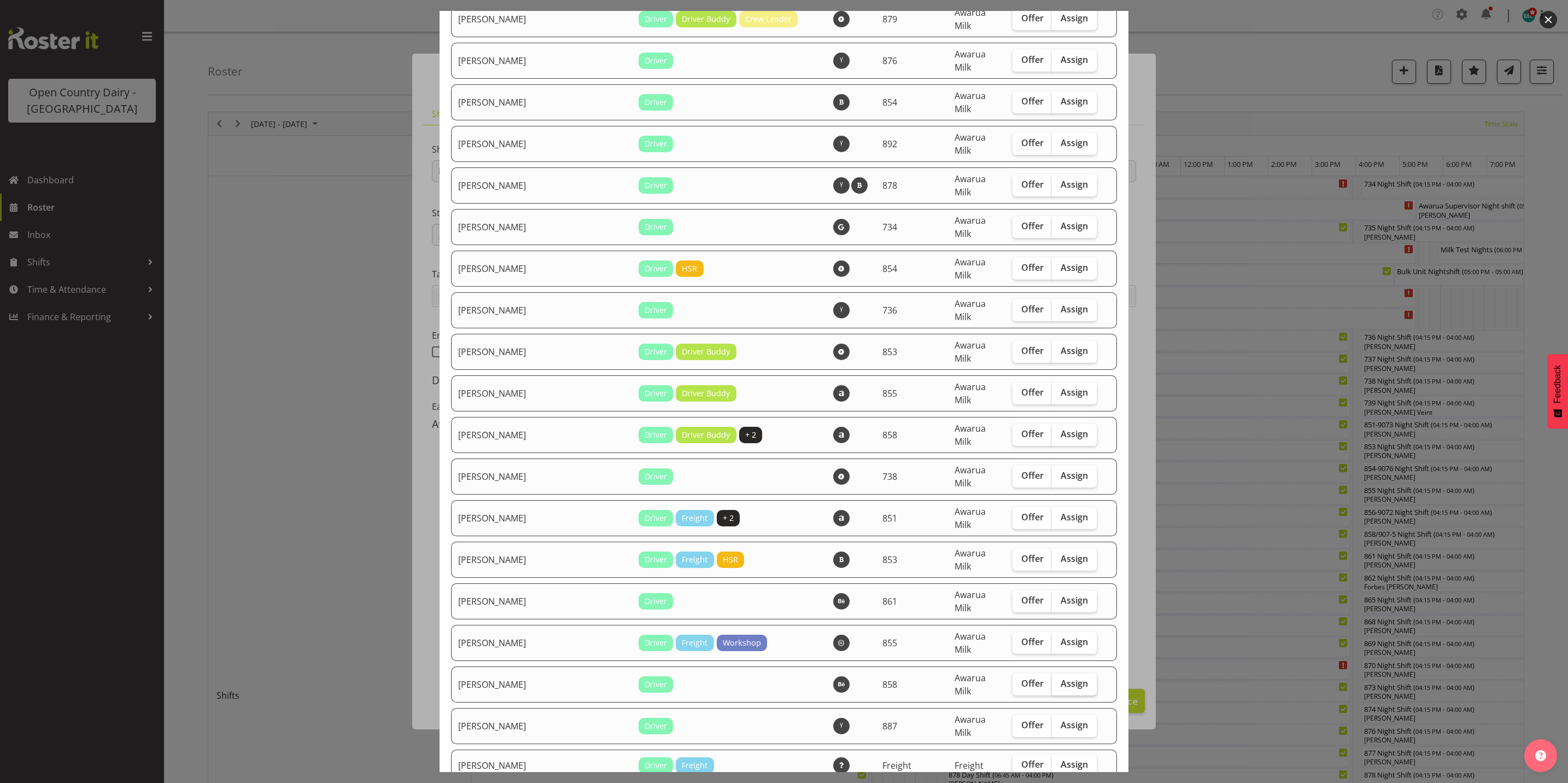
click at [1061, 678] on span "Assign" at bounding box center [1075, 683] width 28 height 11
click at [1056, 680] on input "Assign" at bounding box center [1055, 683] width 7 height 7
checkbox input "true"
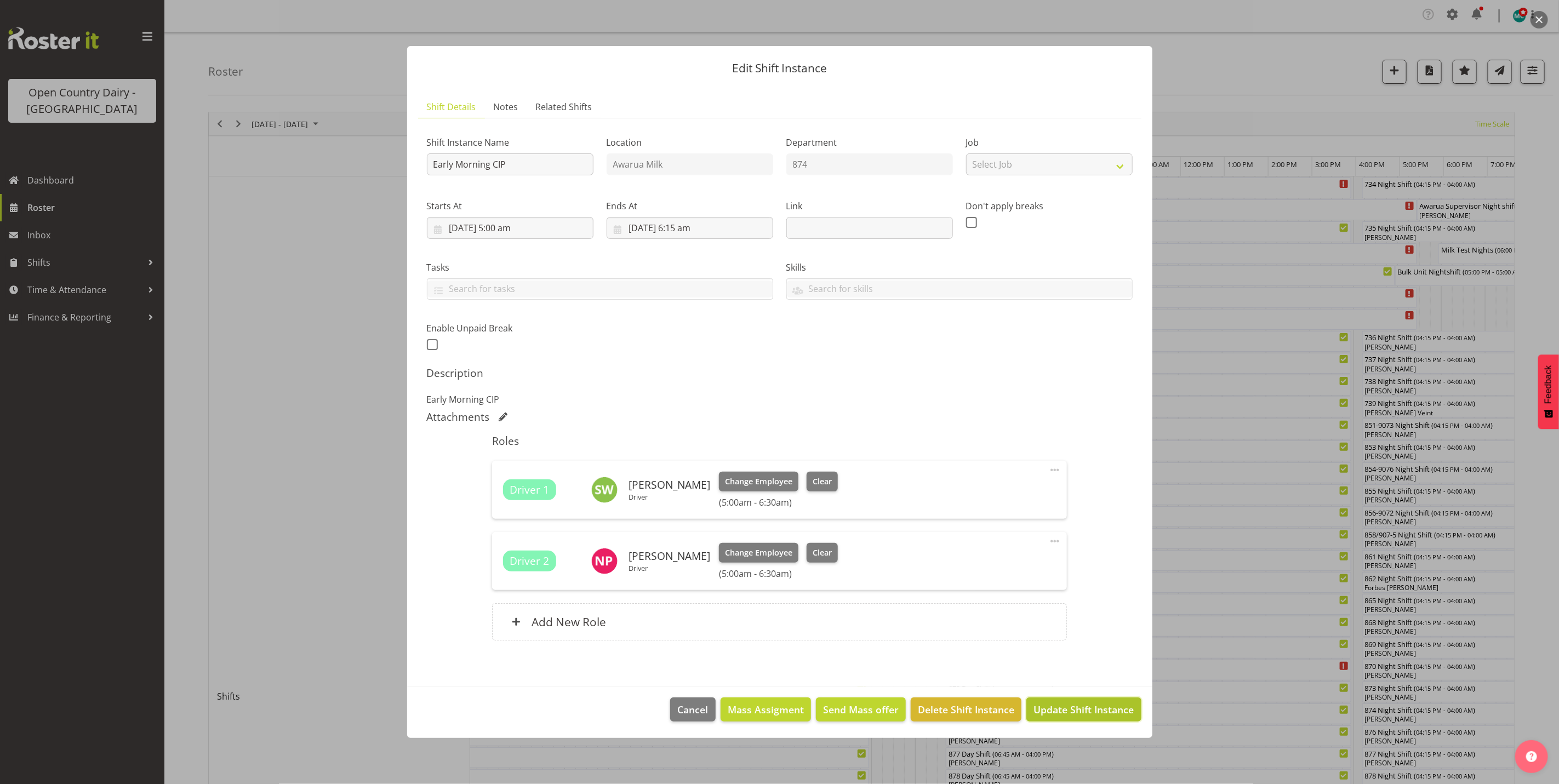
click at [1095, 704] on span "Update Shift Instance" at bounding box center [1084, 709] width 100 height 14
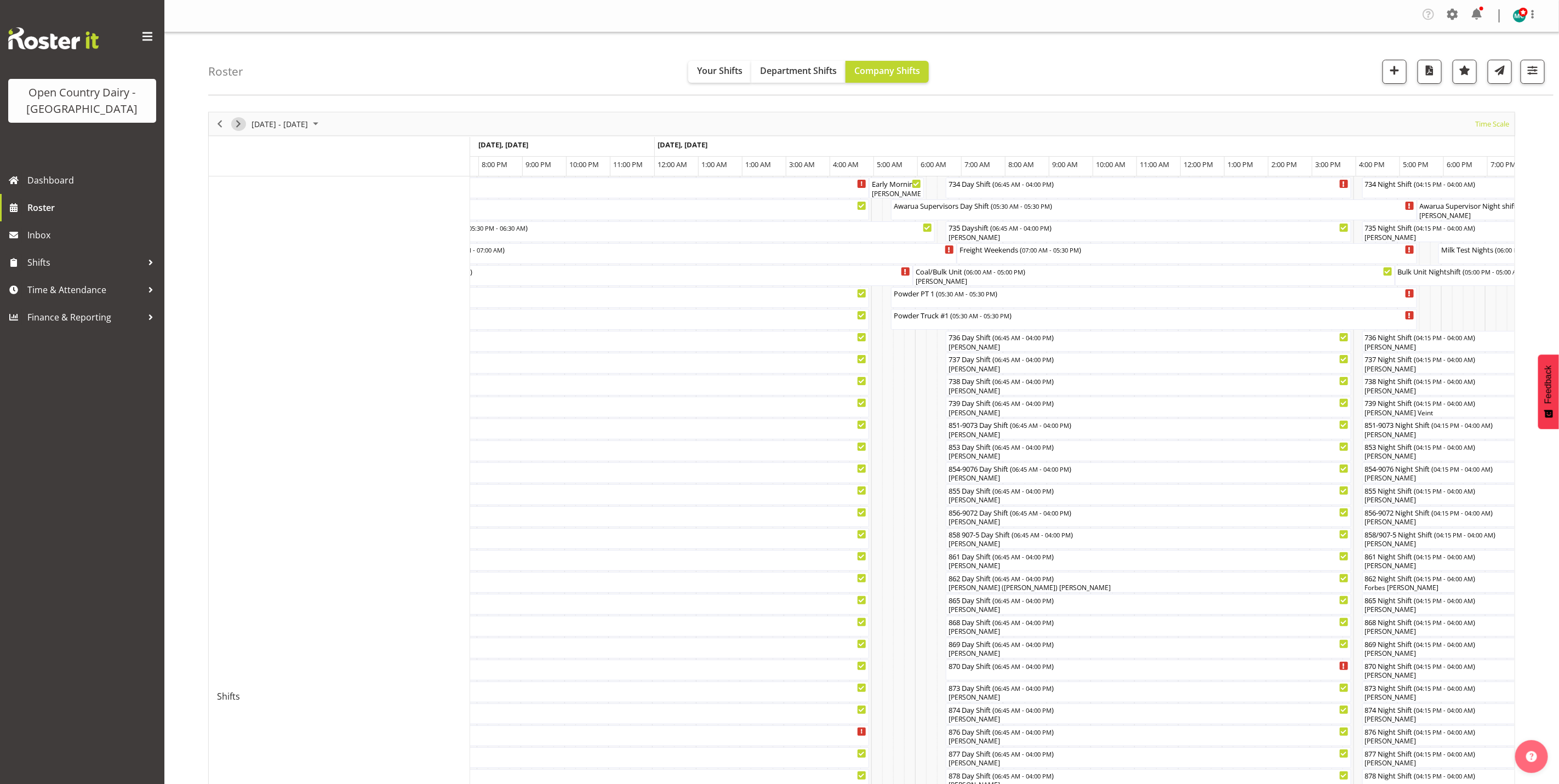
click at [243, 119] on span "Next" at bounding box center [238, 124] width 13 height 13
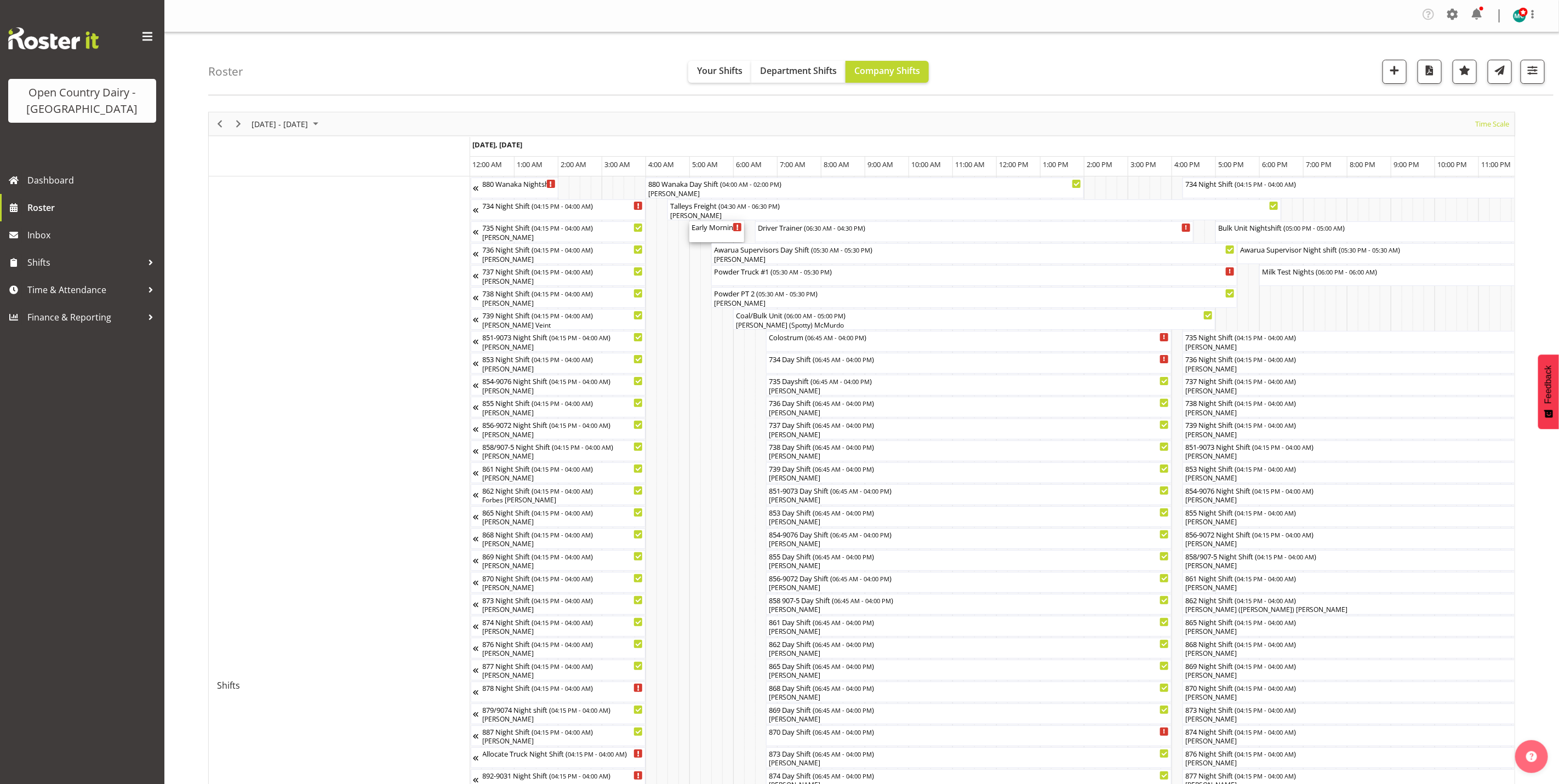
click at [709, 231] on div "Early Morning CIP ( 05:00 AM - 06:15 AM )" at bounding box center [716, 226] width 51 height 11
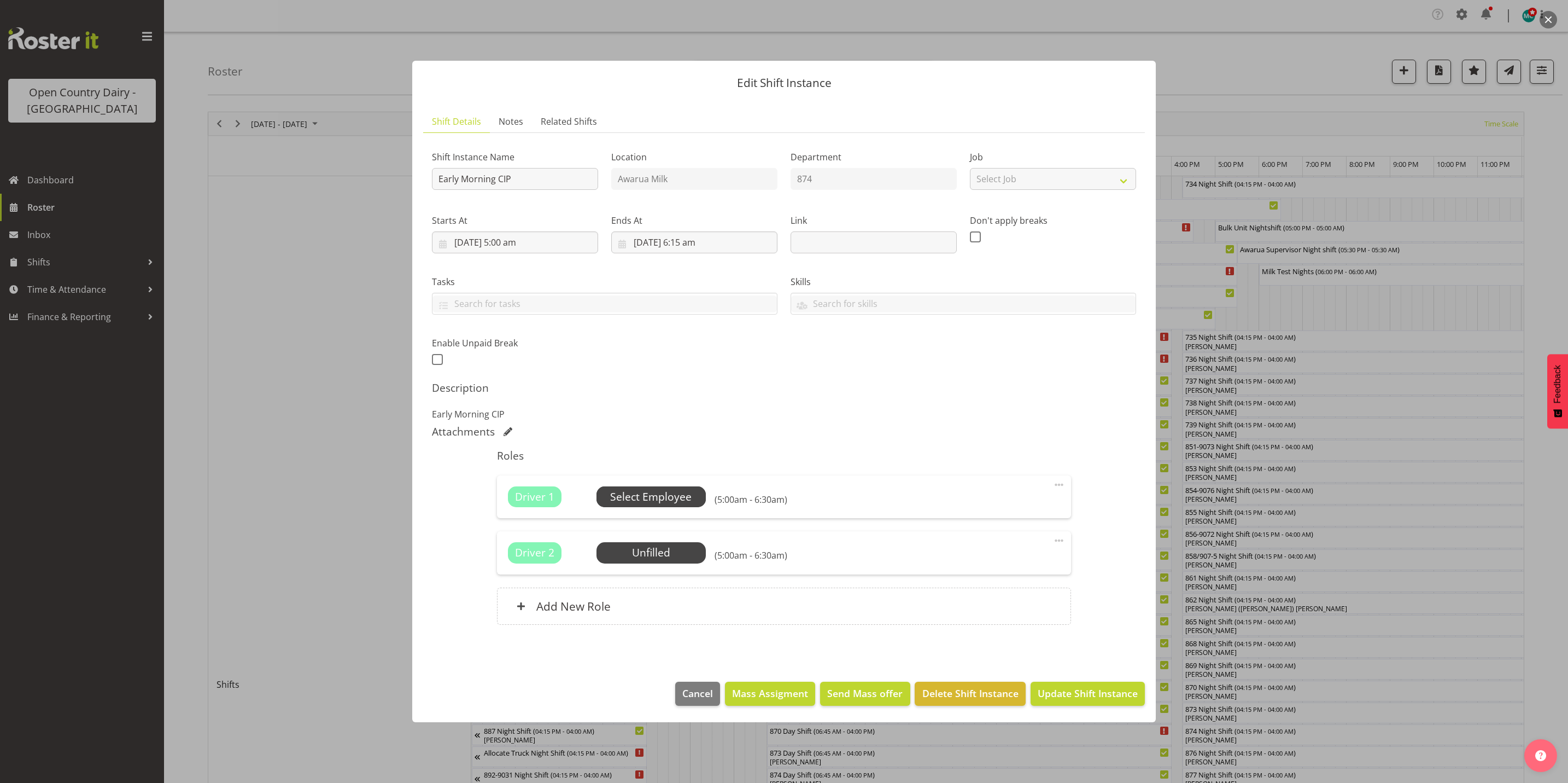
click at [643, 495] on span "Select Employee" at bounding box center [650, 497] width 81 height 16
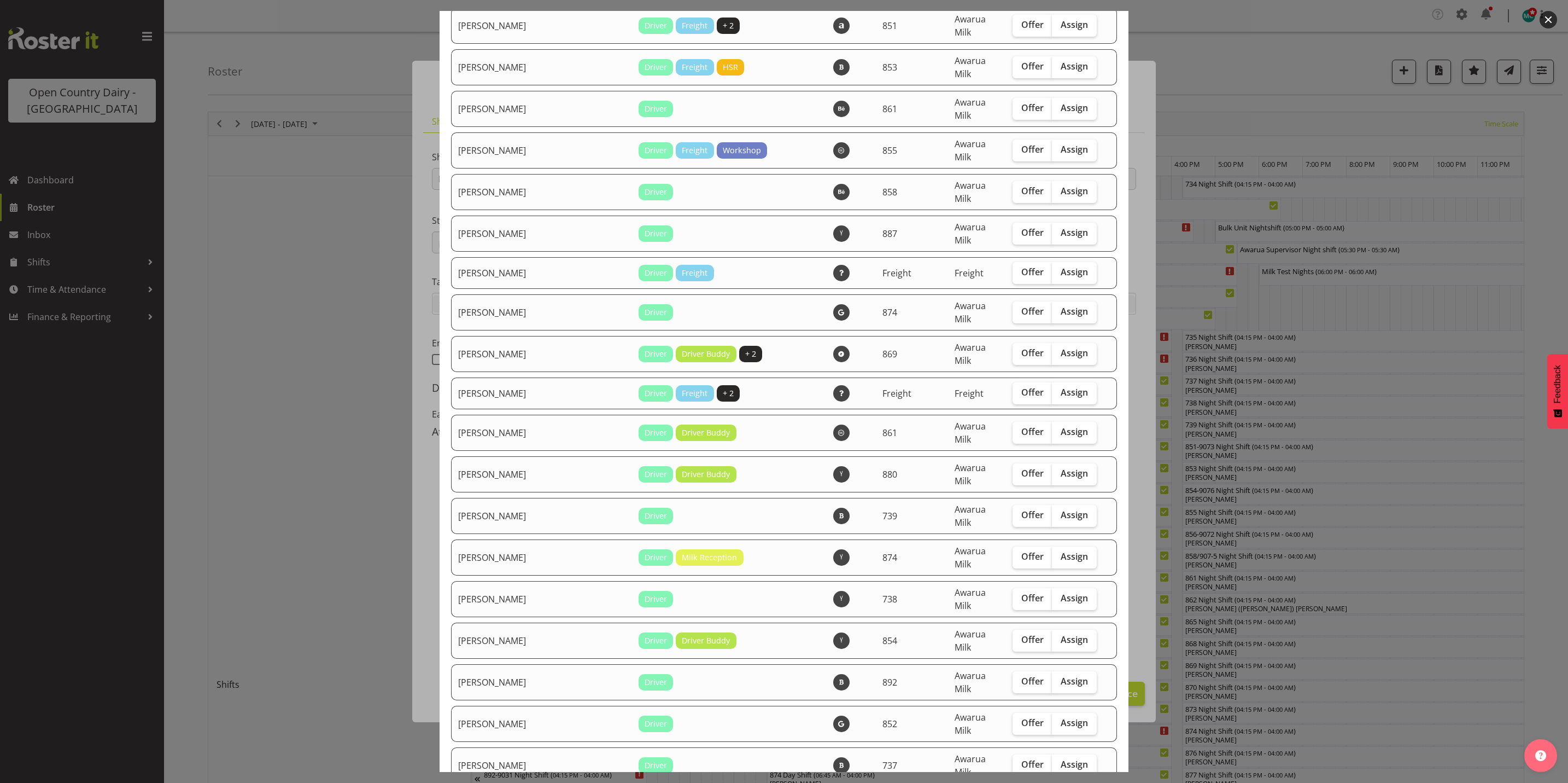
scroll to position [2954, 0]
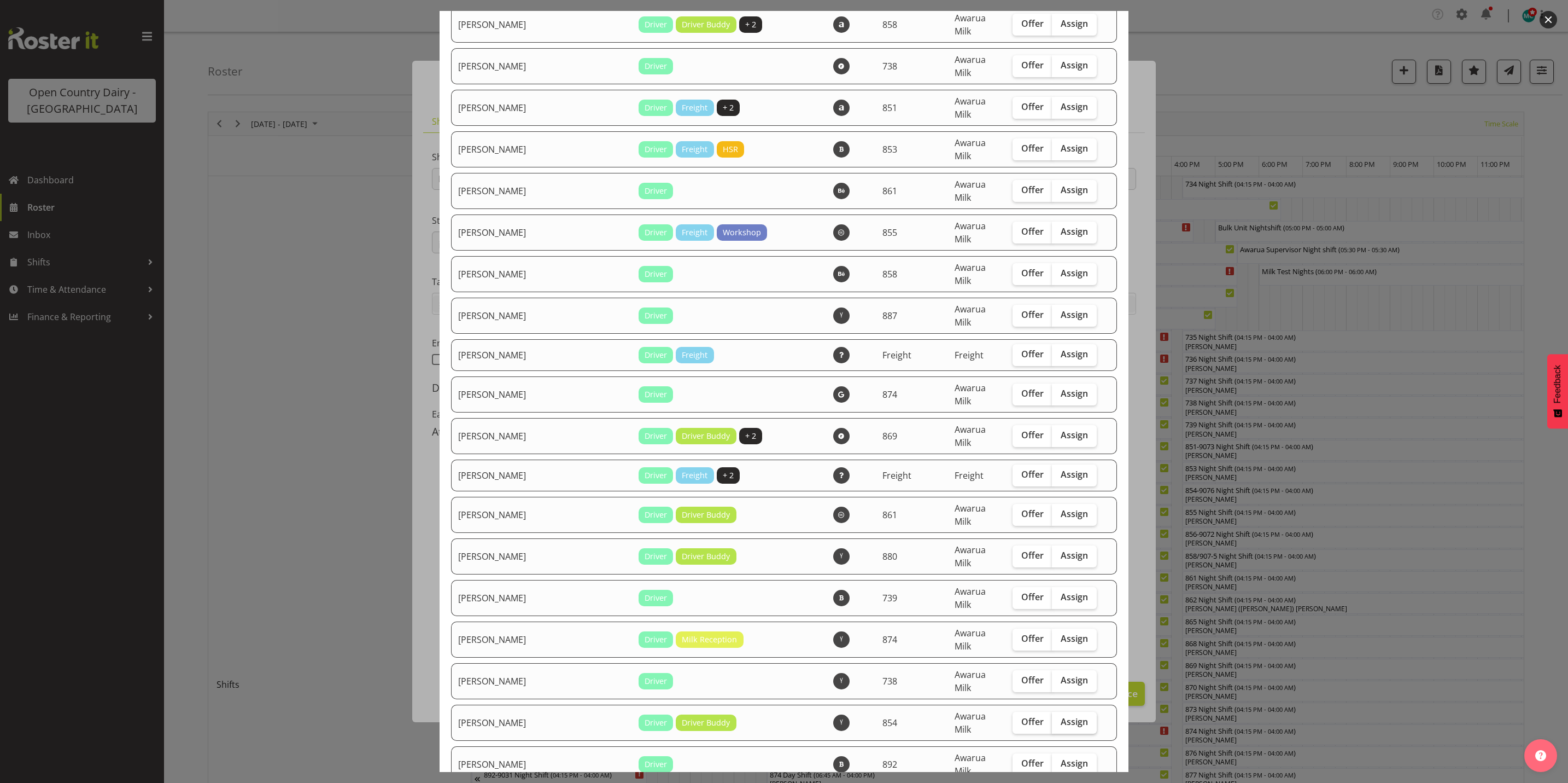
click at [1069, 716] on span "Assign" at bounding box center [1075, 721] width 28 height 11
click at [1059, 718] on input "Assign" at bounding box center [1055, 721] width 7 height 7
checkbox input "true"
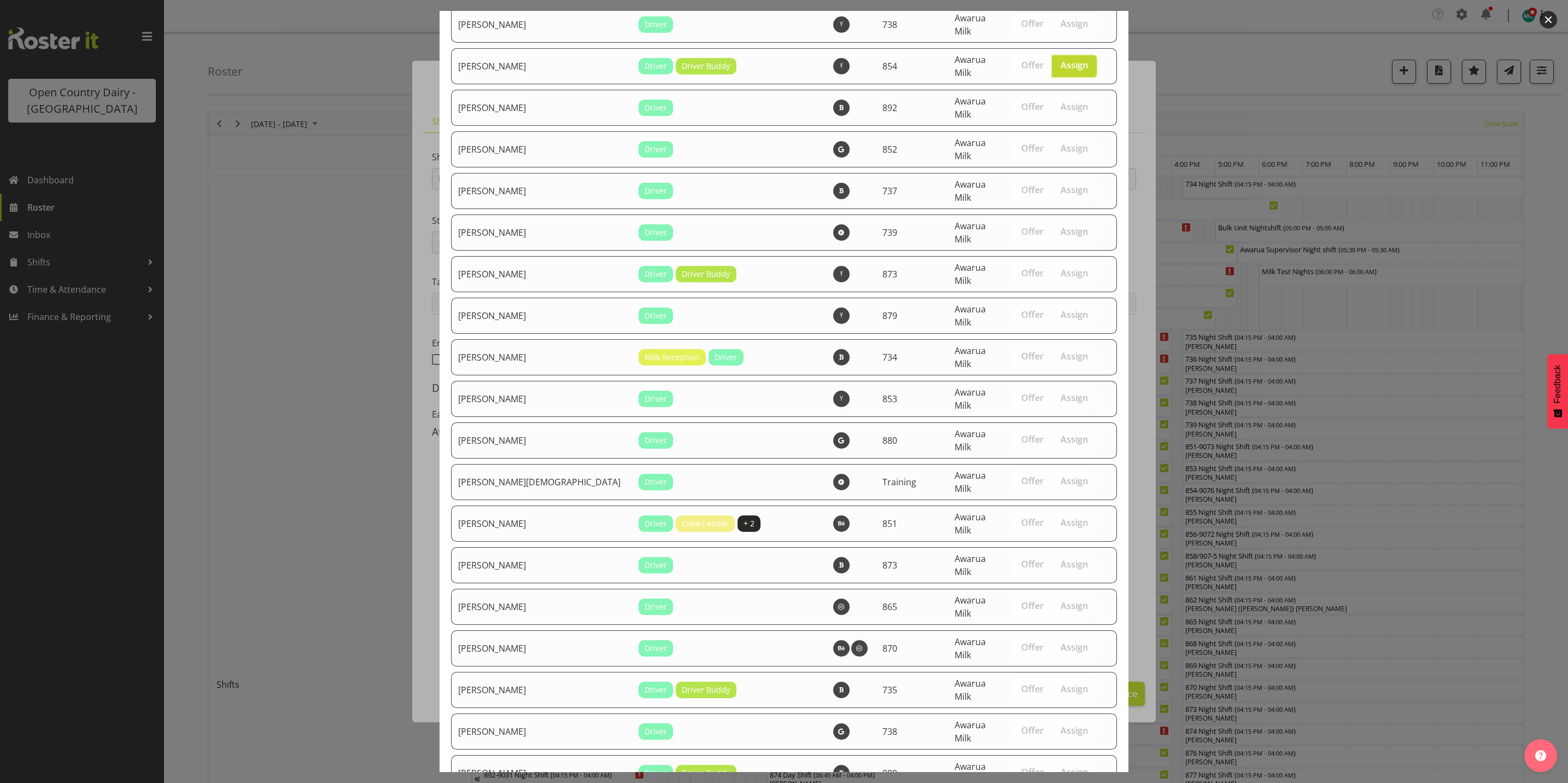
scroll to position [3739, 0]
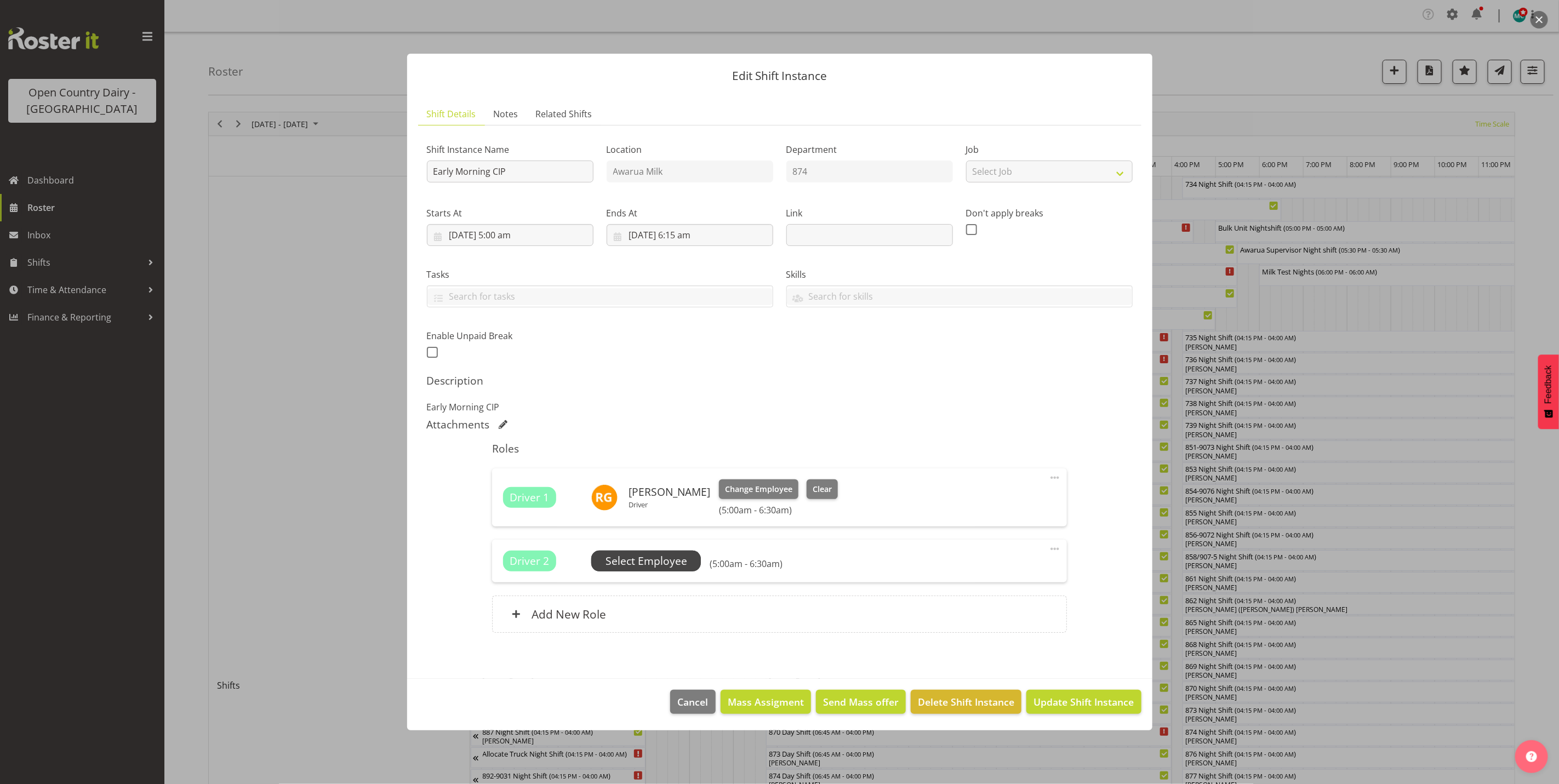
click at [658, 559] on span "Select Employee" at bounding box center [646, 561] width 81 height 16
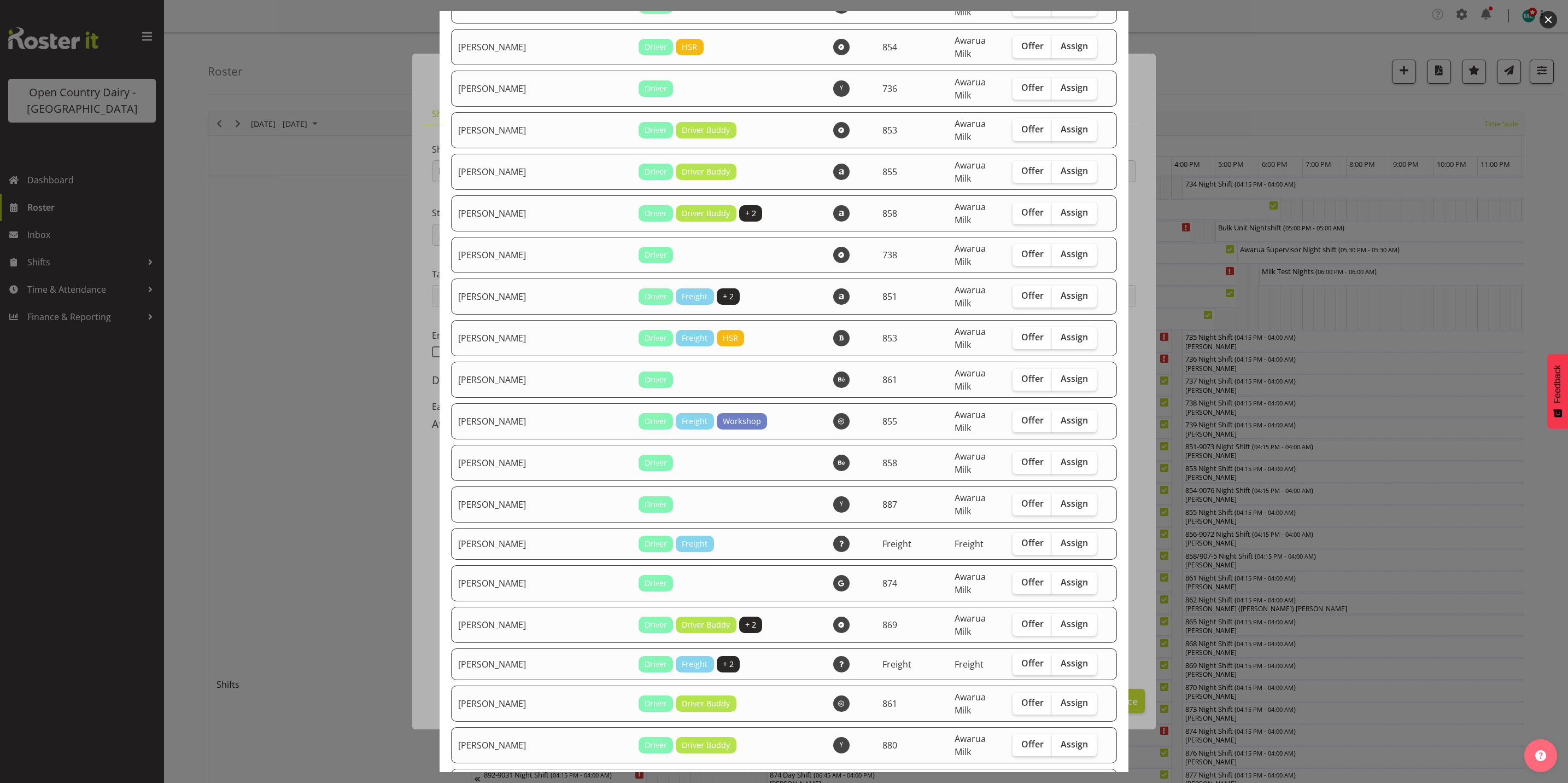
scroll to position [2790, 0]
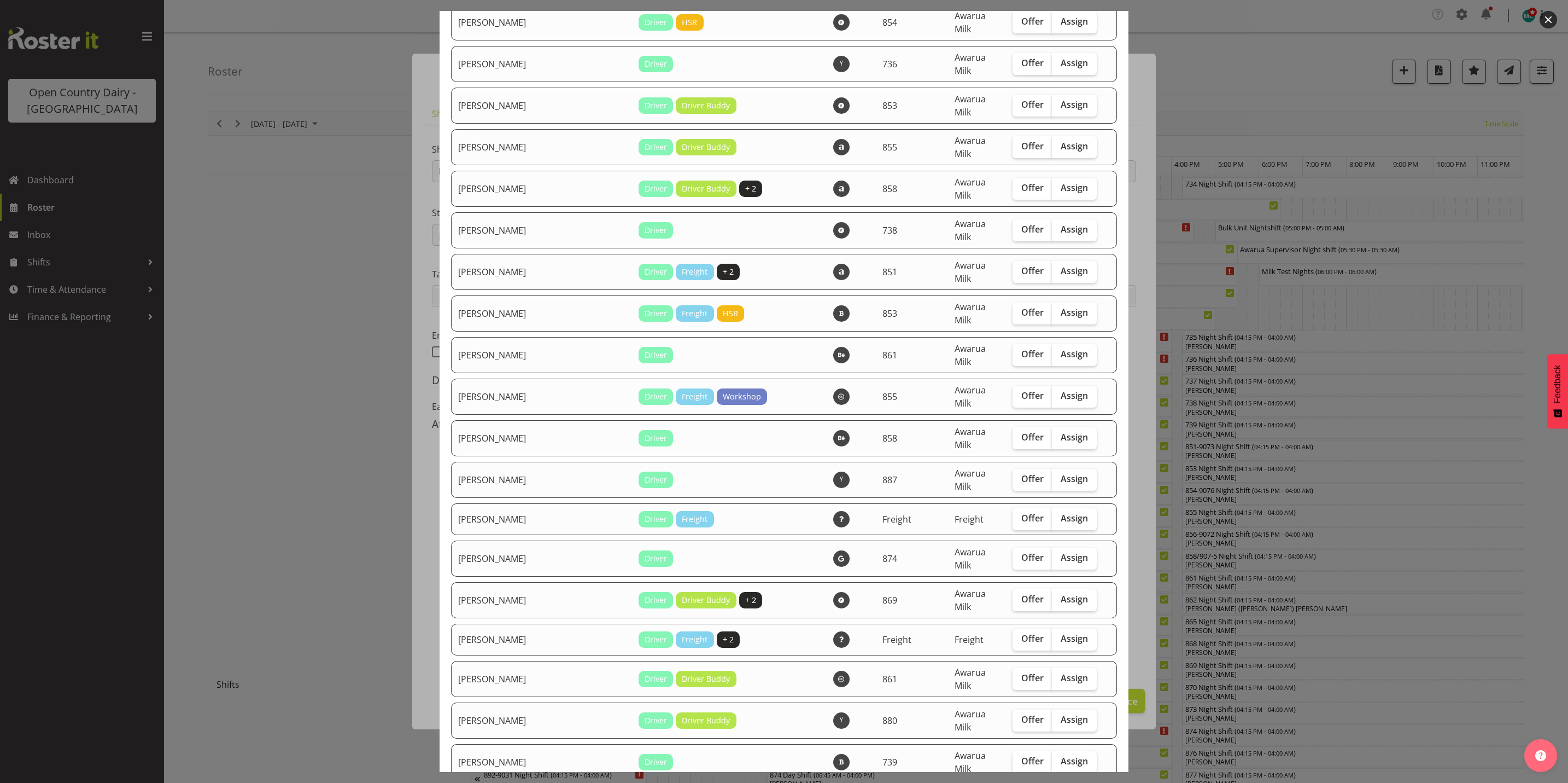
checkbox input "true"
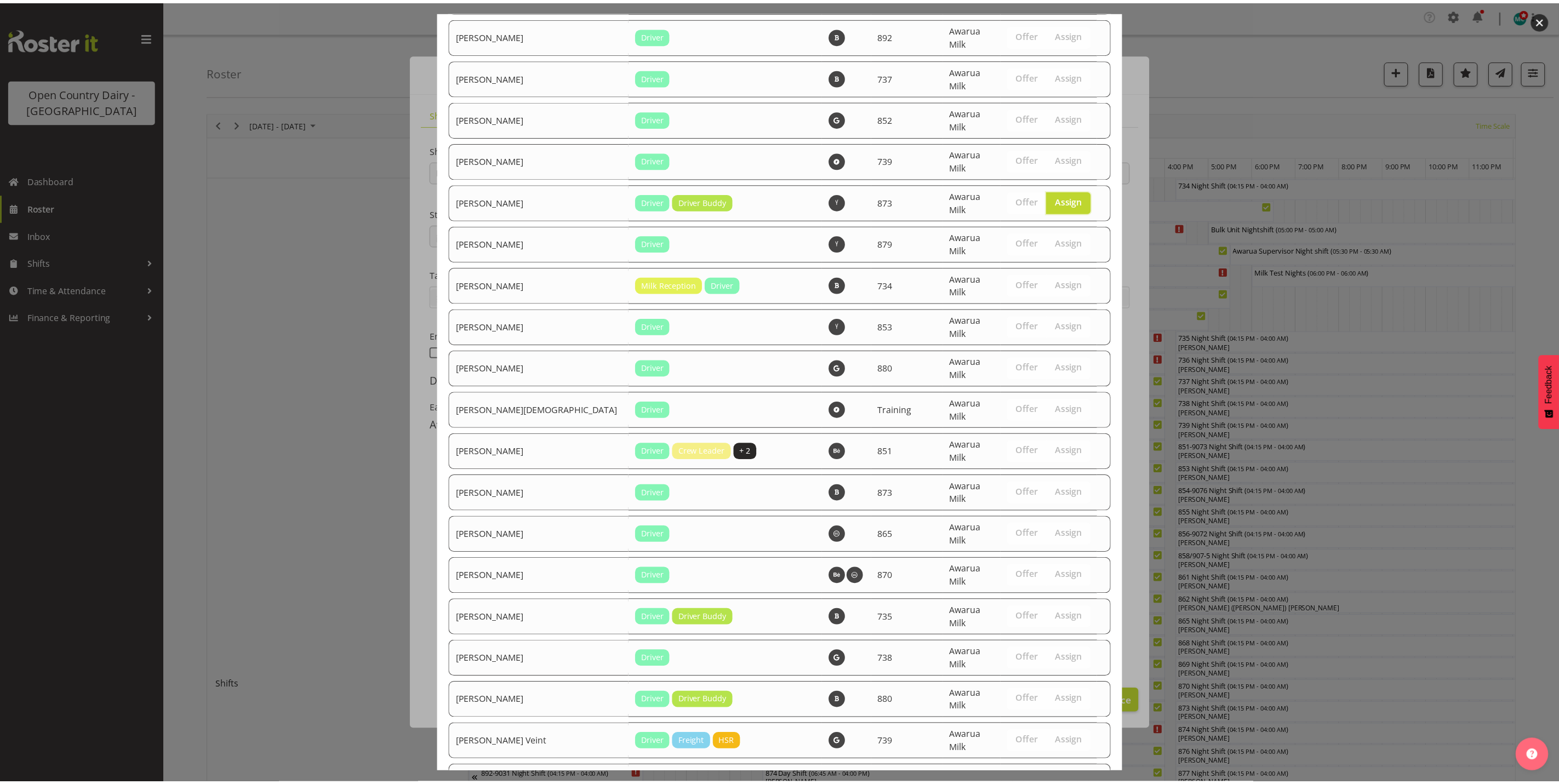
scroll to position [3707, 0]
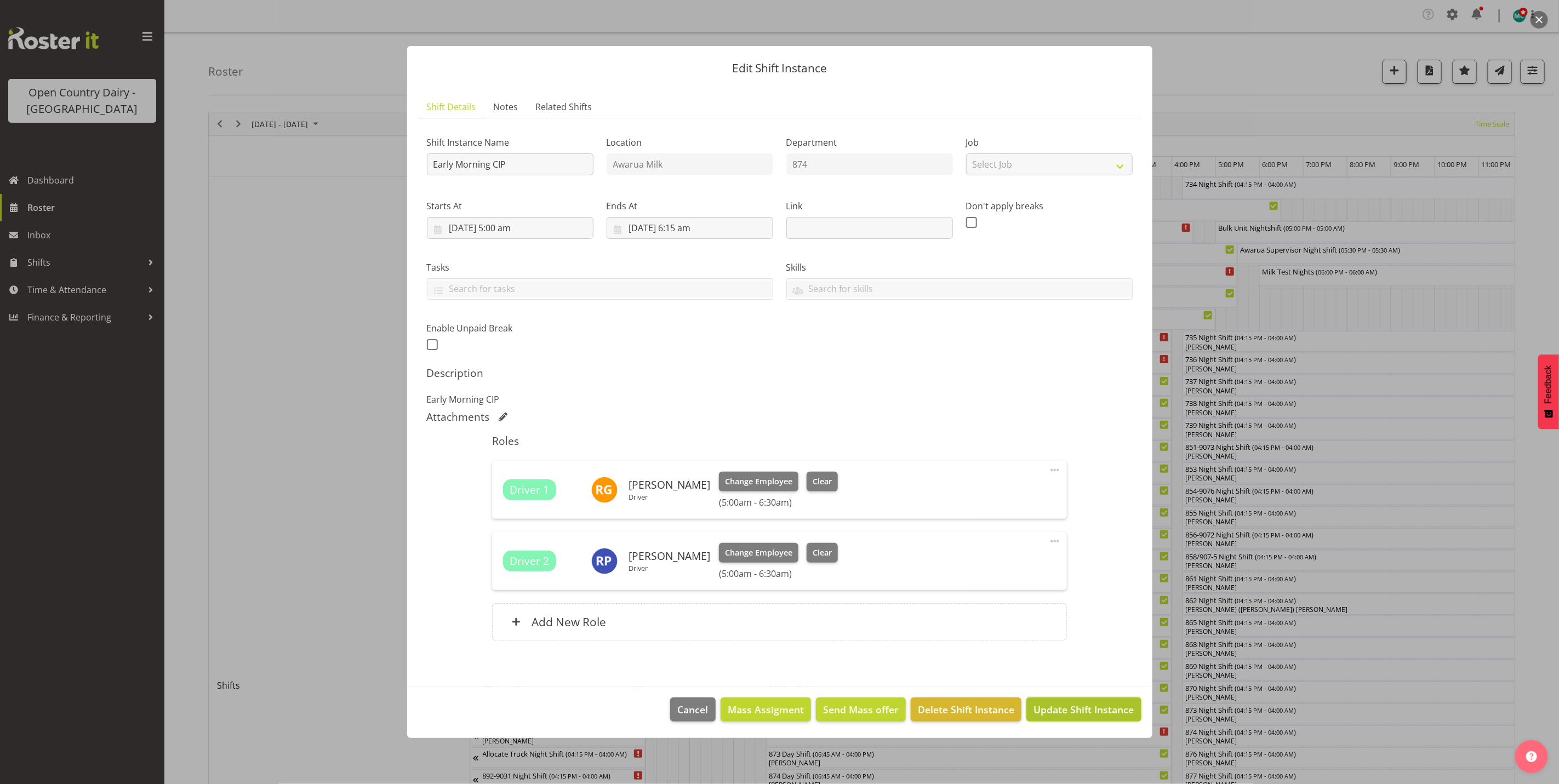
click at [1076, 711] on span "Update Shift Instance" at bounding box center [1084, 709] width 100 height 14
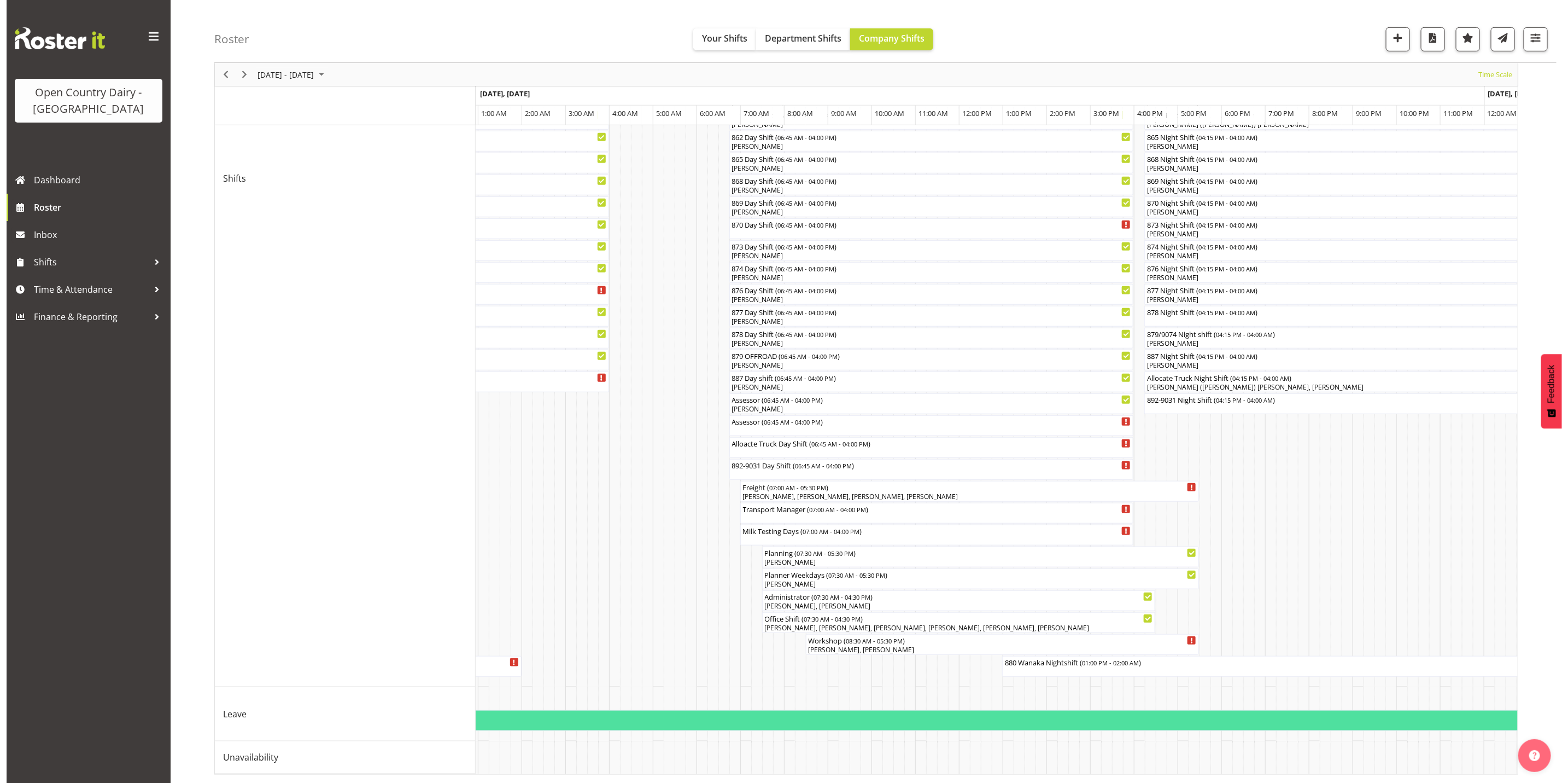
scroll to position [0, 0]
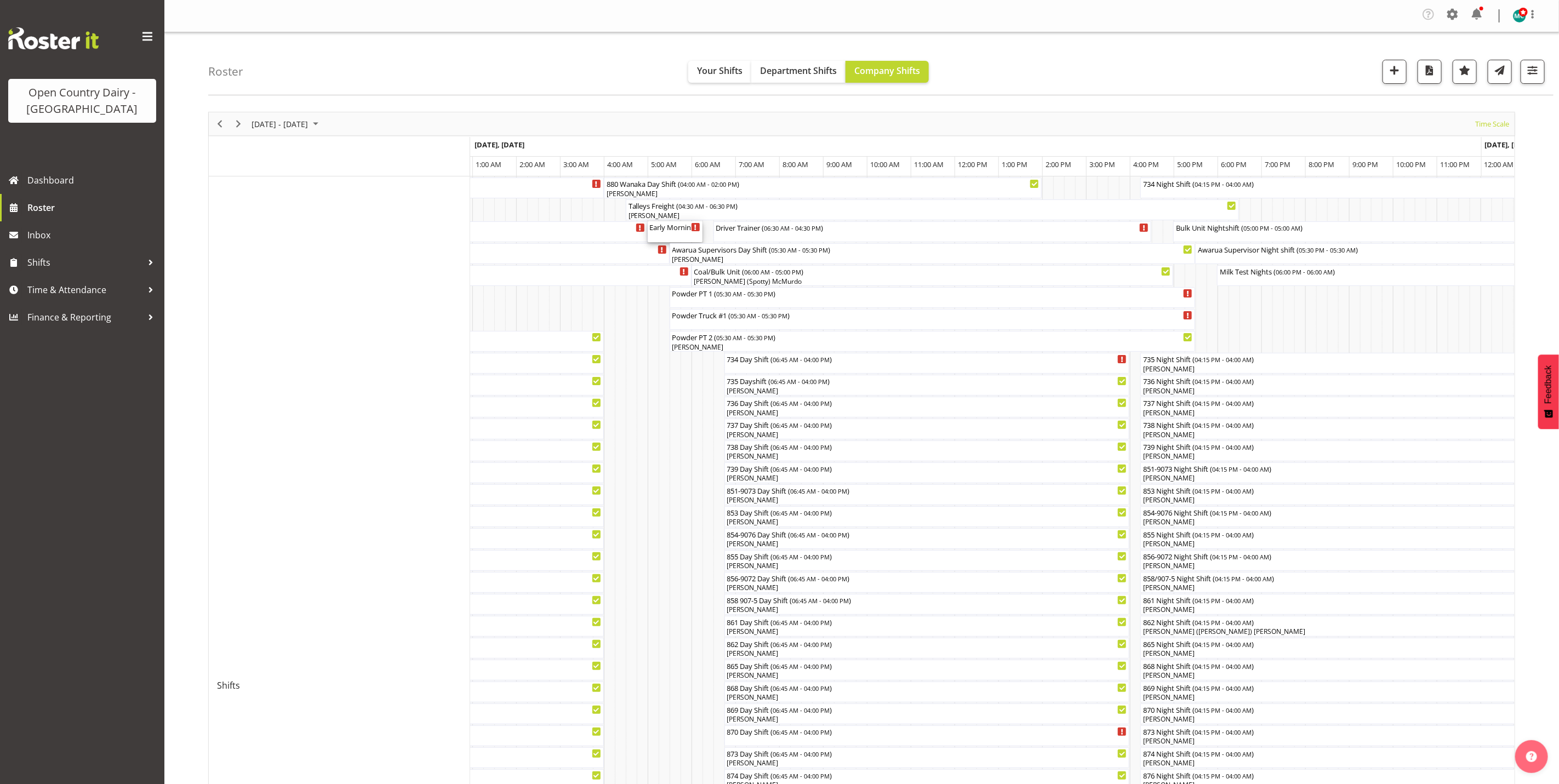
click at [676, 232] on div "Early Morning CIP ( 05:00 AM - 06:15 AM )" at bounding box center [675, 226] width 51 height 11
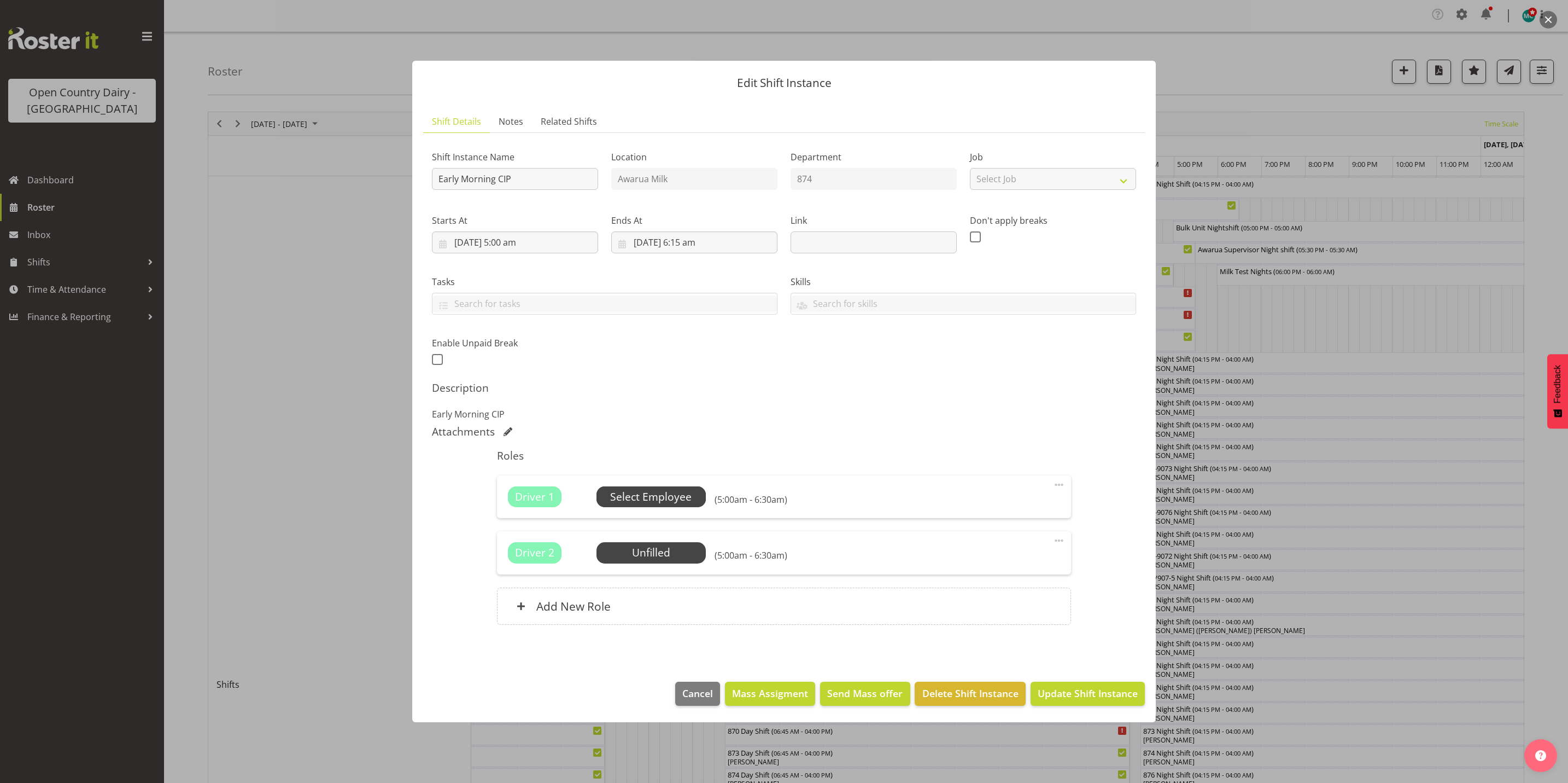
click at [623, 495] on span "Select Employee" at bounding box center [650, 497] width 81 height 16
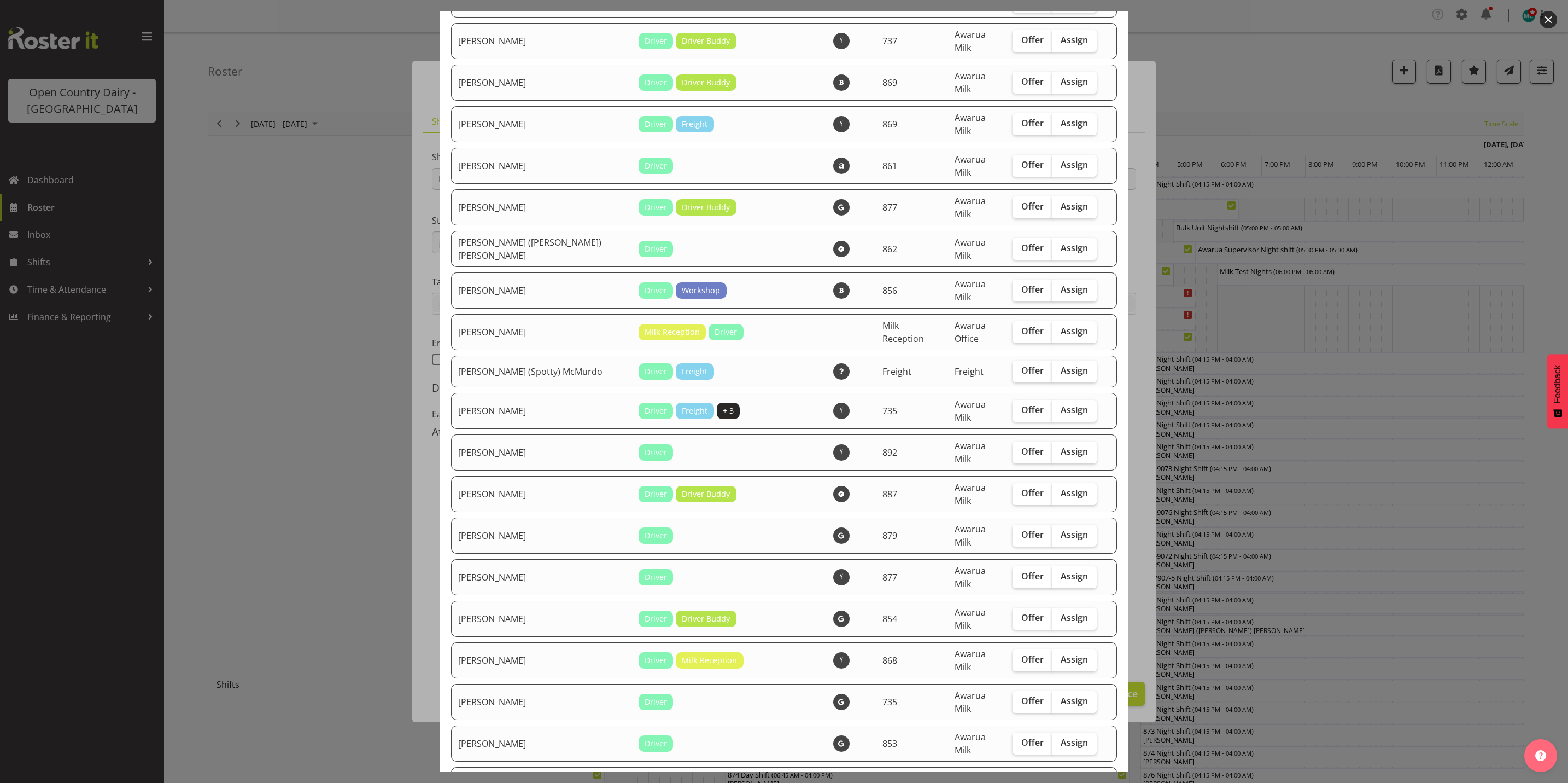
scroll to position [575, 0]
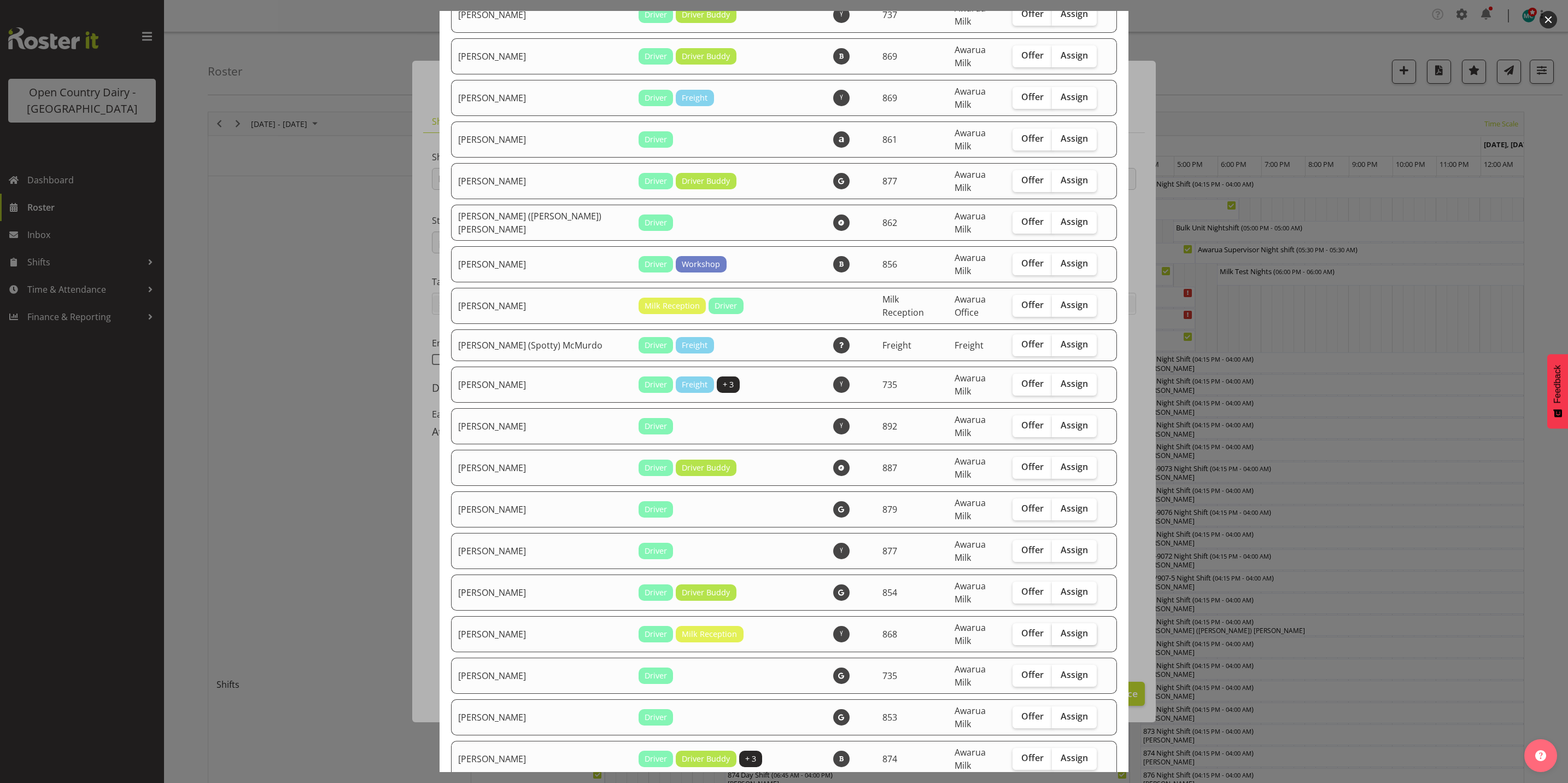
click at [1065, 627] on span "Assign" at bounding box center [1075, 632] width 28 height 11
click at [1059, 629] on input "Assign" at bounding box center [1055, 632] width 7 height 7
checkbox input "true"
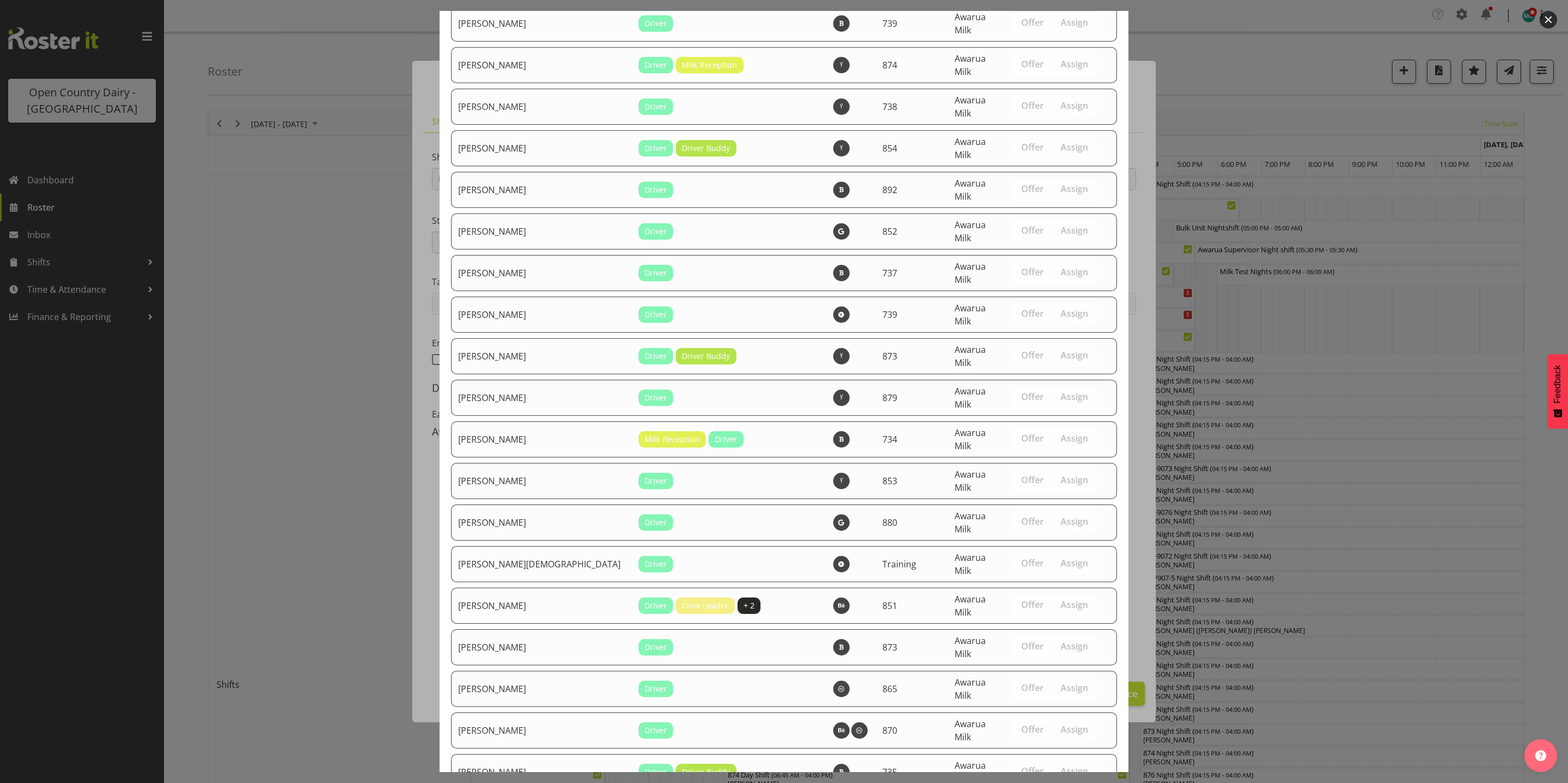
scroll to position [3739, 0]
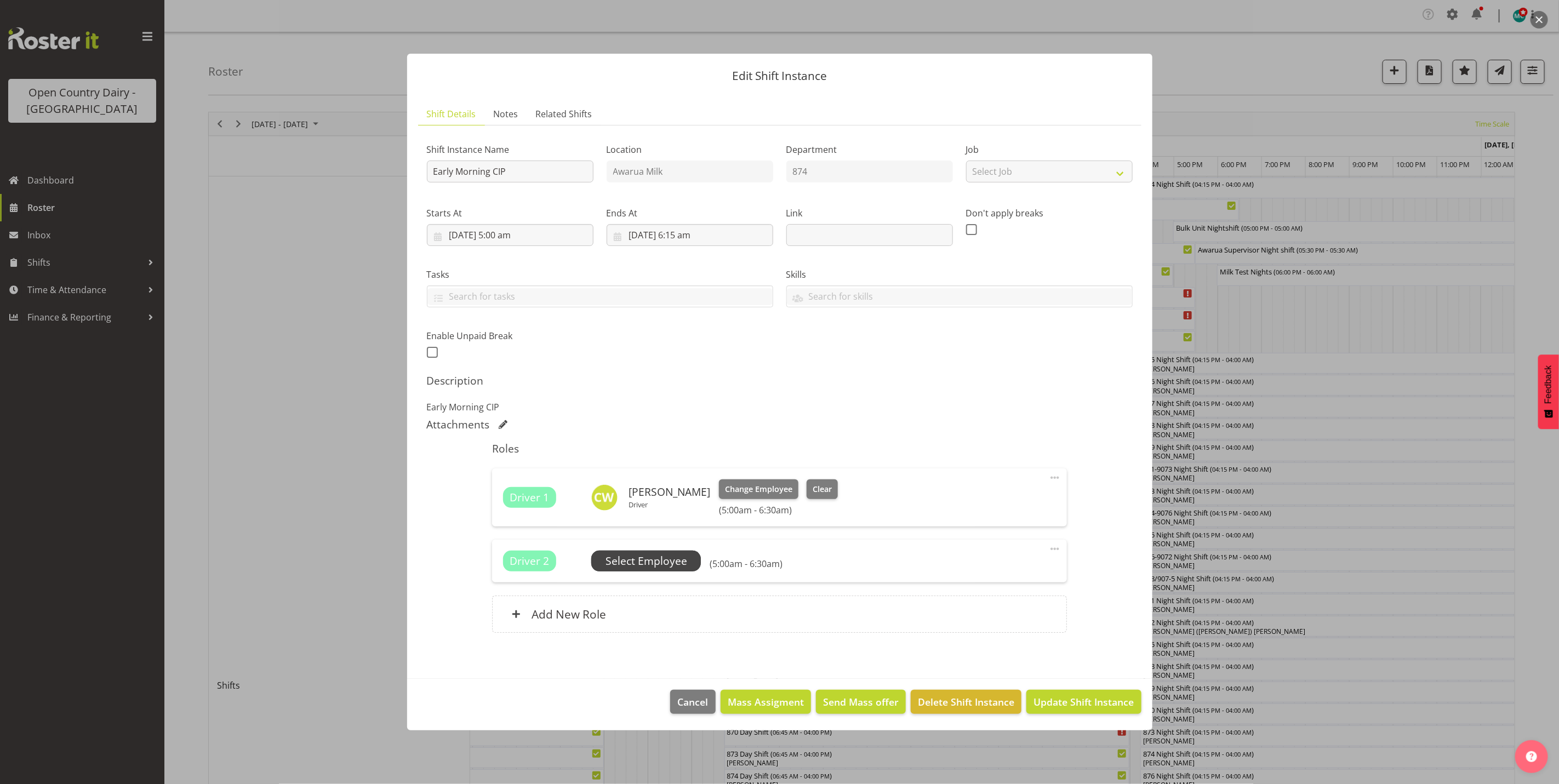
click at [656, 558] on span "Select Employee" at bounding box center [646, 561] width 81 height 16
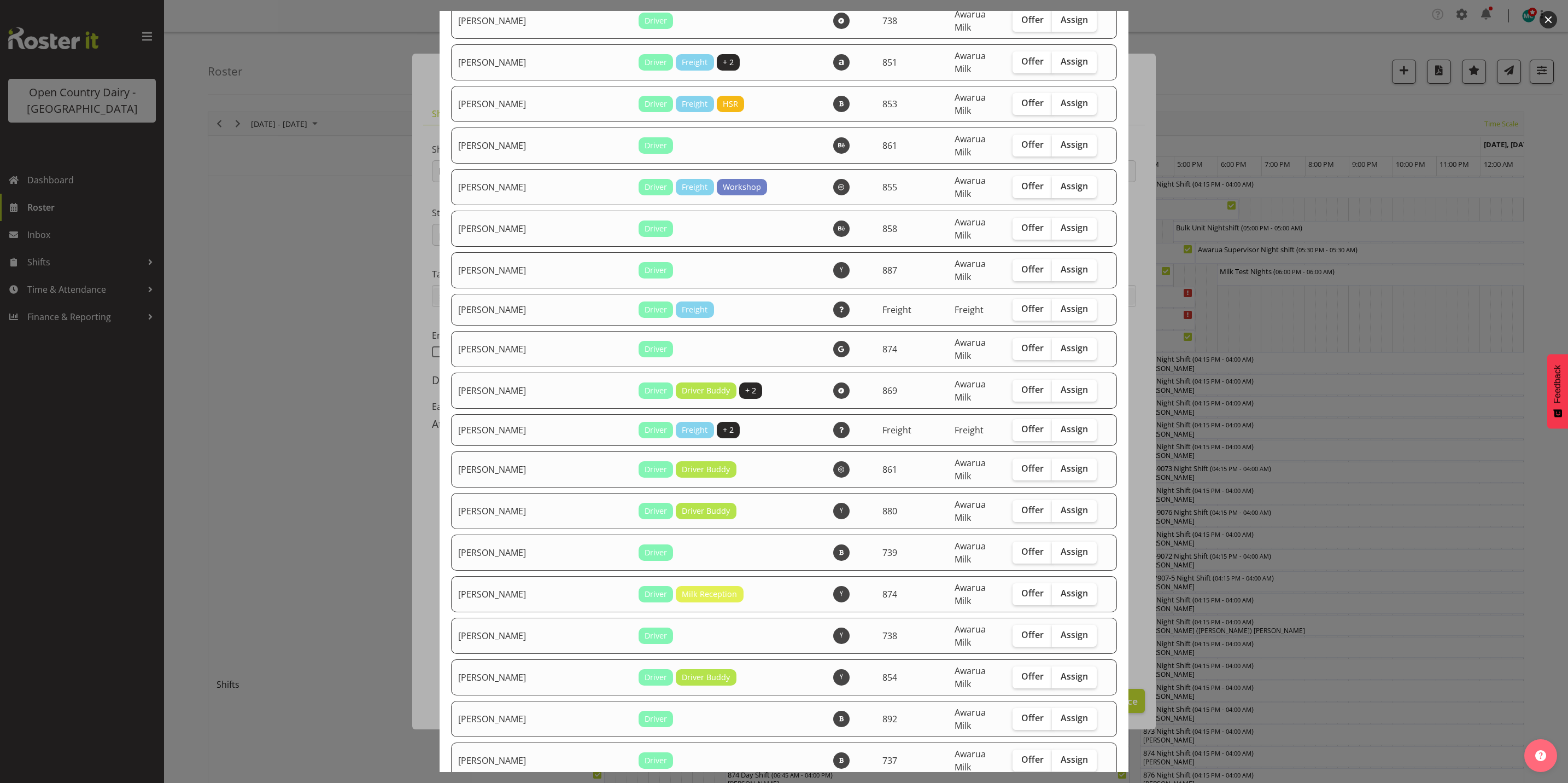
scroll to position [2954, 0]
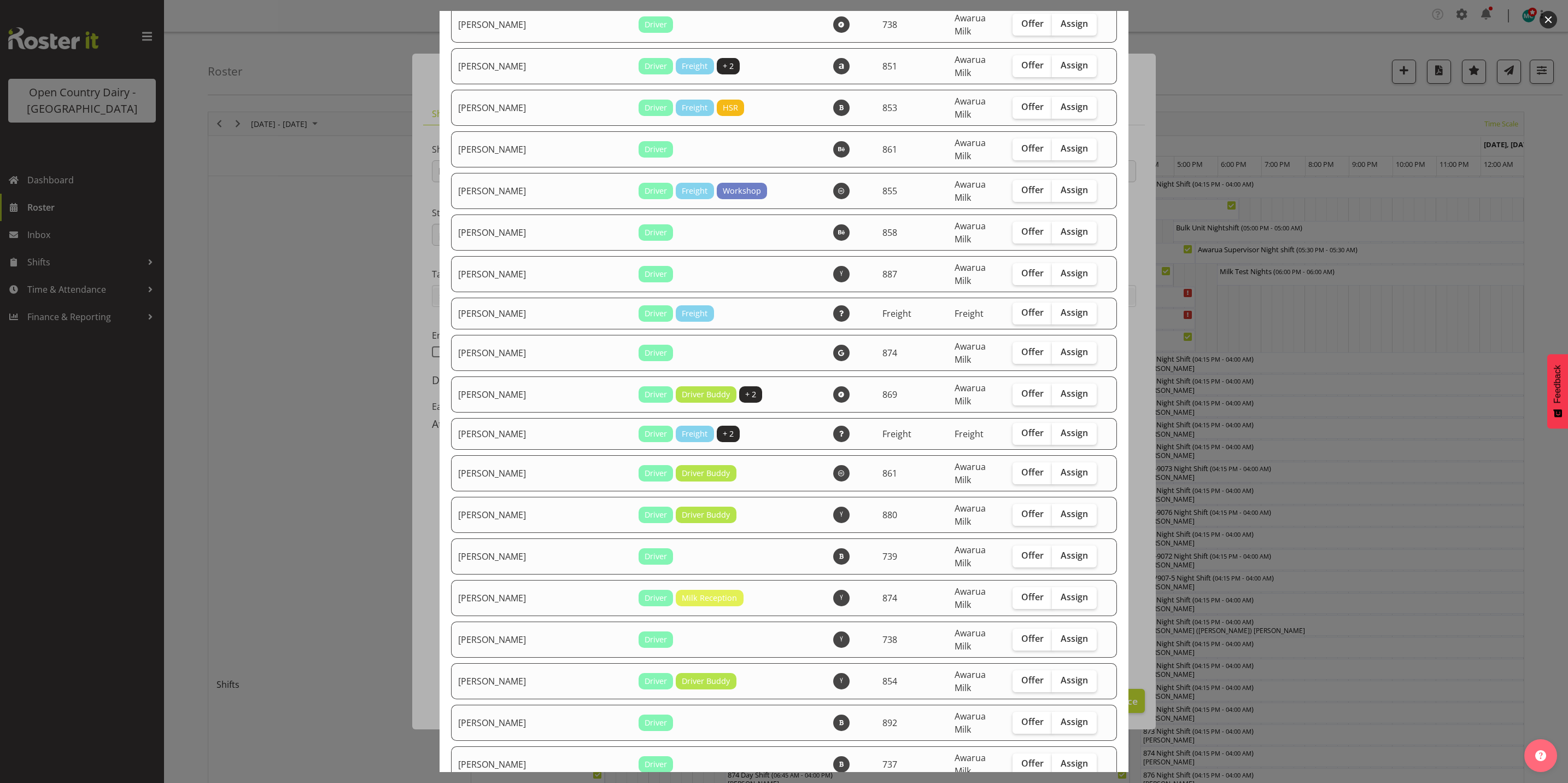
checkbox input "true"
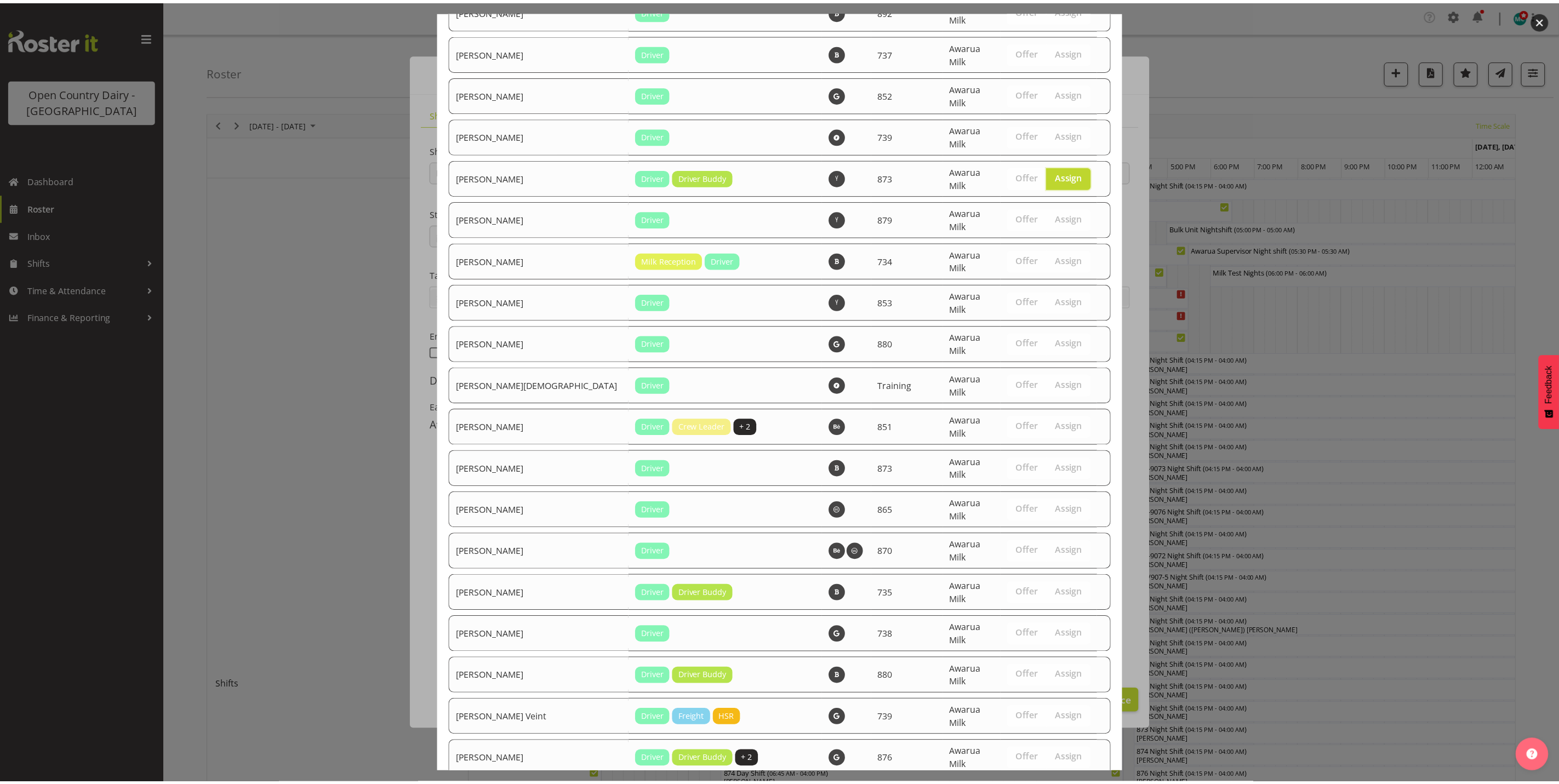
scroll to position [3707, 0]
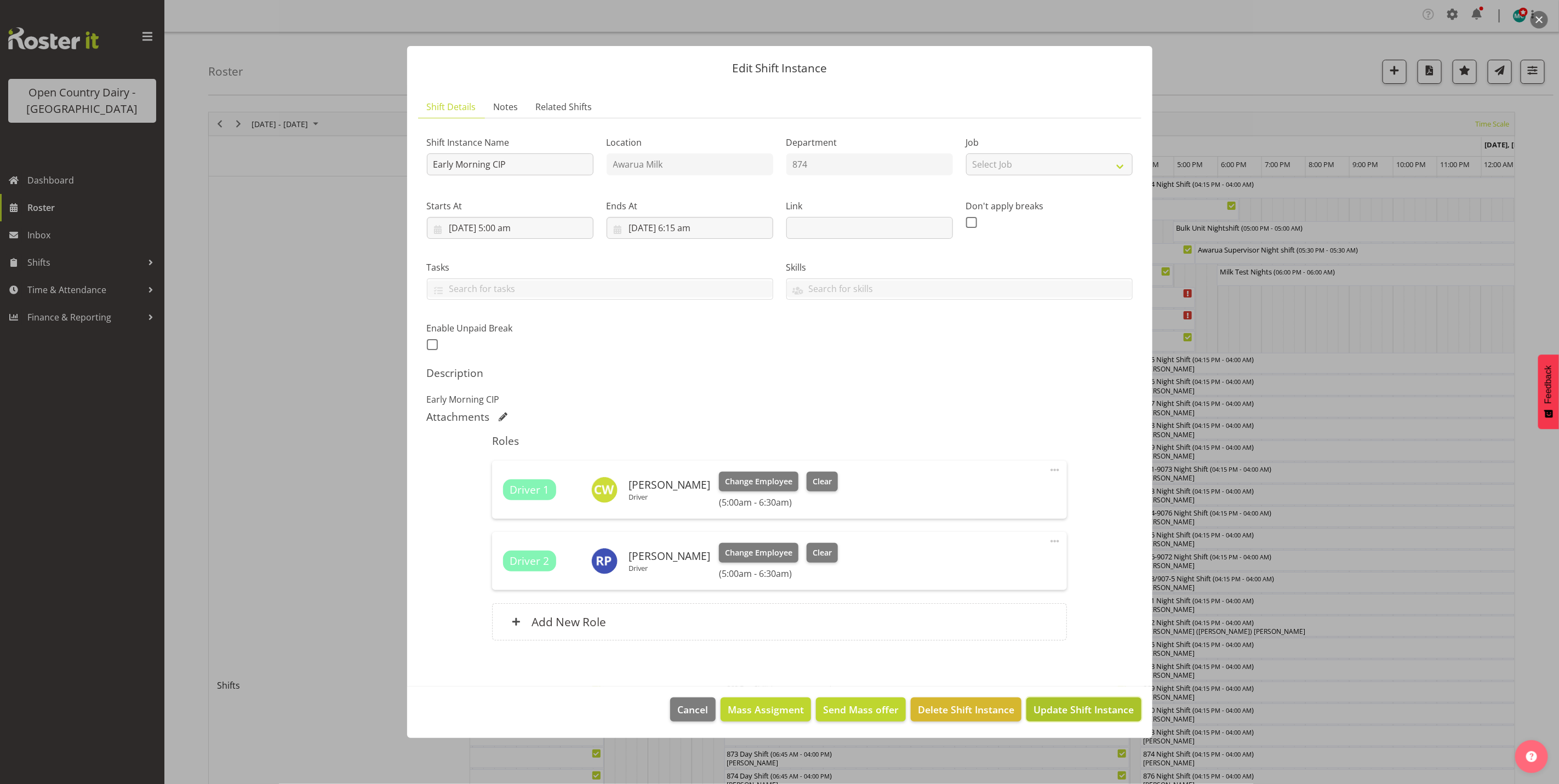
click at [1091, 707] on span "Update Shift Instance" at bounding box center [1084, 709] width 100 height 14
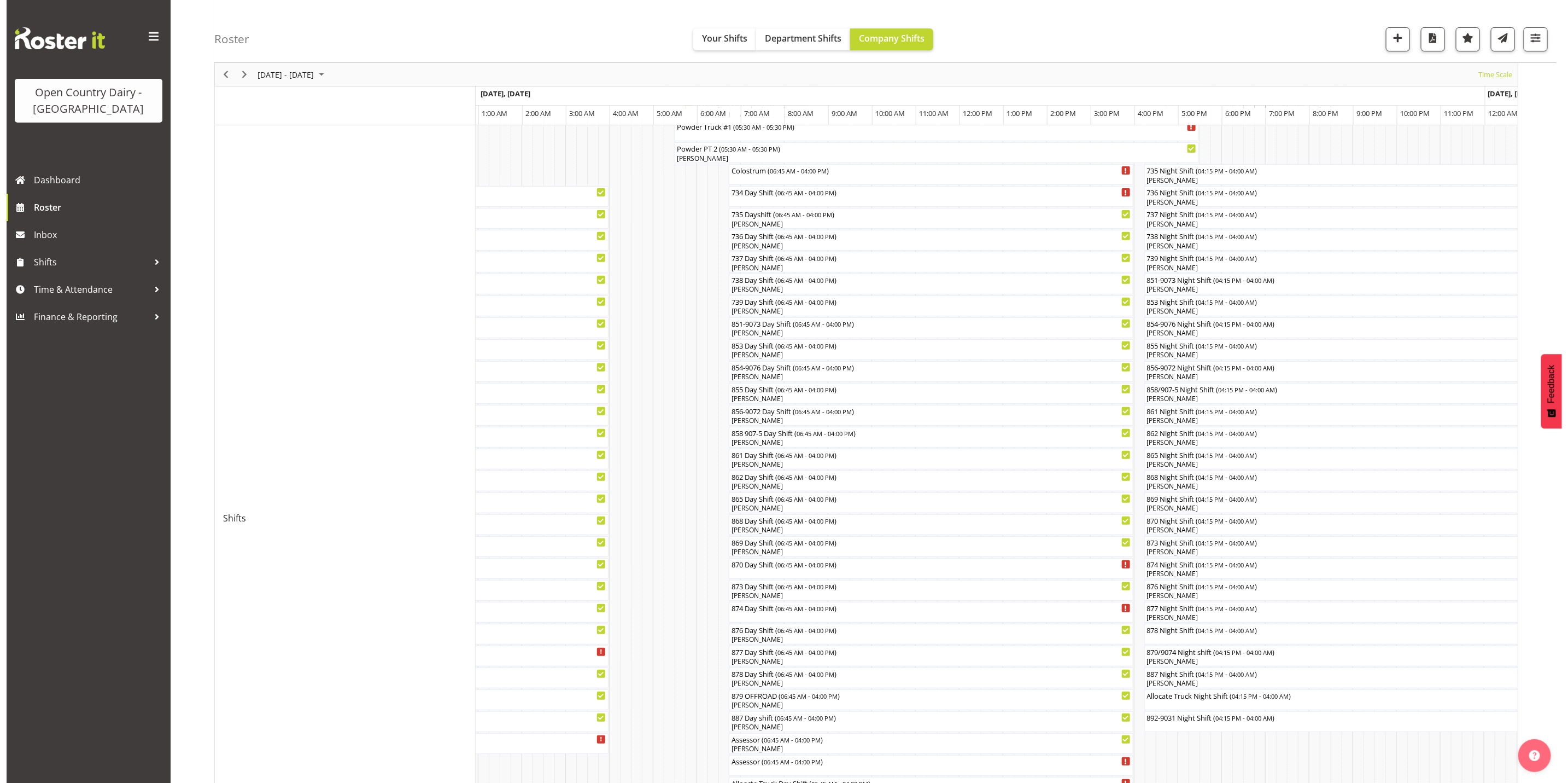
scroll to position [0, 0]
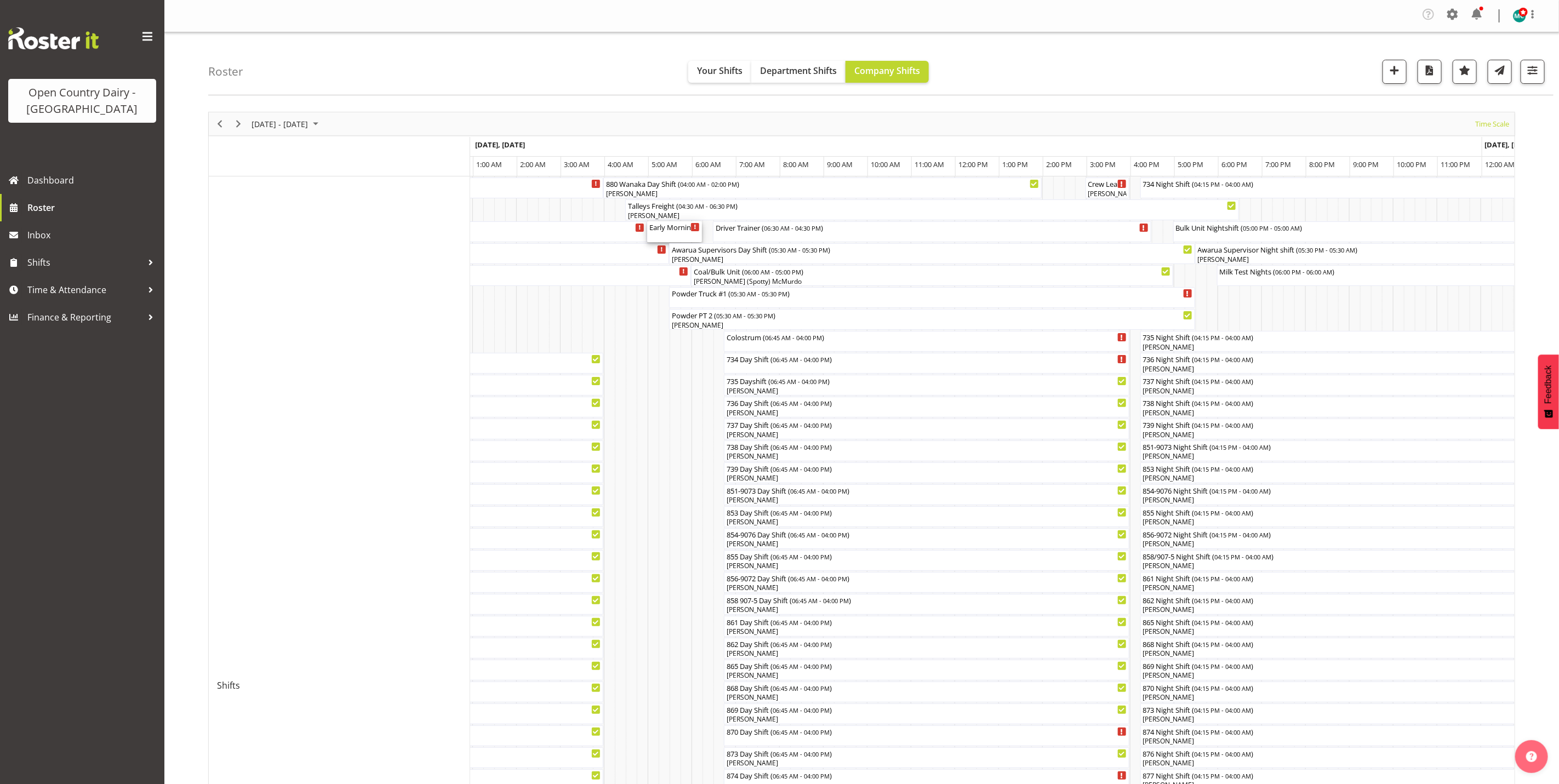
click at [670, 237] on div "Early Morning CIP ( 05:00 AM - 06:15 AM )" at bounding box center [674, 231] width 51 height 21
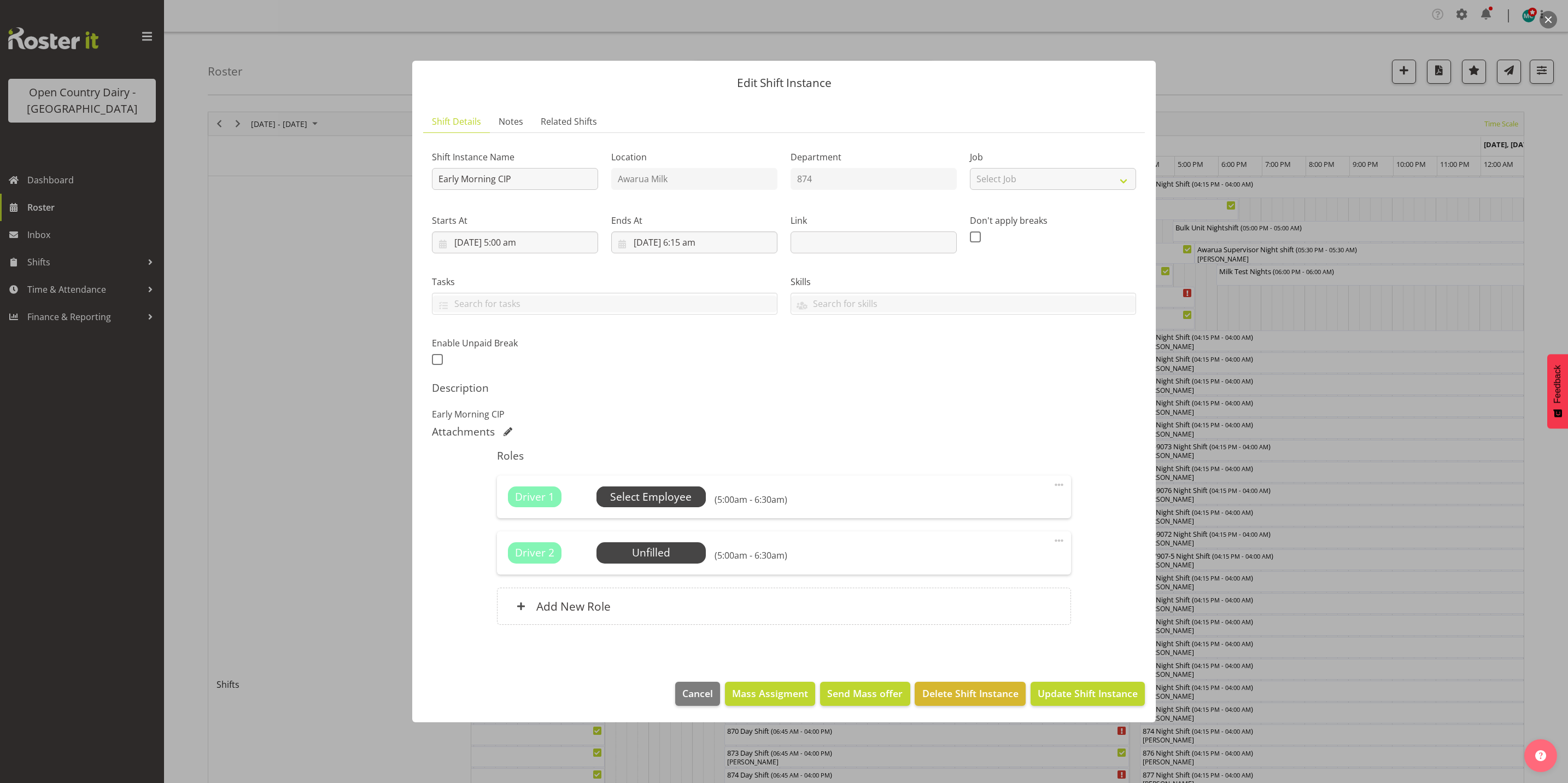
click at [627, 493] on span "Select Employee" at bounding box center [650, 497] width 81 height 16
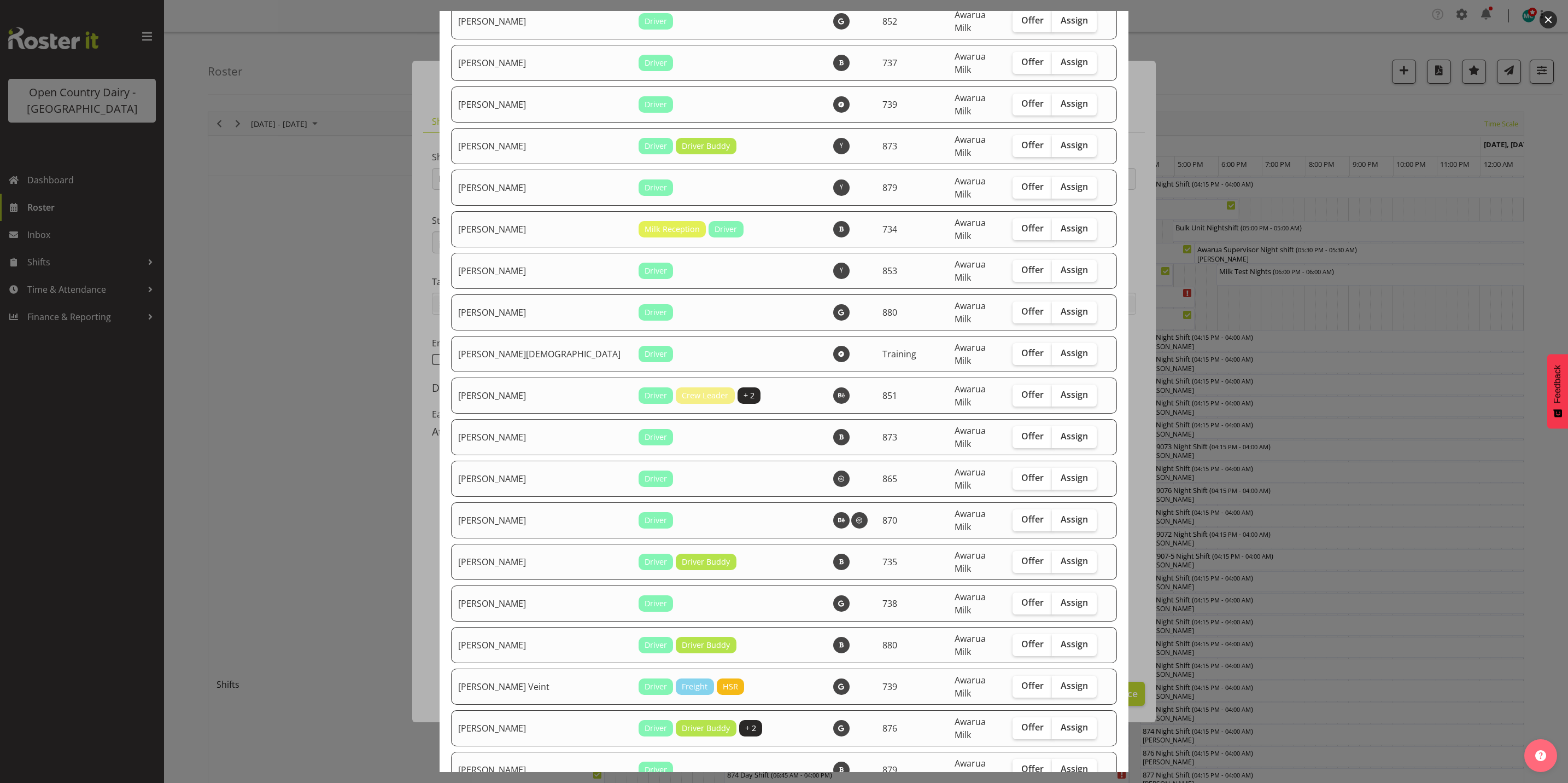
scroll to position [3493, 0]
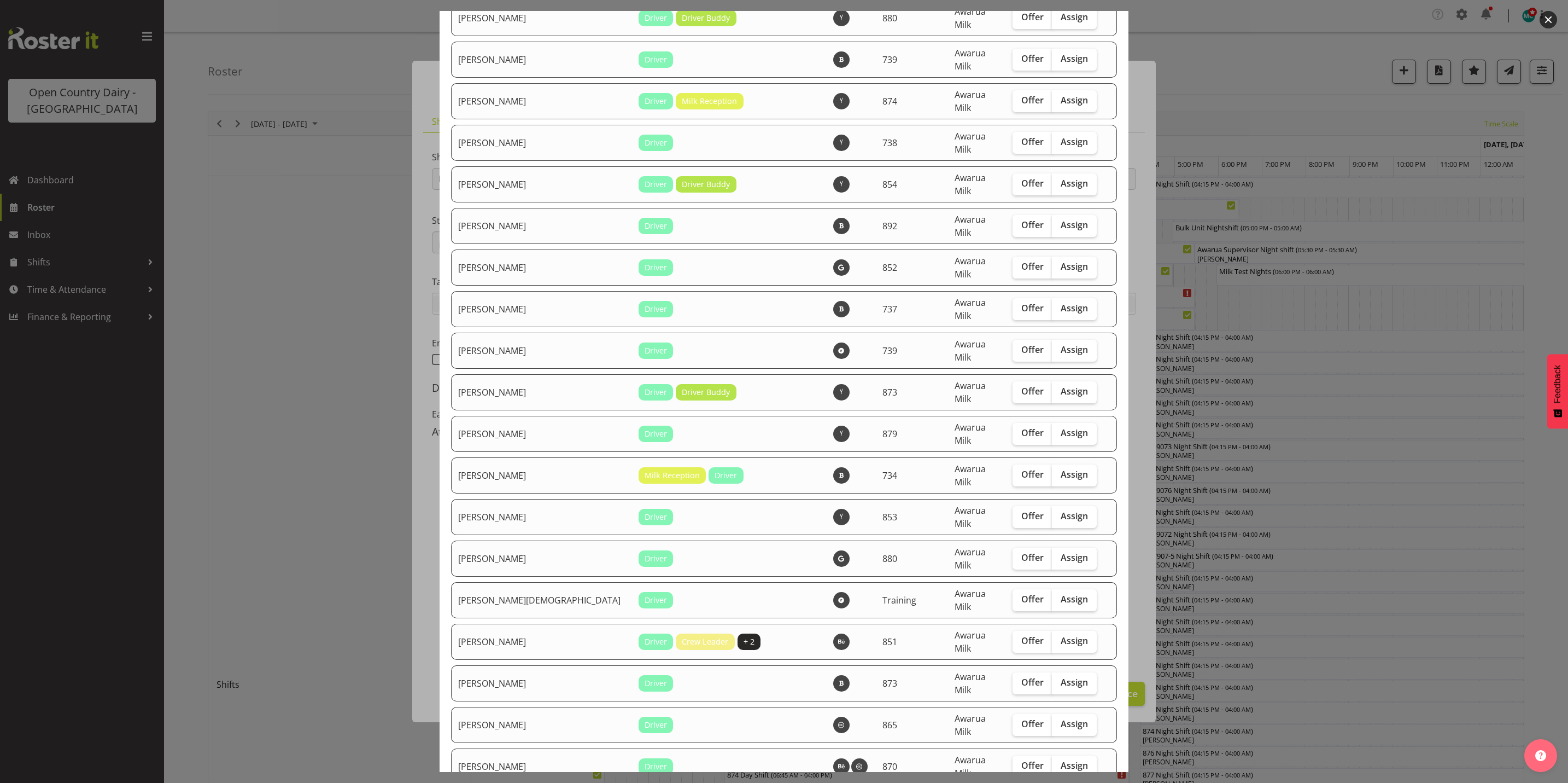
checkbox input "true"
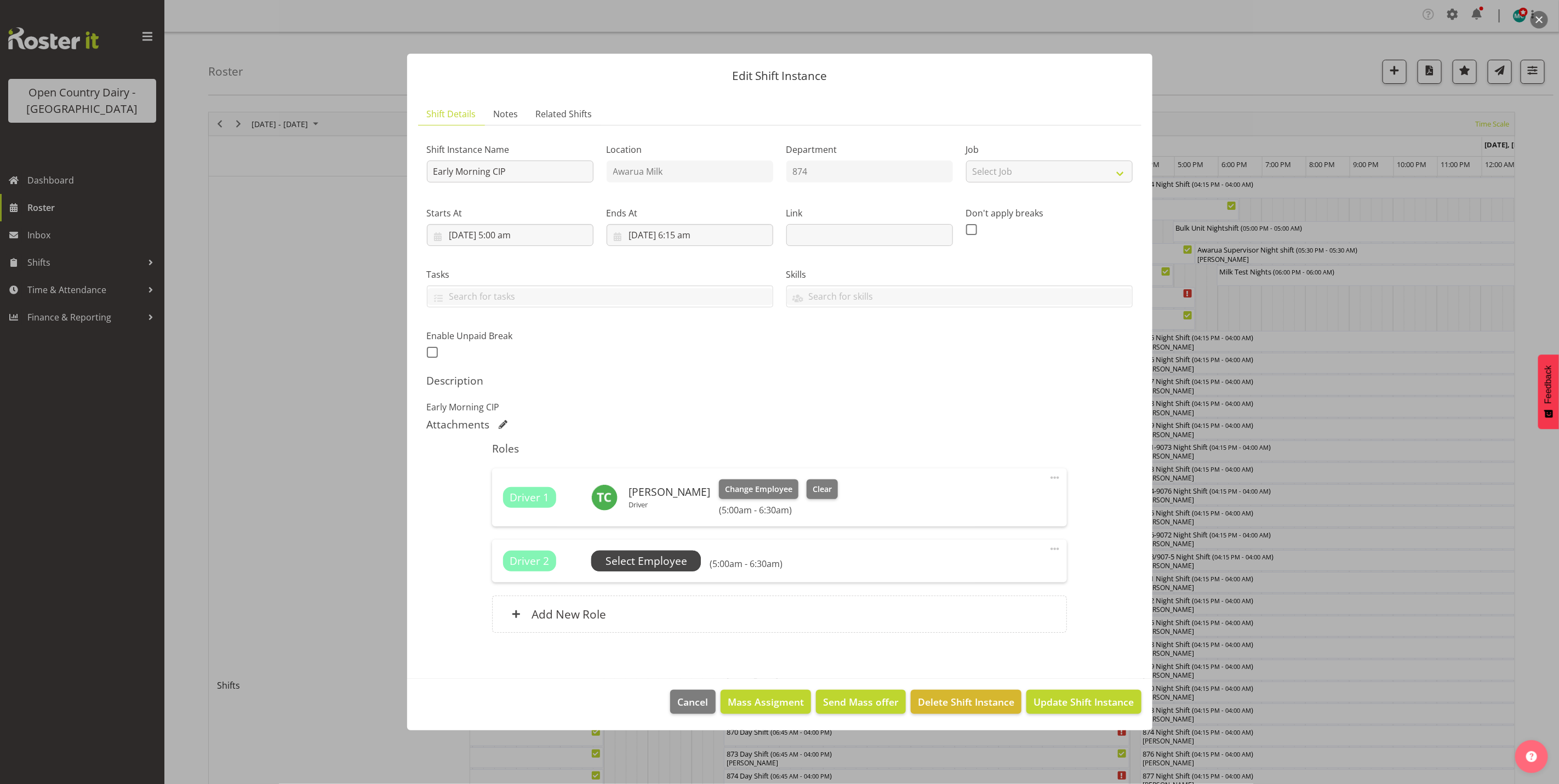
click at [647, 558] on span "Select Employee" at bounding box center [646, 561] width 81 height 16
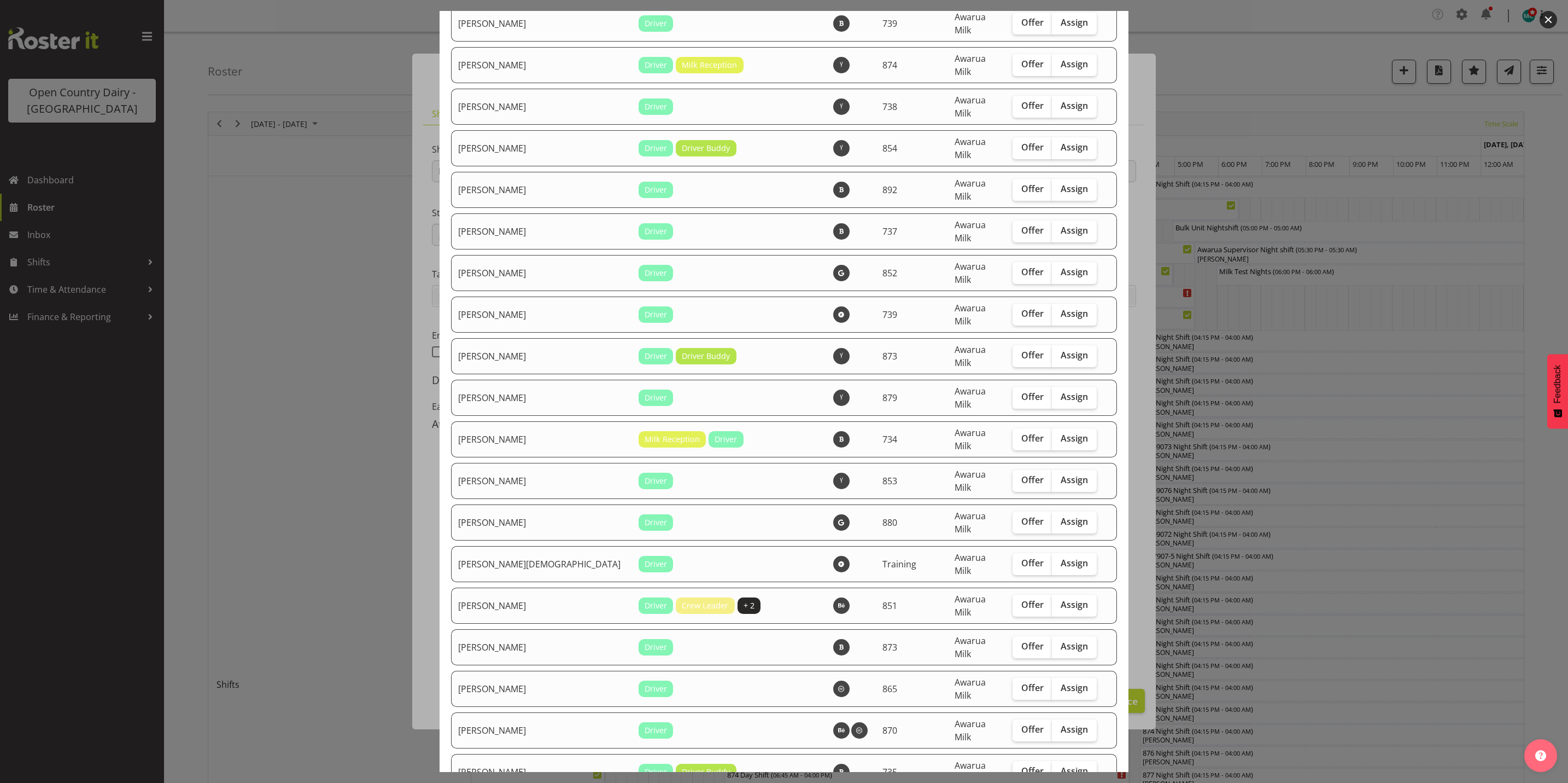
scroll to position [3611, 0]
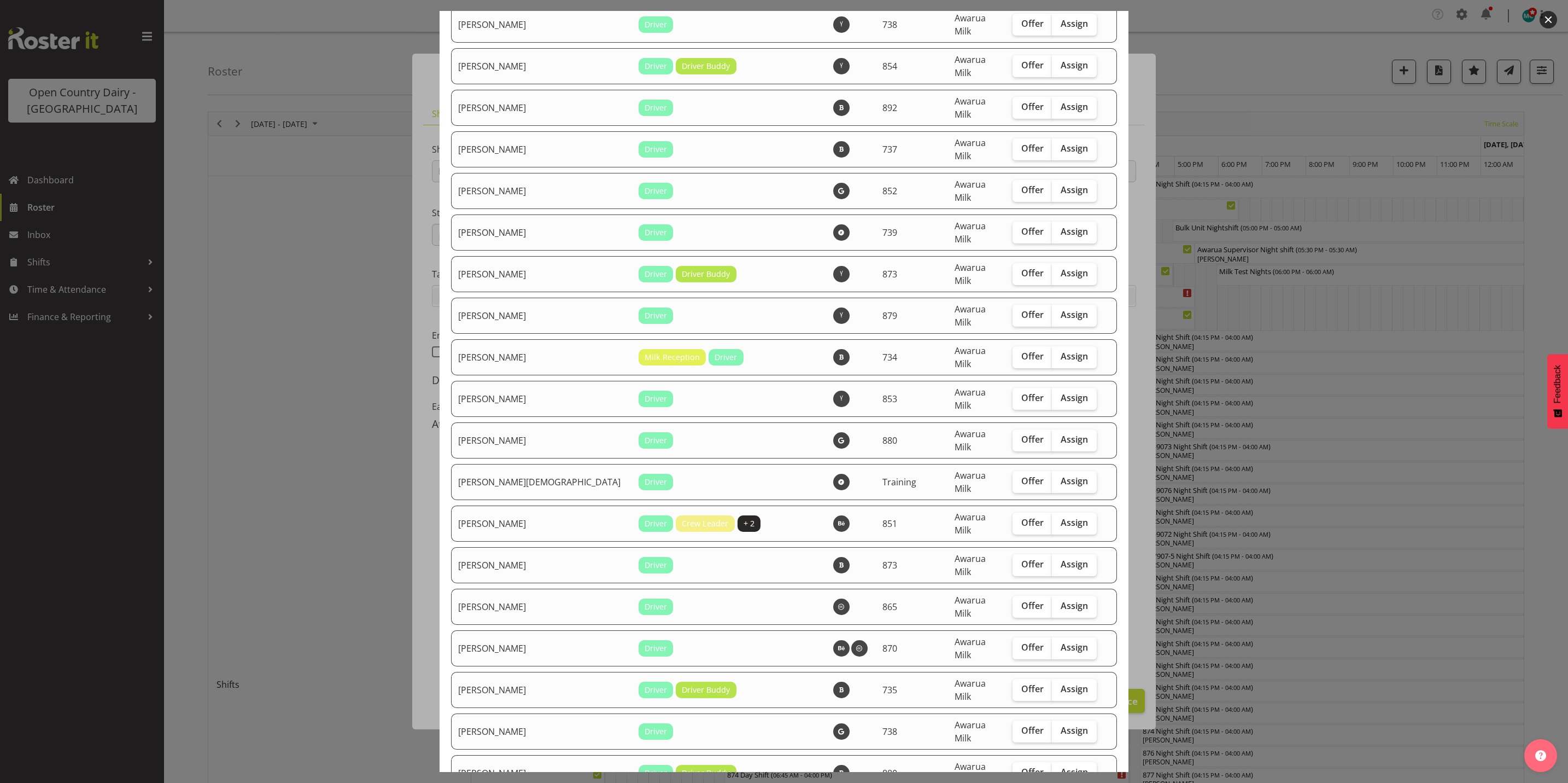
checkbox input "true"
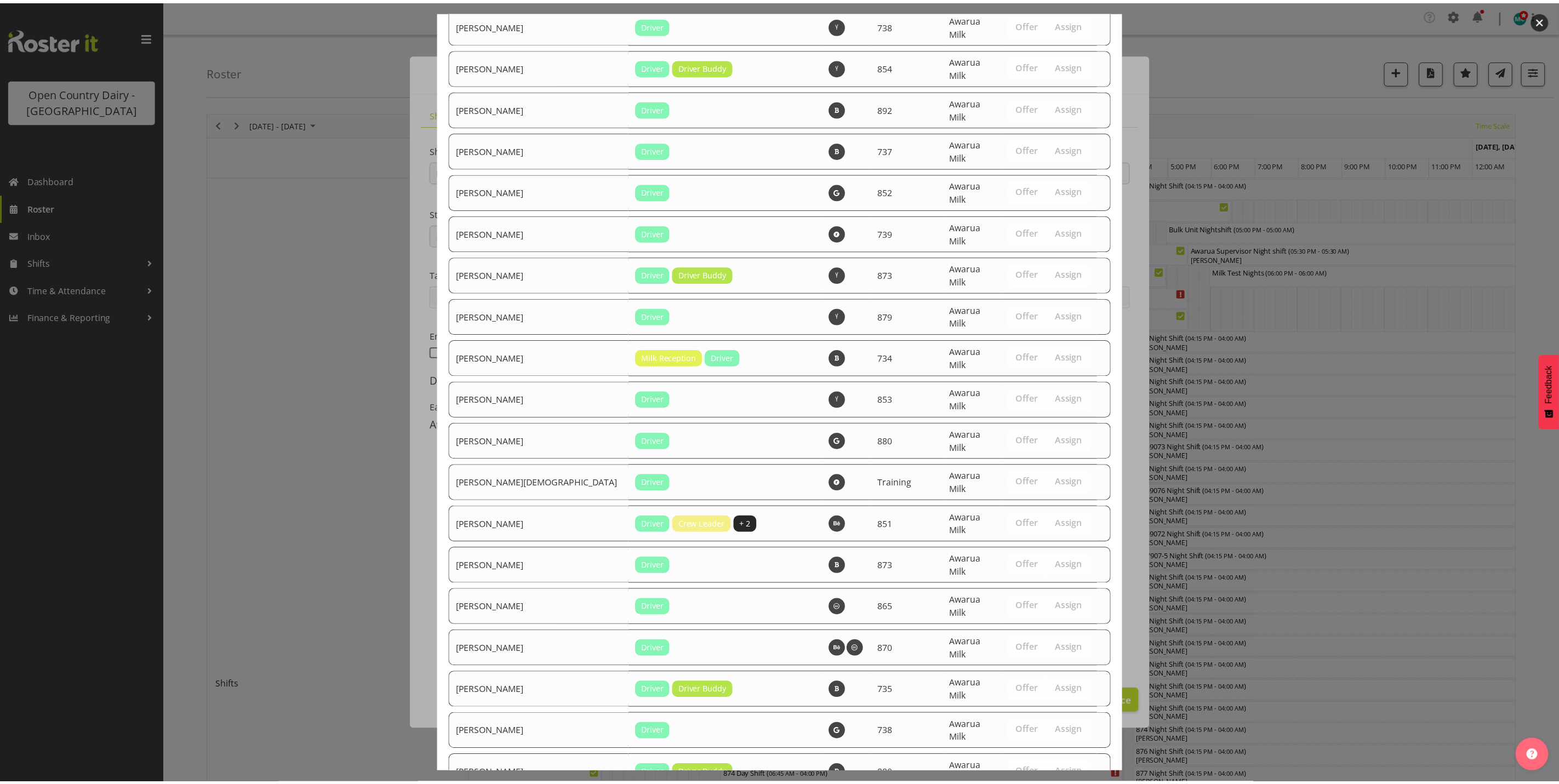
scroll to position [3707, 0]
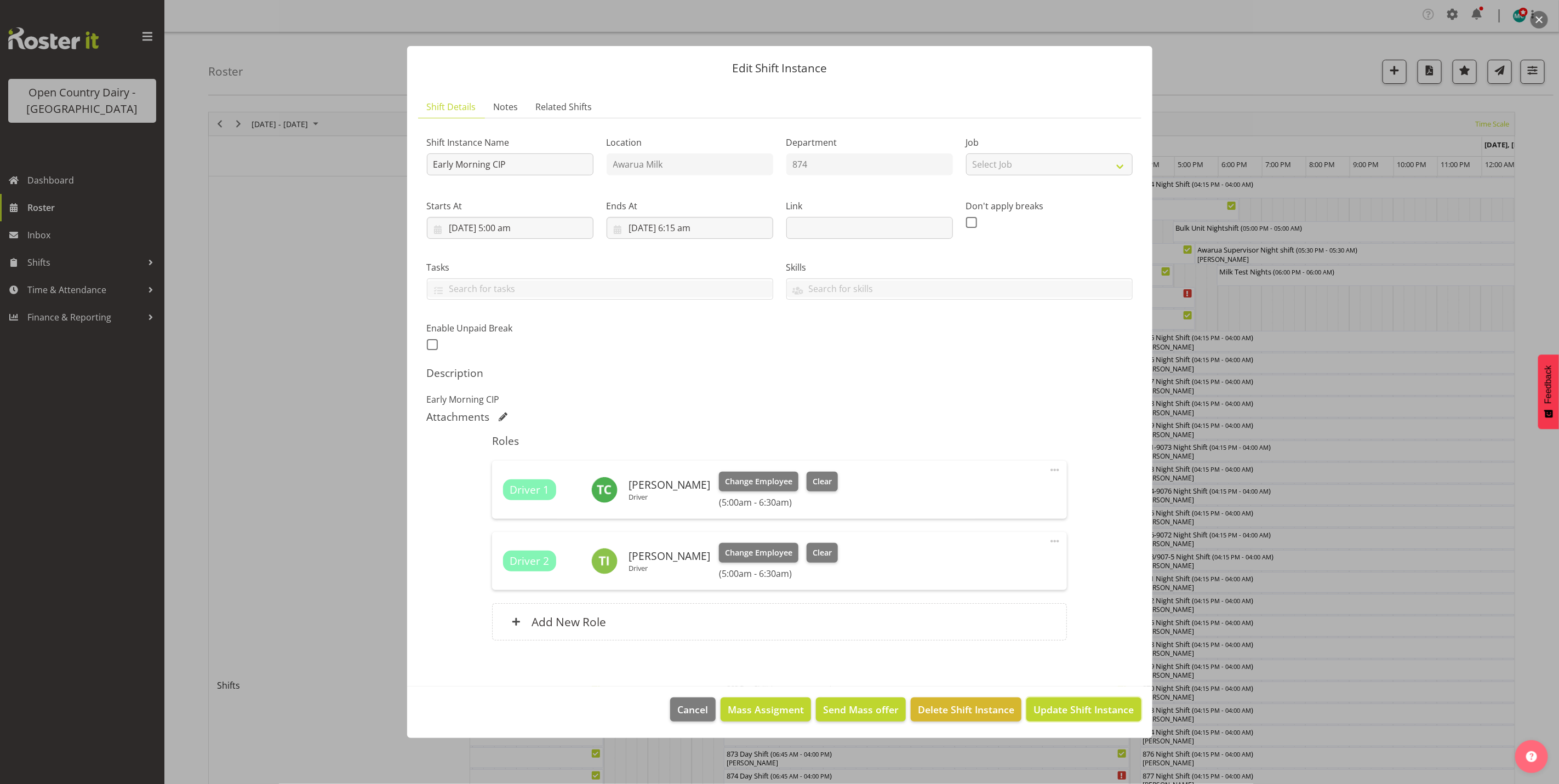
click at [1104, 716] on span "Update Shift Instance" at bounding box center [1084, 709] width 100 height 14
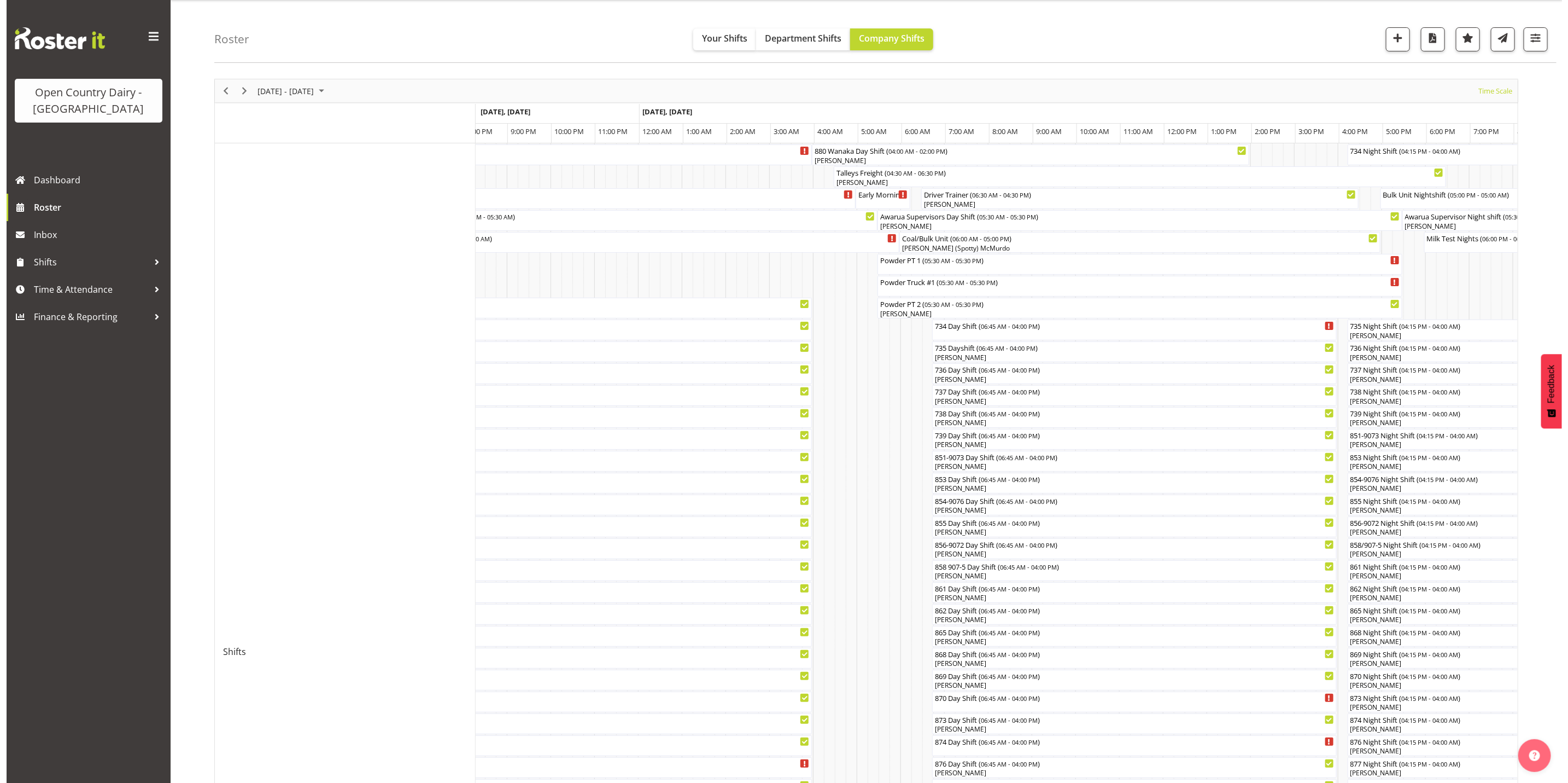
scroll to position [27, 0]
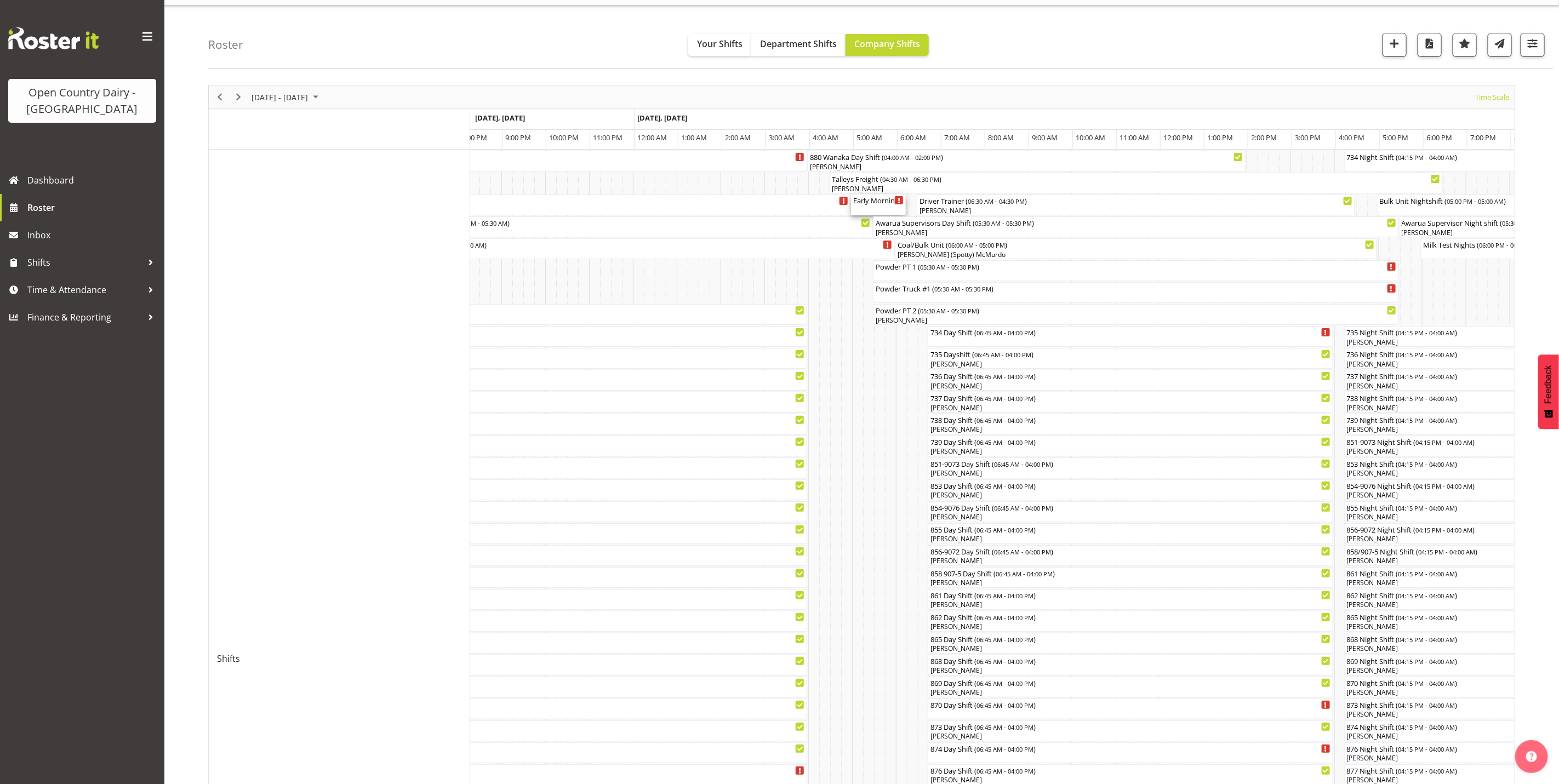
click at [885, 209] on div "Early Morning CIP ( 05:00 AM - 06:15 AM )" at bounding box center [878, 205] width 51 height 21
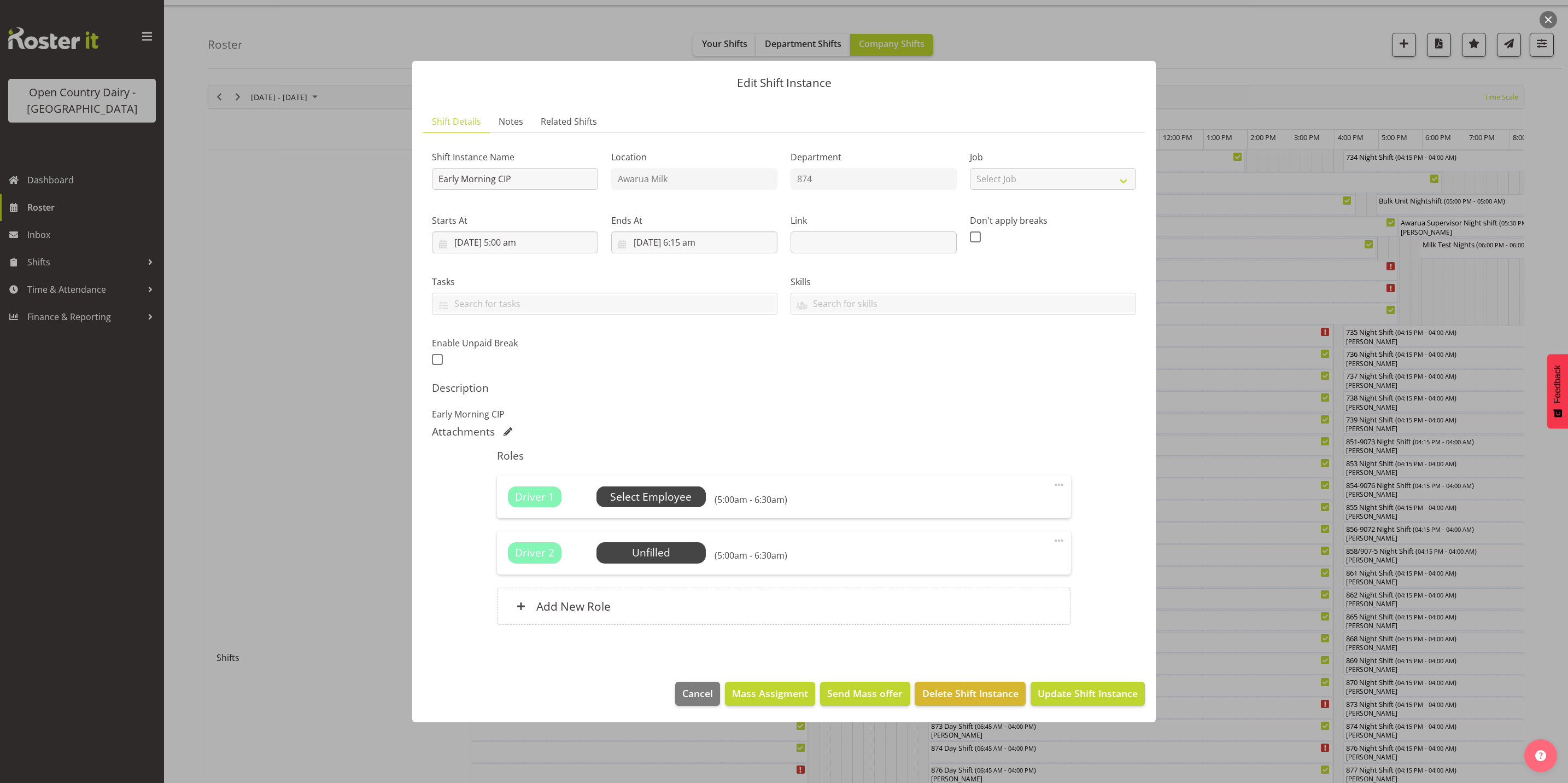
click at [668, 499] on span "Select Employee" at bounding box center [650, 497] width 81 height 16
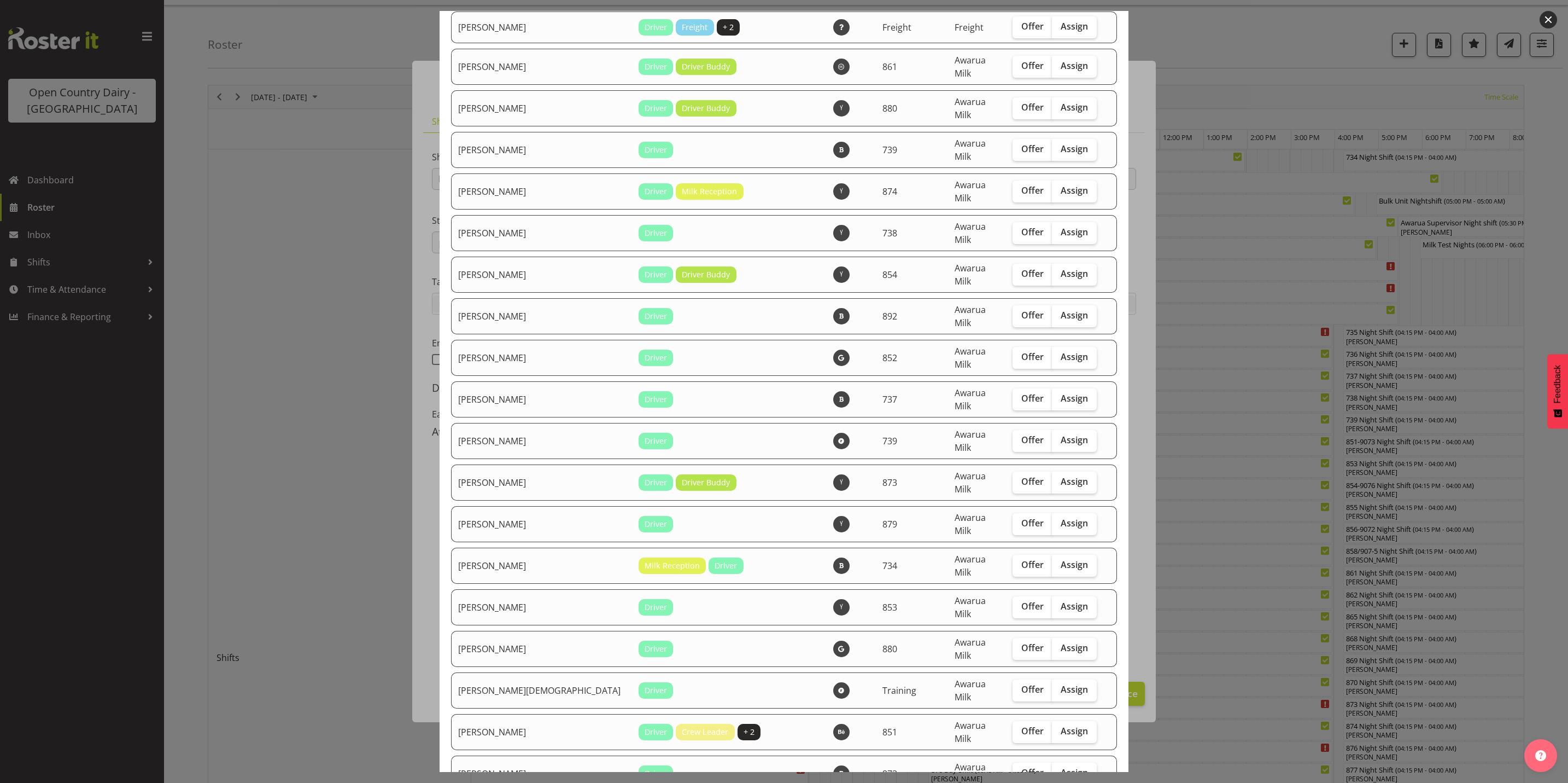
scroll to position [3447, 0]
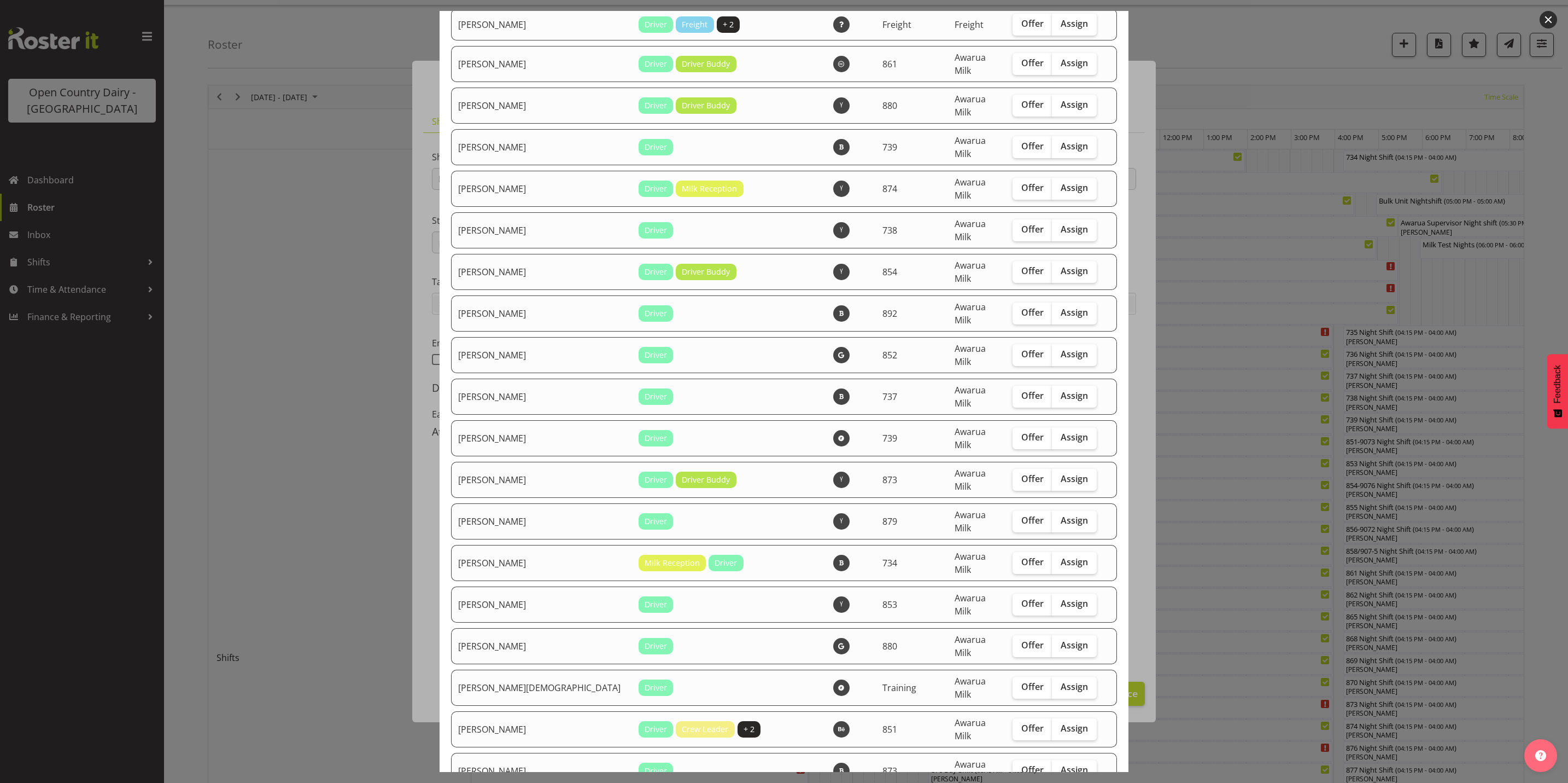
checkbox input "true"
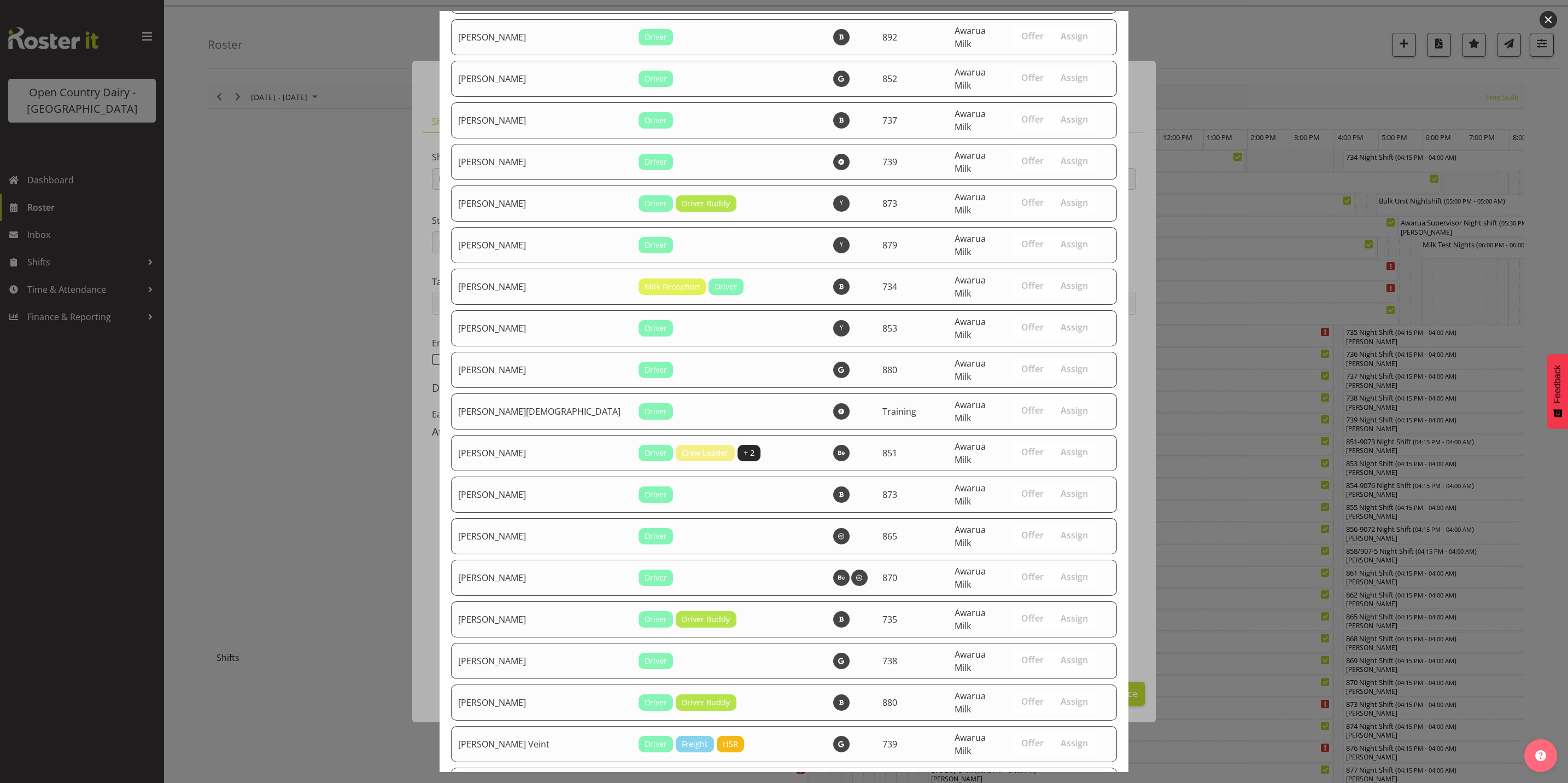
scroll to position [3777, 0]
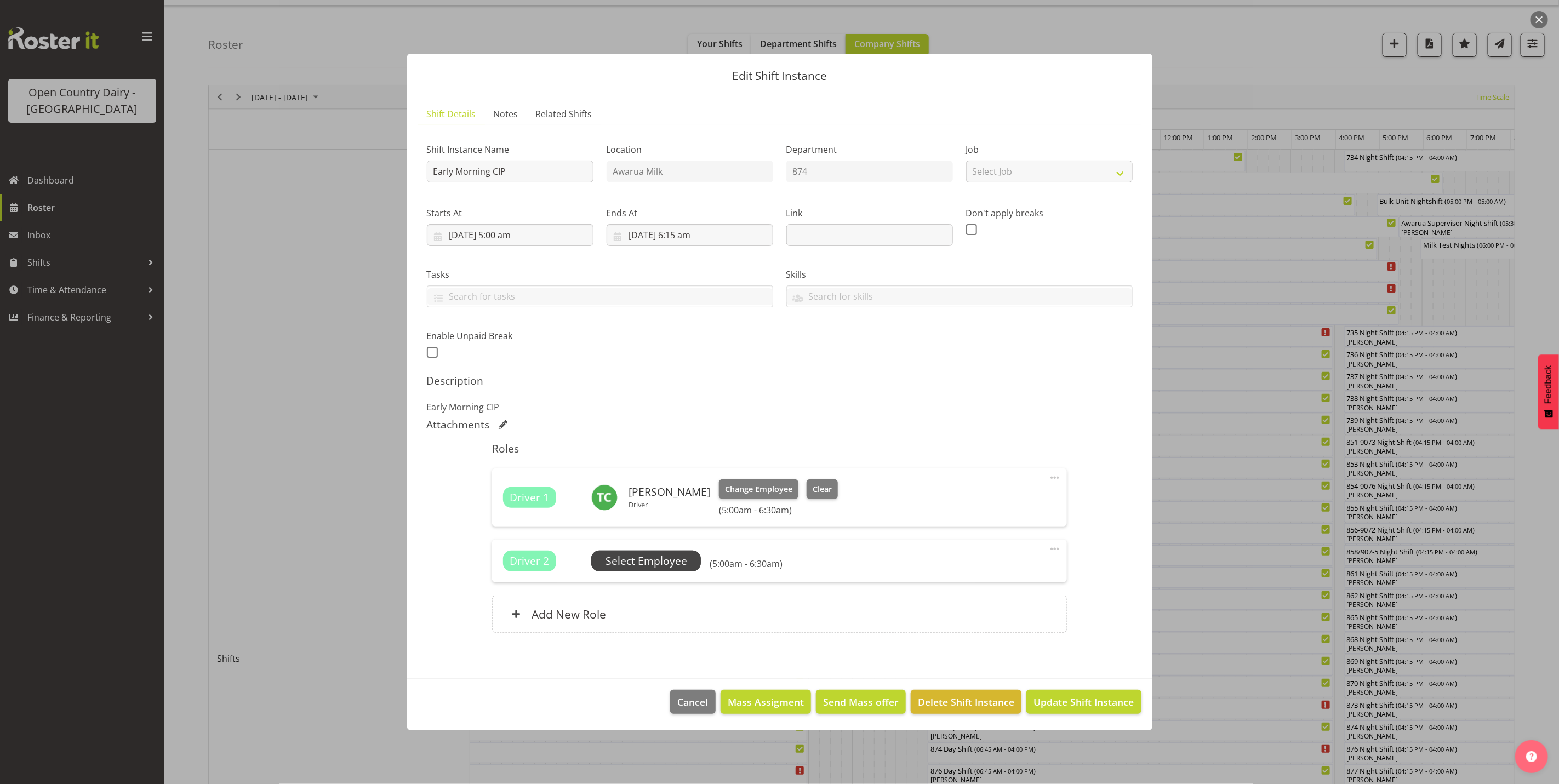
click at [666, 562] on span "Select Employee" at bounding box center [646, 561] width 81 height 16
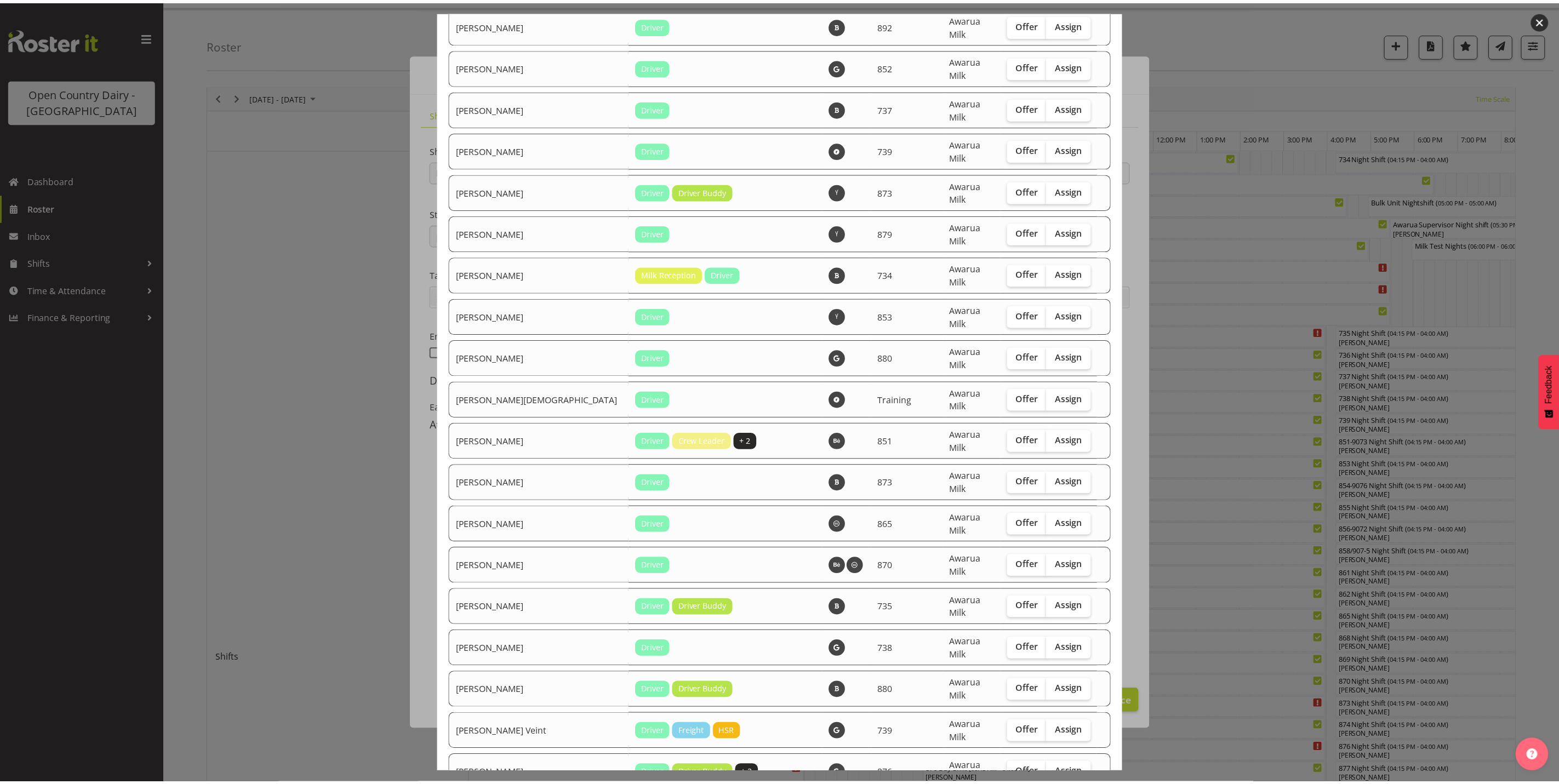
scroll to position [3744, 0]
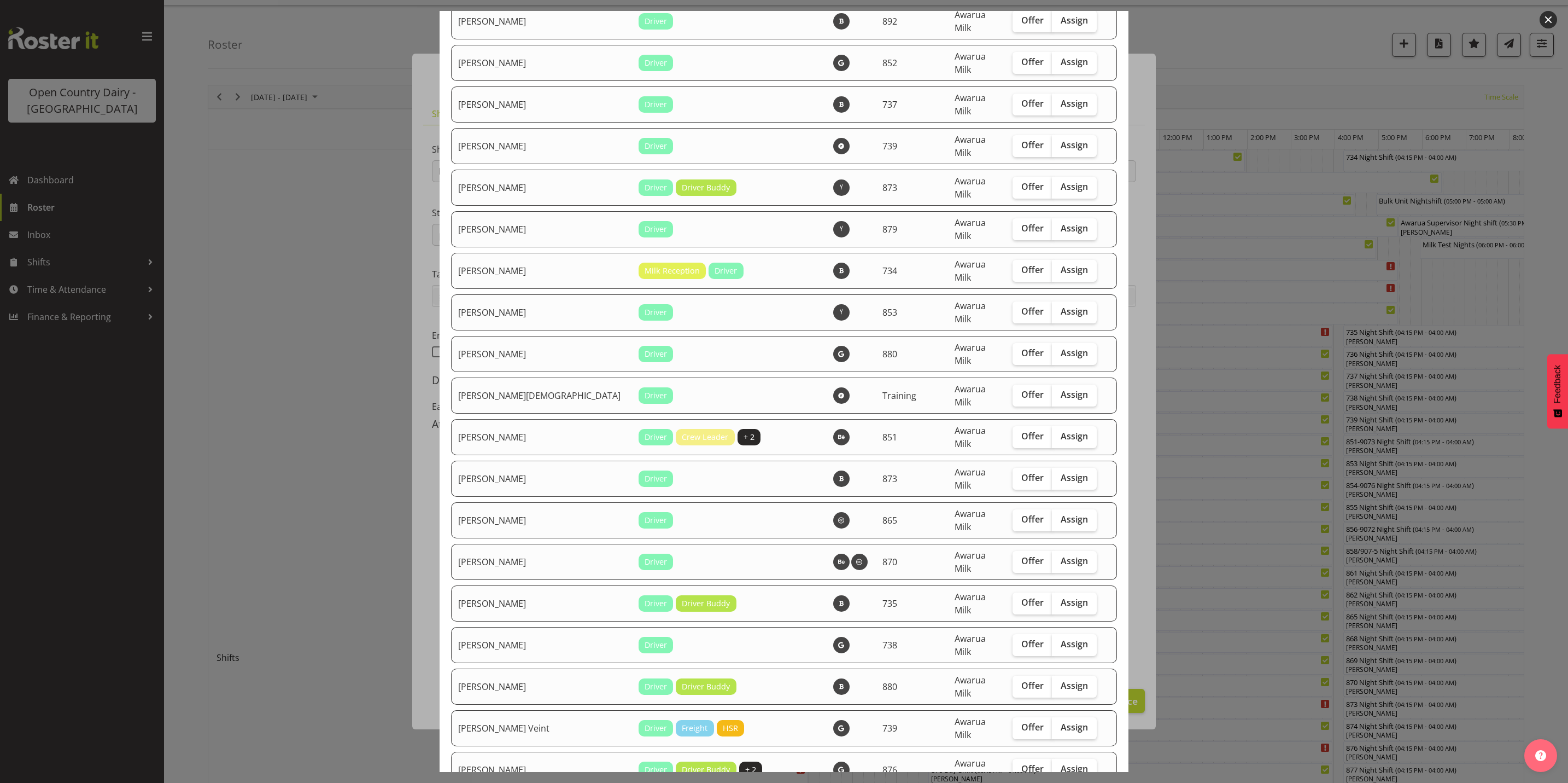
checkbox input "true"
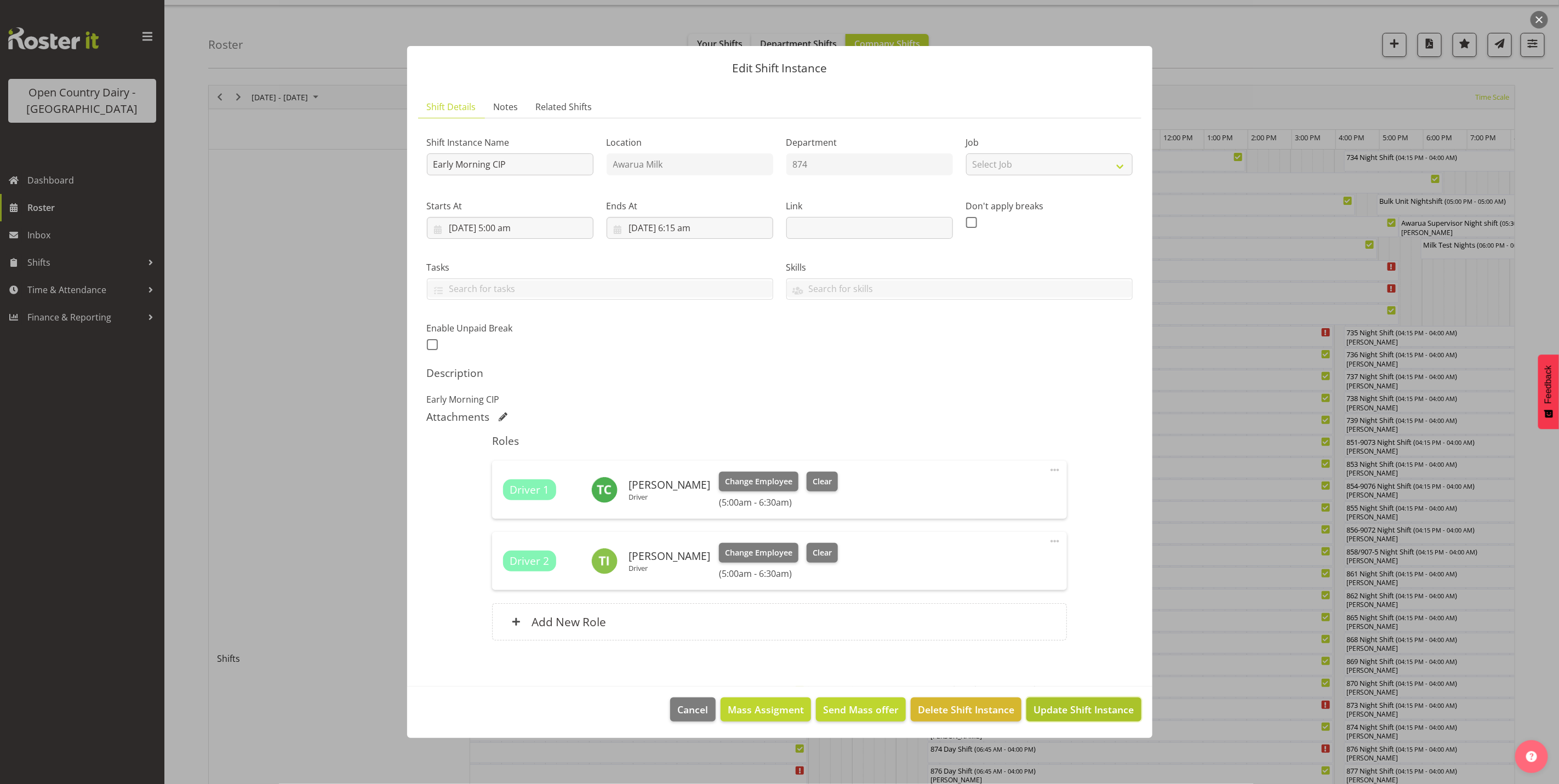
click at [1061, 710] on span "Update Shift Instance" at bounding box center [1084, 709] width 100 height 14
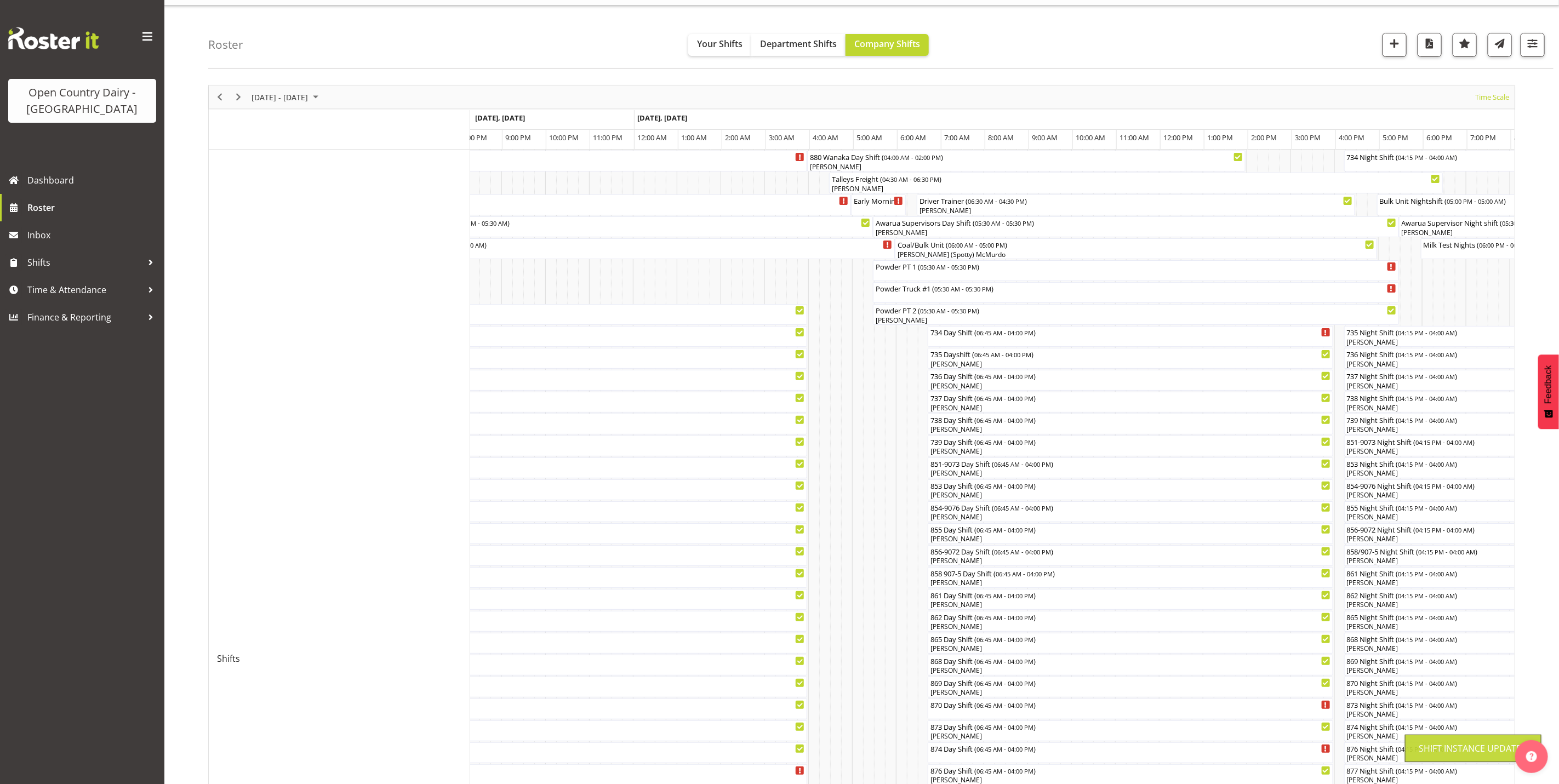
scroll to position [0, 0]
